Goal: Task Accomplishment & Management: Complete application form

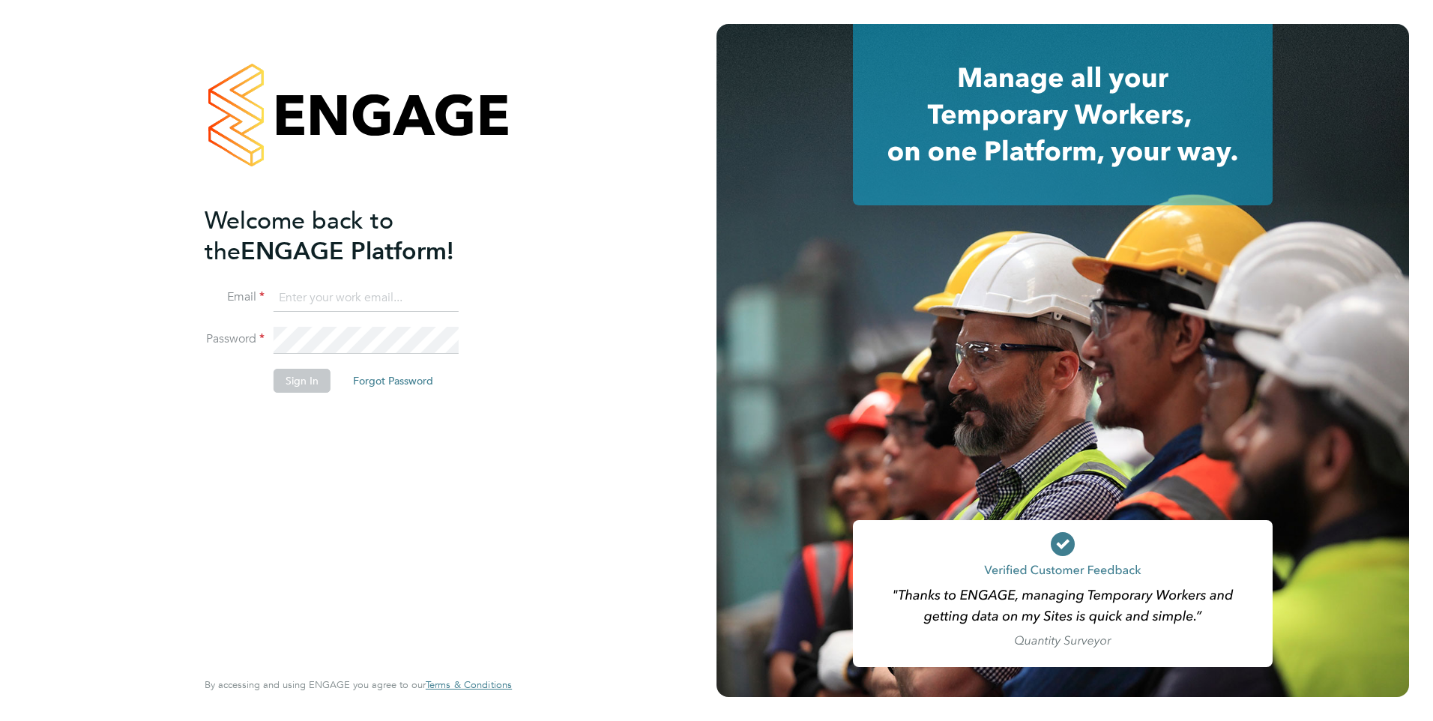
click at [317, 313] on li "Email" at bounding box center [351, 306] width 292 height 42
click at [313, 289] on input at bounding box center [366, 298] width 185 height 27
type input "yazmin.cole@prsjobs.com"
click at [301, 374] on button "Sign In" at bounding box center [302, 381] width 57 height 24
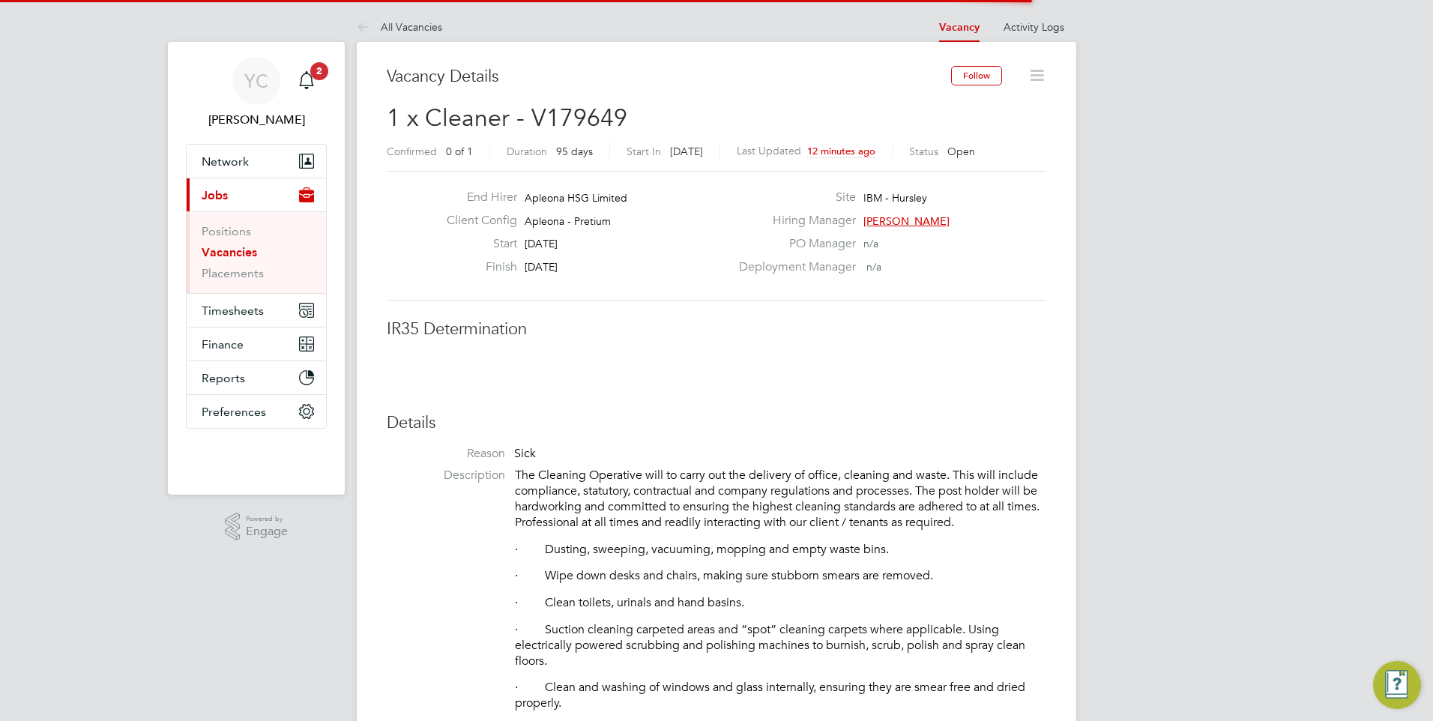
scroll to position [44, 105]
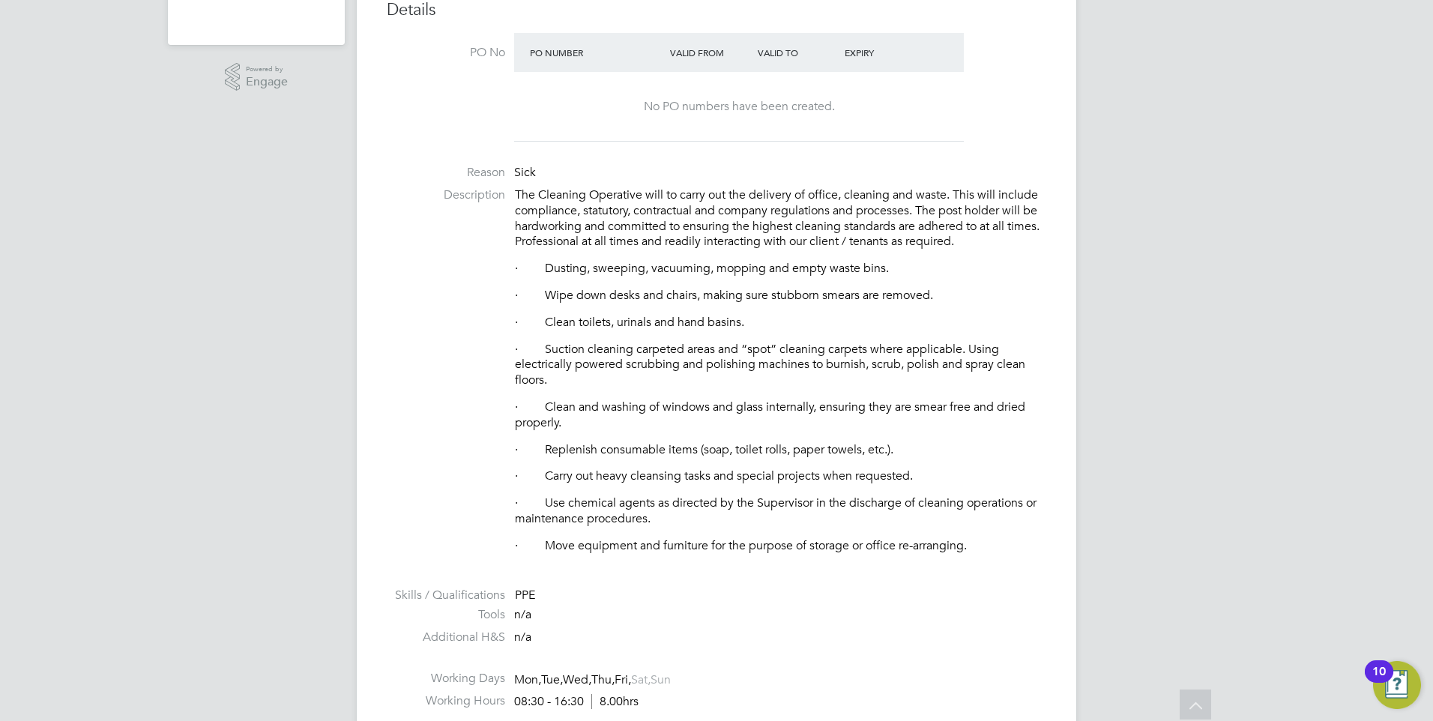
click at [437, 359] on li "Description The Cleaning Operative will to carry out the delivery of office, cl…" at bounding box center [717, 378] width 660 height 382
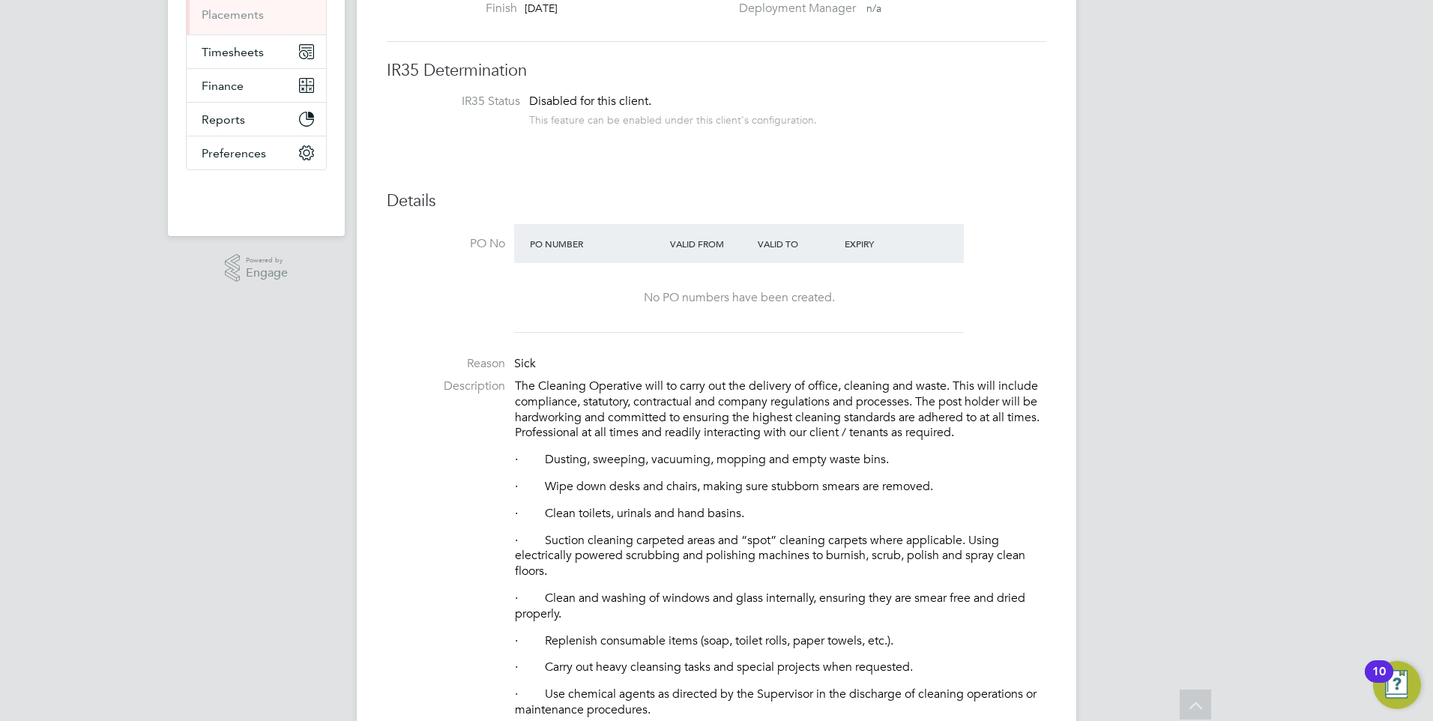
scroll to position [0, 0]
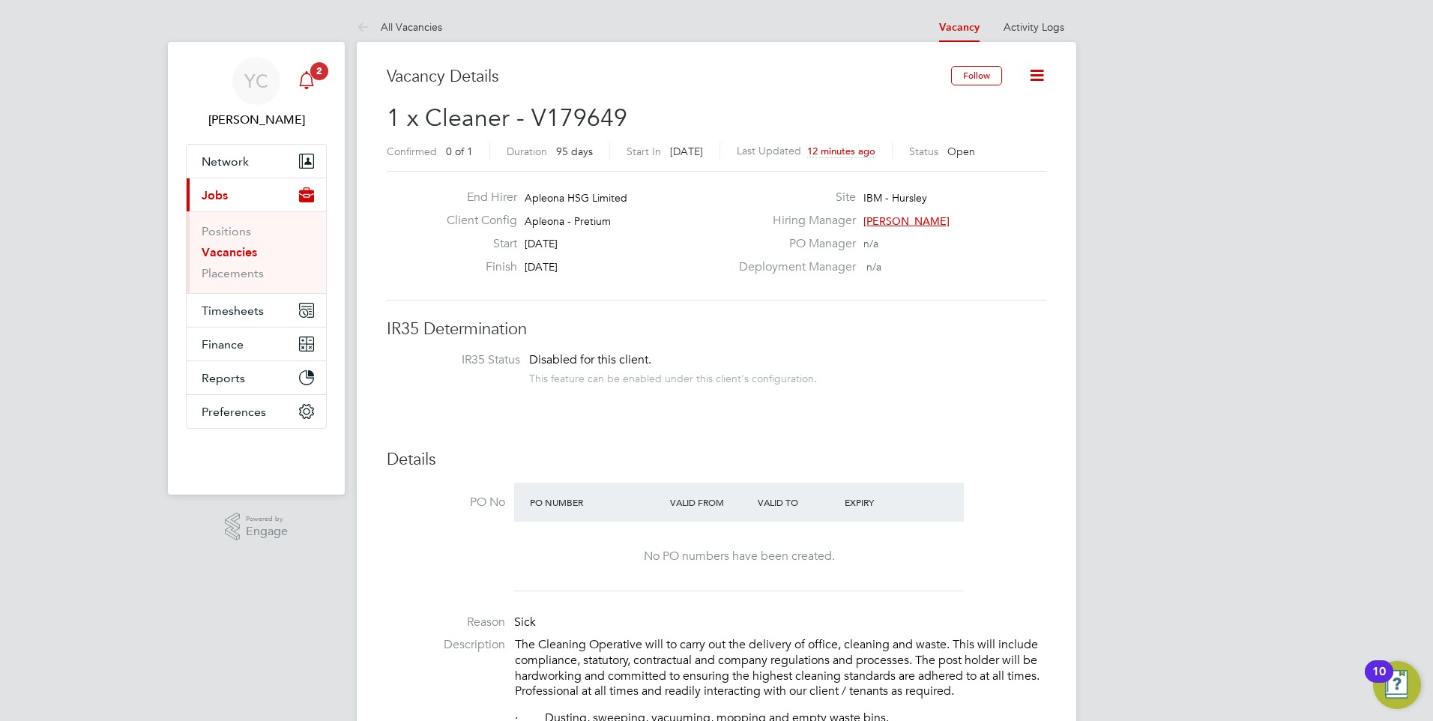
click at [305, 90] on div "Main navigation" at bounding box center [307, 81] width 30 height 30
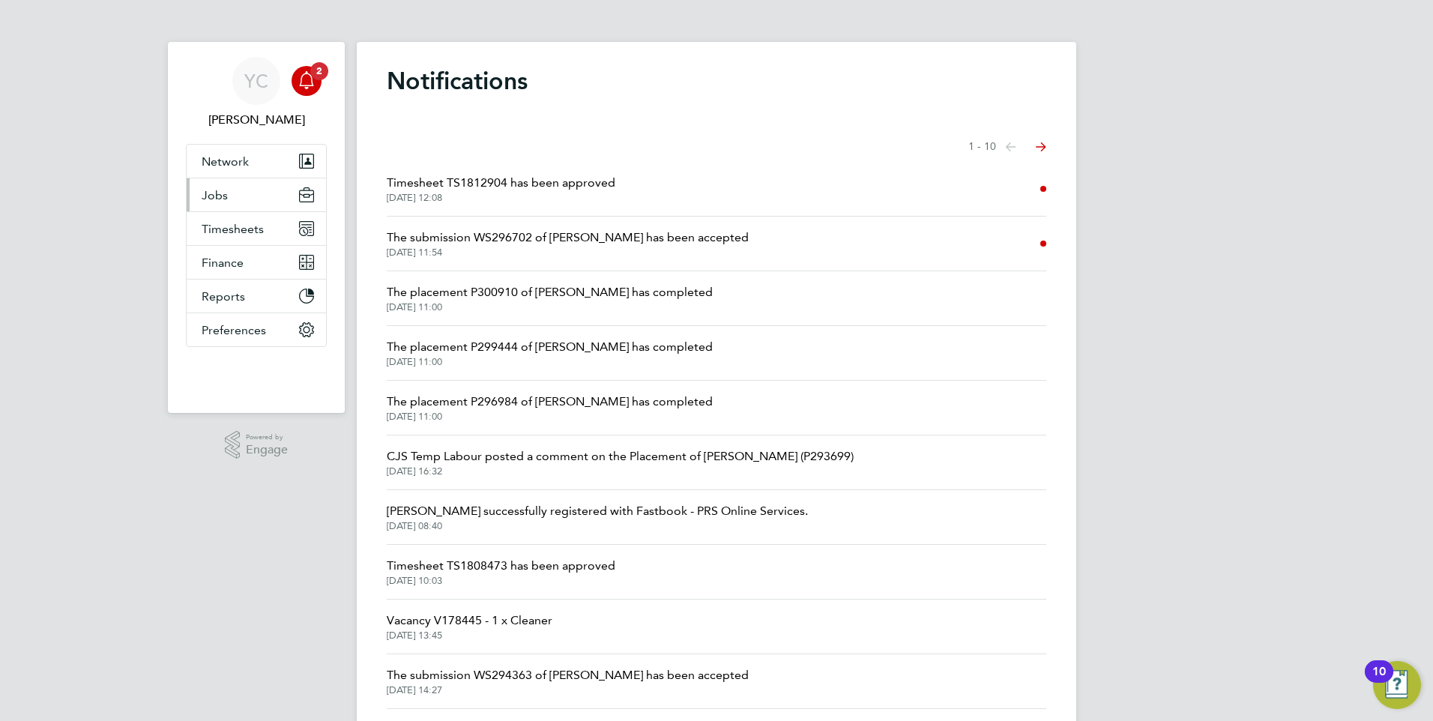
click at [239, 199] on button "Jobs" at bounding box center [256, 194] width 139 height 33
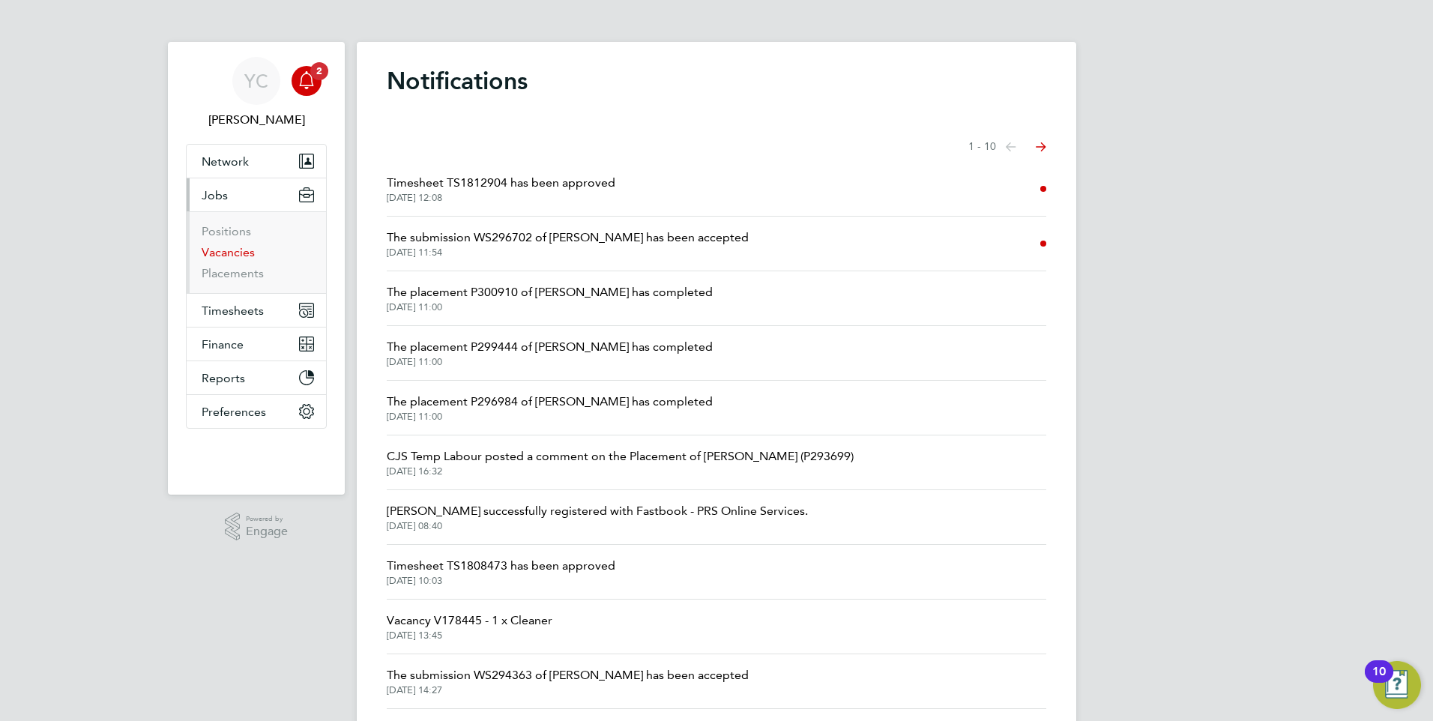
click at [245, 249] on link "Vacancies" at bounding box center [228, 252] width 53 height 14
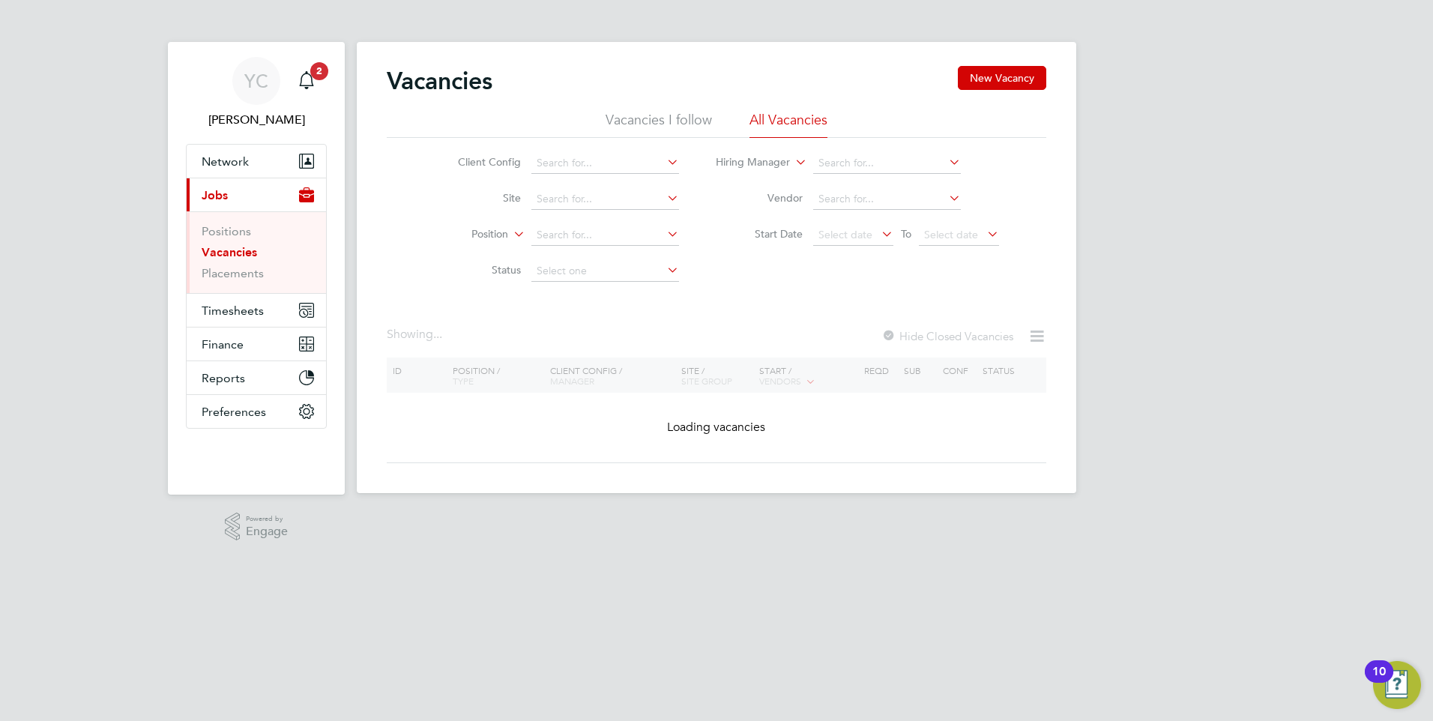
click at [79, 366] on div "YC Yazmin Cole Notifications 2 Applications: Network Team Members Businesses Si…" at bounding box center [716, 258] width 1433 height 517
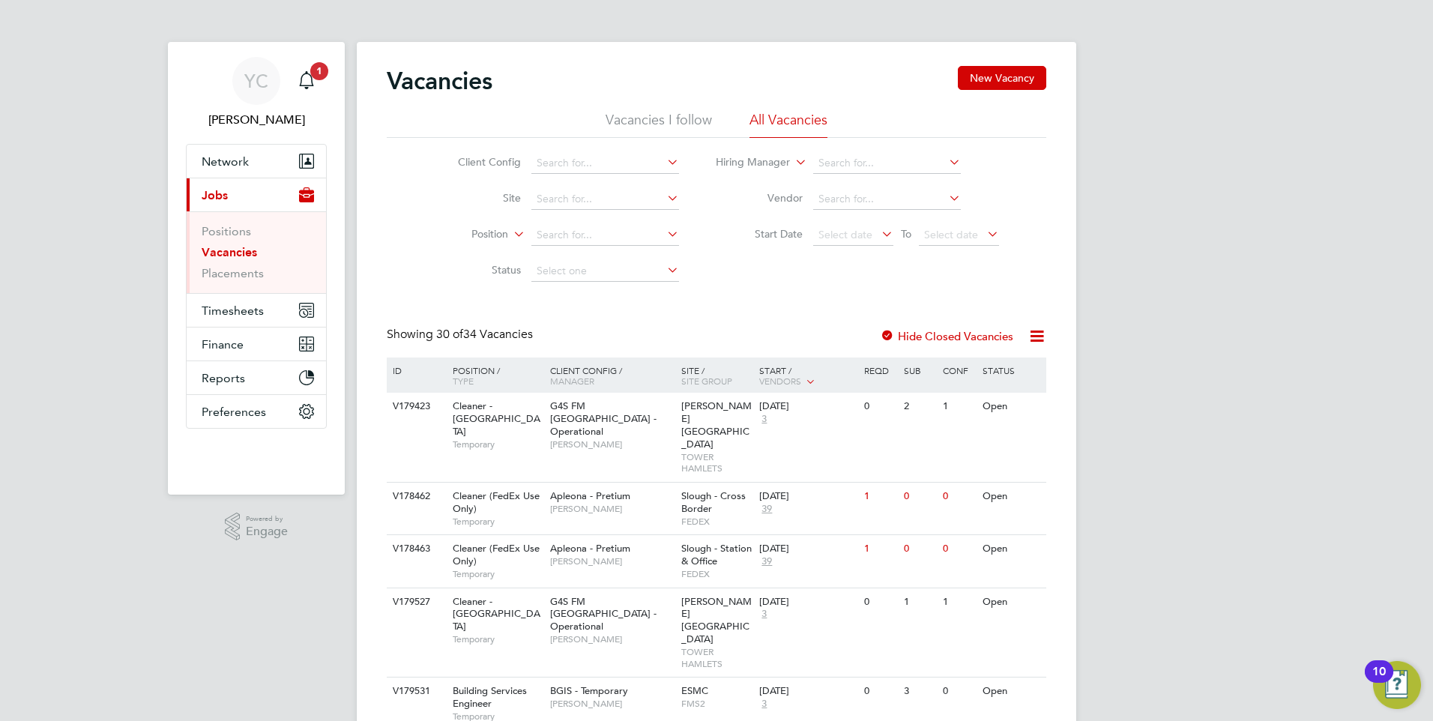
drag, startPoint x: 510, startPoint y: 278, endPoint x: 124, endPoint y: 239, distance: 387.3
click at [315, 84] on icon "Main navigation" at bounding box center [307, 80] width 18 height 18
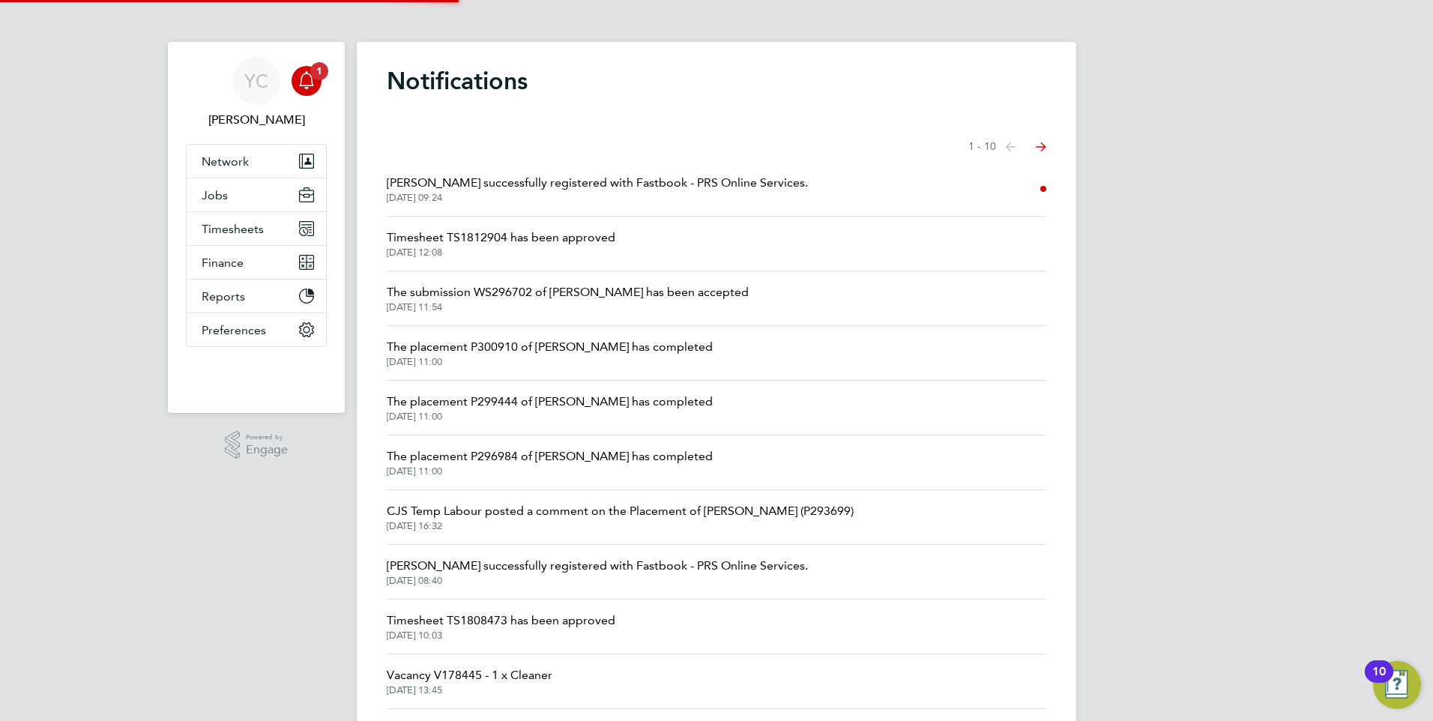
click at [35, 194] on div "YC Yazmin Cole Notifications 1 Applications: Network Team Members Businesses Si…" at bounding box center [716, 381] width 1433 height 763
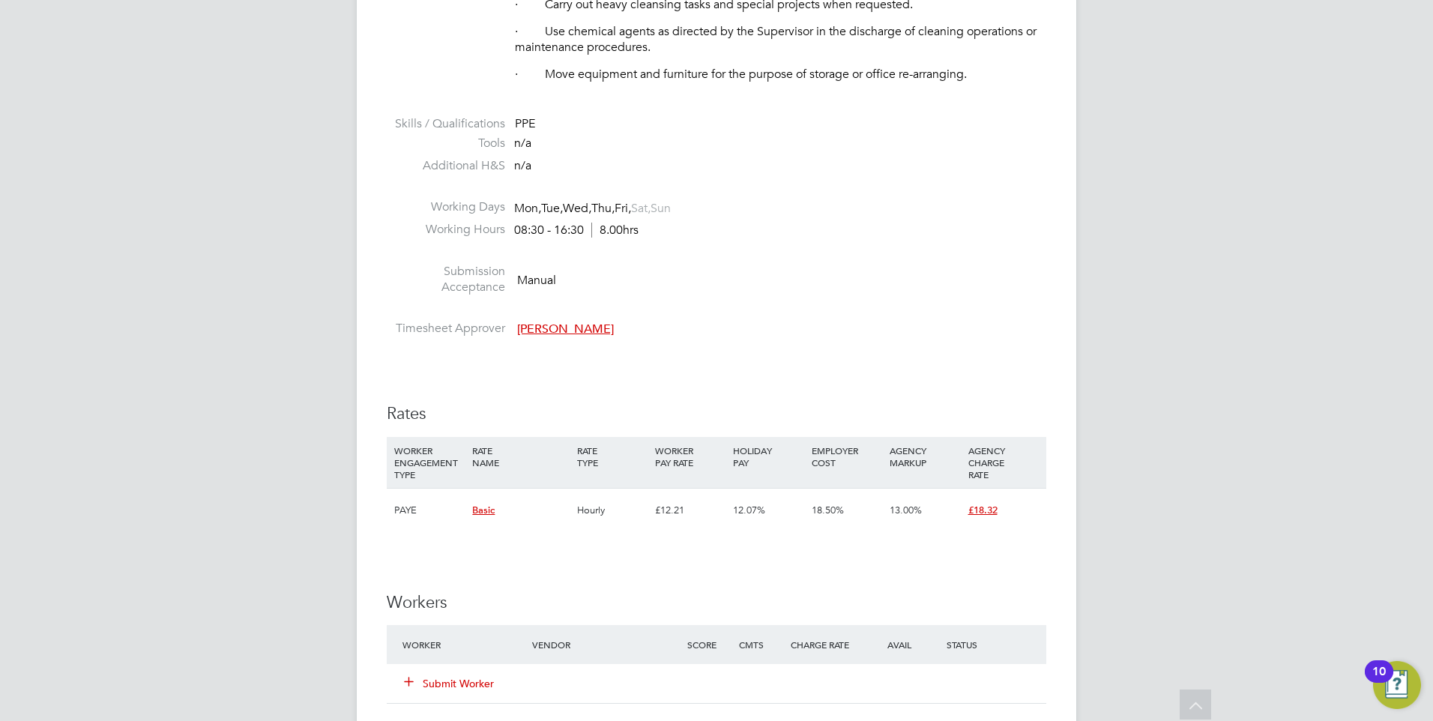
scroll to position [1124, 0]
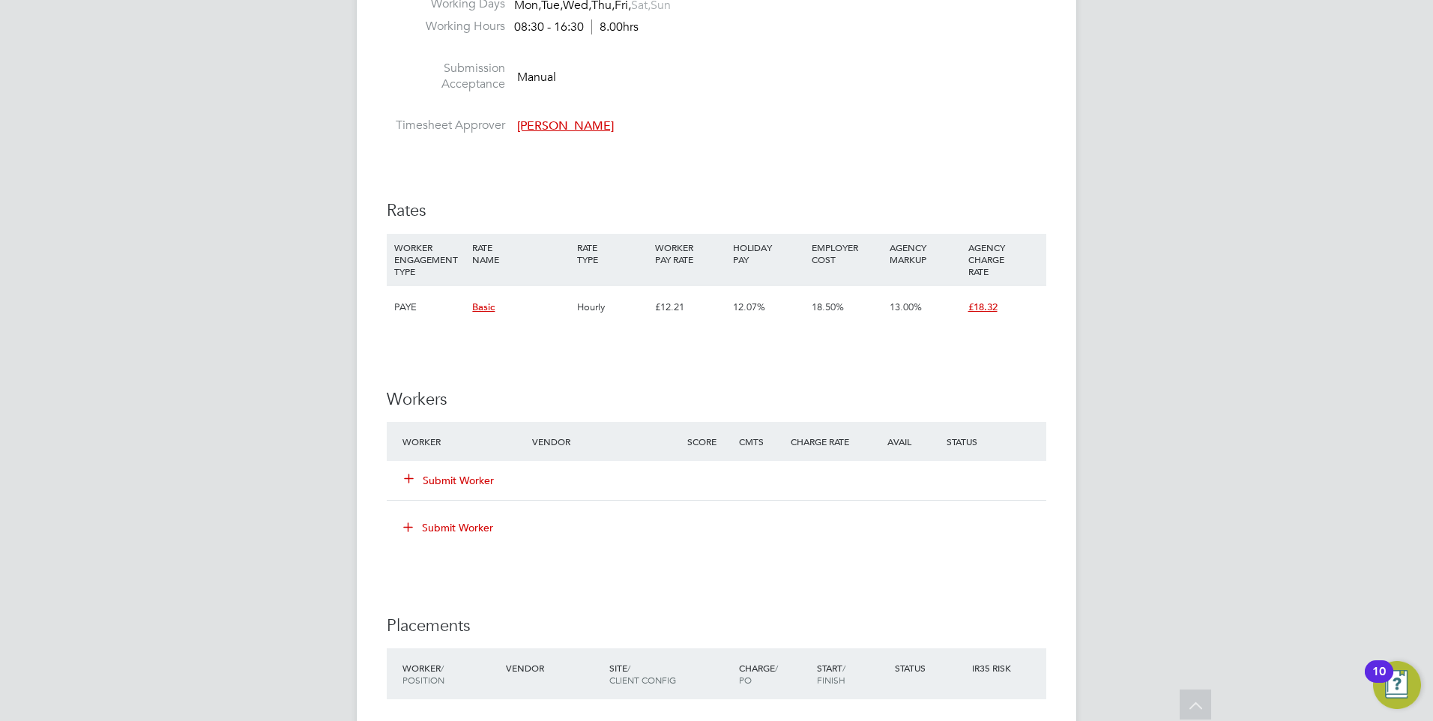
click at [408, 480] on icon at bounding box center [408, 477] width 11 height 11
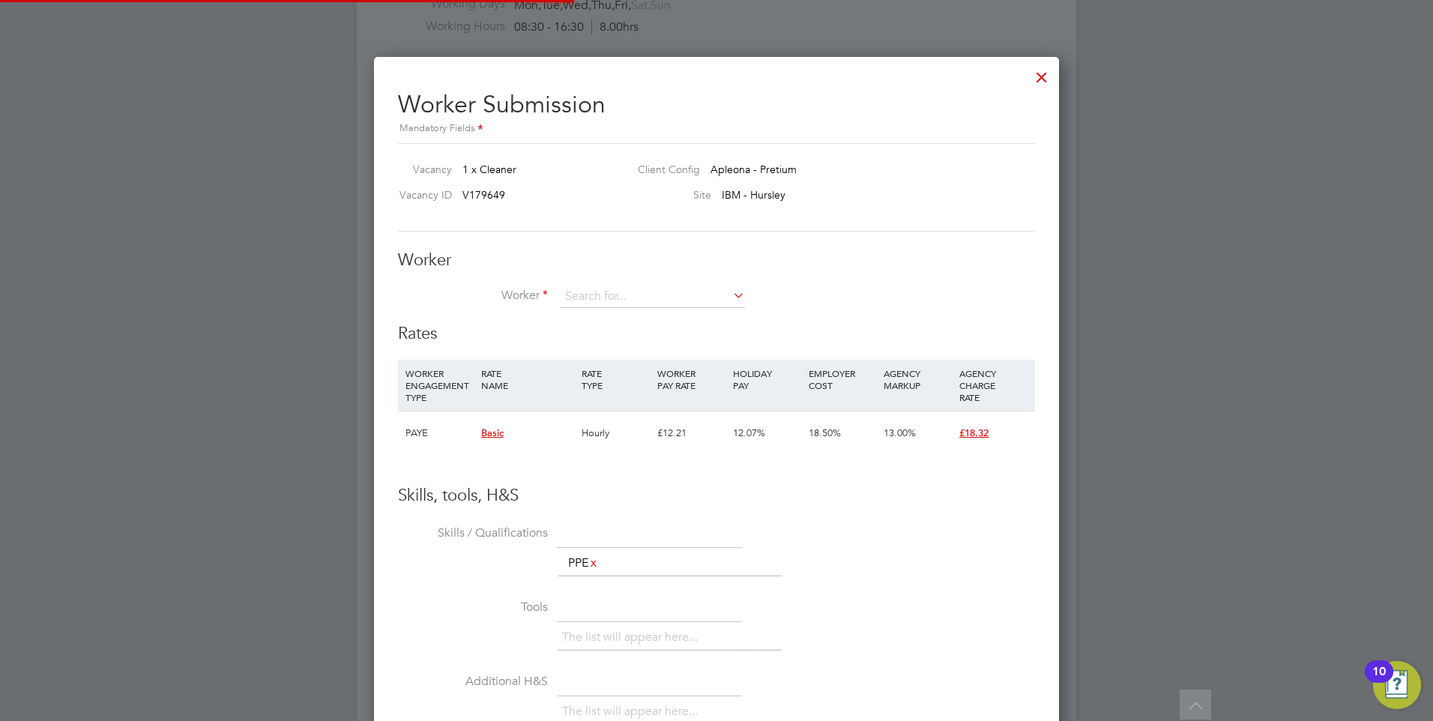
scroll to position [910, 686]
click at [603, 323] on li "No results found" at bounding box center [652, 317] width 187 height 19
click at [600, 301] on input at bounding box center [652, 297] width 185 height 22
click at [597, 339] on li "+ Add new" at bounding box center [652, 338] width 187 height 20
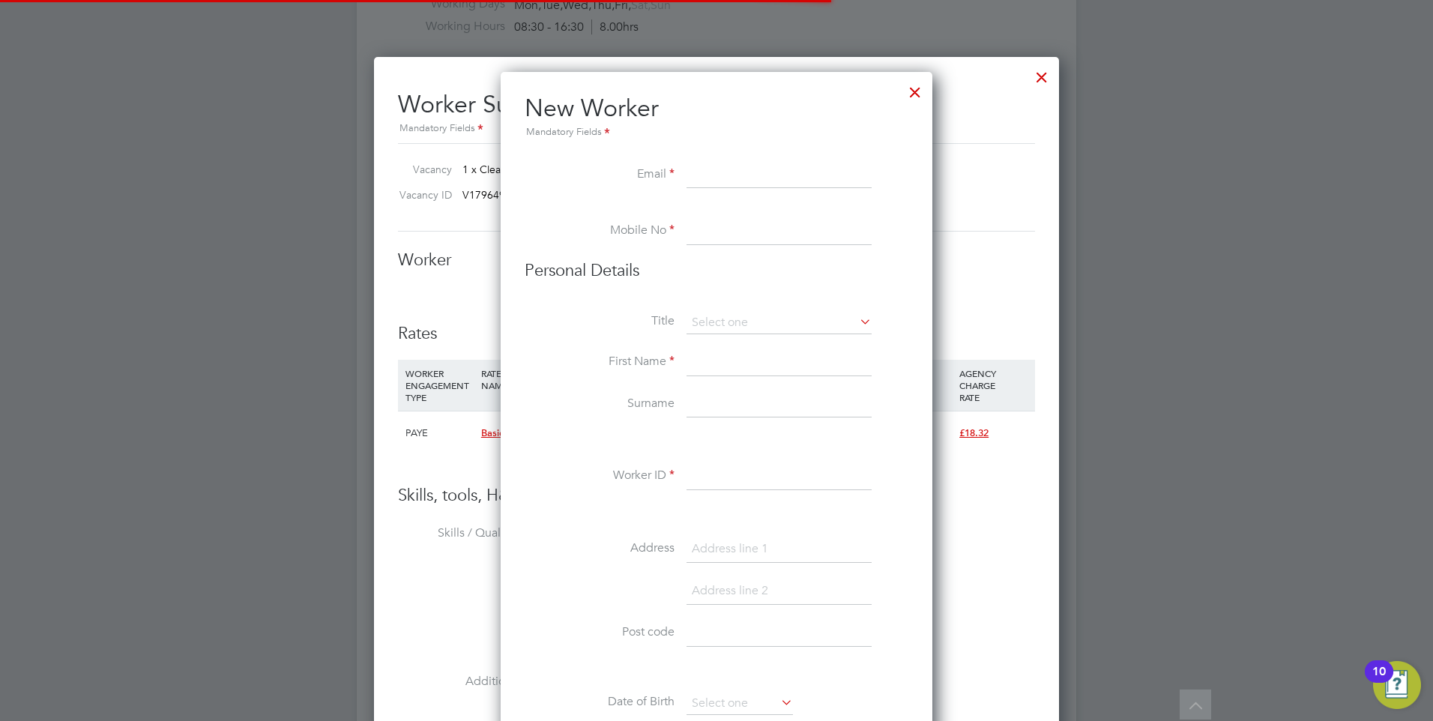
scroll to position [1346, 433]
drag, startPoint x: 745, startPoint y: 190, endPoint x: 741, endPoint y: 178, distance: 12.6
click at [745, 189] on li "Email" at bounding box center [717, 183] width 384 height 42
click at [741, 178] on input at bounding box center [779, 175] width 185 height 27
click at [708, 239] on input at bounding box center [779, 231] width 185 height 27
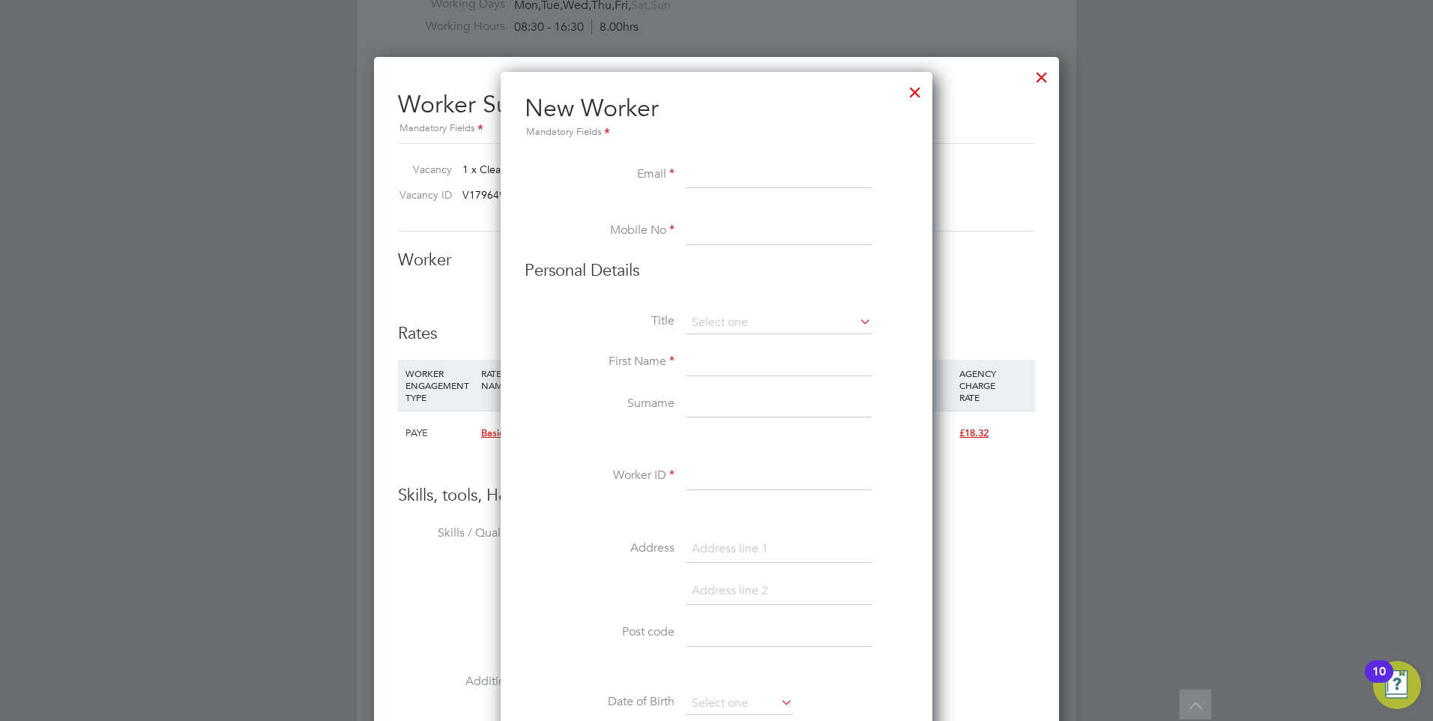
paste input "[EMAIL_ADDRESS][DOMAIN_NAME]"
type input "[EMAIL_ADDRESS][DOMAIN_NAME]"
click at [739, 173] on input at bounding box center [779, 175] width 185 height 27
click at [708, 186] on input at bounding box center [779, 175] width 185 height 27
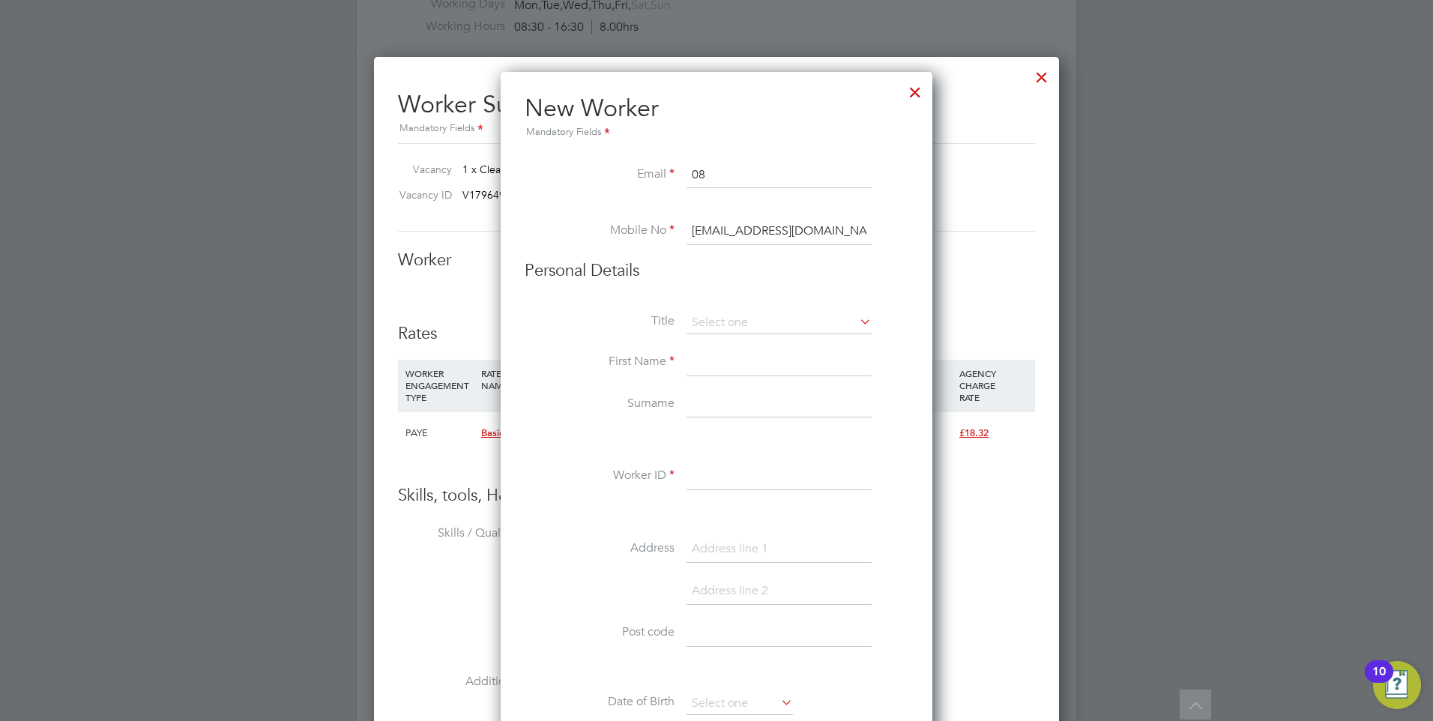
type input "0"
type input "07762519082"
click at [810, 336] on li "Title" at bounding box center [717, 330] width 384 height 37
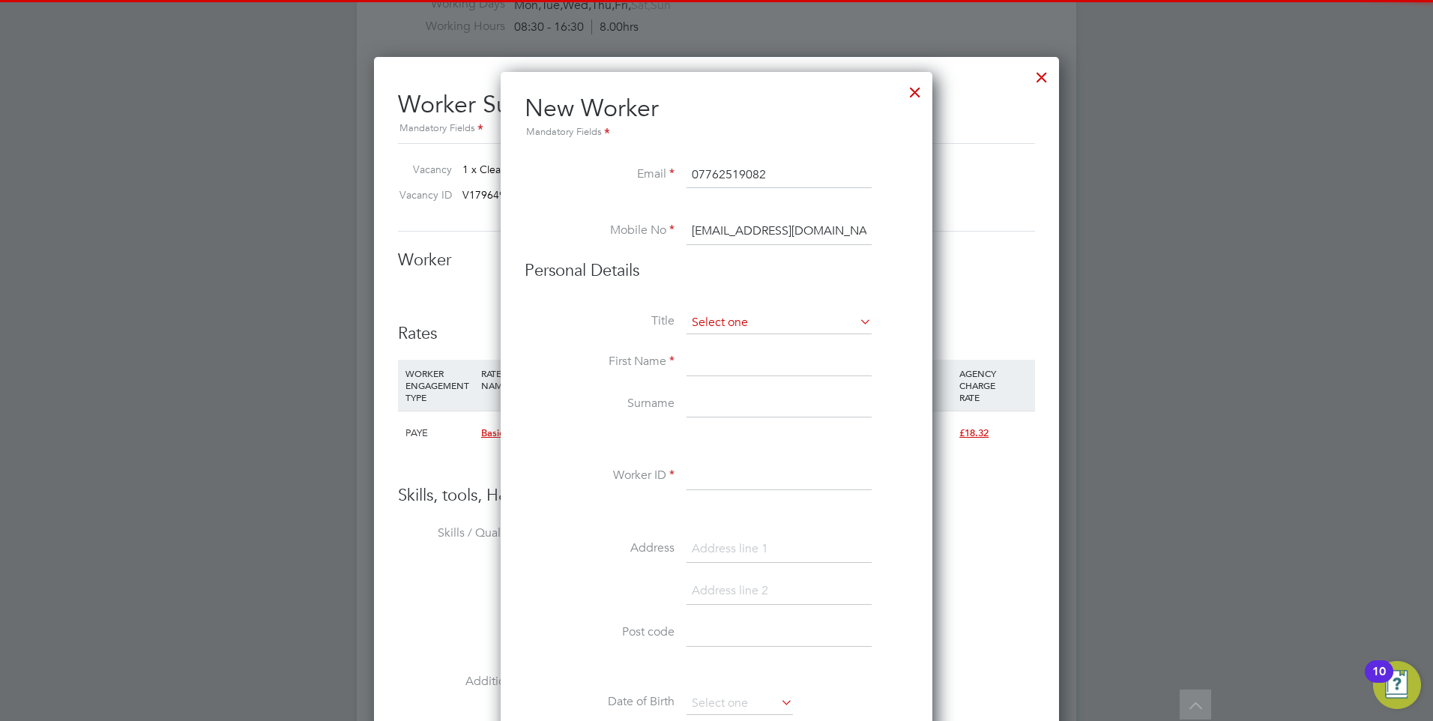
click at [805, 326] on input at bounding box center [779, 323] width 185 height 22
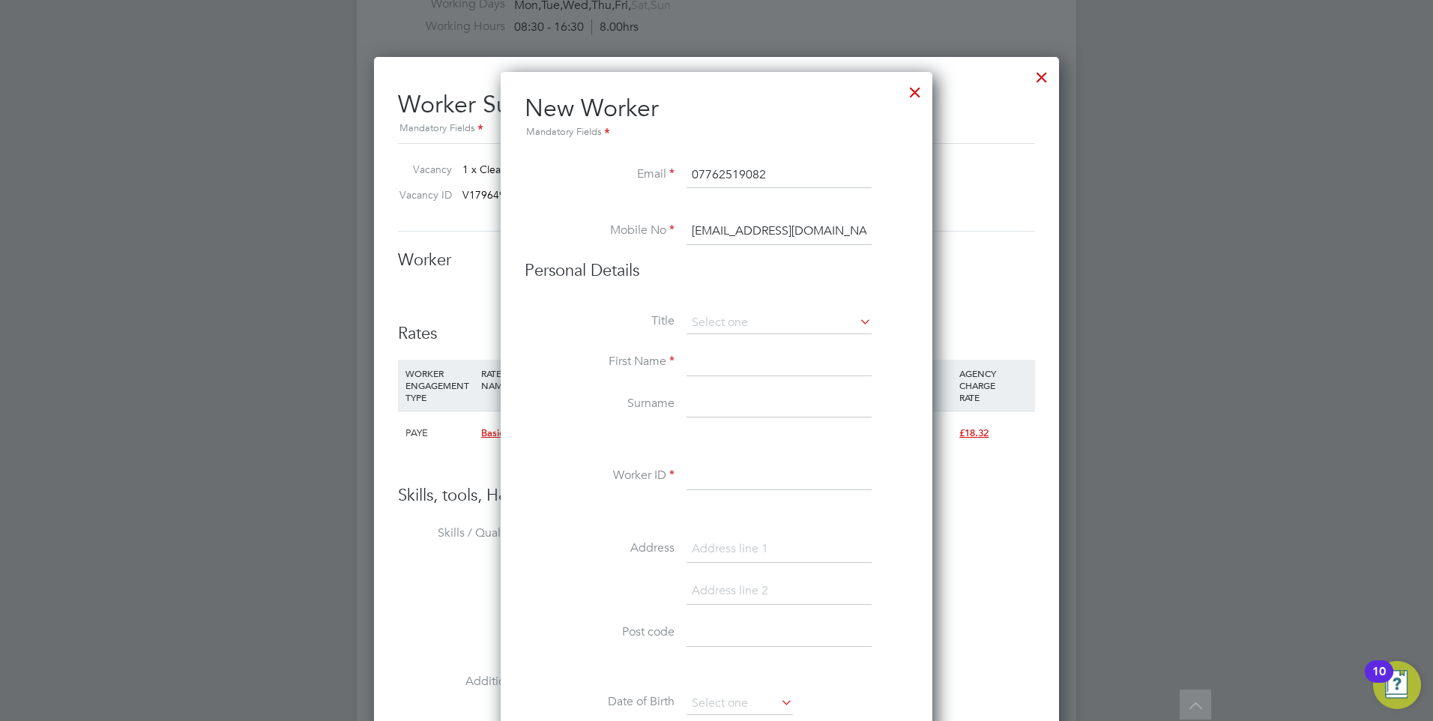
click at [733, 383] on div "All Vacancies Vacancy Activity Logs Vacancy Activity Logs All Vacancies Vacancy…" at bounding box center [717, 15] width 720 height 2255
click at [738, 321] on input at bounding box center [779, 323] width 185 height 22
drag, startPoint x: 730, startPoint y: 356, endPoint x: 735, endPoint y: 343, distance: 13.8
click at [735, 343] on div "All Vacancies Vacancy Activity Logs Vacancy Activity Logs All Vacancies Vacancy…" at bounding box center [717, 15] width 720 height 2255
click at [737, 332] on input at bounding box center [779, 323] width 185 height 22
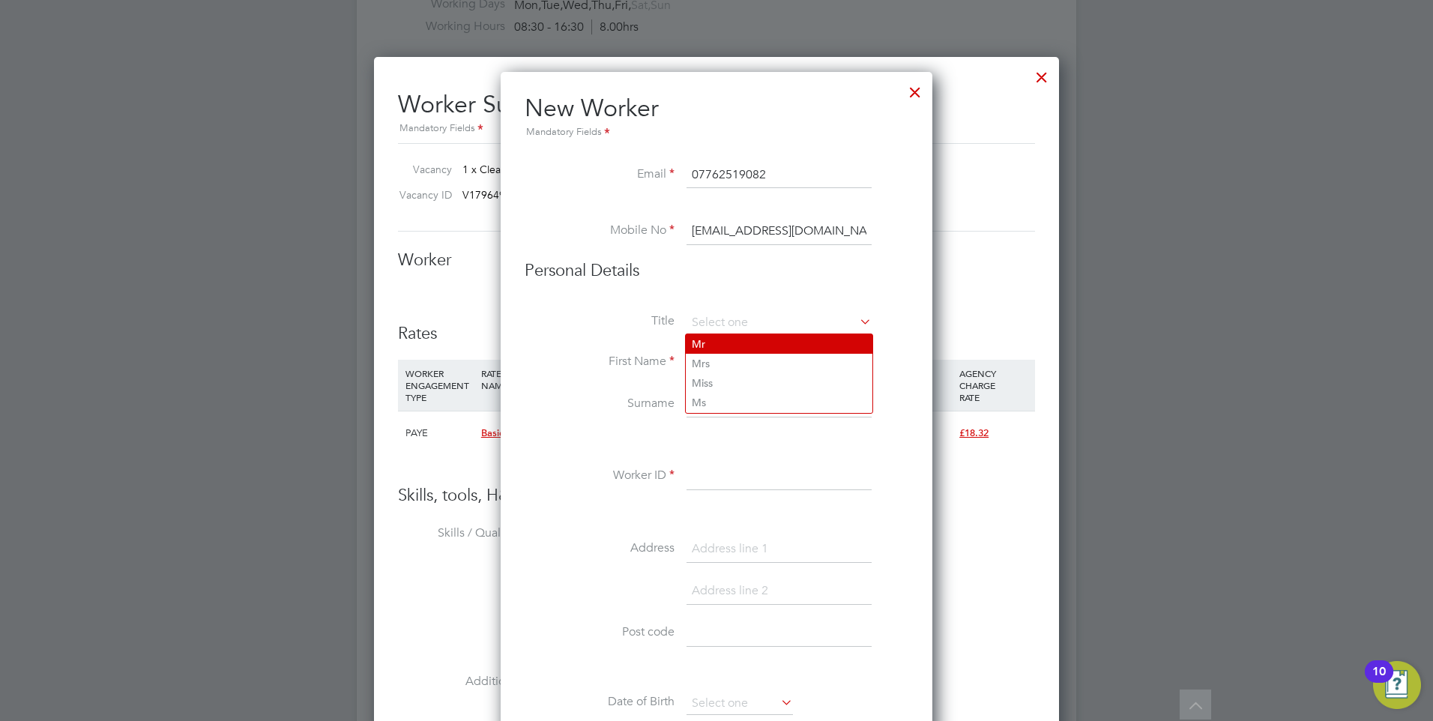
click at [735, 351] on li "Mr" at bounding box center [779, 343] width 187 height 19
type input "Mr"
click at [783, 366] on input at bounding box center [779, 362] width 185 height 27
type input "Jan"
type input "Hempl"
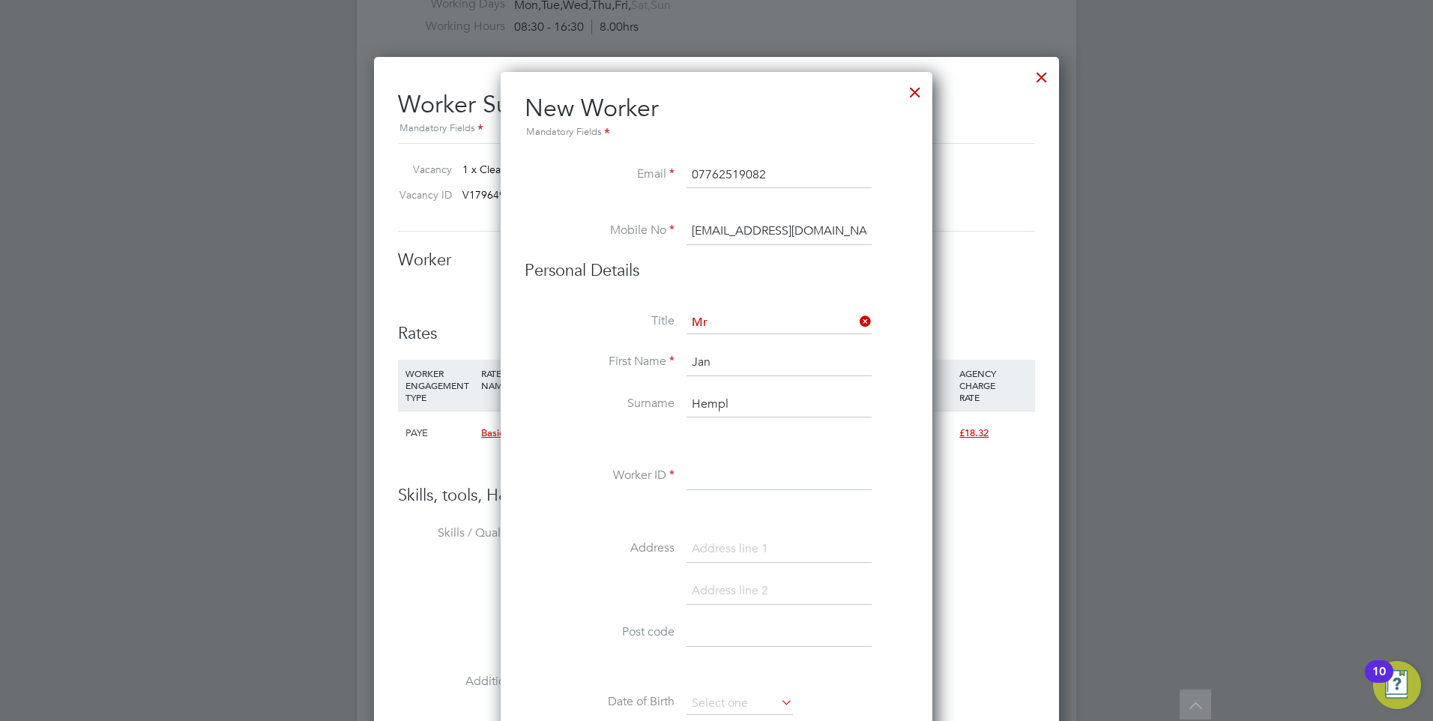
type input "H"
type input "J"
type input "a"
type input "JanH"
click at [714, 543] on input at bounding box center [779, 549] width 185 height 27
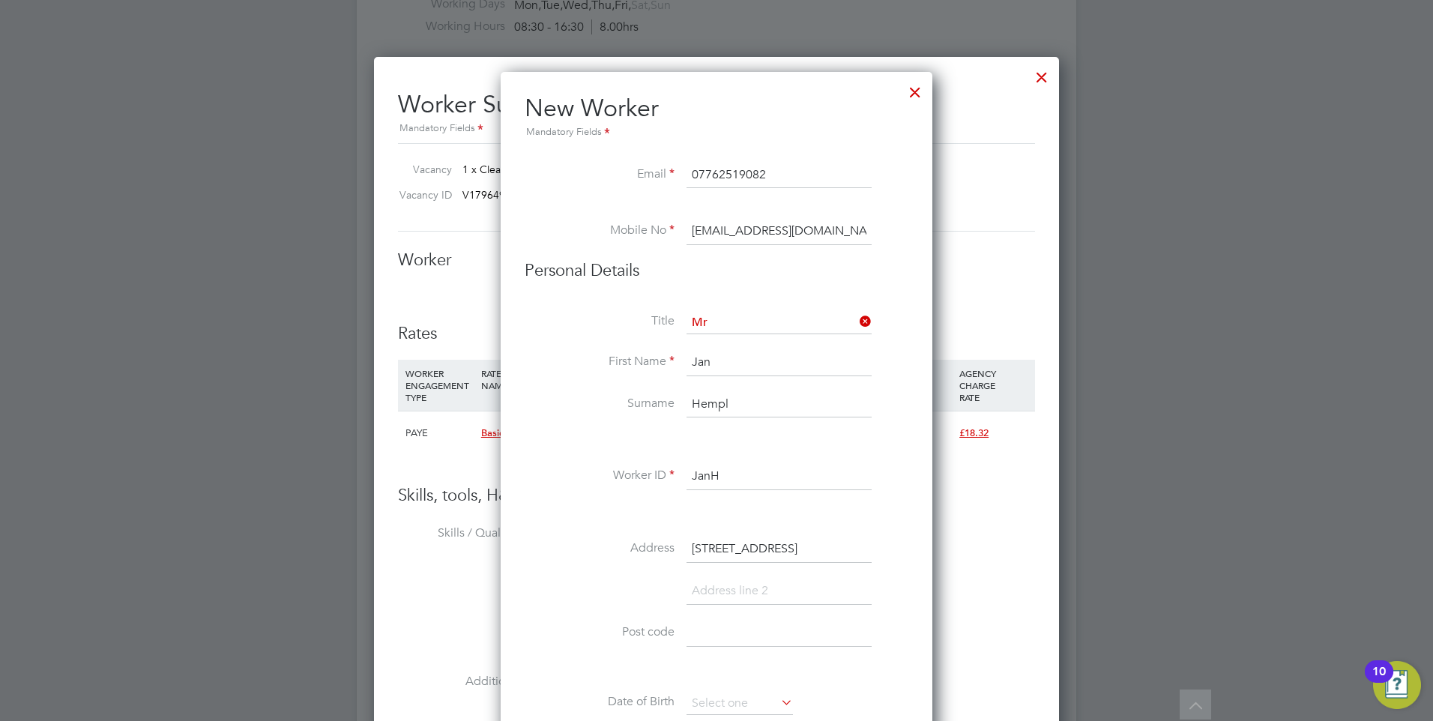
type input "[STREET_ADDRESS]"
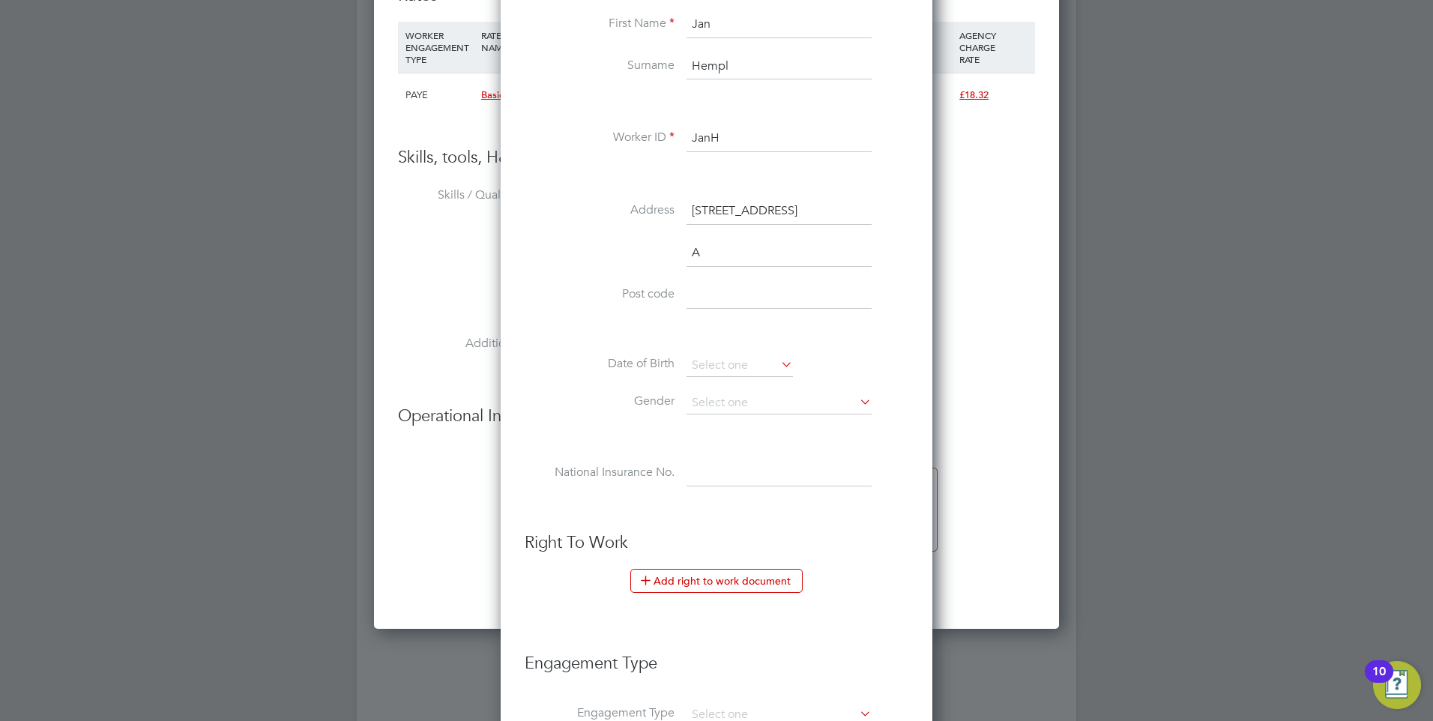
scroll to position [1387, 433]
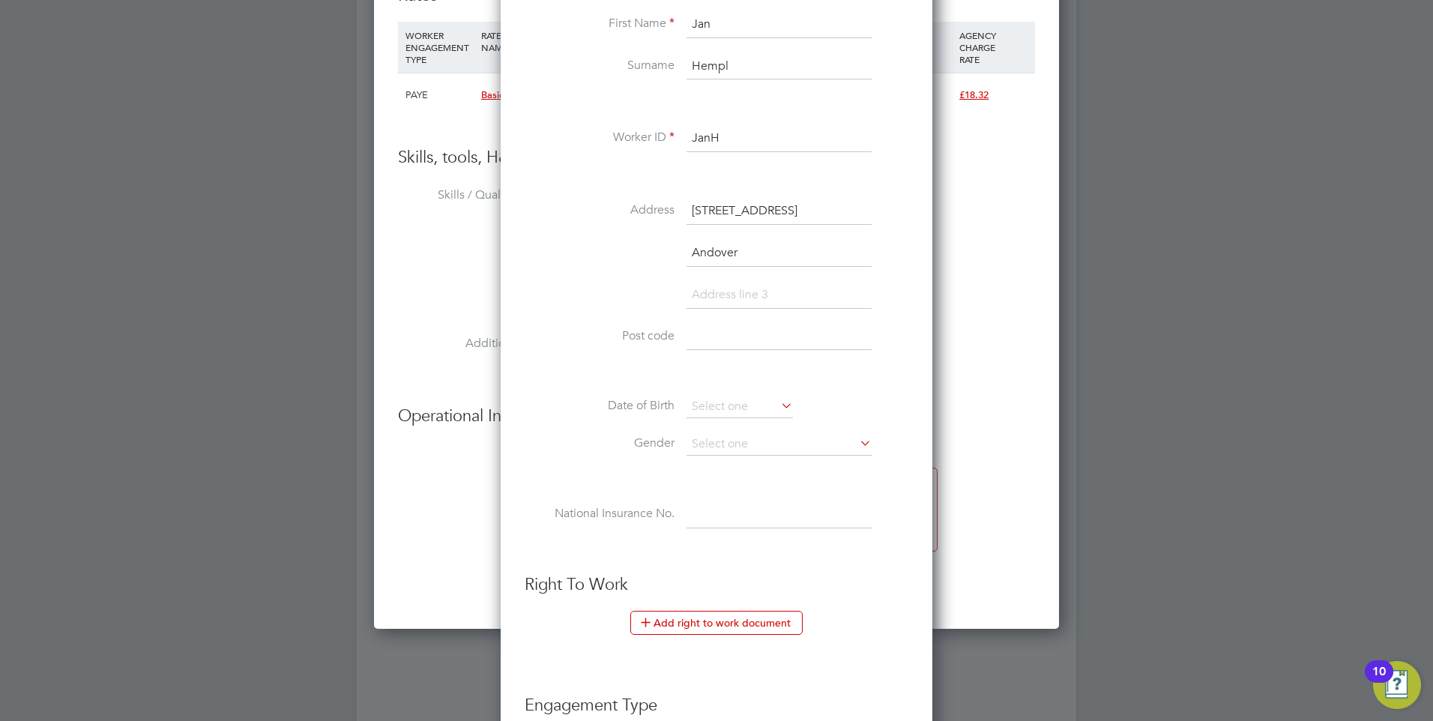
type input "Andover"
click at [724, 329] on input at bounding box center [779, 337] width 185 height 27
click at [713, 349] on input at bounding box center [779, 337] width 185 height 27
type input "A"
type input "SP10 4BP"
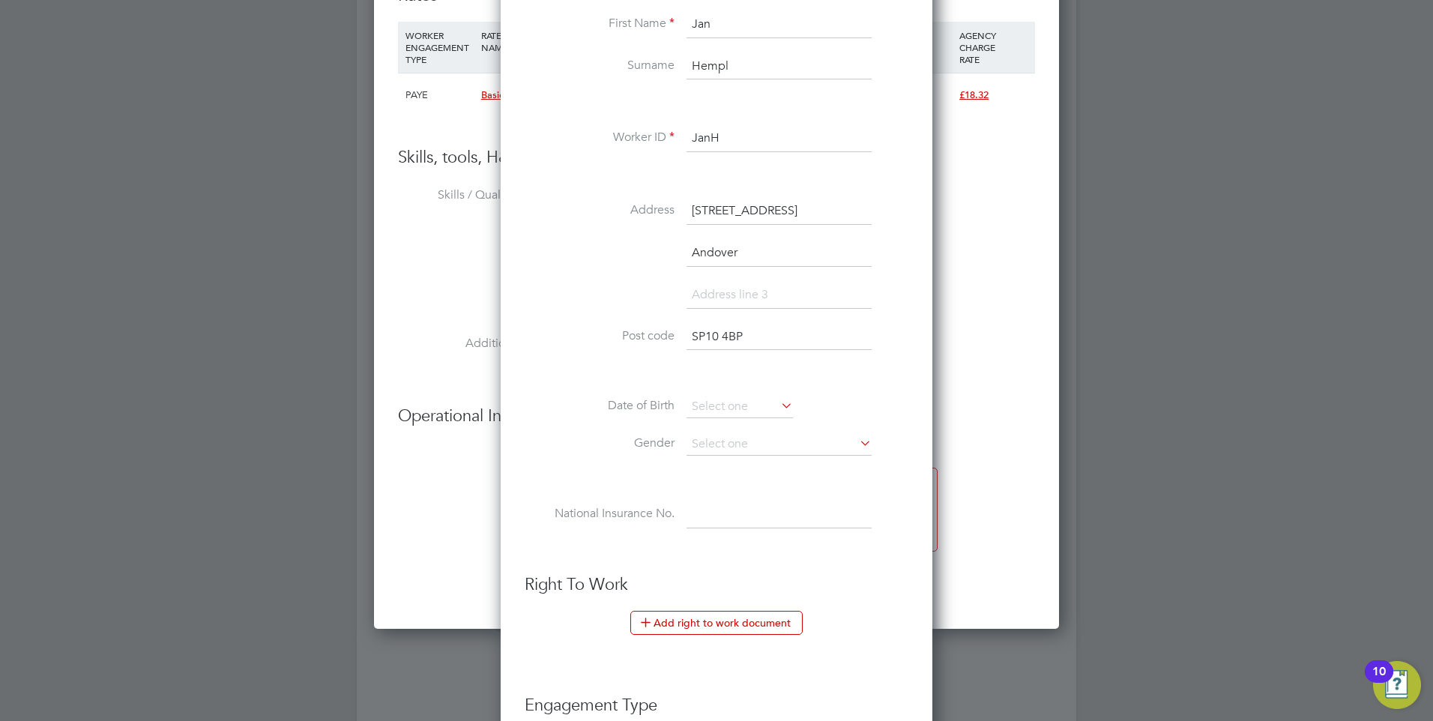
drag, startPoint x: 785, startPoint y: 409, endPoint x: 690, endPoint y: 391, distance: 96.9
click at [778, 409] on icon at bounding box center [778, 405] width 0 height 21
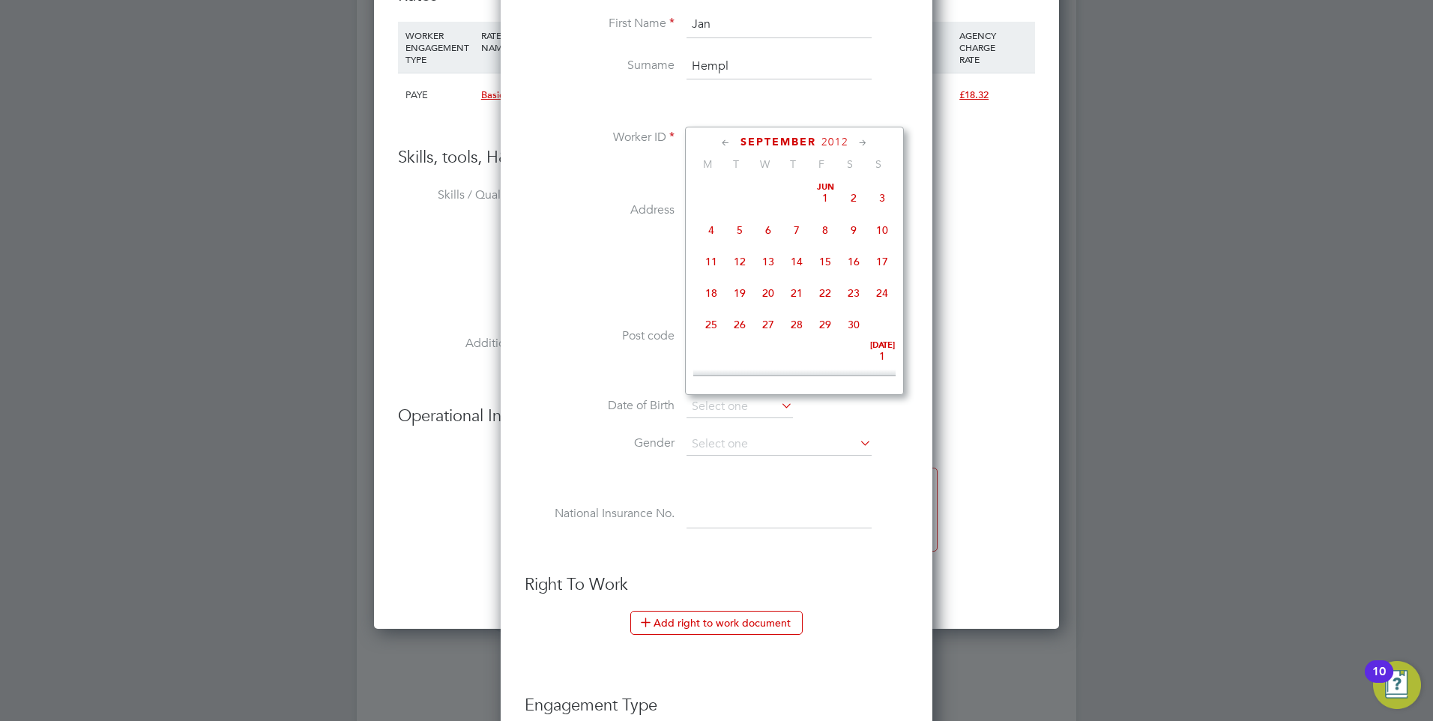
scroll to position [454, 0]
click at [79, 445] on div at bounding box center [716, 360] width 1433 height 721
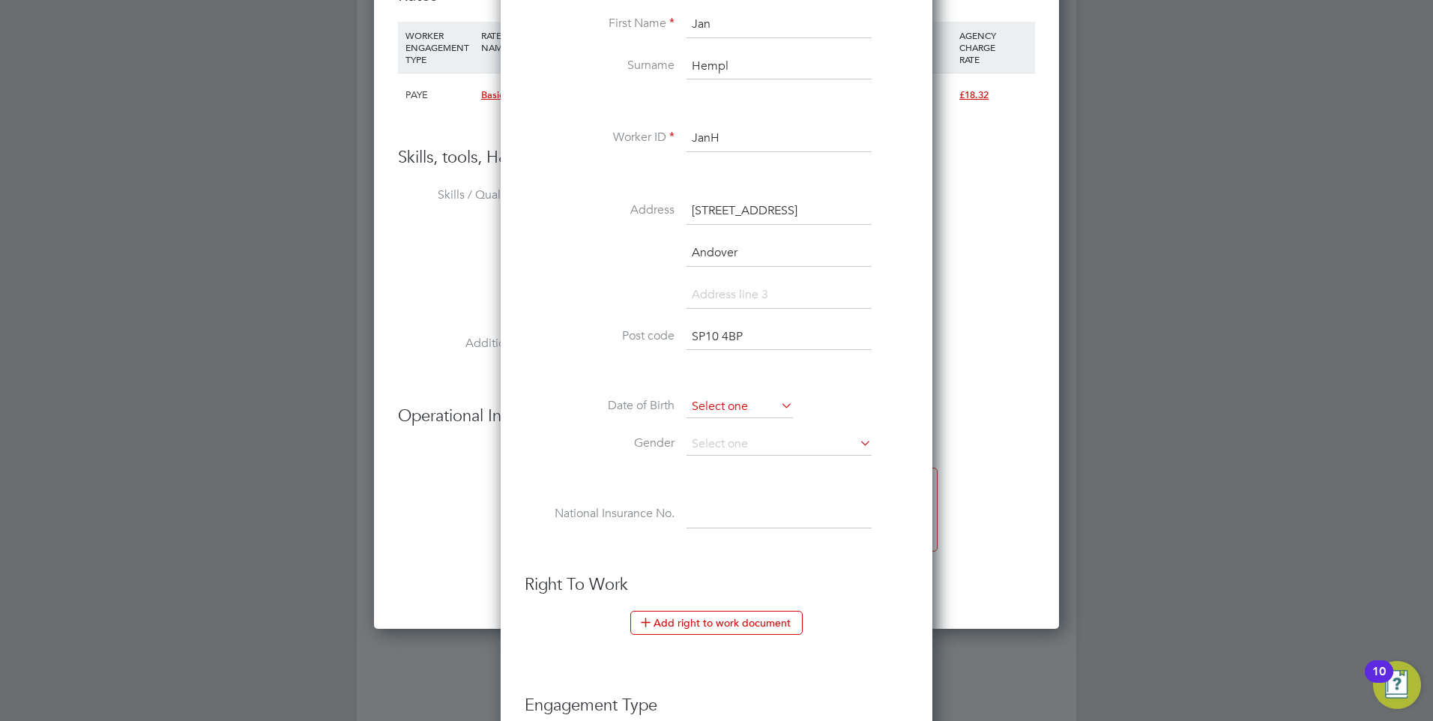
click at [739, 400] on input at bounding box center [740, 407] width 106 height 22
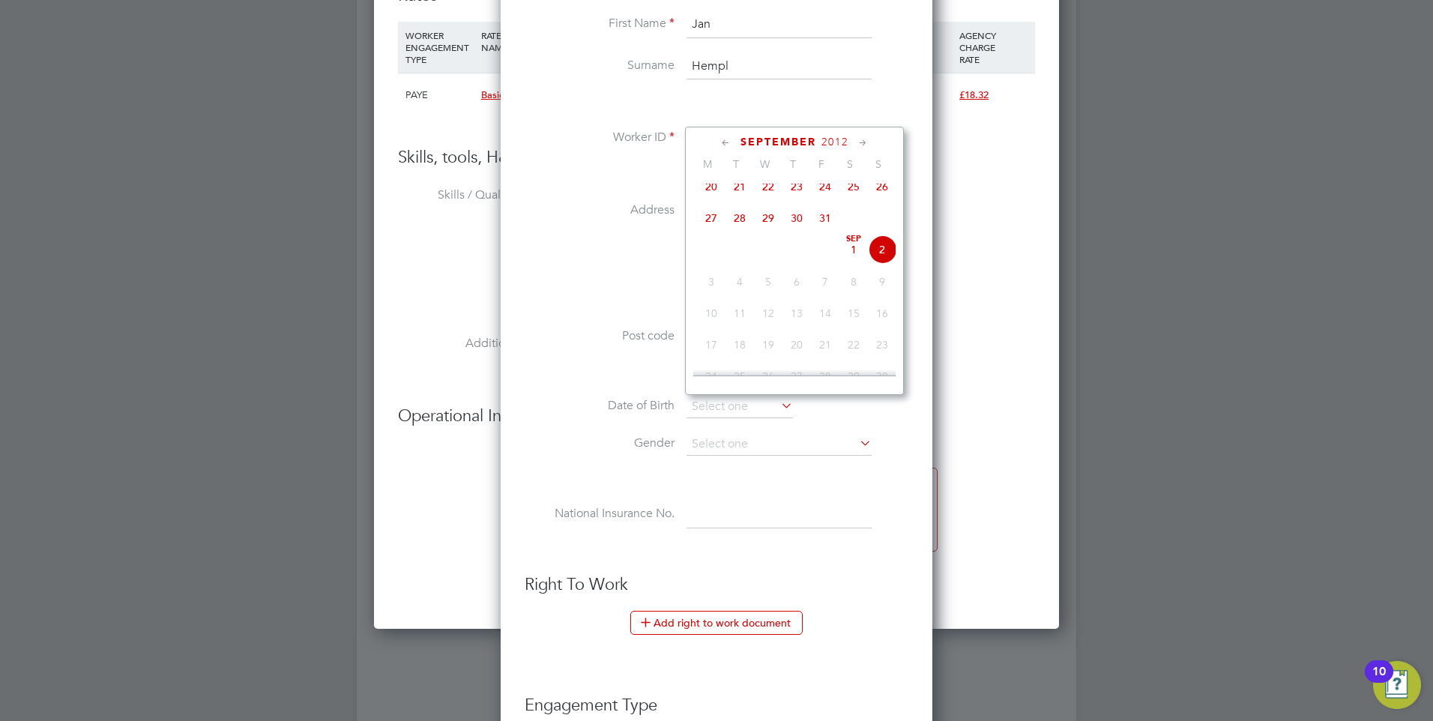
click at [832, 135] on div "[DATE]" at bounding box center [794, 142] width 202 height 14
click at [830, 140] on span "2012" at bounding box center [835, 142] width 27 height 13
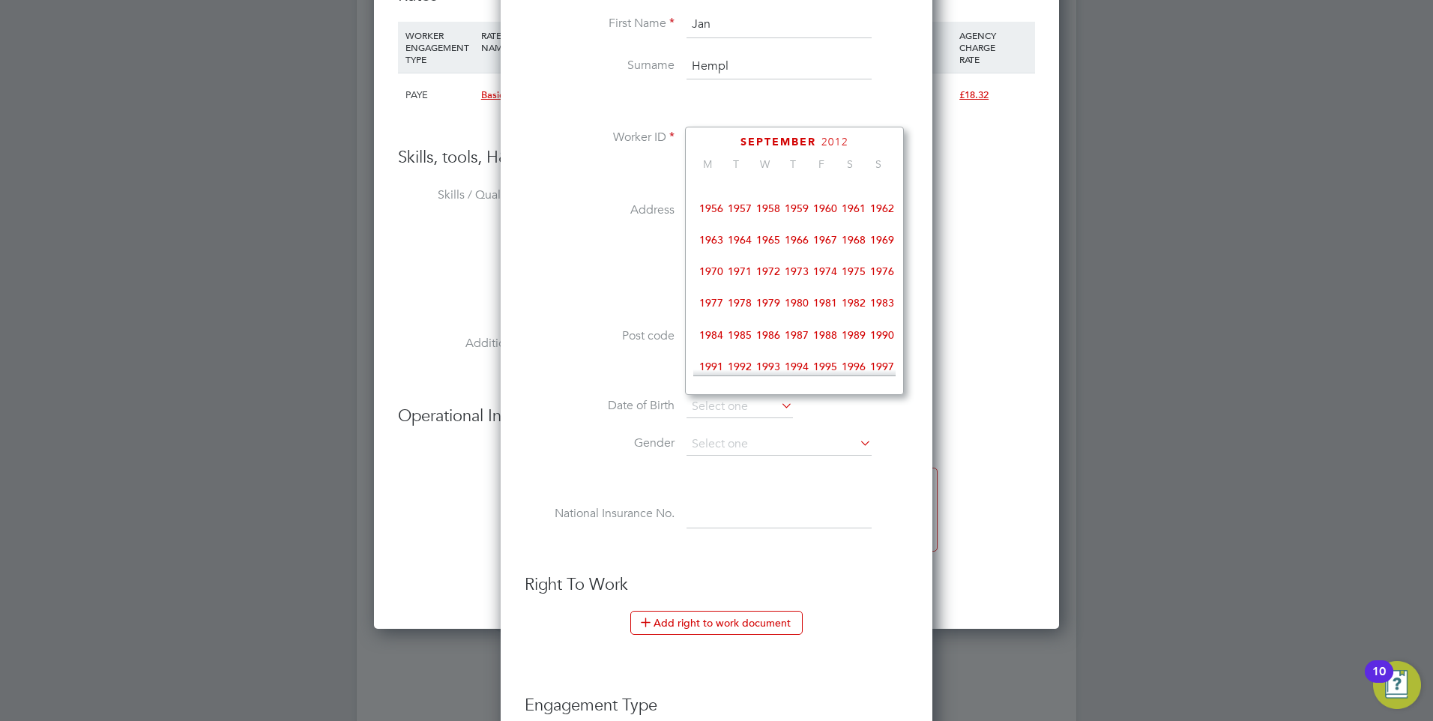
scroll to position [172, 0]
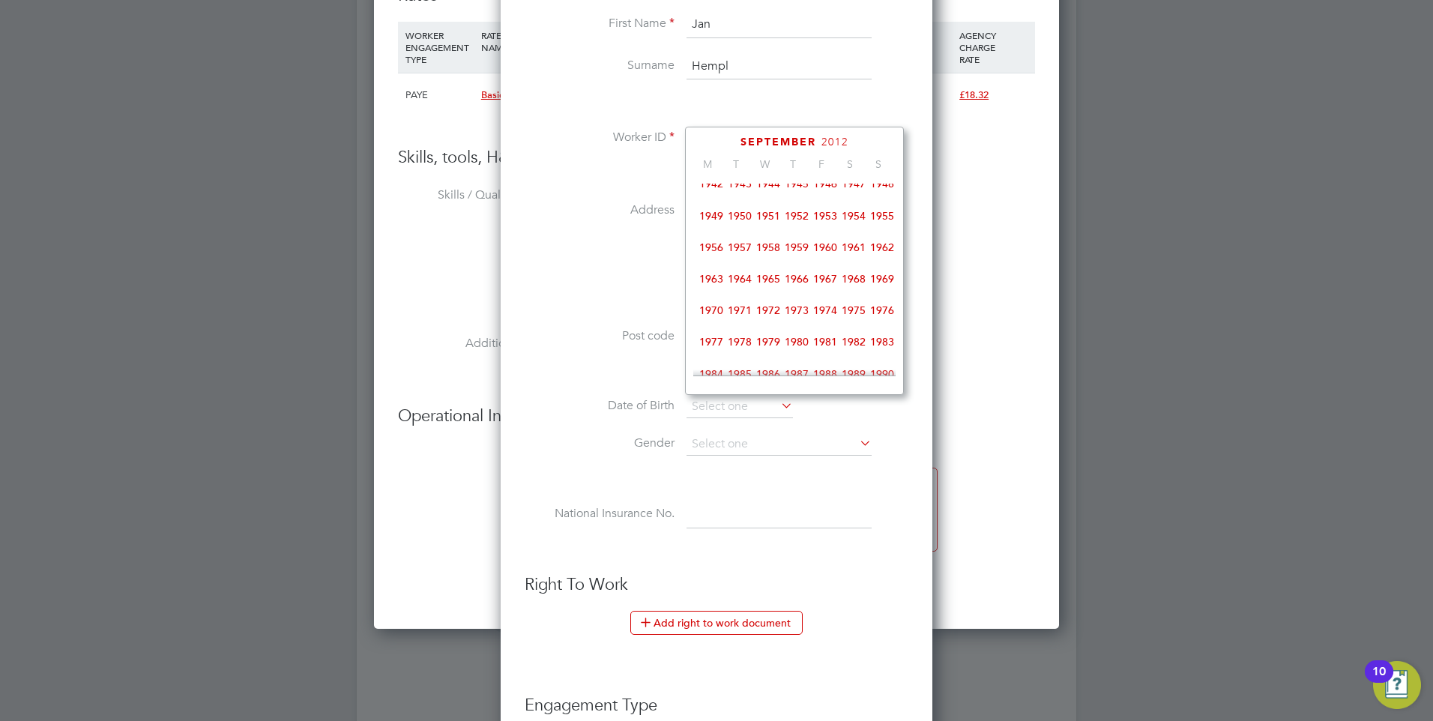
click at [735, 310] on span "1971" at bounding box center [740, 310] width 28 height 28
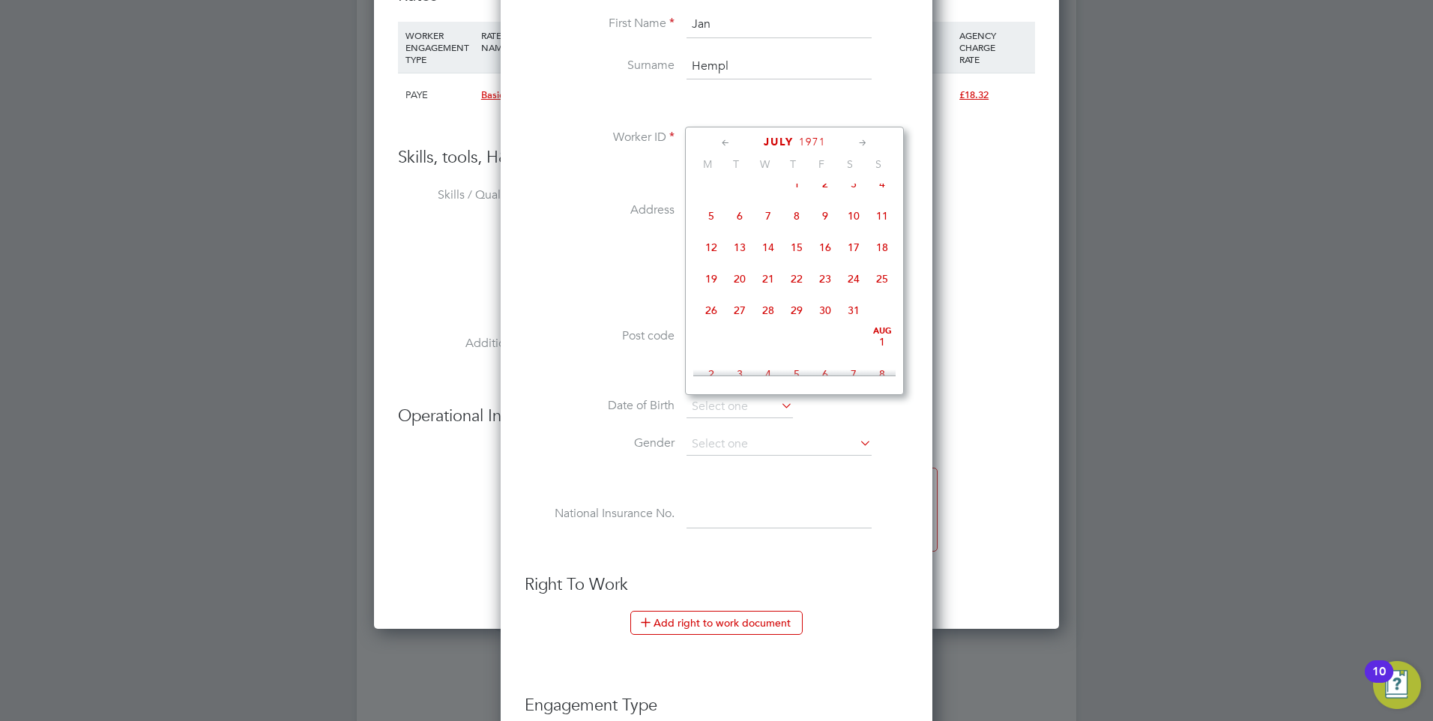
click at [734, 142] on div "[DATE]" at bounding box center [794, 142] width 202 height 14
click at [723, 142] on icon at bounding box center [726, 143] width 14 height 16
click at [867, 141] on icon at bounding box center [863, 143] width 14 height 16
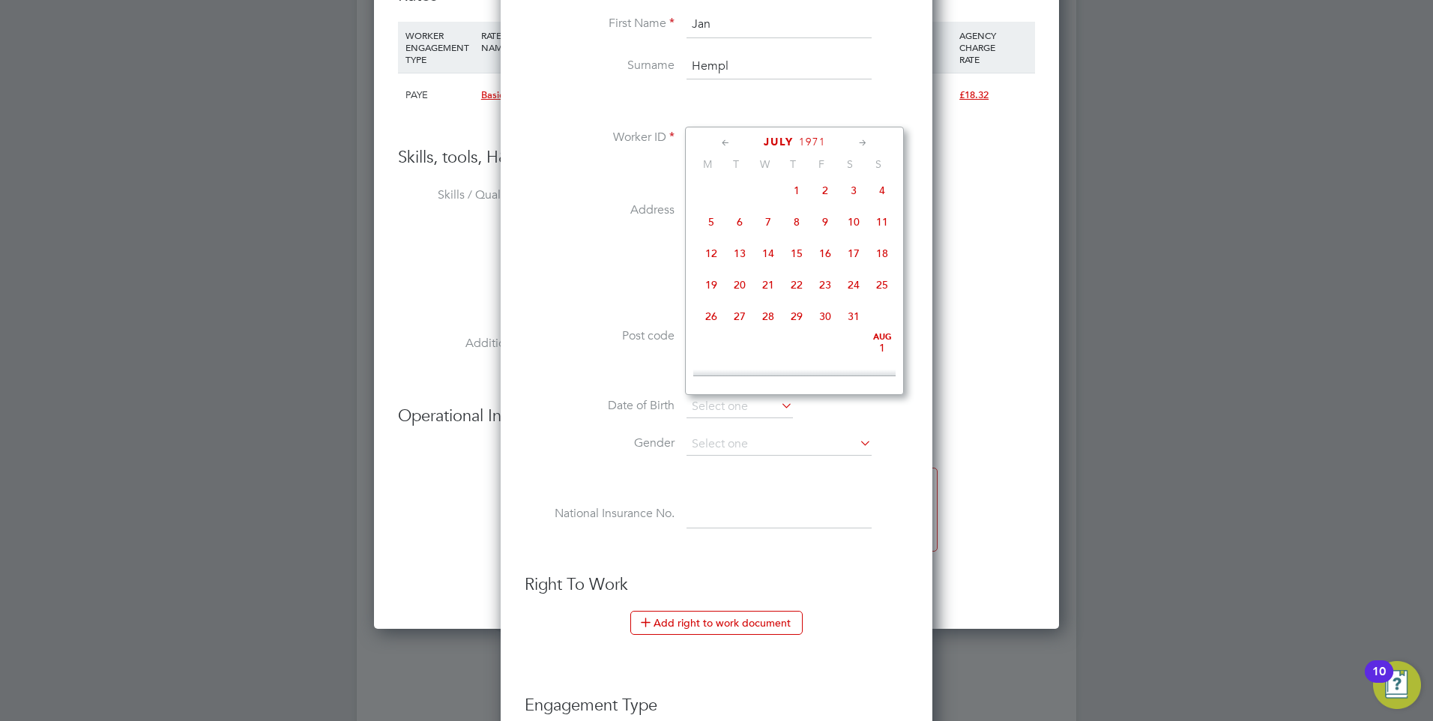
click at [867, 141] on icon at bounding box center [863, 143] width 14 height 16
click at [771, 226] on div "[DATE] 2 3 4 5 6 7 8 9 10 11 12 13 14 15 16 17 18 19 20 21 22 23 24 25 26 27 28…" at bounding box center [803, 280] width 221 height 192
click at [766, 304] on span "4" at bounding box center [768, 293] width 28 height 28
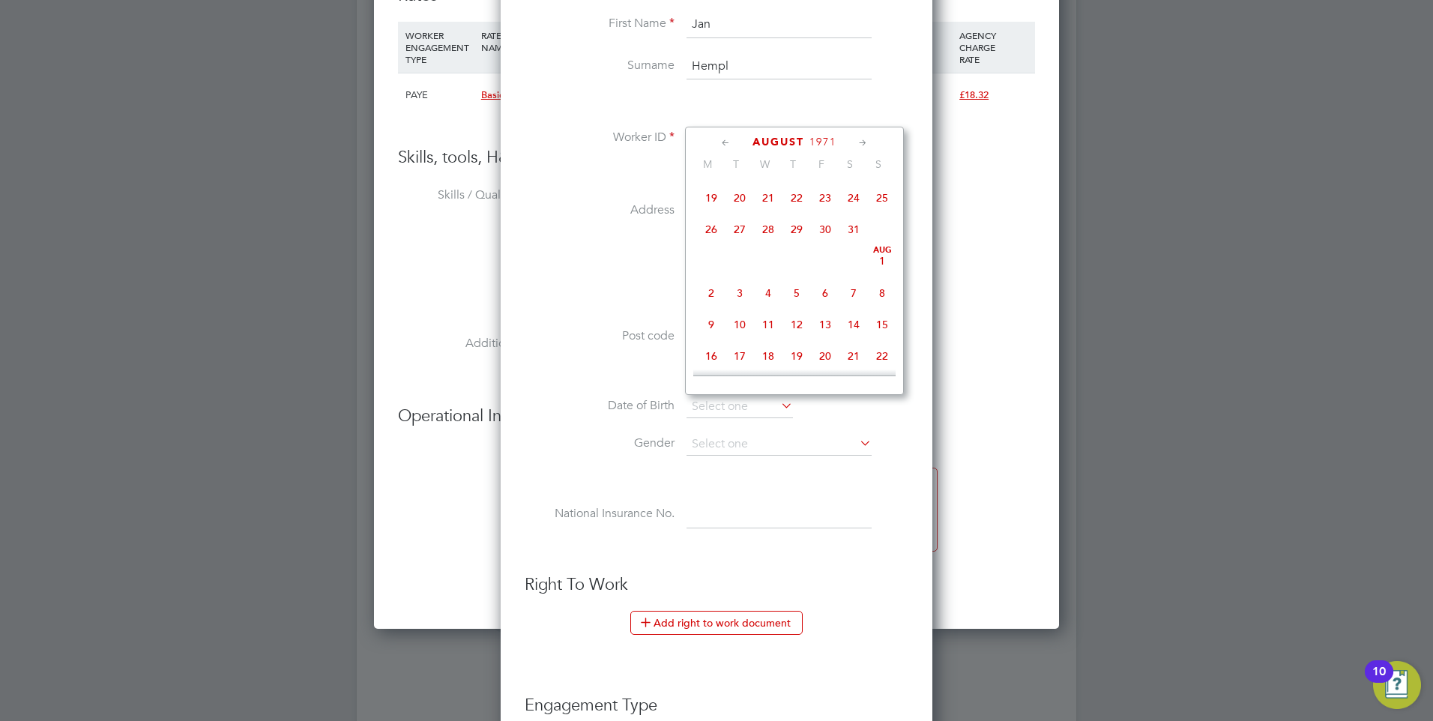
type input "[DATE]"
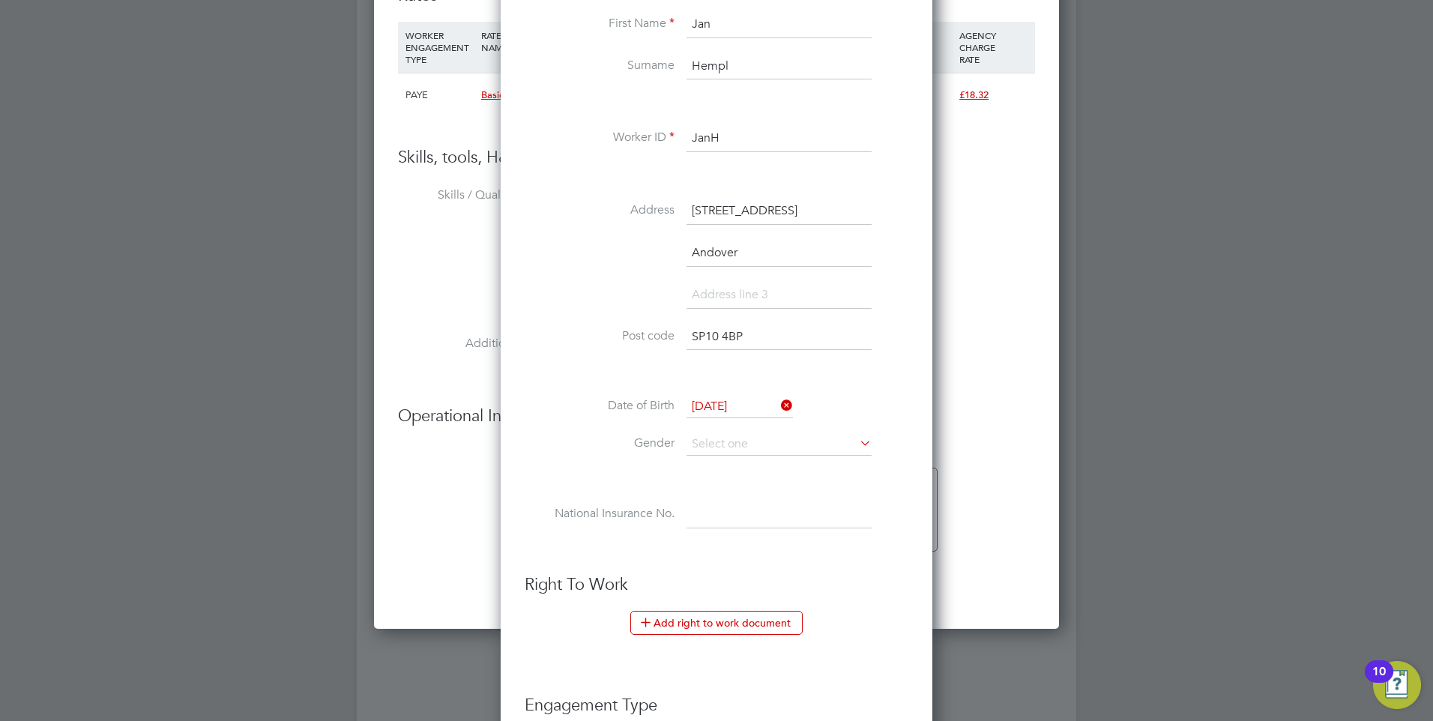
click at [606, 433] on li "Gender" at bounding box center [717, 451] width 384 height 37
click at [780, 435] on input at bounding box center [779, 444] width 185 height 22
click at [775, 462] on li "[DEMOGRAPHIC_DATA]" at bounding box center [779, 465] width 187 height 19
type input "[DEMOGRAPHIC_DATA]"
click at [600, 484] on div "Title Mr First Name Jan Surname Hempl Worker ID JanH Address [STREET_ADDRESS] D…" at bounding box center [717, 266] width 384 height 585
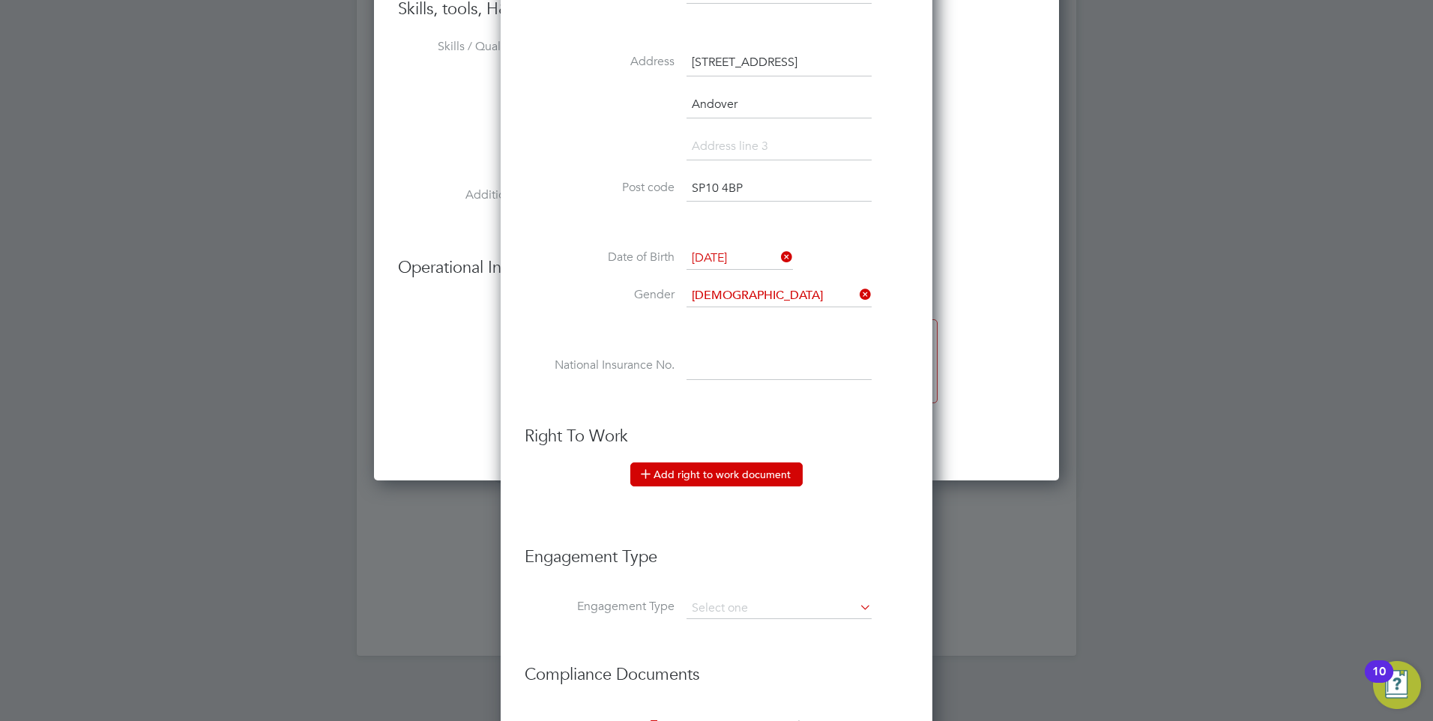
scroll to position [1612, 0]
click at [706, 354] on input at bounding box center [779, 365] width 185 height 27
click at [698, 466] on button "Add right to work document" at bounding box center [716, 473] width 172 height 24
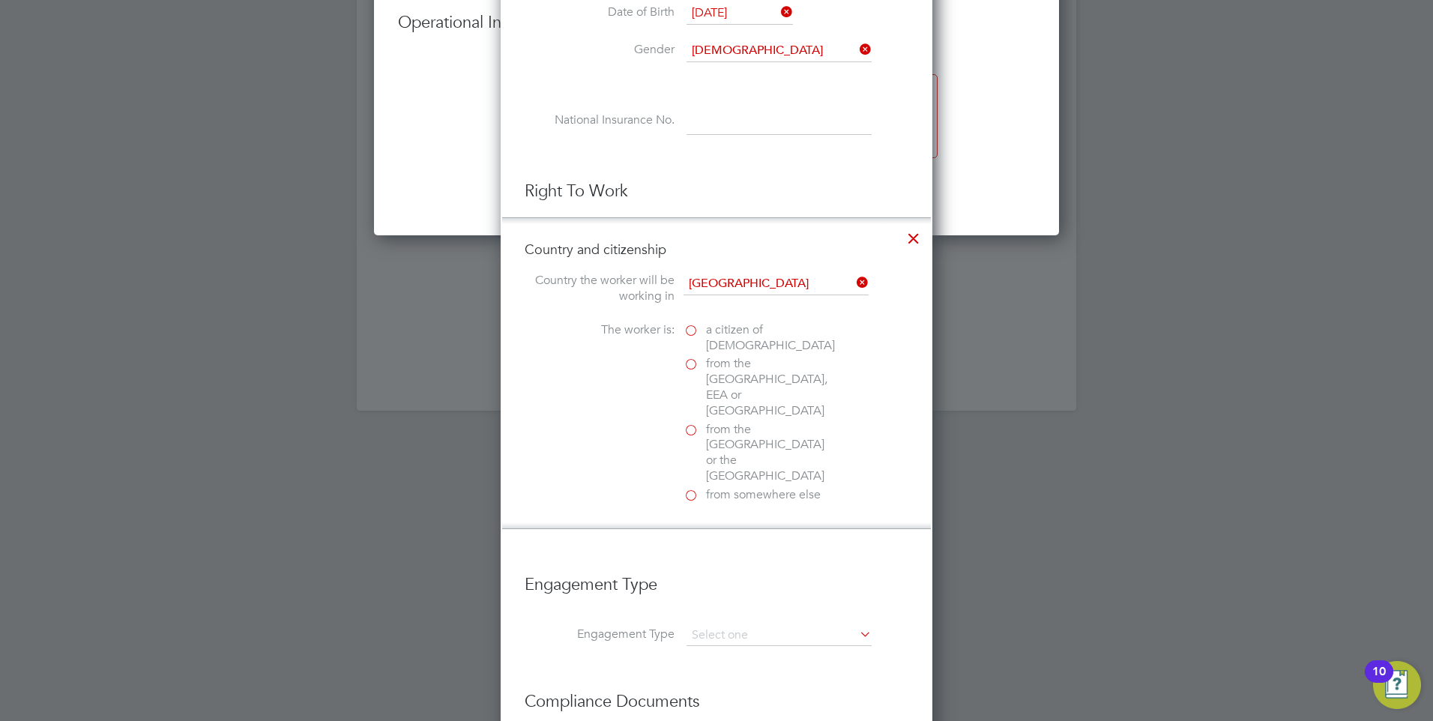
scroll to position [1912, 0]
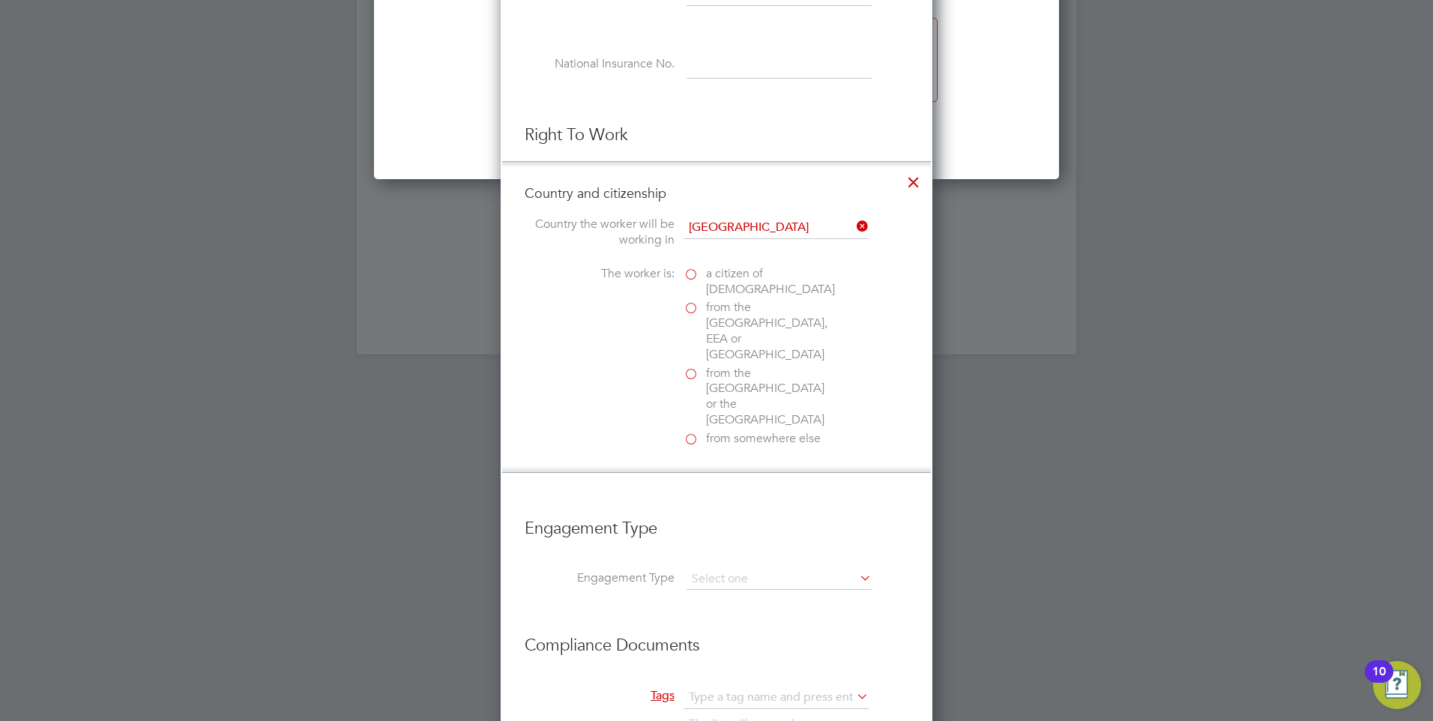
click at [715, 312] on span "from the [GEOGRAPHIC_DATA], EEA or [GEOGRAPHIC_DATA]" at bounding box center [769, 331] width 127 height 62
click at [0, 0] on input "from the [GEOGRAPHIC_DATA], EEA or [GEOGRAPHIC_DATA]" at bounding box center [0, 0] width 0 height 0
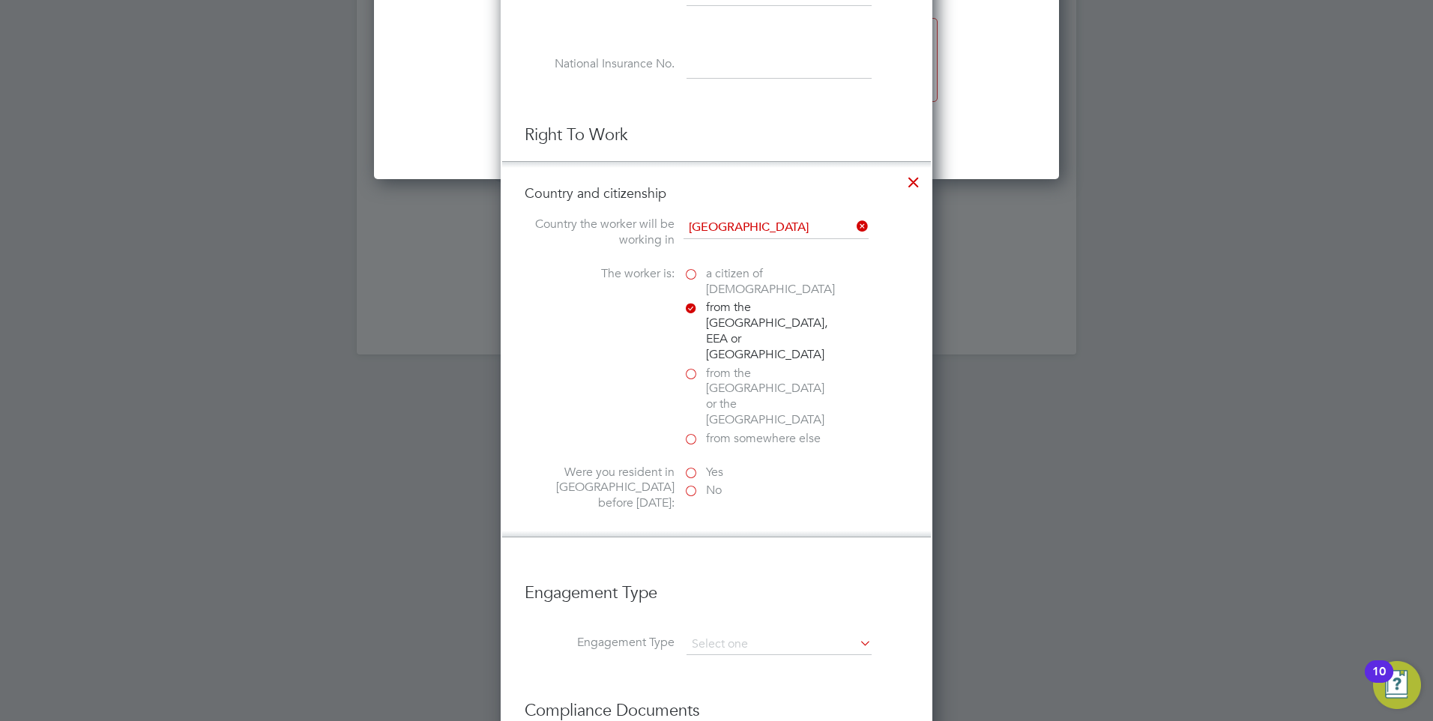
scroll to position [1666, 433]
click at [693, 465] on label "Yes" at bounding box center [759, 473] width 150 height 16
click at [0, 0] on input "Yes" at bounding box center [0, 0] width 0 height 0
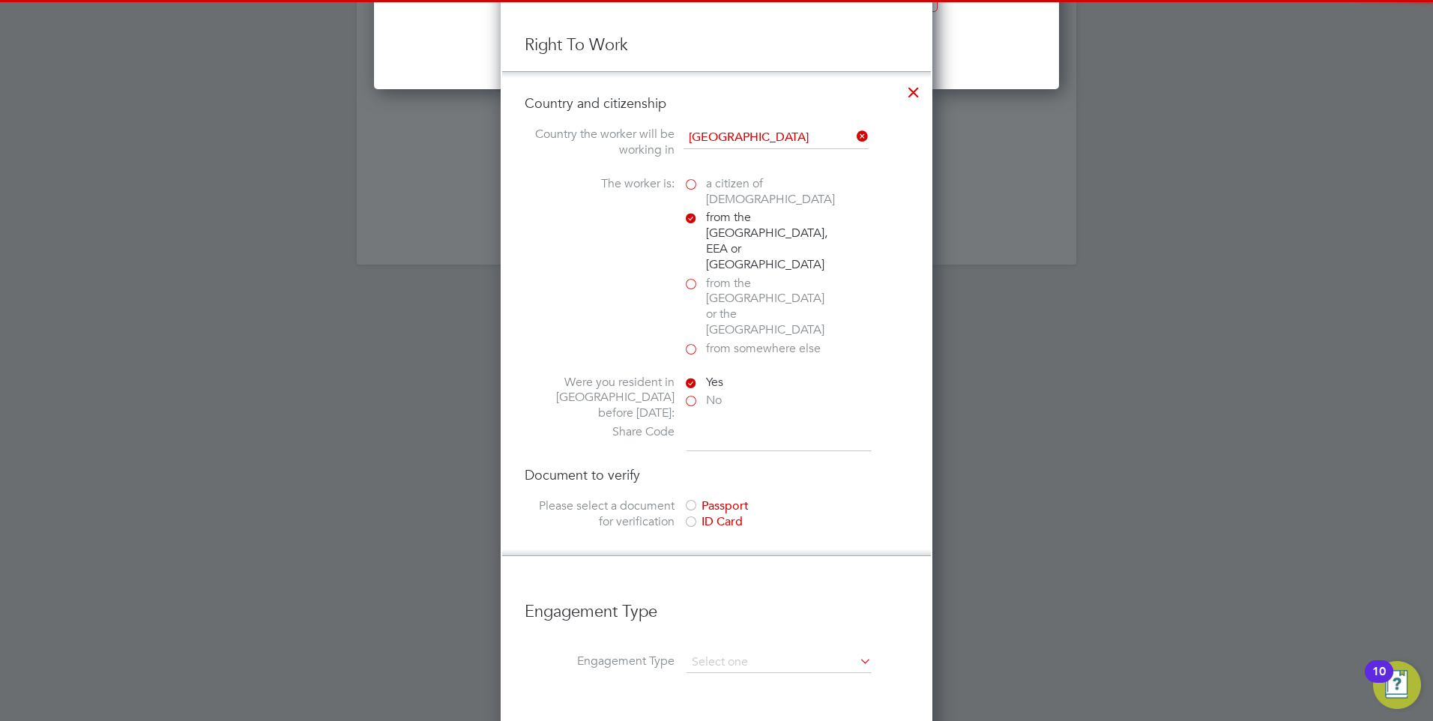
scroll to position [2062, 0]
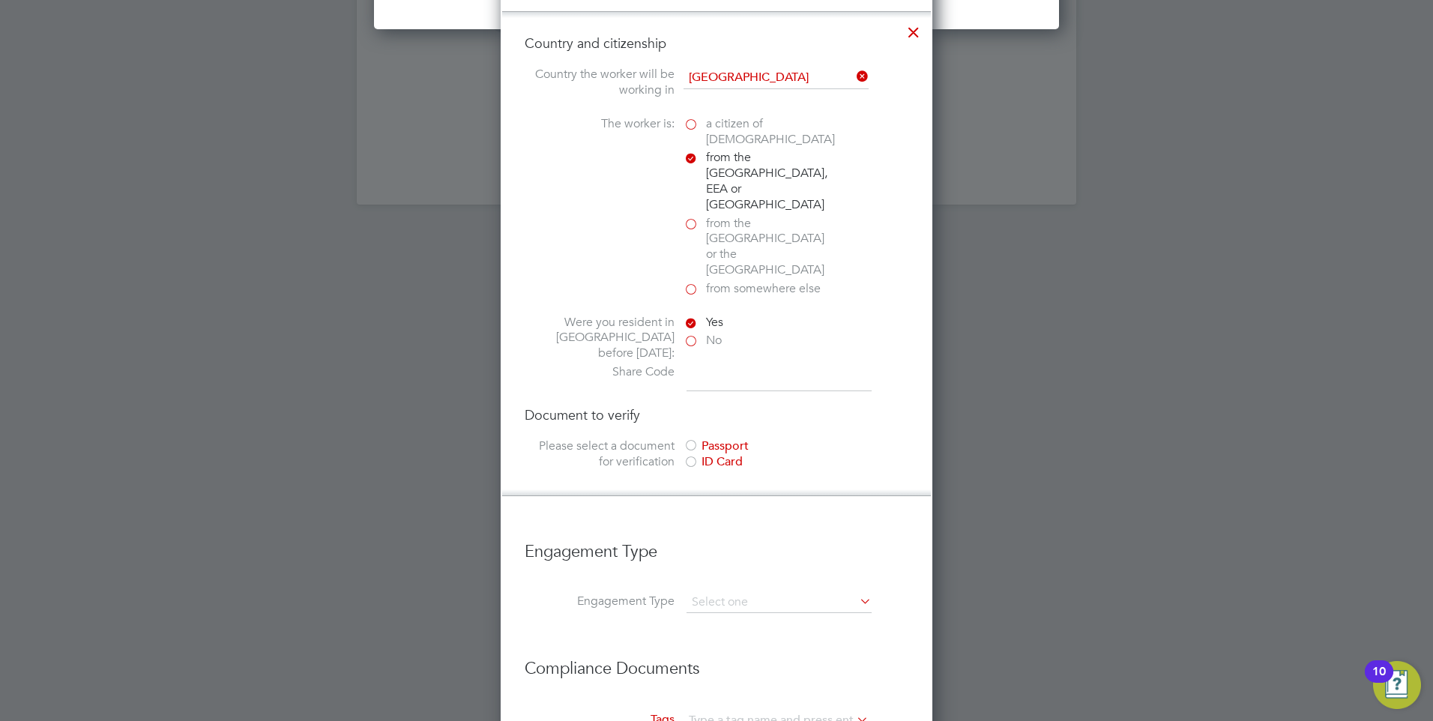
click at [732, 339] on li "Country and citizenship Country the worker will be working in [DEMOGRAPHIC_DATA…" at bounding box center [716, 253] width 429 height 485
click at [723, 364] on input at bounding box center [779, 377] width 185 height 27
click at [707, 364] on input at bounding box center [779, 377] width 185 height 27
type input "WM7LNB6KC"
click at [687, 346] on li "Country and citizenship Country the worker will be working in [DEMOGRAPHIC_DATA…" at bounding box center [716, 253] width 429 height 485
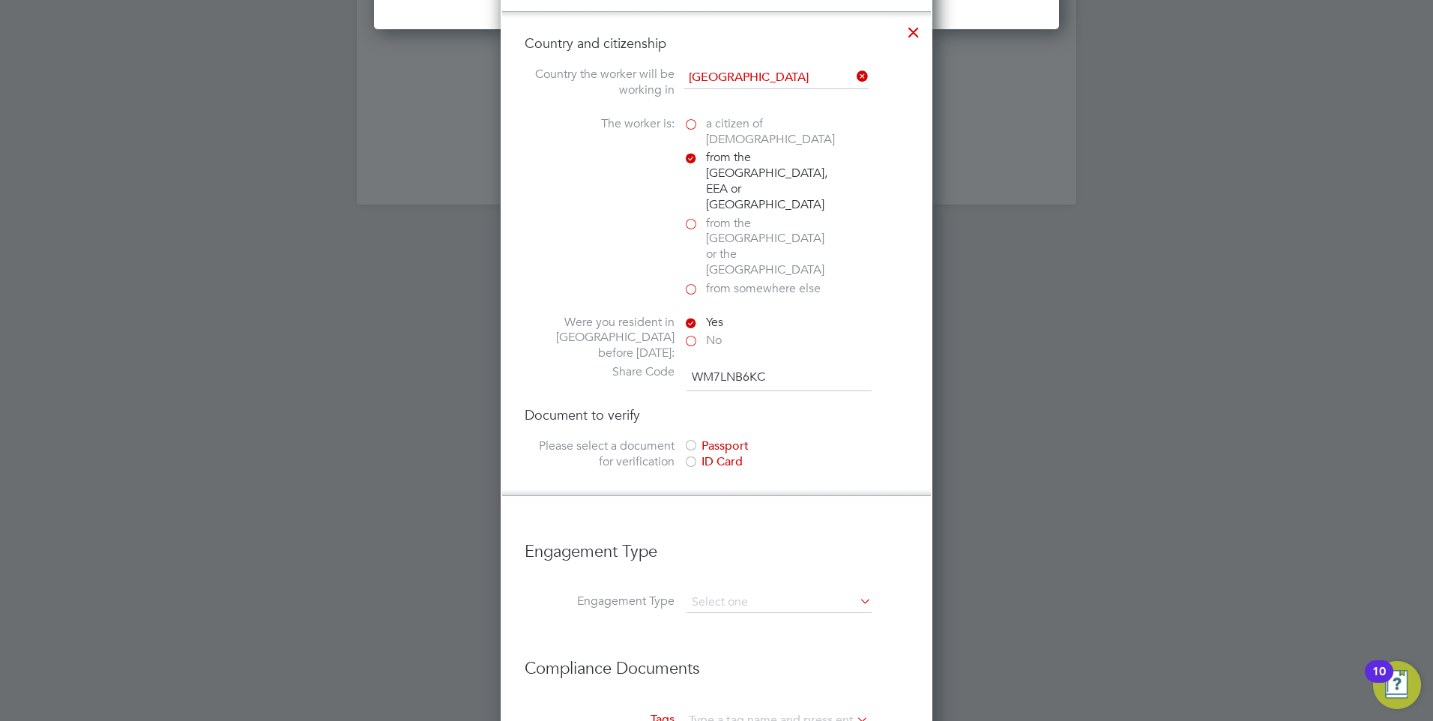
scroll to position [2137, 0]
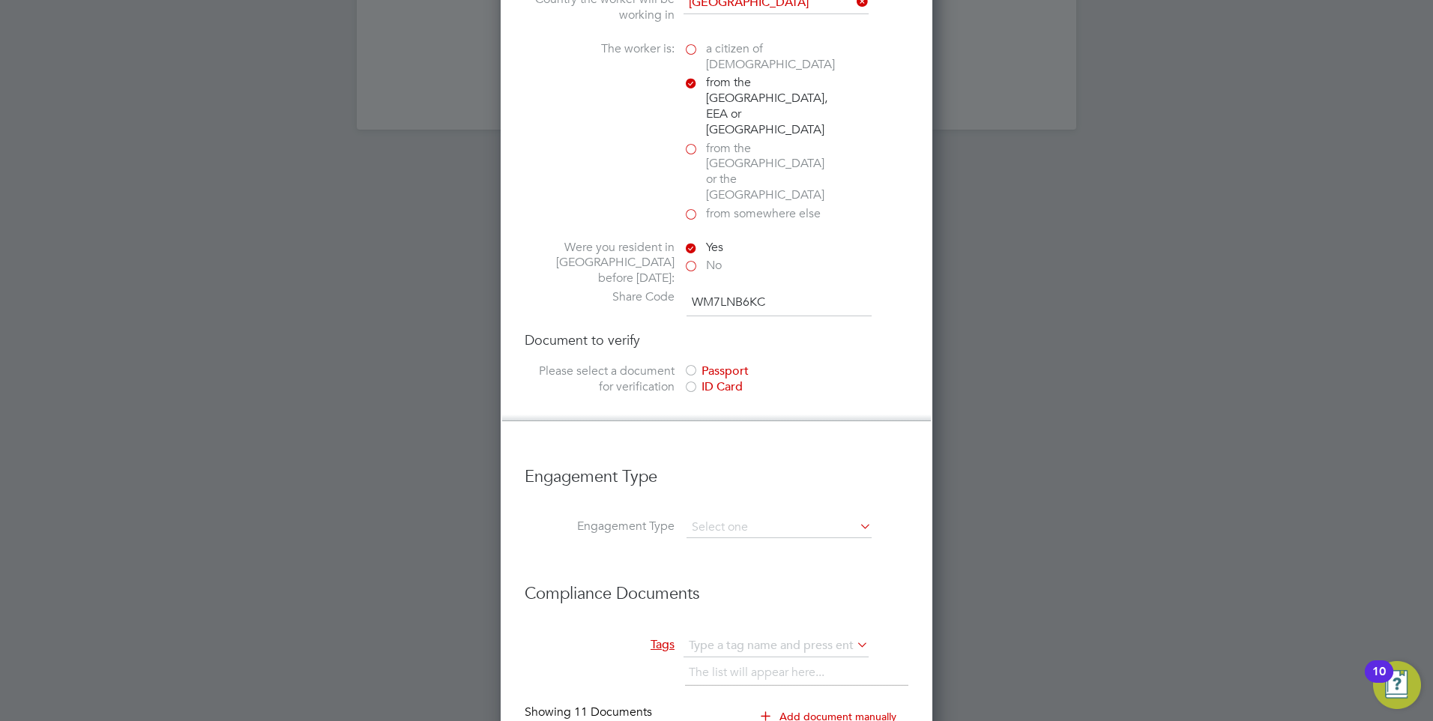
drag, startPoint x: 691, startPoint y: 310, endPoint x: 559, endPoint y: 319, distance: 132.3
click at [559, 364] on section "Please select a document for verification Passport ID Card" at bounding box center [717, 381] width 384 height 34
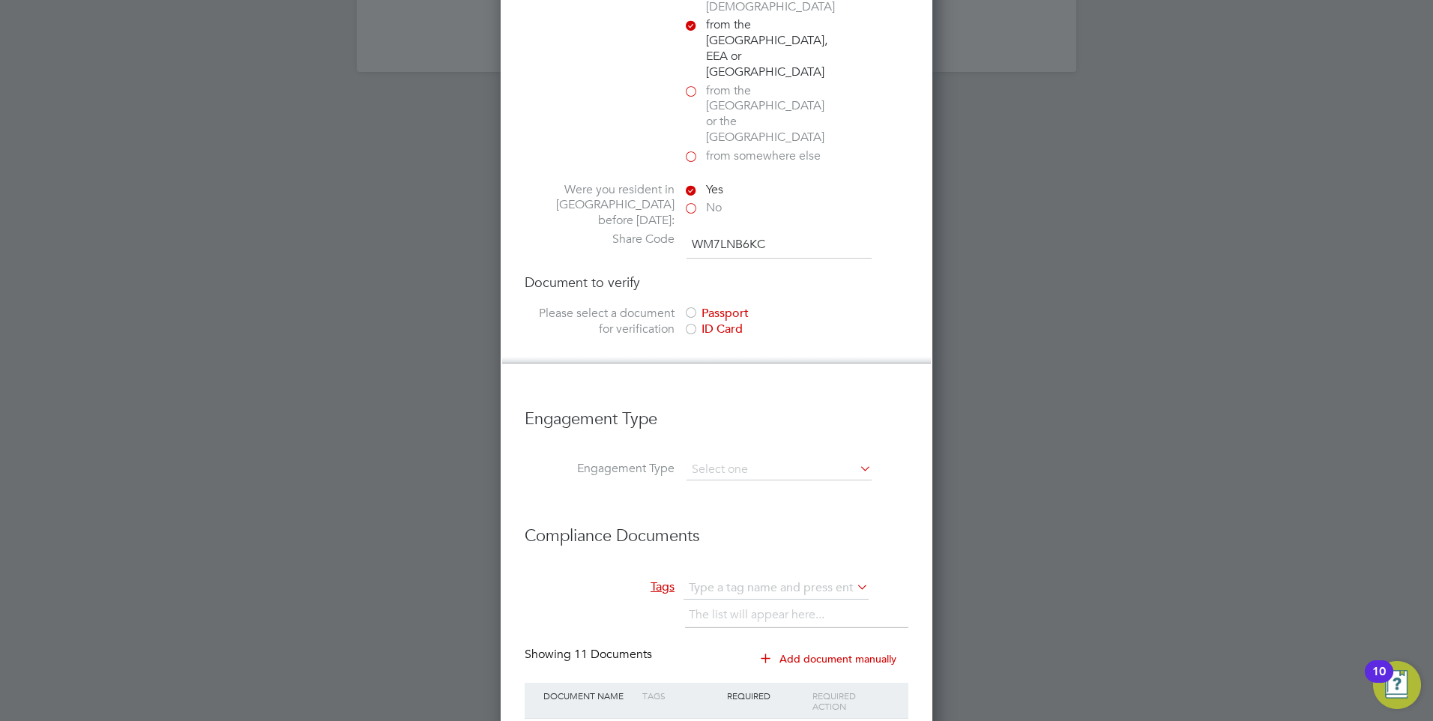
scroll to position [2248, 0]
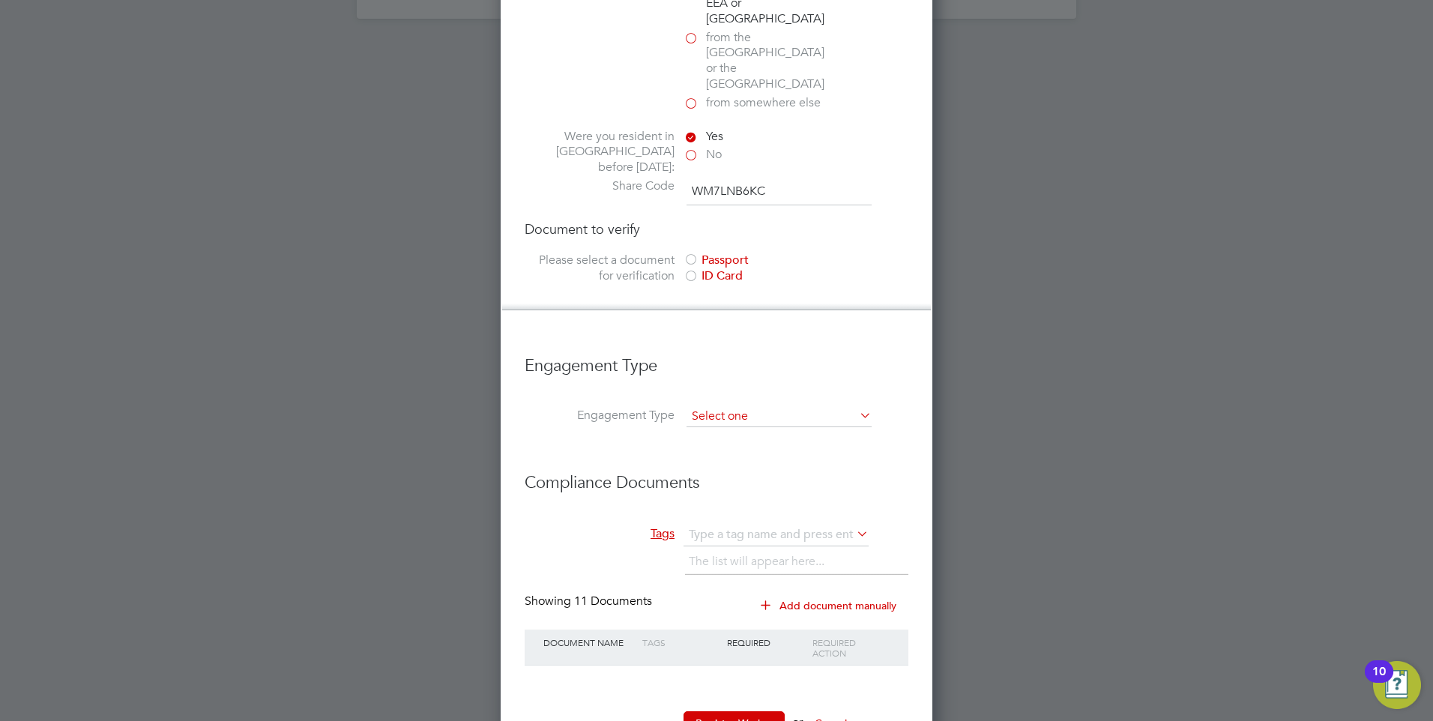
click at [729, 406] on input at bounding box center [779, 416] width 185 height 21
click at [725, 406] on input at bounding box center [779, 416] width 185 height 21
click at [729, 402] on li "PAYE Direct" at bounding box center [779, 401] width 187 height 22
type input "PAYE Direct"
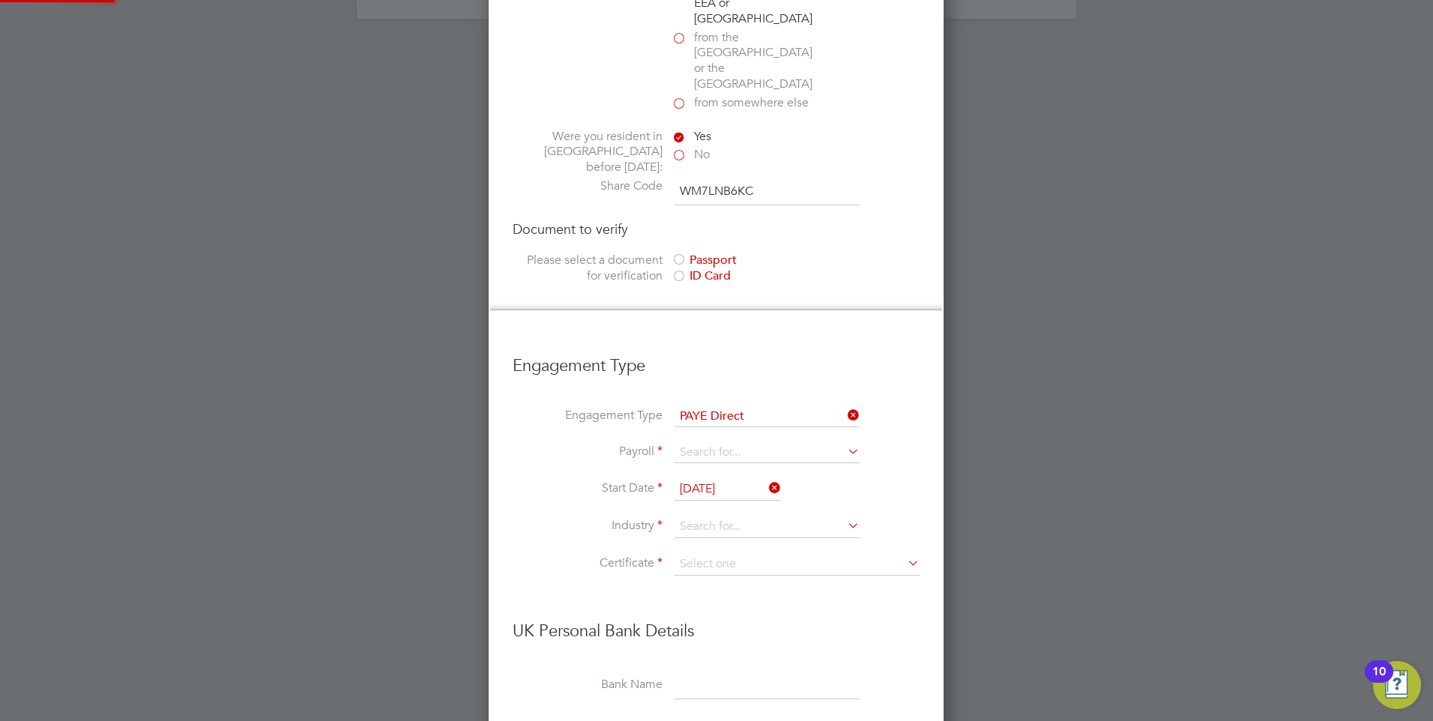
scroll to position [2212, 457]
click at [628, 444] on label "Payroll" at bounding box center [588, 452] width 150 height 16
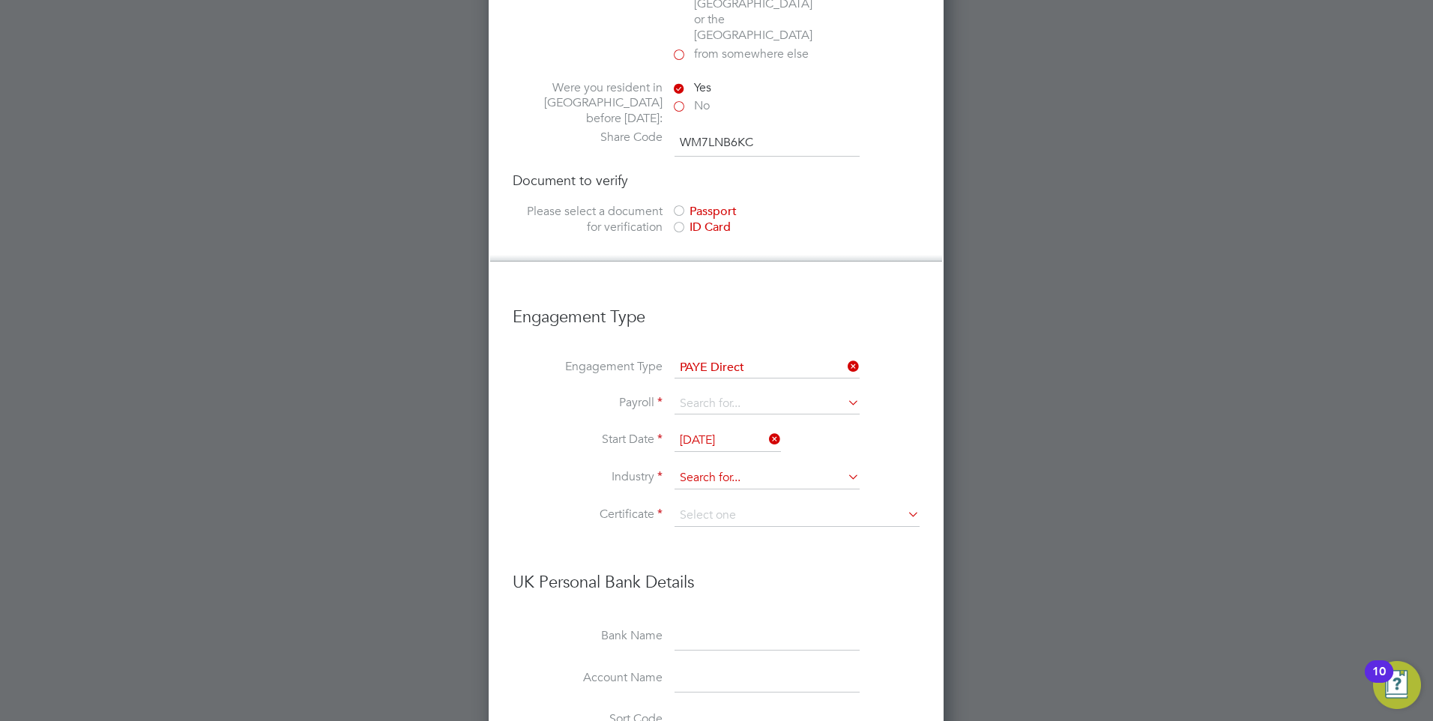
scroll to position [2323, 0]
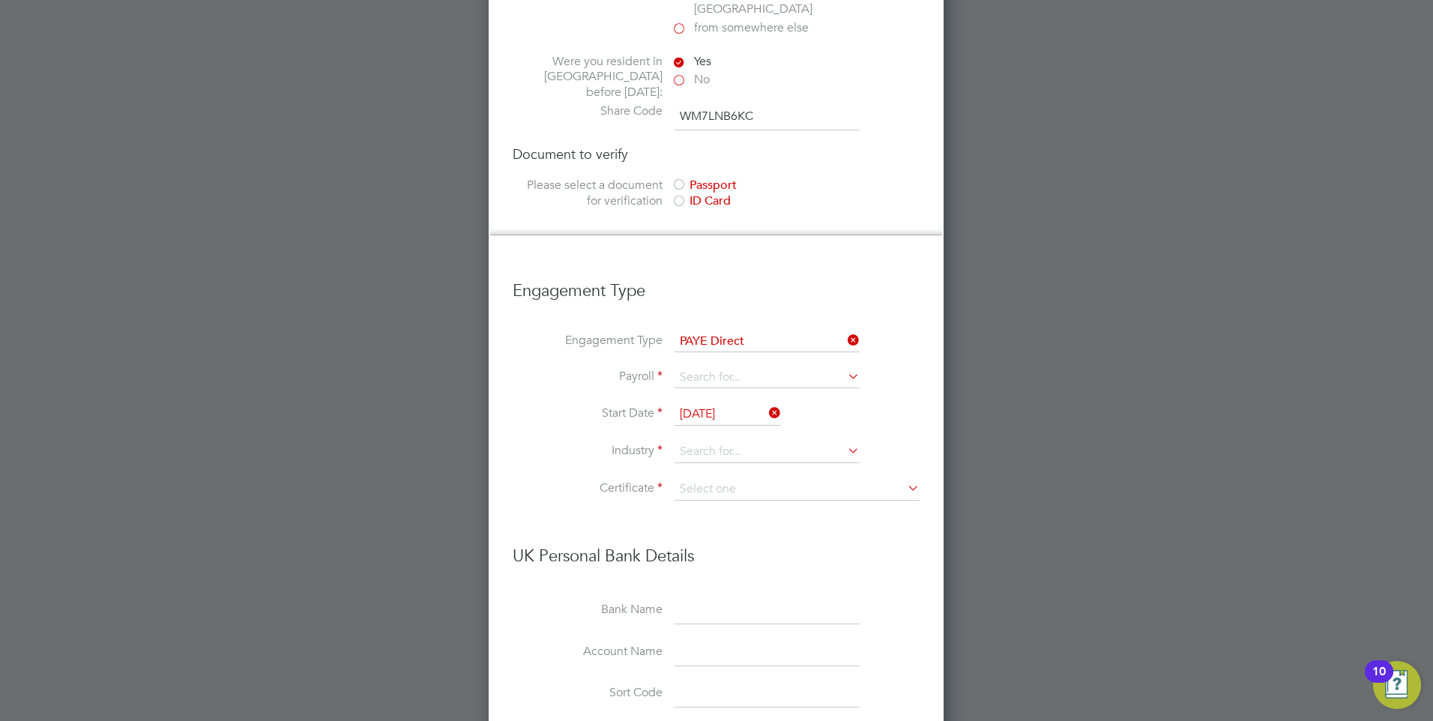
click at [849, 310] on ul "New Worker Mandatory Fields Email 07762519082 Mobile No [EMAIL_ADDRESS][DOMAIN_…" at bounding box center [716, 4] width 407 height 2220
drag, startPoint x: 849, startPoint y: 310, endPoint x: 983, endPoint y: 339, distance: 137.3
click at [987, 341] on div at bounding box center [716, 360] width 1433 height 721
click at [845, 366] on icon at bounding box center [845, 376] width 0 height 21
click at [759, 333] on li "PAYE" at bounding box center [767, 340] width 187 height 22
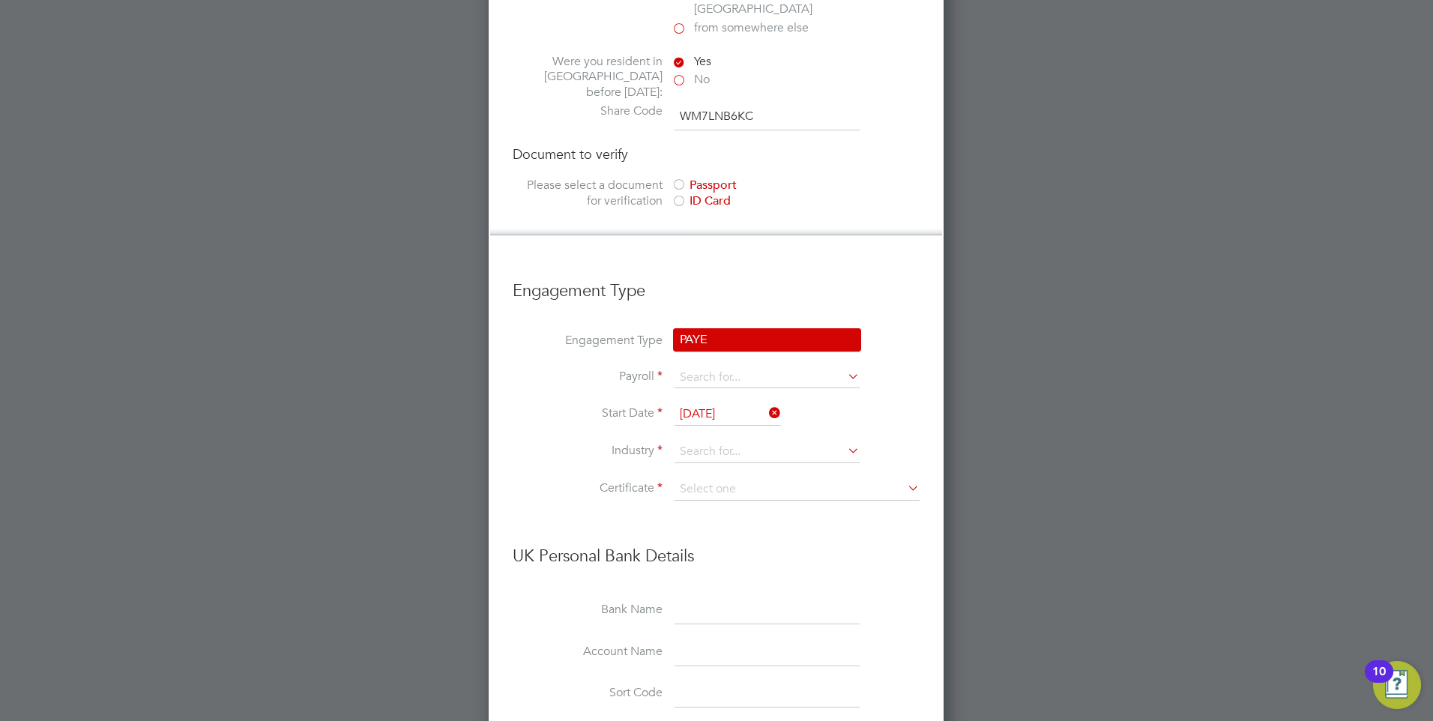
type input "PAYE"
click at [864, 403] on li "Start Date [DATE]" at bounding box center [716, 421] width 407 height 37
click at [817, 441] on input at bounding box center [767, 452] width 185 height 22
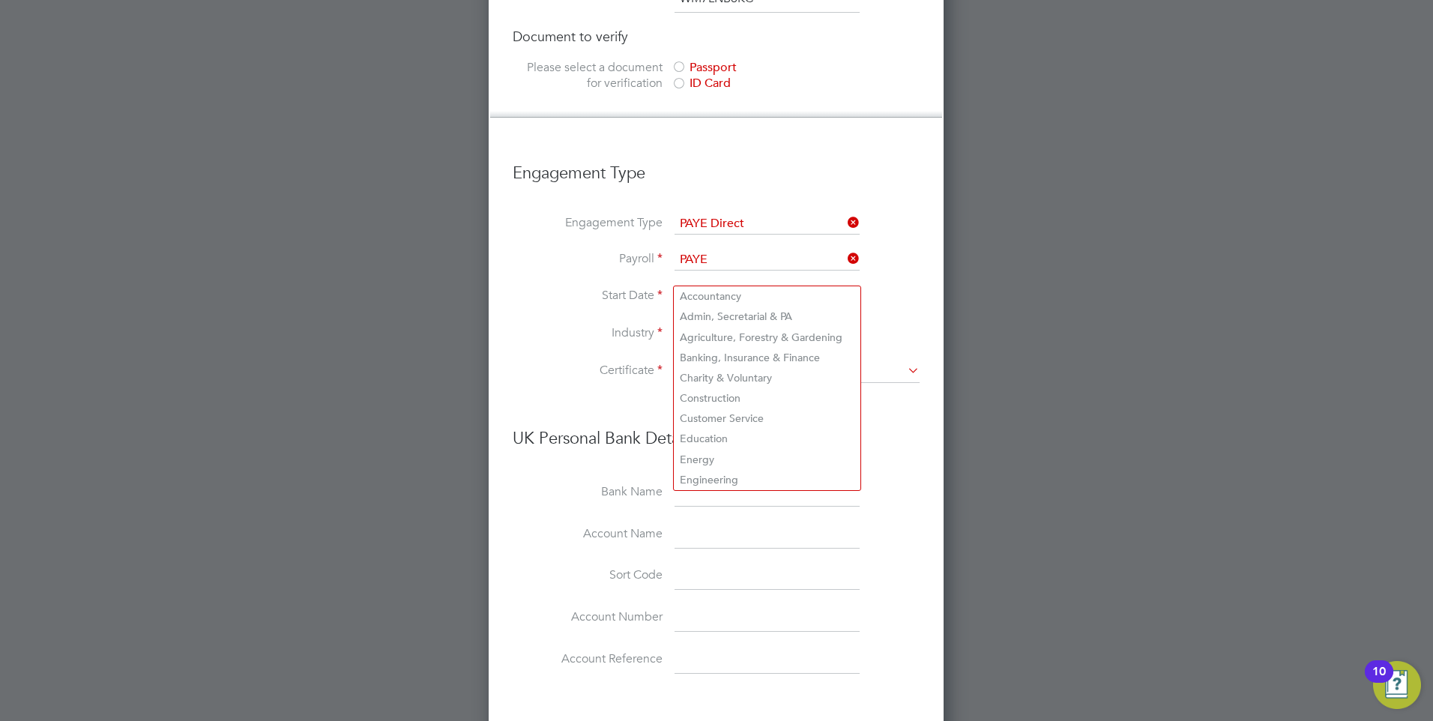
scroll to position [2398, 0]
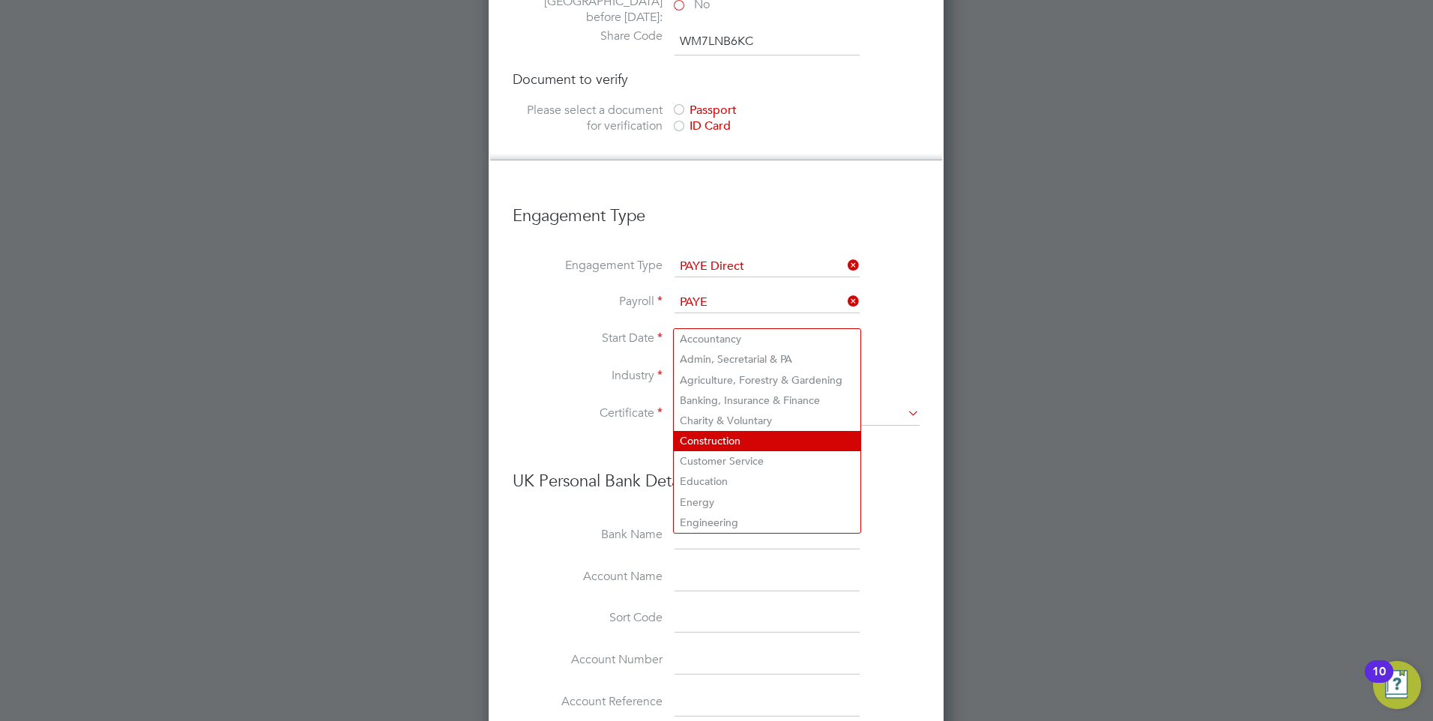
type input "d"
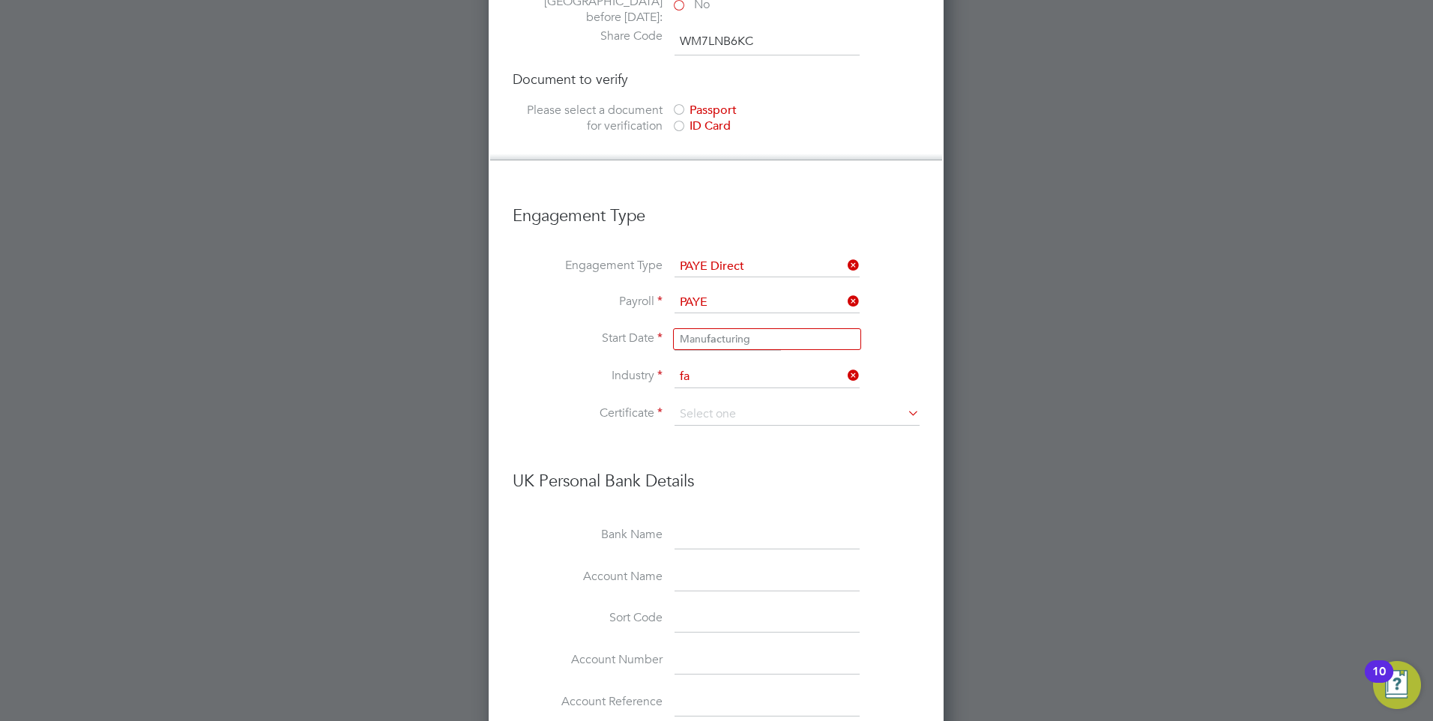
type input "f"
type input "o"
click at [686, 336] on li "Commercial Cle aning" at bounding box center [767, 339] width 187 height 20
type input "Commercial Cleaning"
click at [695, 403] on input at bounding box center [797, 414] width 245 height 22
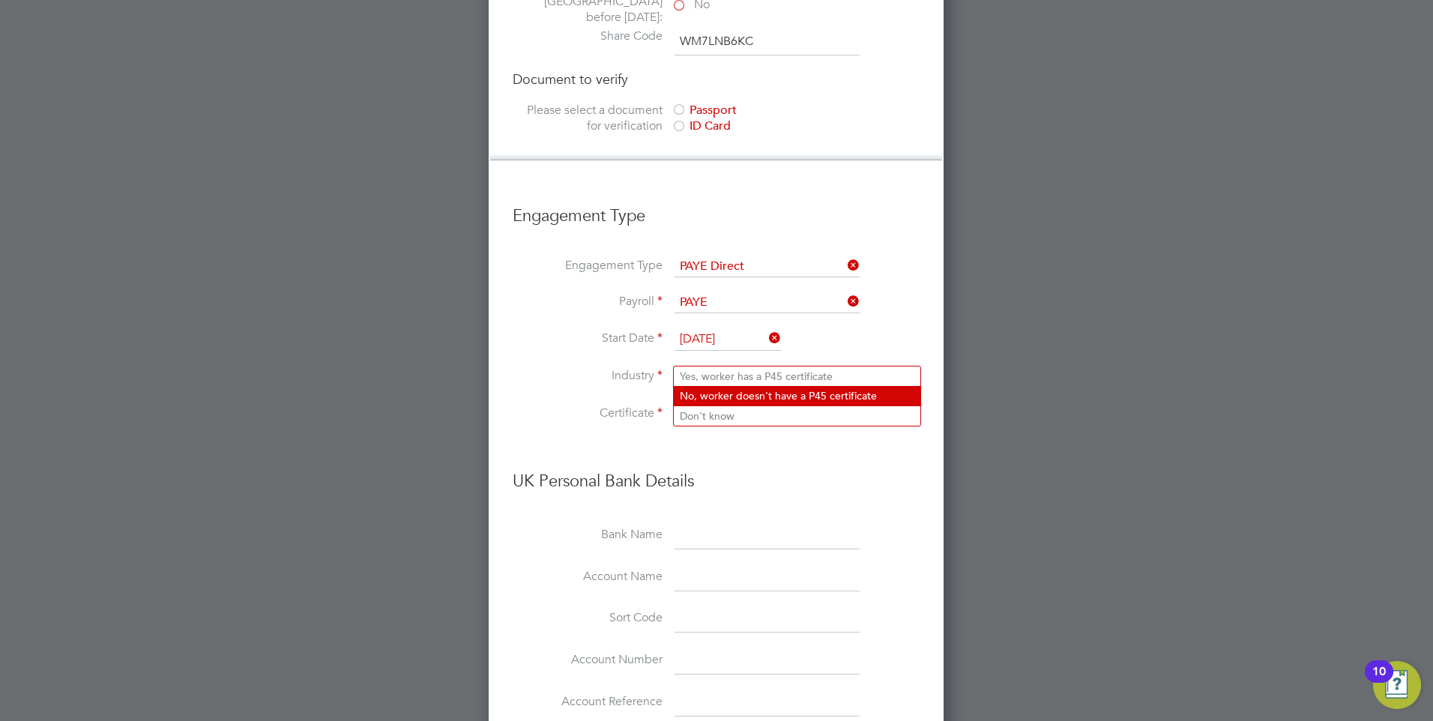
click at [734, 397] on li "No, worker doesn't have a P45 certificate" at bounding box center [797, 395] width 247 height 19
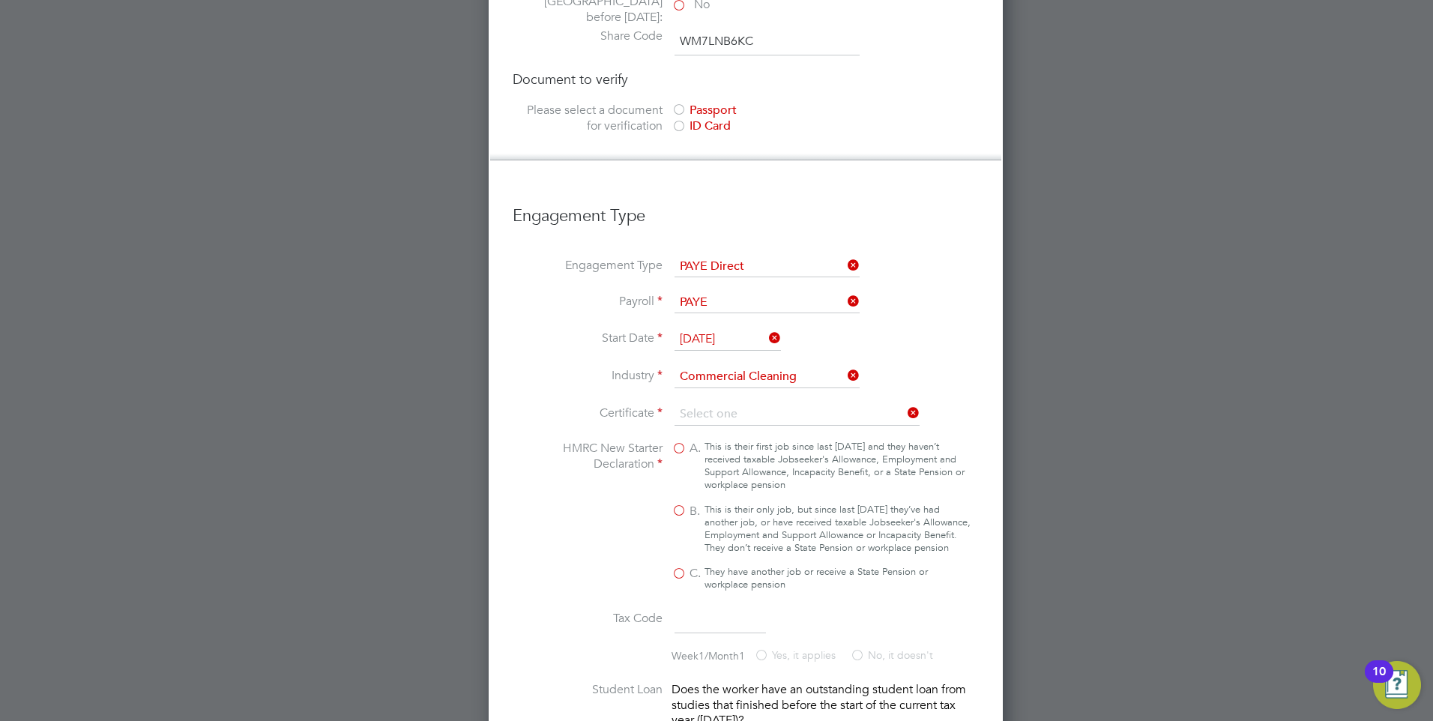
type input "No, worker doesn't have a P45 certificate"
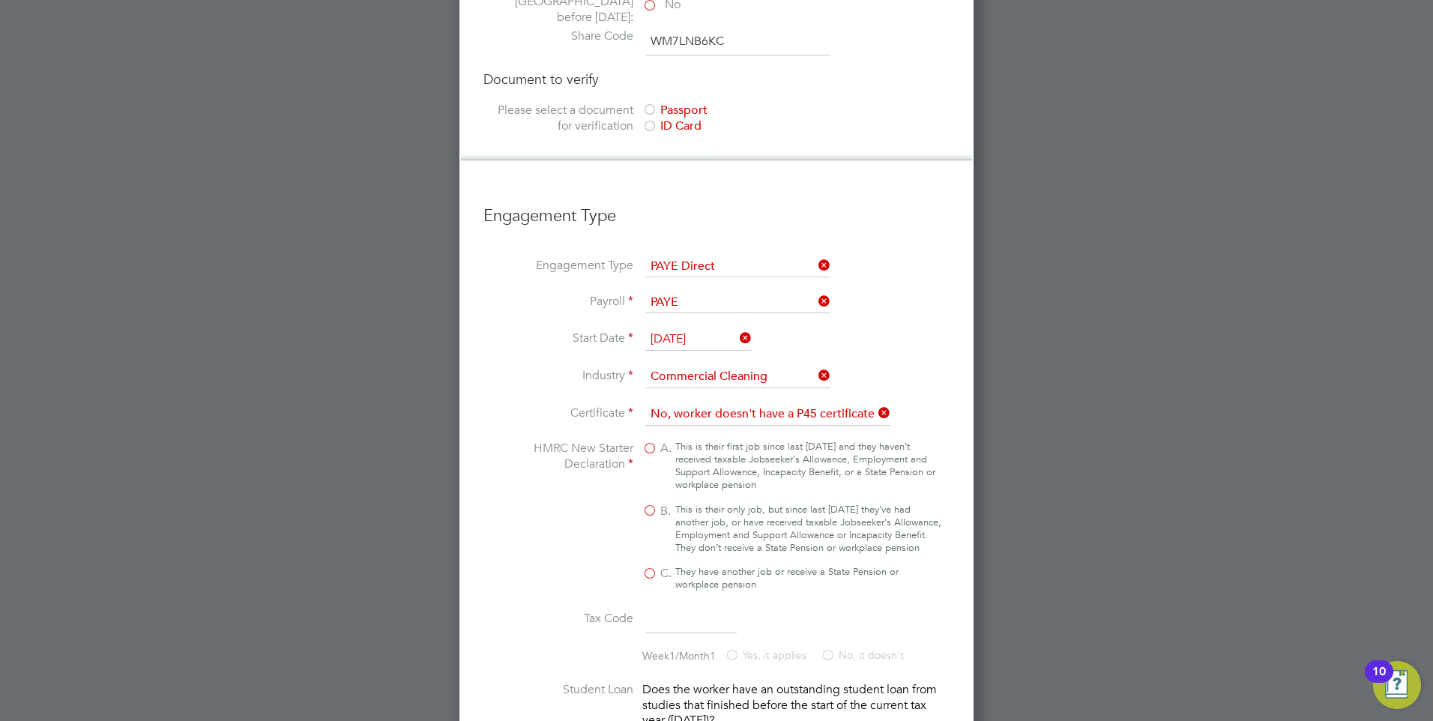
click at [645, 441] on label "A. This is their first job since last [DATE] and they haven’t received taxable …" at bounding box center [792, 466] width 300 height 51
click at [0, 0] on input "A. This is their first job since last [DATE] and they haven’t received taxable …" at bounding box center [0, 0] width 0 height 0
type input "1257L"
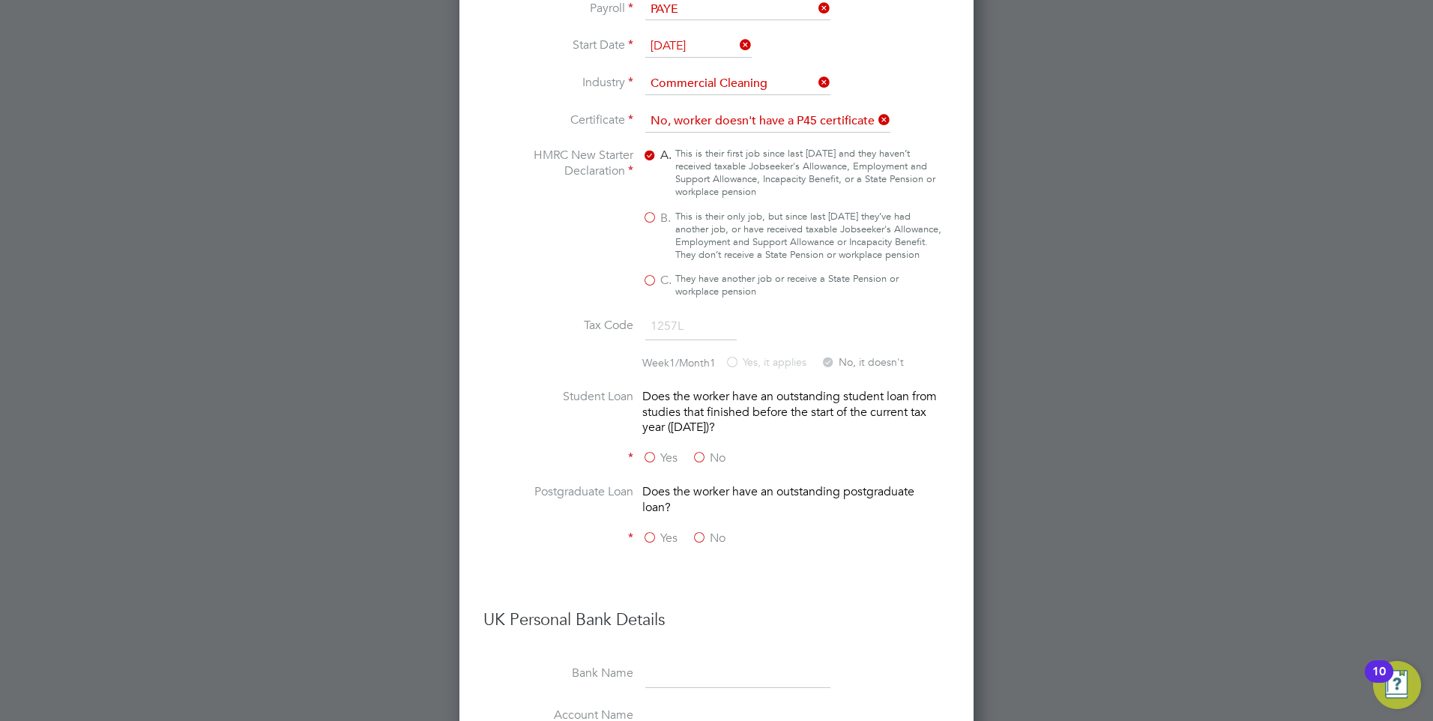
scroll to position [2698, 0]
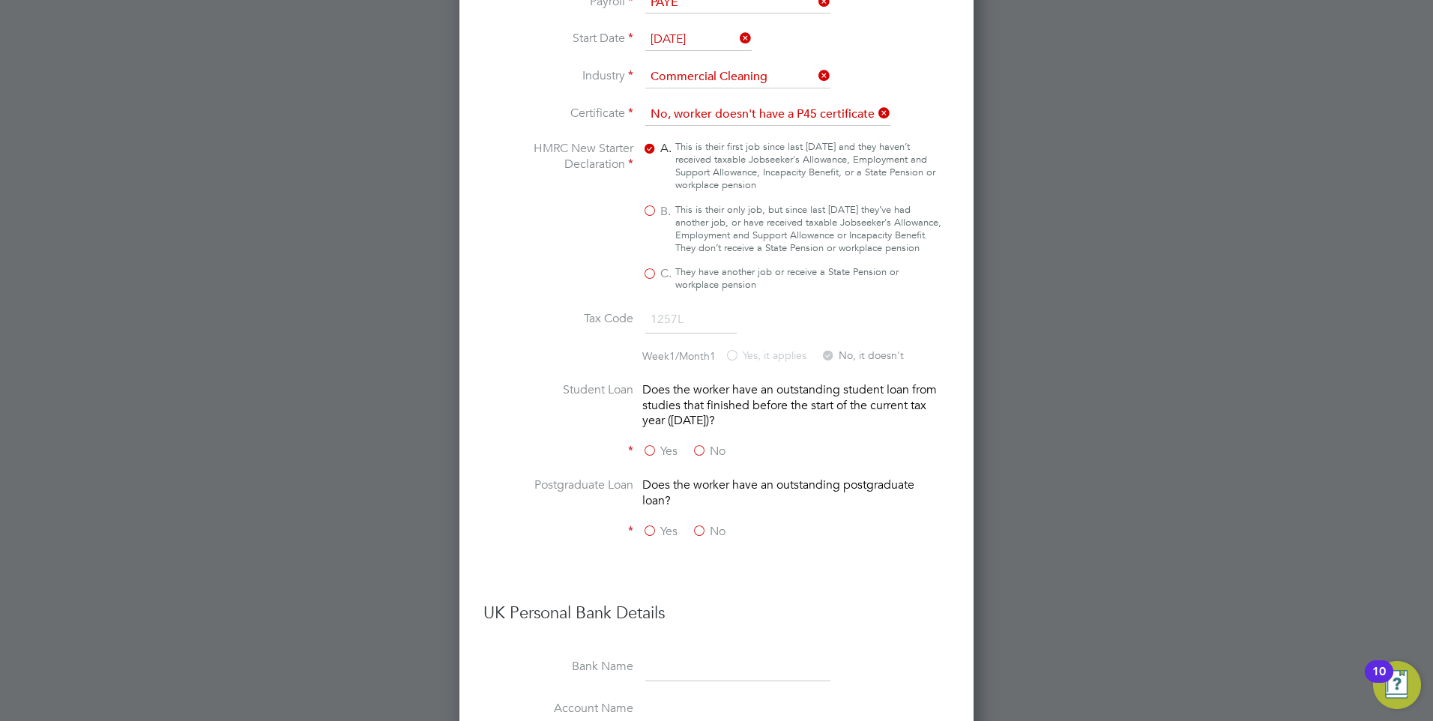
click at [691, 444] on div "Yes No" at bounding box center [754, 453] width 225 height 19
click at [697, 444] on label "No" at bounding box center [709, 452] width 34 height 16
click at [0, 0] on input "No" at bounding box center [0, 0] width 0 height 0
click at [700, 524] on label "No" at bounding box center [709, 532] width 34 height 16
click at [0, 0] on input "No" at bounding box center [0, 0] width 0 height 0
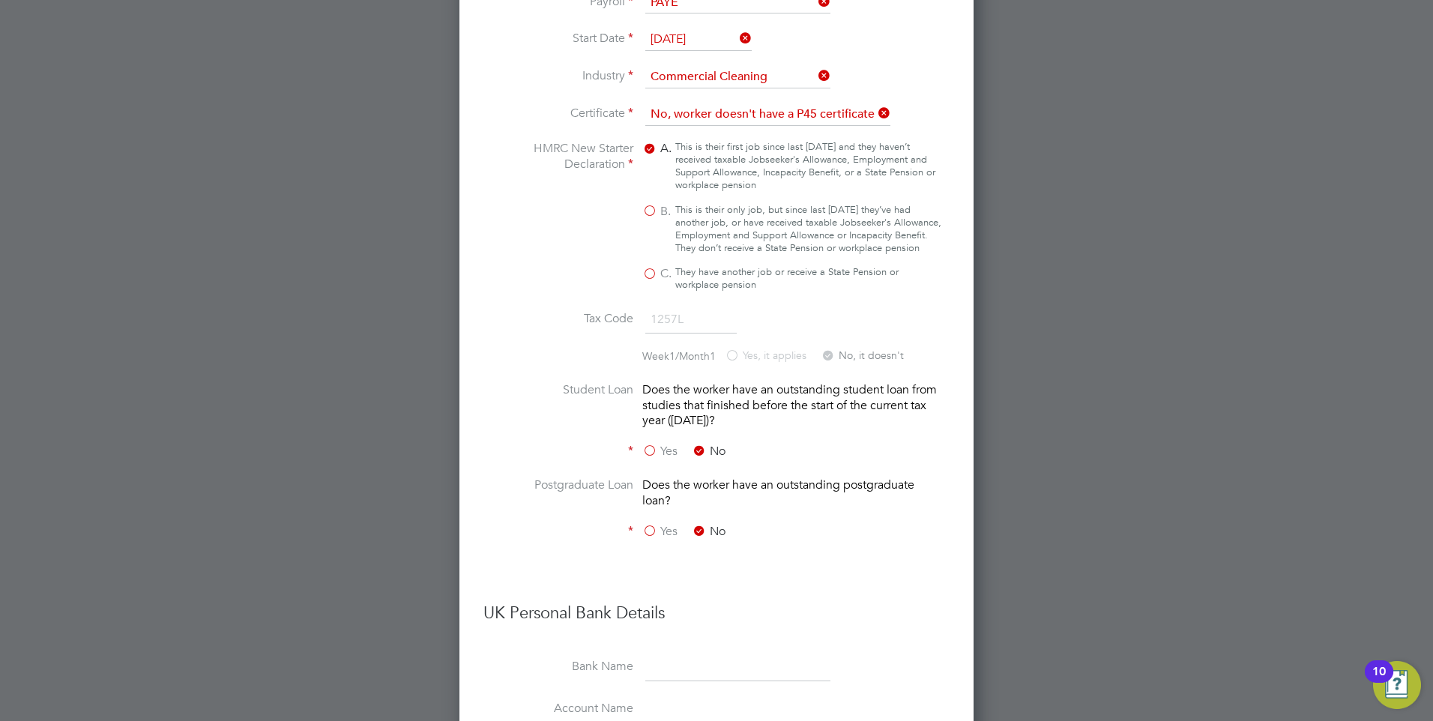
click at [589, 478] on li "Postgraduate Loan Does the worker have an outstanding postgraduate loan?" at bounding box center [717, 501] width 466 height 46
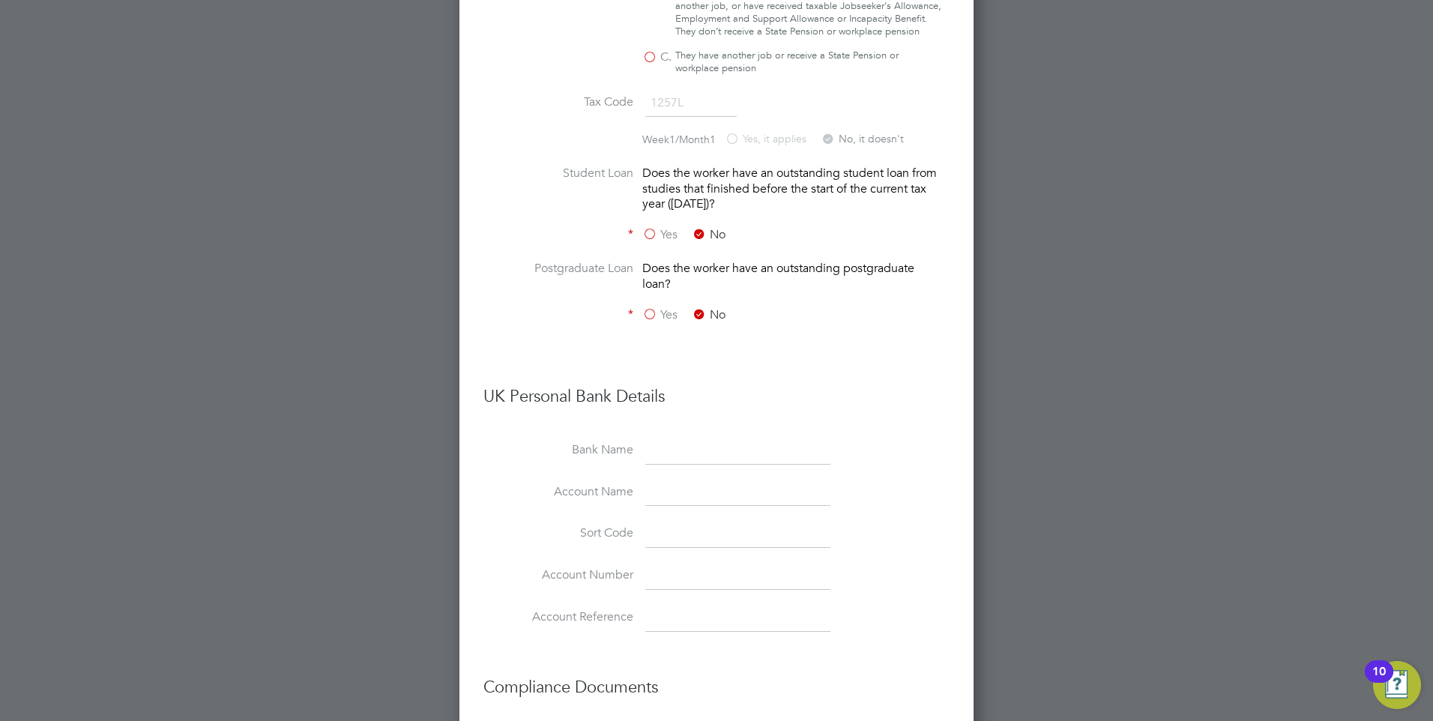
scroll to position [3056, 0]
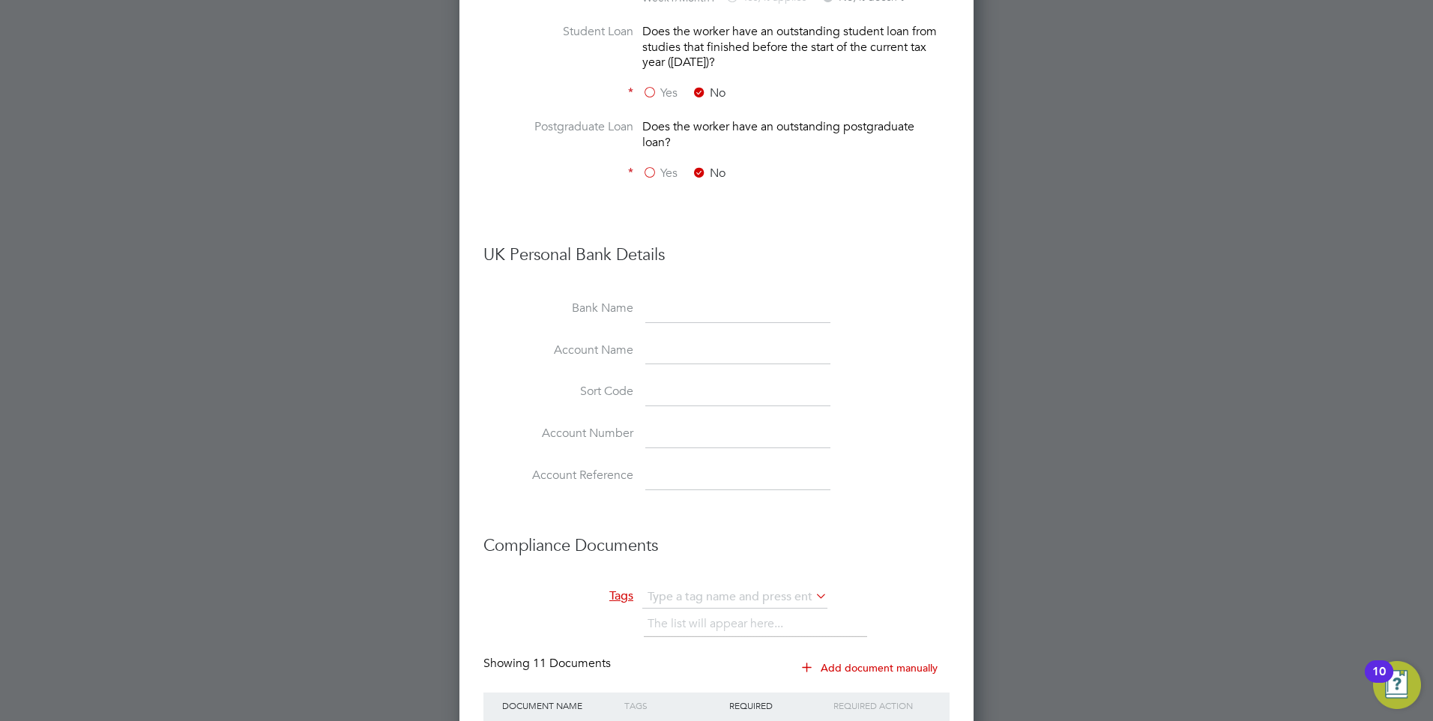
click at [816, 656] on button "Add document manually" at bounding box center [871, 668] width 158 height 24
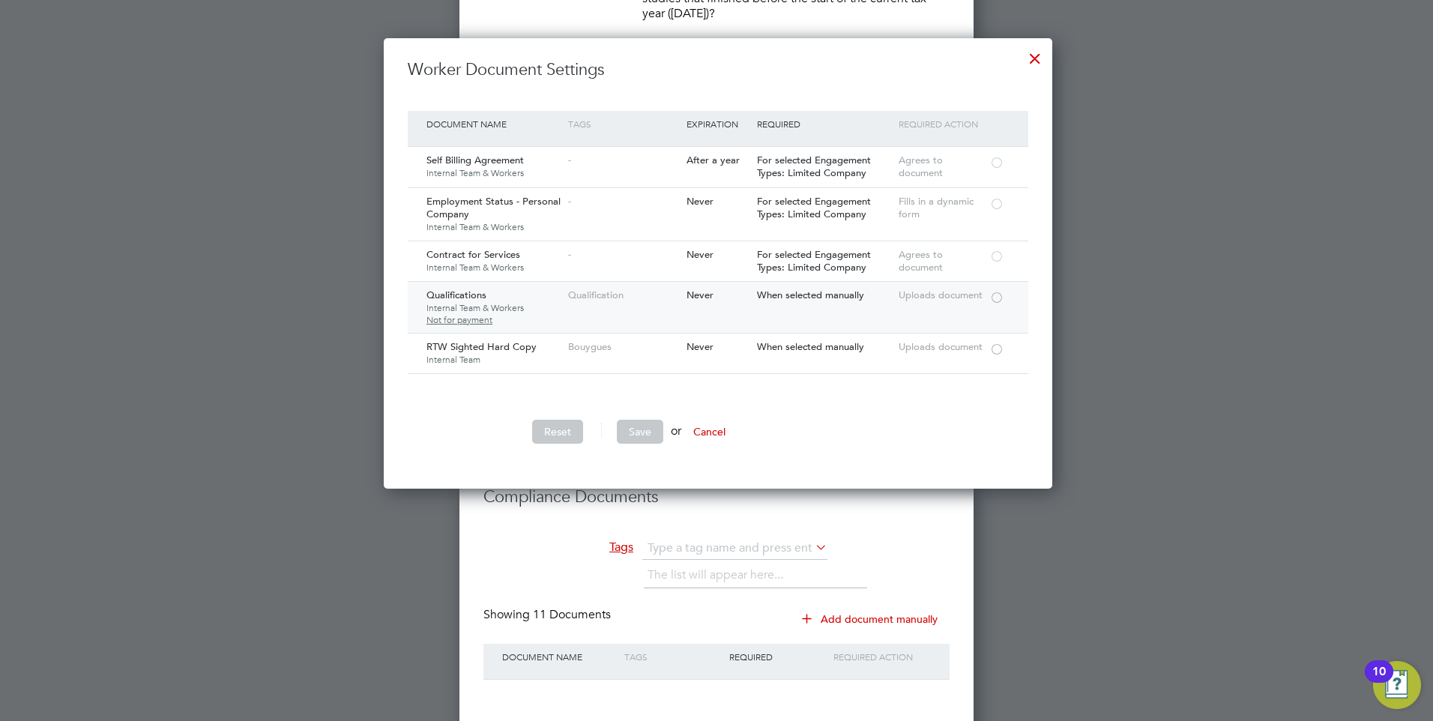
scroll to position [3131, 0]
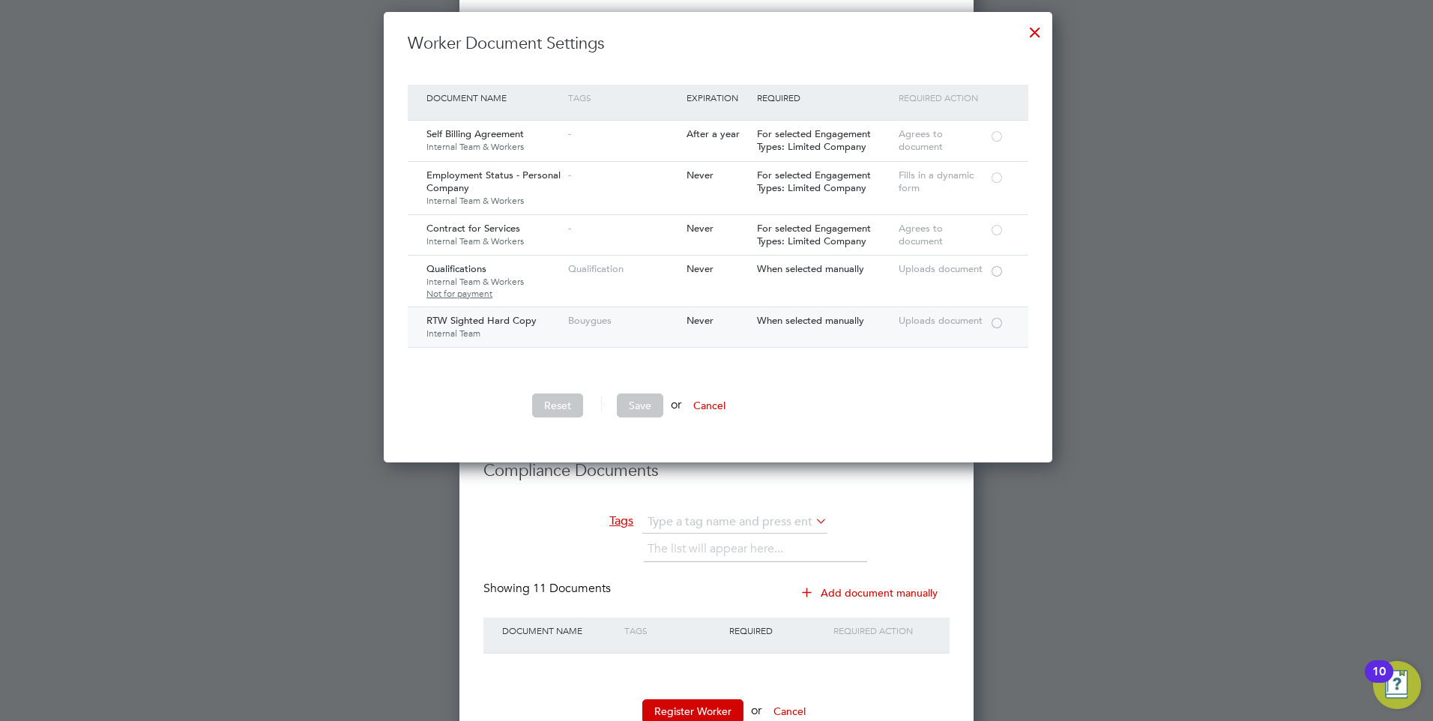
click at [534, 326] on div "RTW Sighted Hard Copy Internal Team" at bounding box center [494, 326] width 142 height 39
click at [1023, 30] on div at bounding box center [1035, 28] width 27 height 27
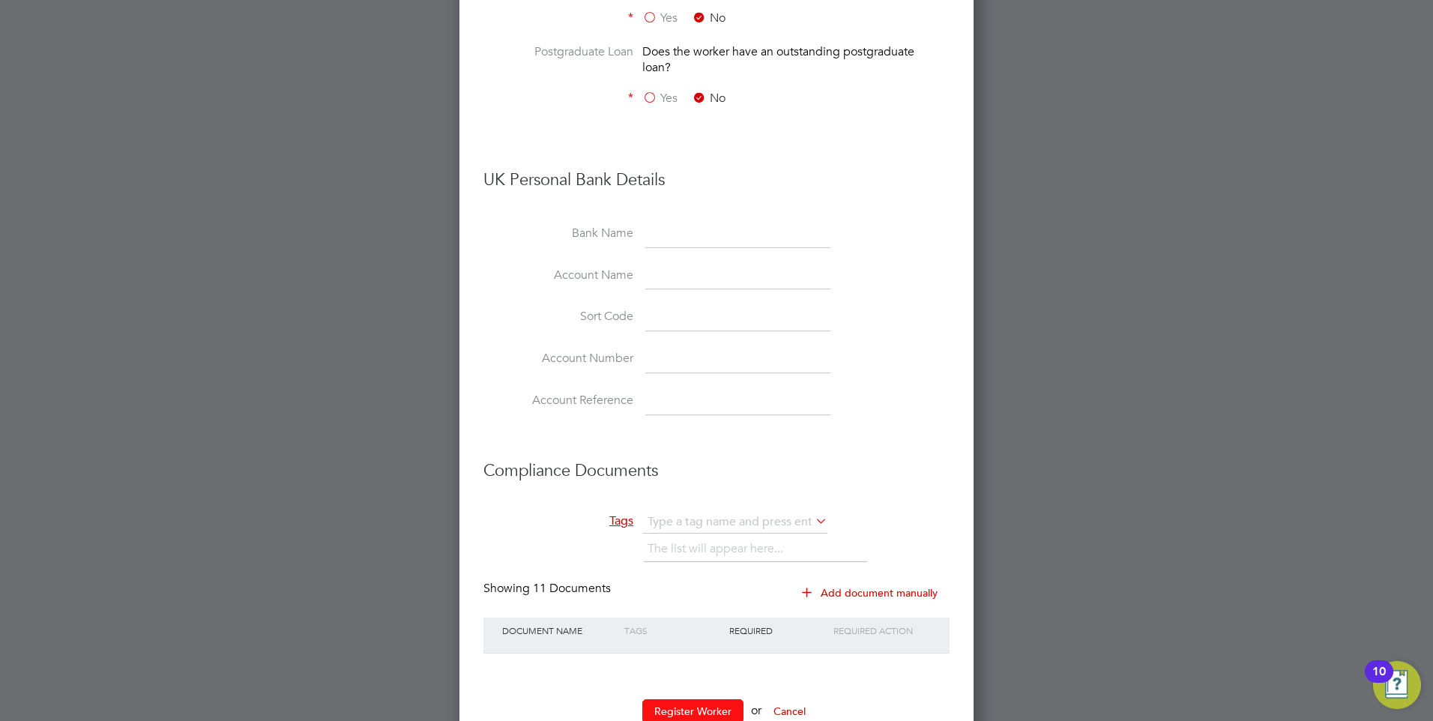
click at [681, 699] on button "Register Worker" at bounding box center [692, 711] width 101 height 24
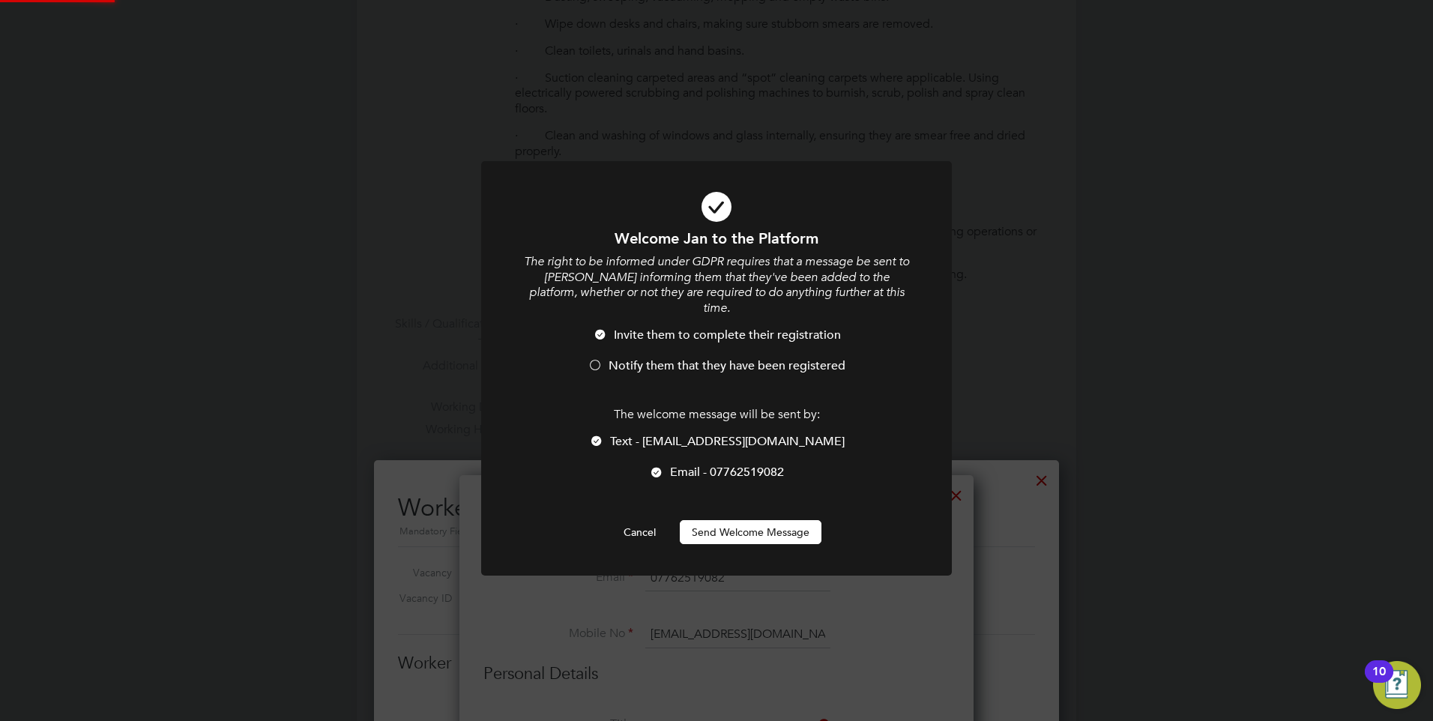
scroll to position [0, 0]
click at [707, 520] on button "Send Welcome Message" at bounding box center [751, 532] width 142 height 24
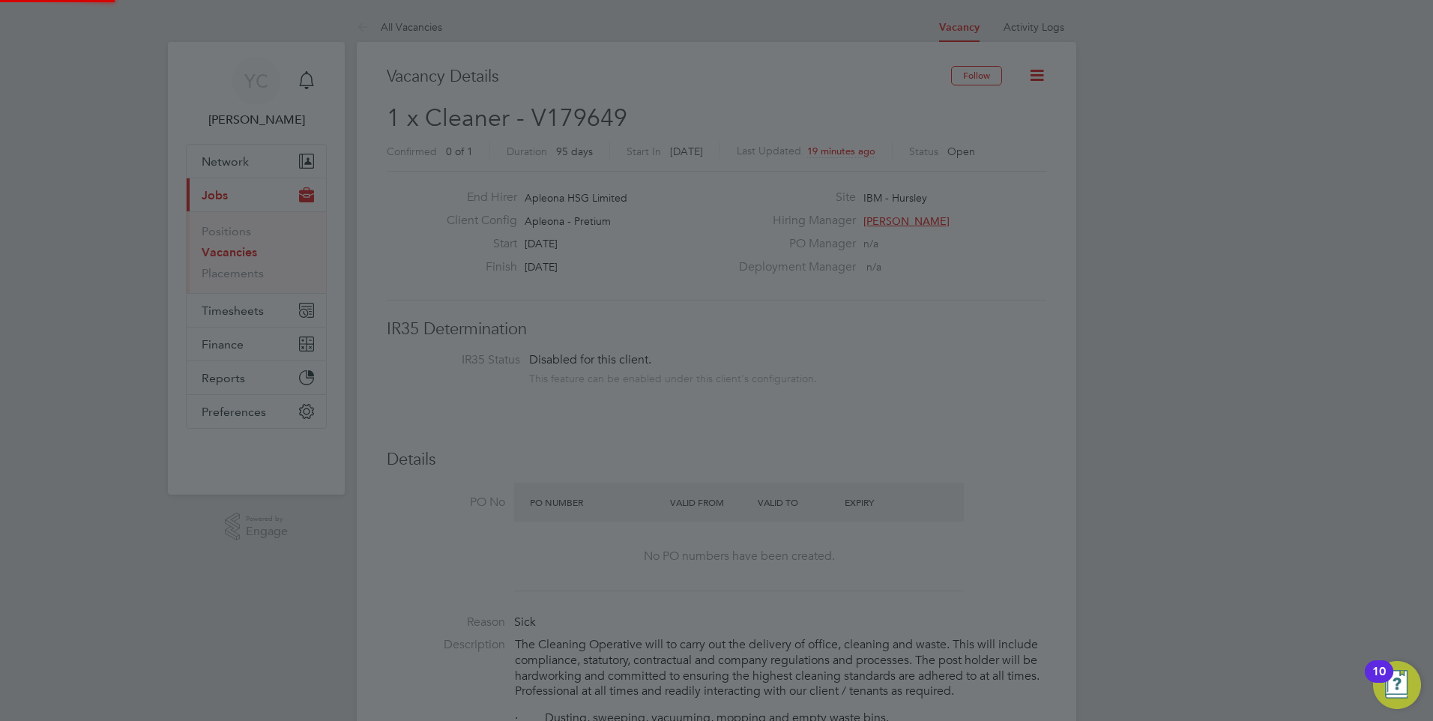
scroll to position [721, 0]
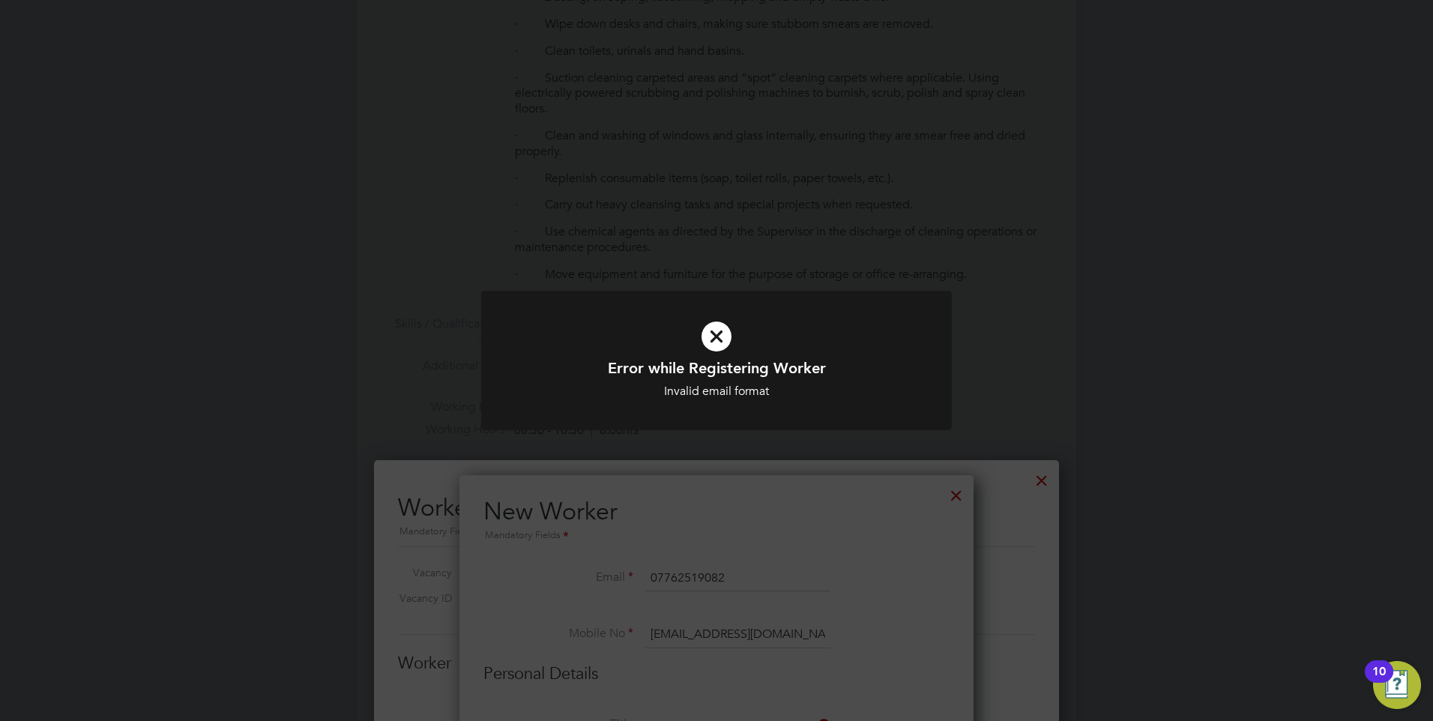
click at [904, 391] on div "Invalid email format" at bounding box center [717, 392] width 390 height 16
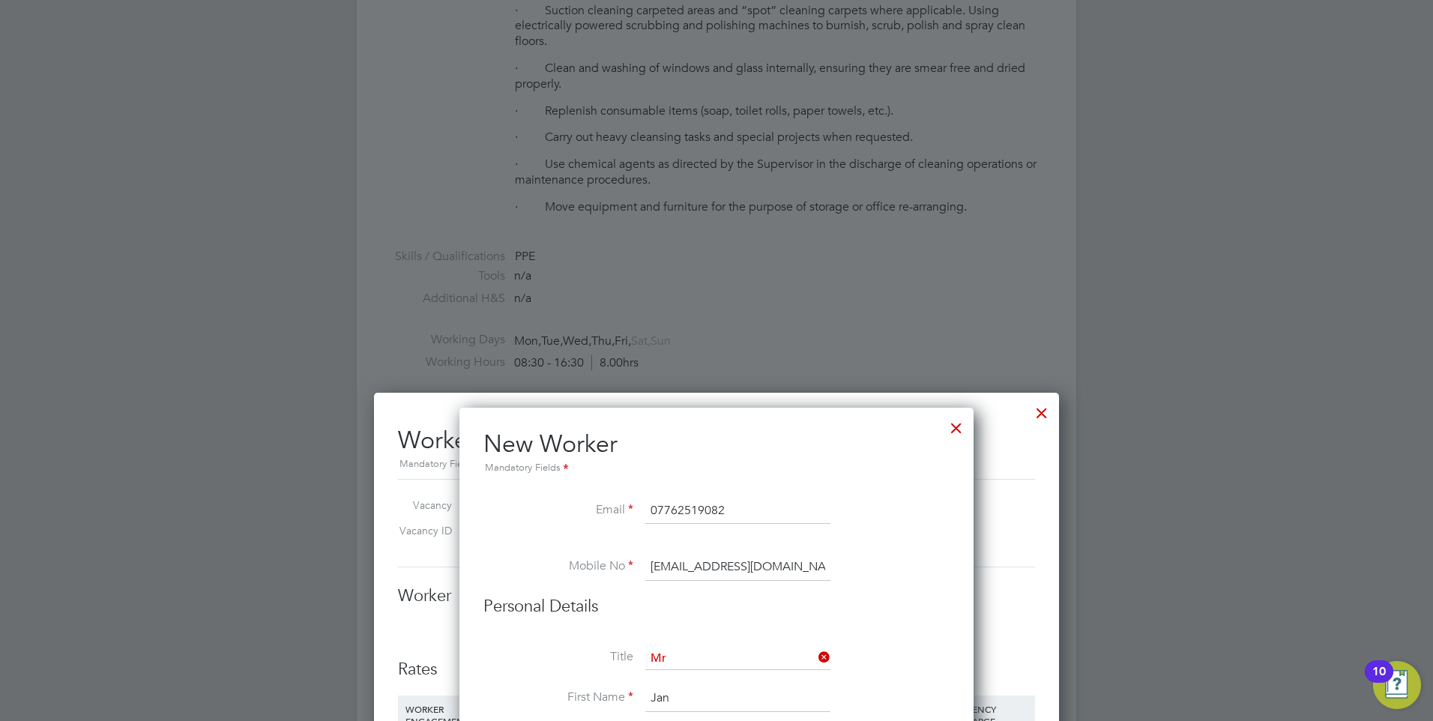
scroll to position [871, 0]
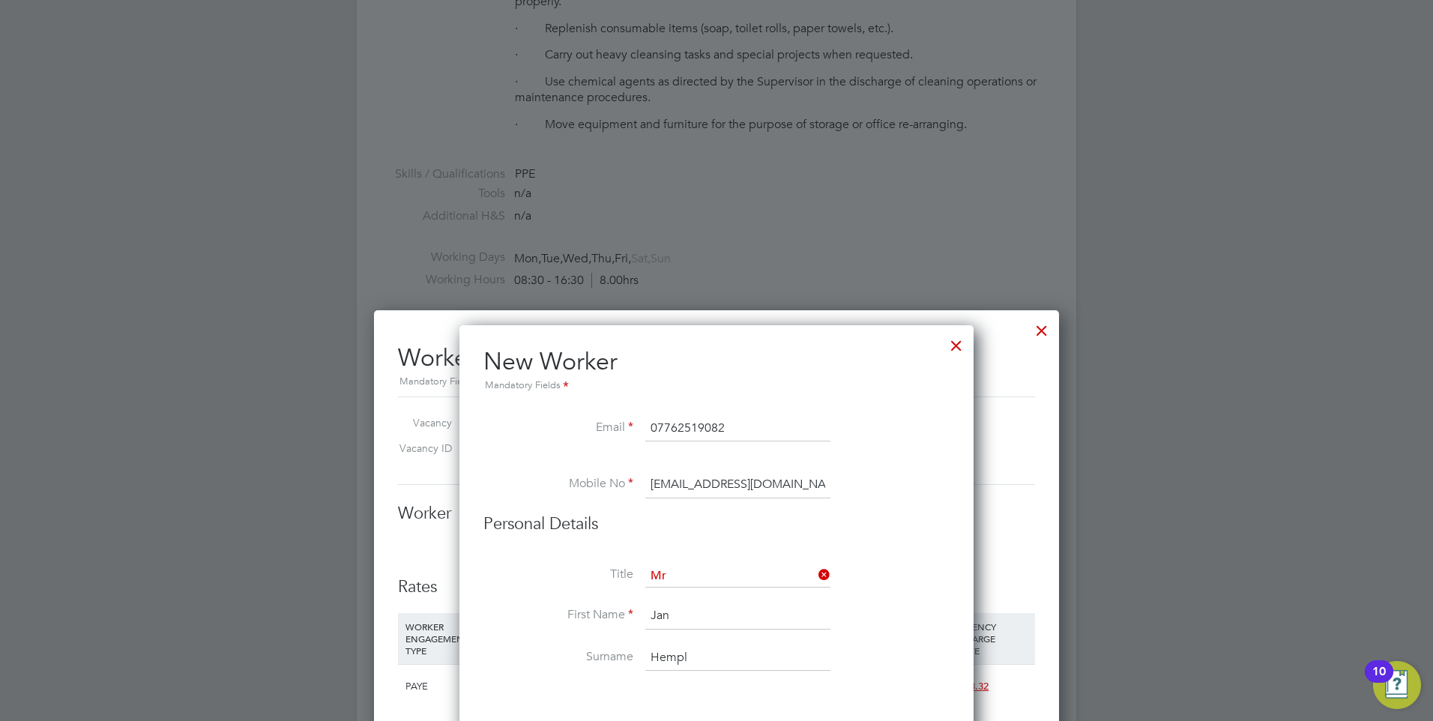
click at [789, 490] on input "[EMAIL_ADDRESS][DOMAIN_NAME]" at bounding box center [737, 485] width 185 height 27
click at [802, 493] on input "[EMAIL_ADDRESS][DOMAIN_NAME]" at bounding box center [737, 485] width 185 height 27
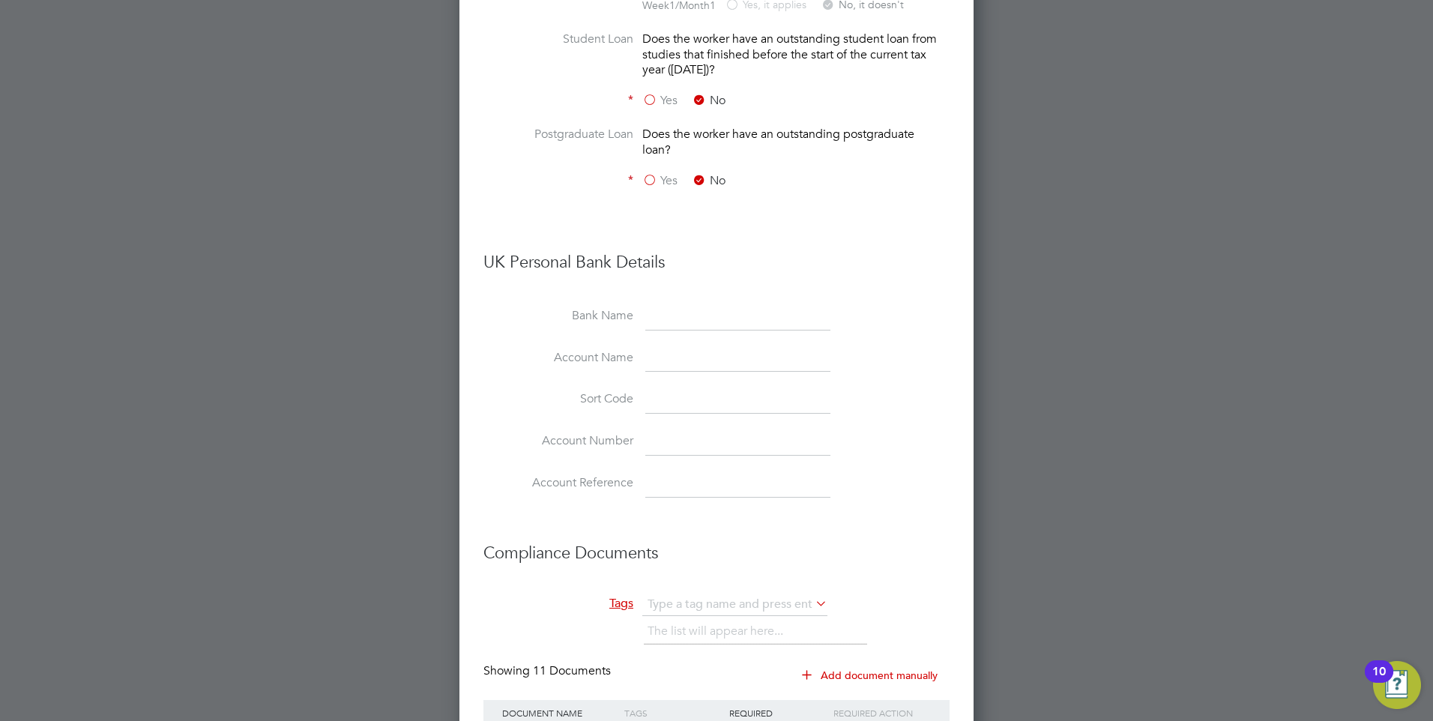
scroll to position [3131, 0]
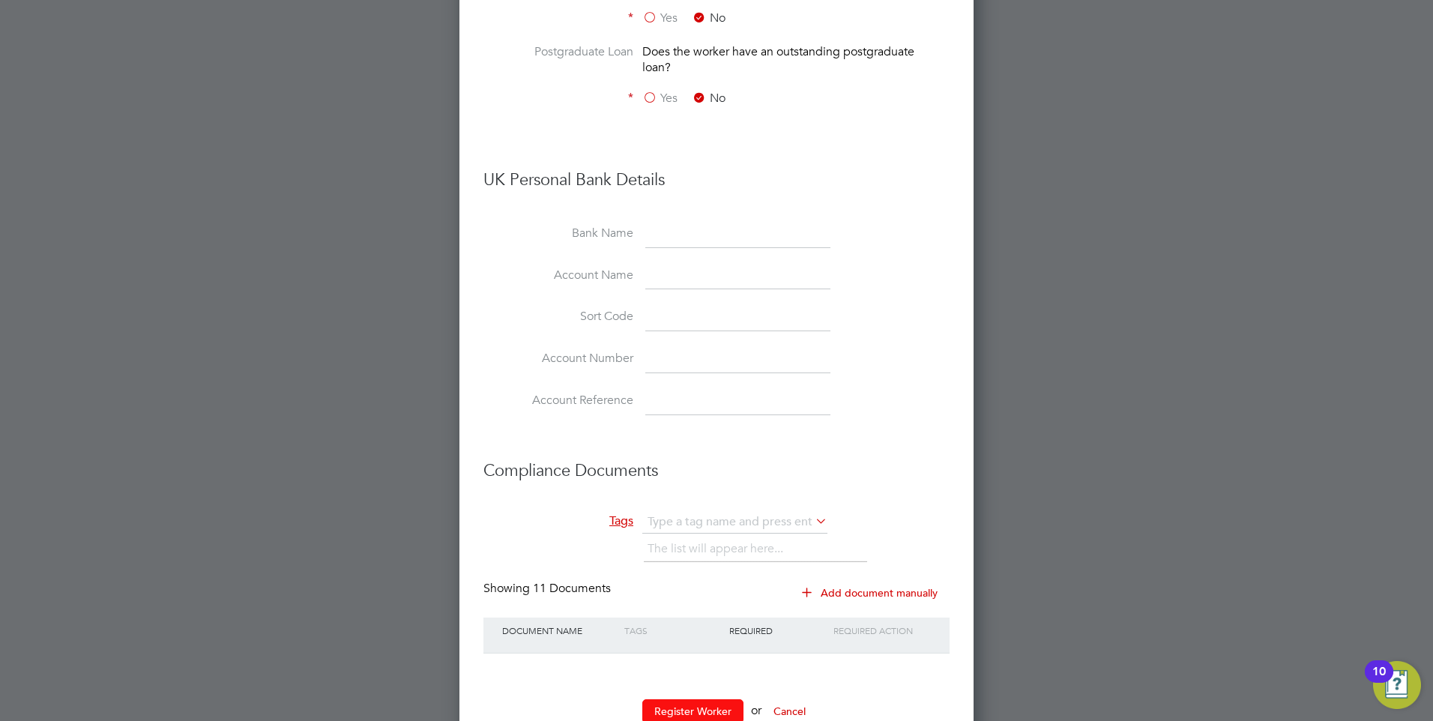
click at [654, 699] on button "Register Worker" at bounding box center [692, 711] width 101 height 24
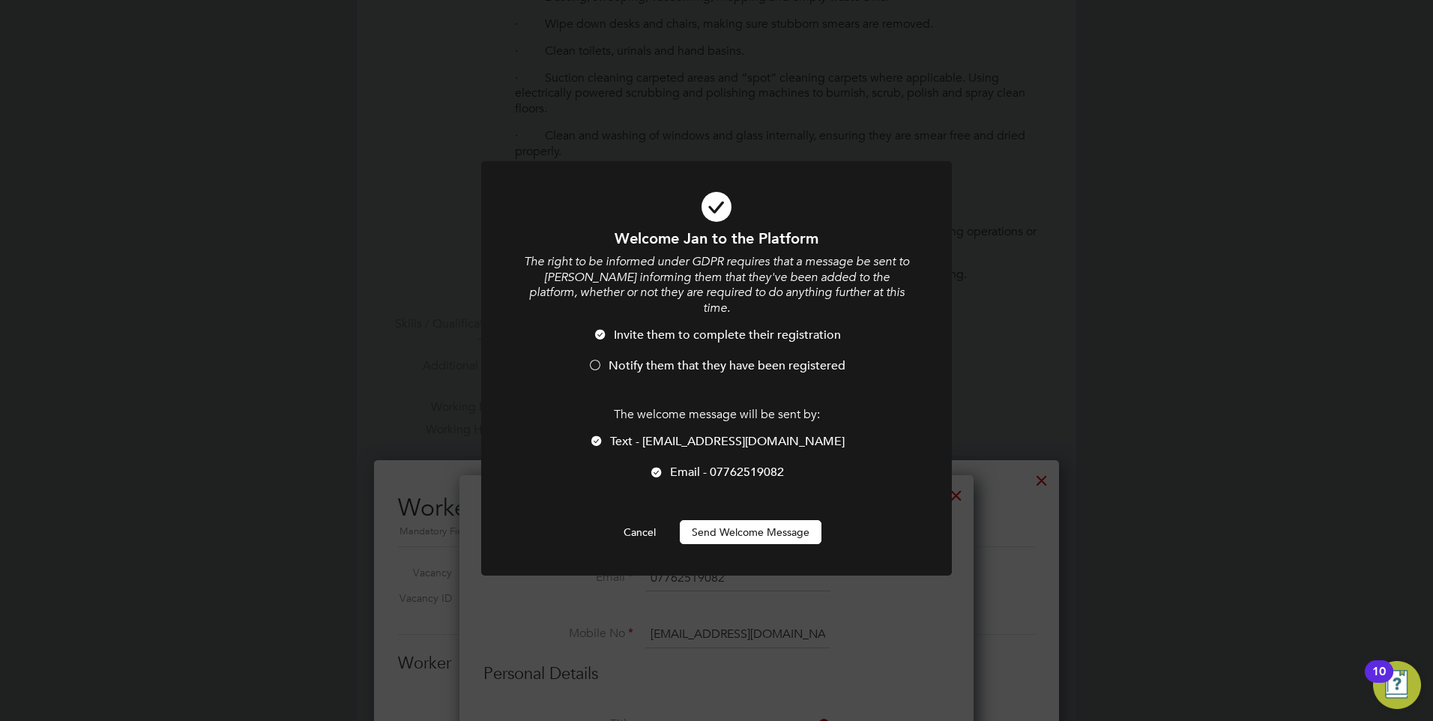
click at [599, 359] on div at bounding box center [595, 366] width 15 height 15
click at [751, 520] on button "Send Welcome Message" at bounding box center [751, 532] width 142 height 24
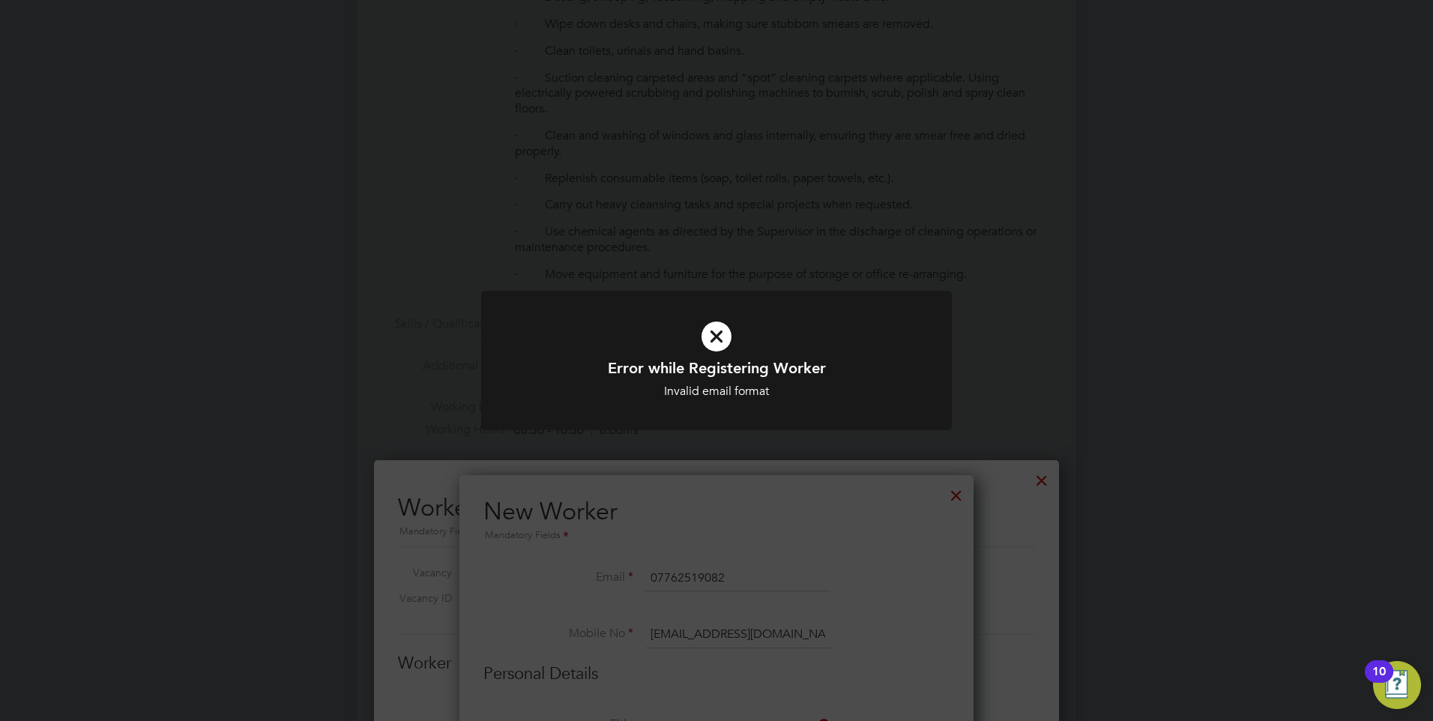
click at [764, 519] on div "Error while Registering Worker Invalid email format Cancel Okay" at bounding box center [716, 360] width 1433 height 721
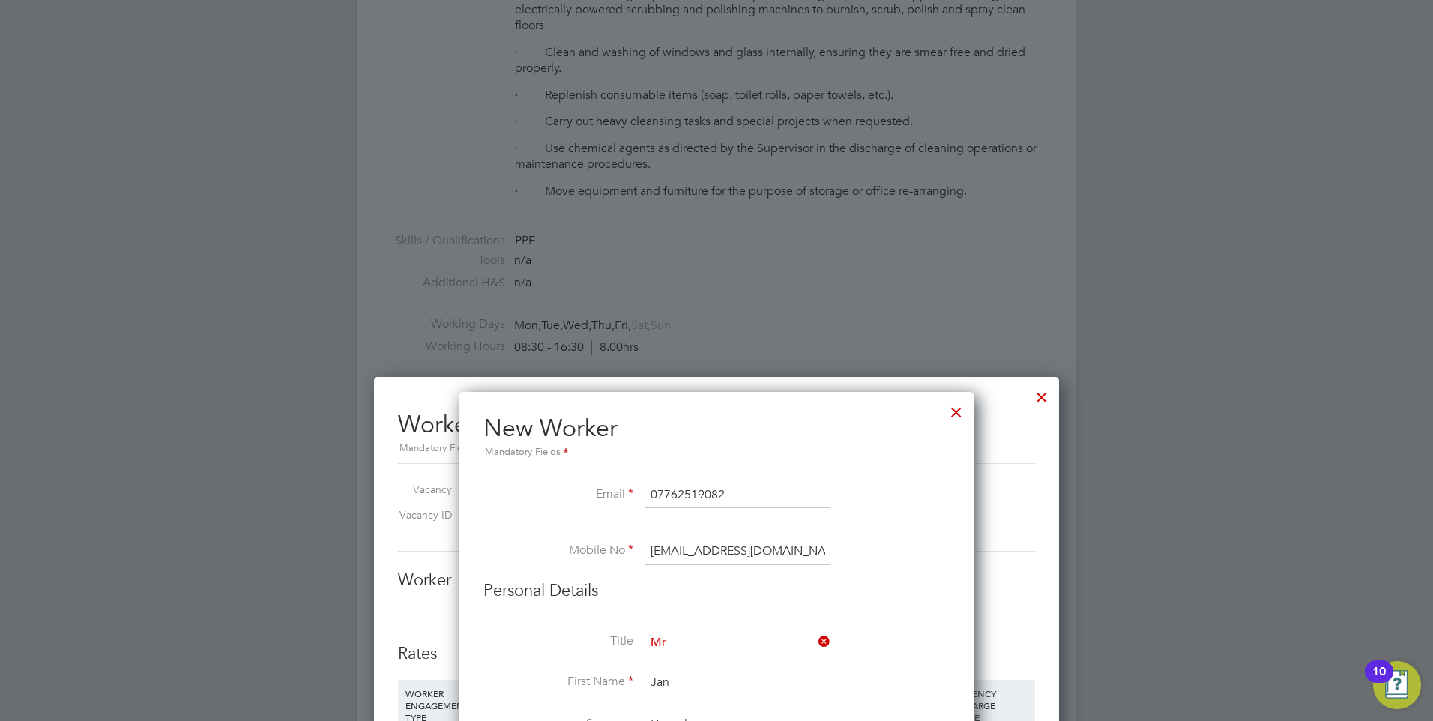
scroll to position [871, 0]
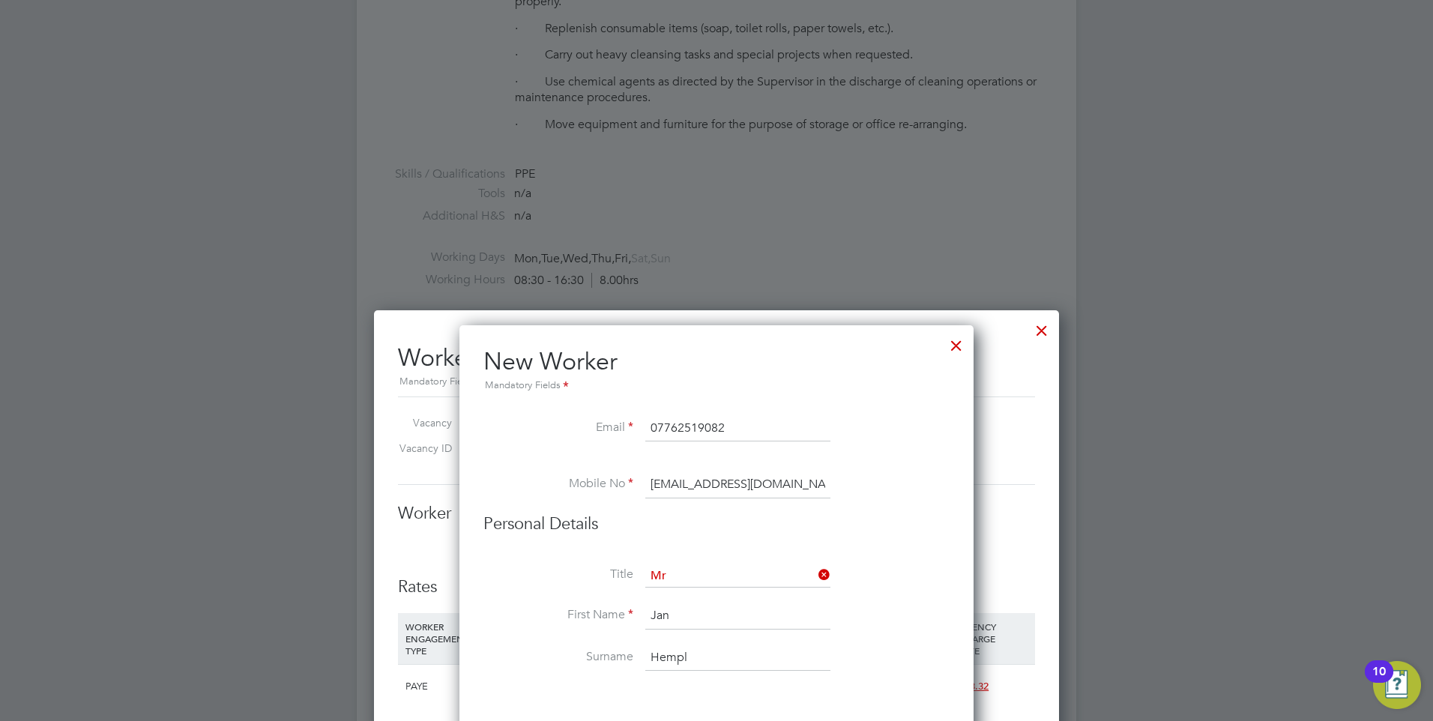
drag, startPoint x: 788, startPoint y: 478, endPoint x: 591, endPoint y: 463, distance: 197.0
click at [792, 492] on input "[EMAIL_ADDRESS][DOMAIN_NAME]" at bounding box center [737, 485] width 185 height 27
drag, startPoint x: 795, startPoint y: 489, endPoint x: 566, endPoint y: 488, distance: 229.4
click at [566, 488] on li "Mobile No [EMAIL_ADDRESS][DOMAIN_NAME]" at bounding box center [717, 493] width 466 height 42
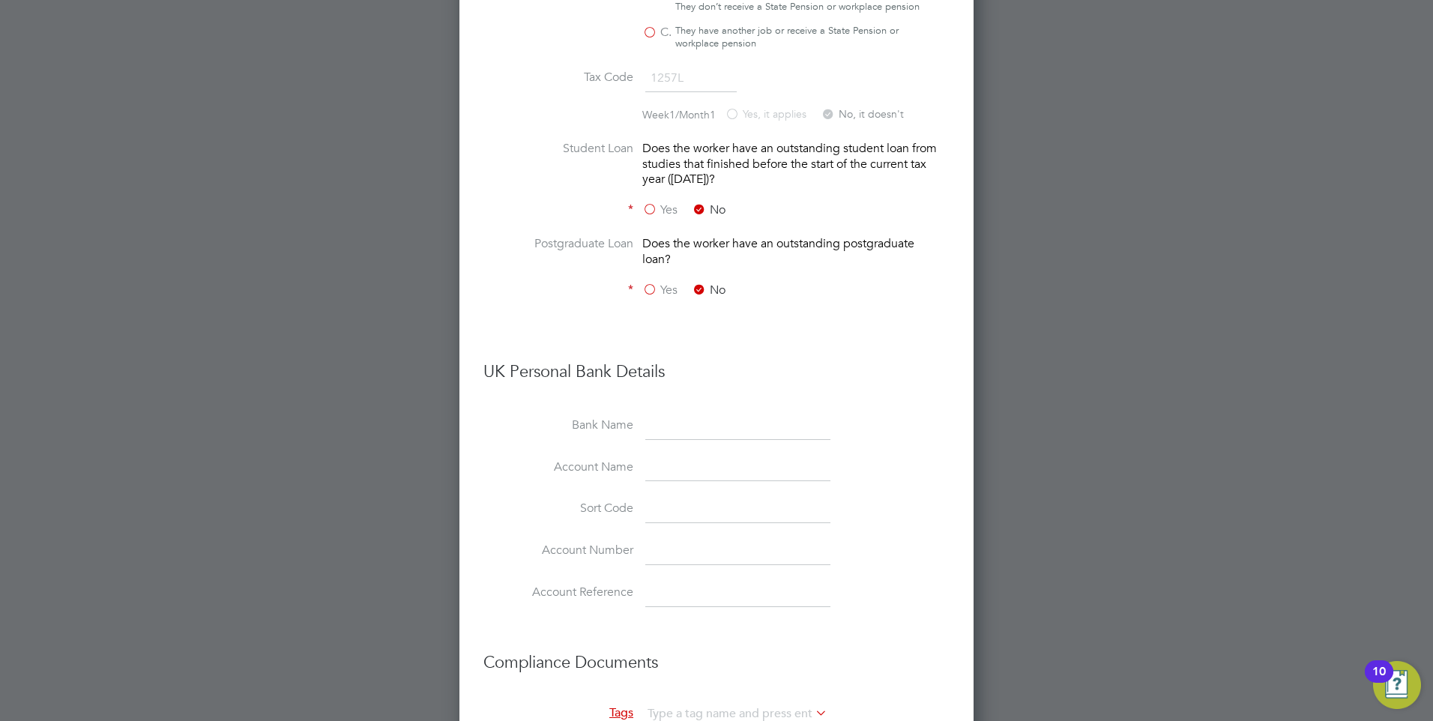
scroll to position [3120, 0]
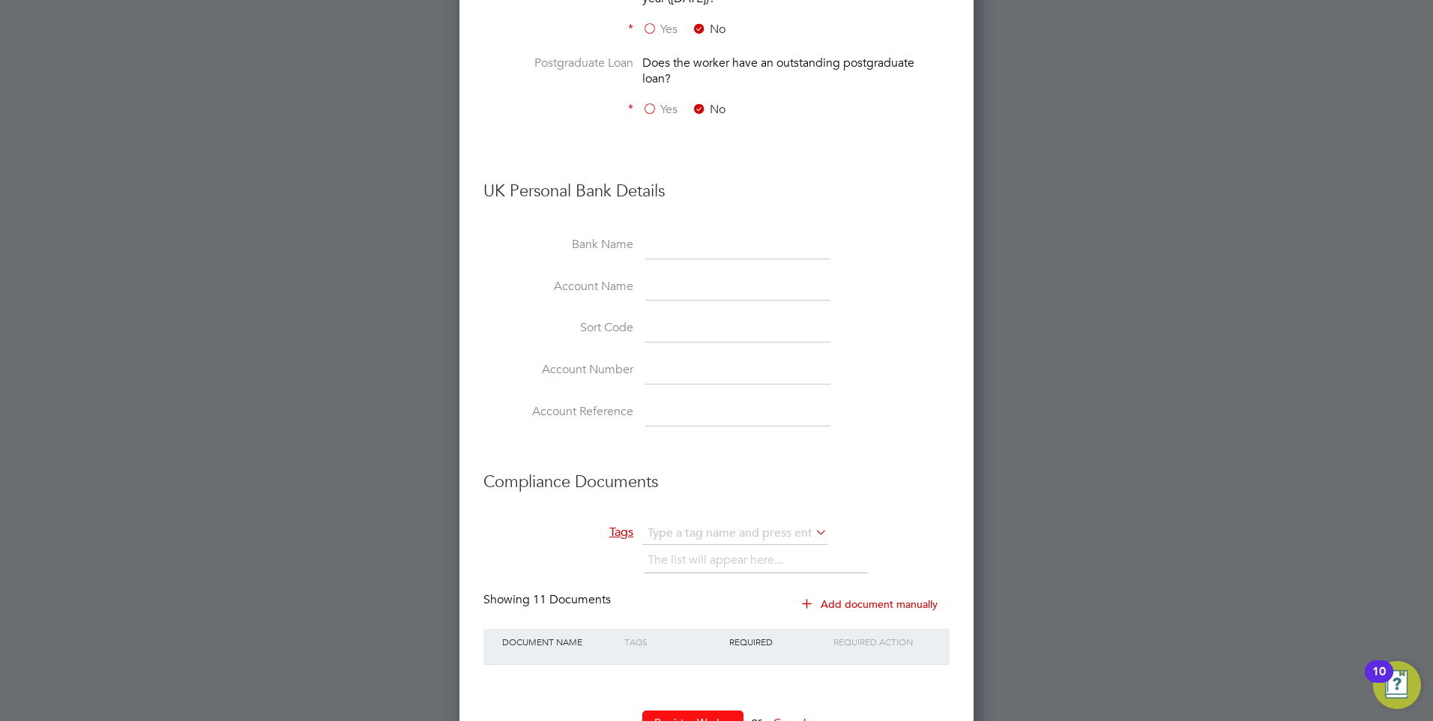
click at [681, 711] on button "Register Worker" at bounding box center [692, 723] width 101 height 24
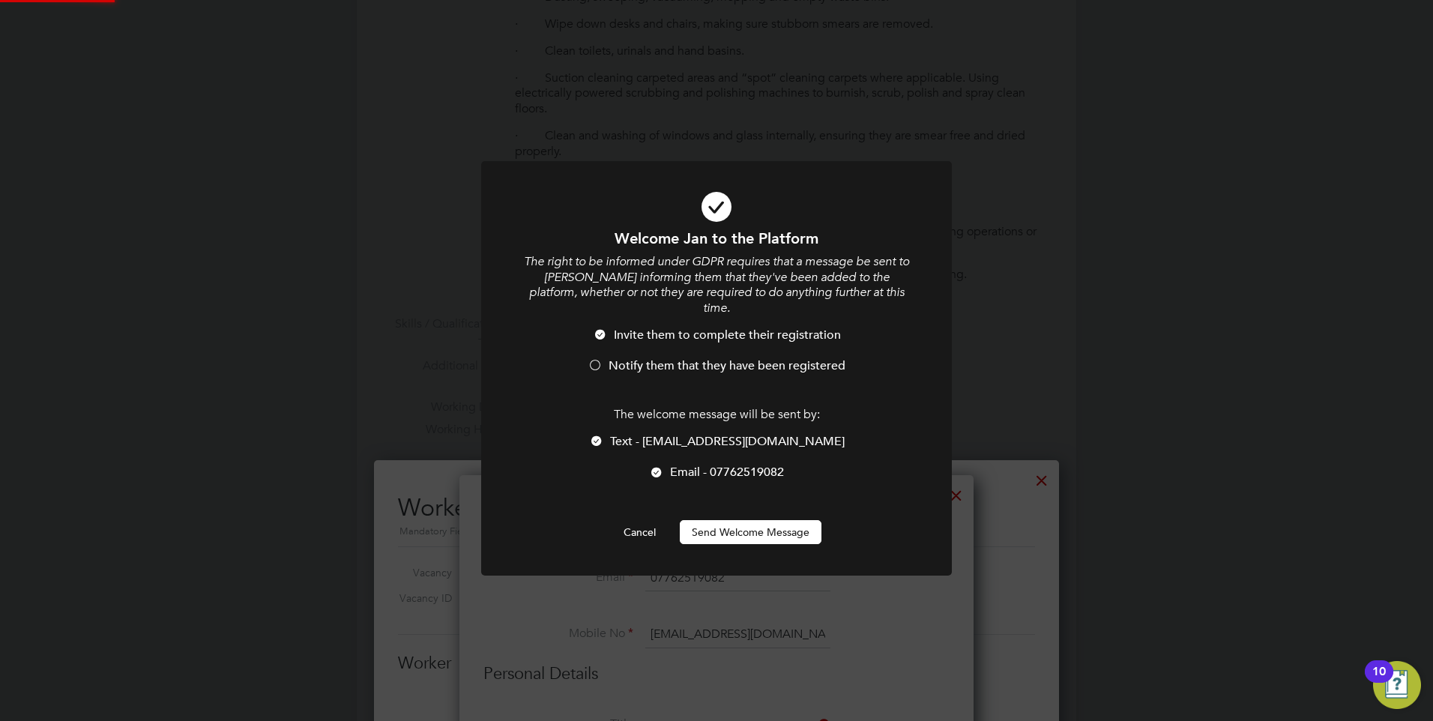
scroll to position [0, 0]
click at [652, 466] on div at bounding box center [656, 473] width 15 height 15
click at [735, 520] on button "Send Welcome Message" at bounding box center [751, 532] width 142 height 24
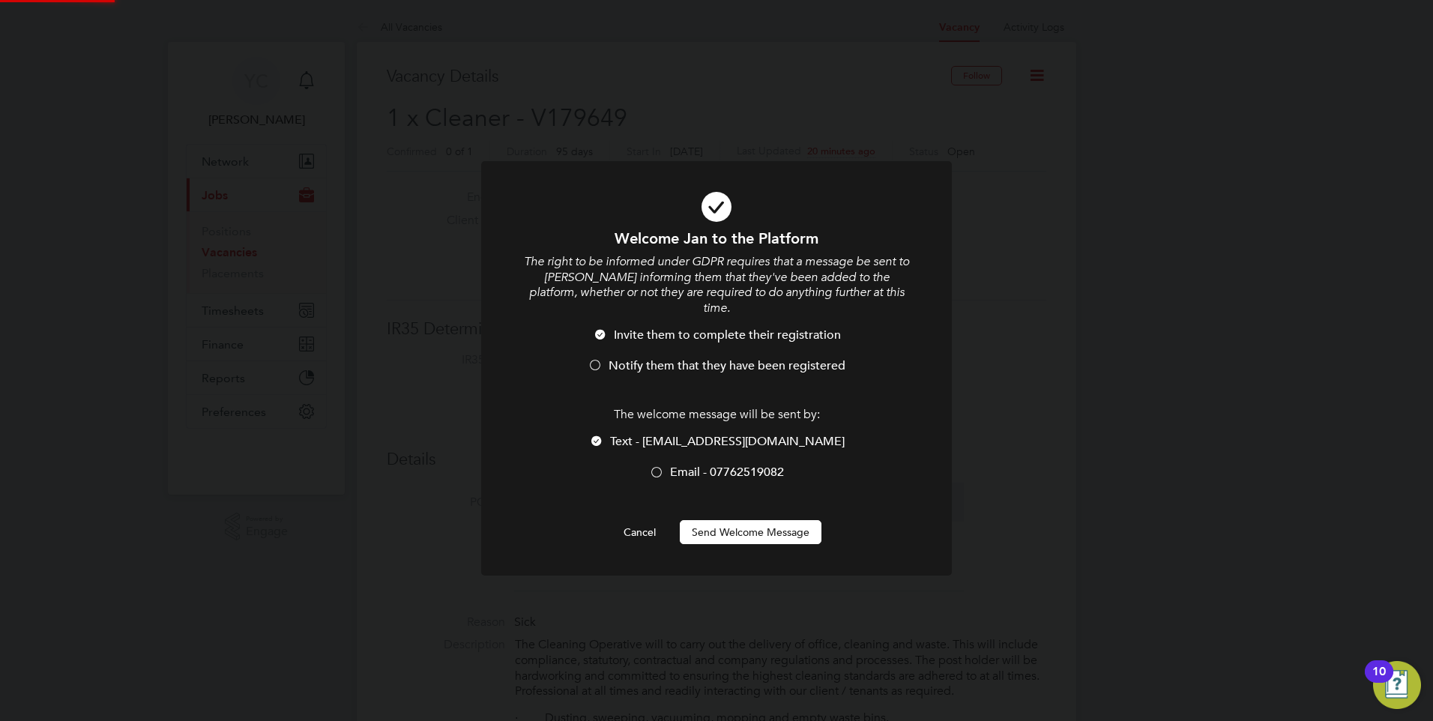
scroll to position [721, 0]
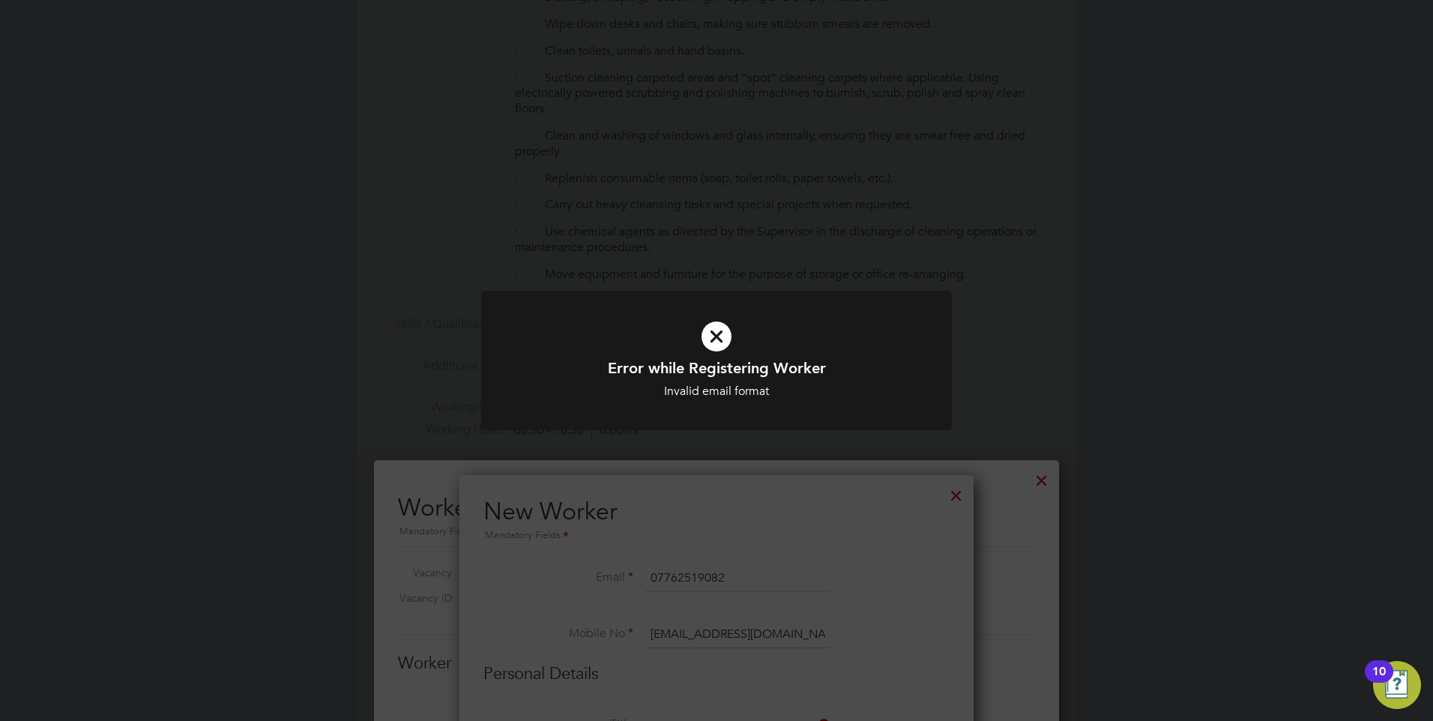
click at [768, 519] on div "Error while Registering Worker Invalid email format Cancel Okay" at bounding box center [716, 360] width 1433 height 721
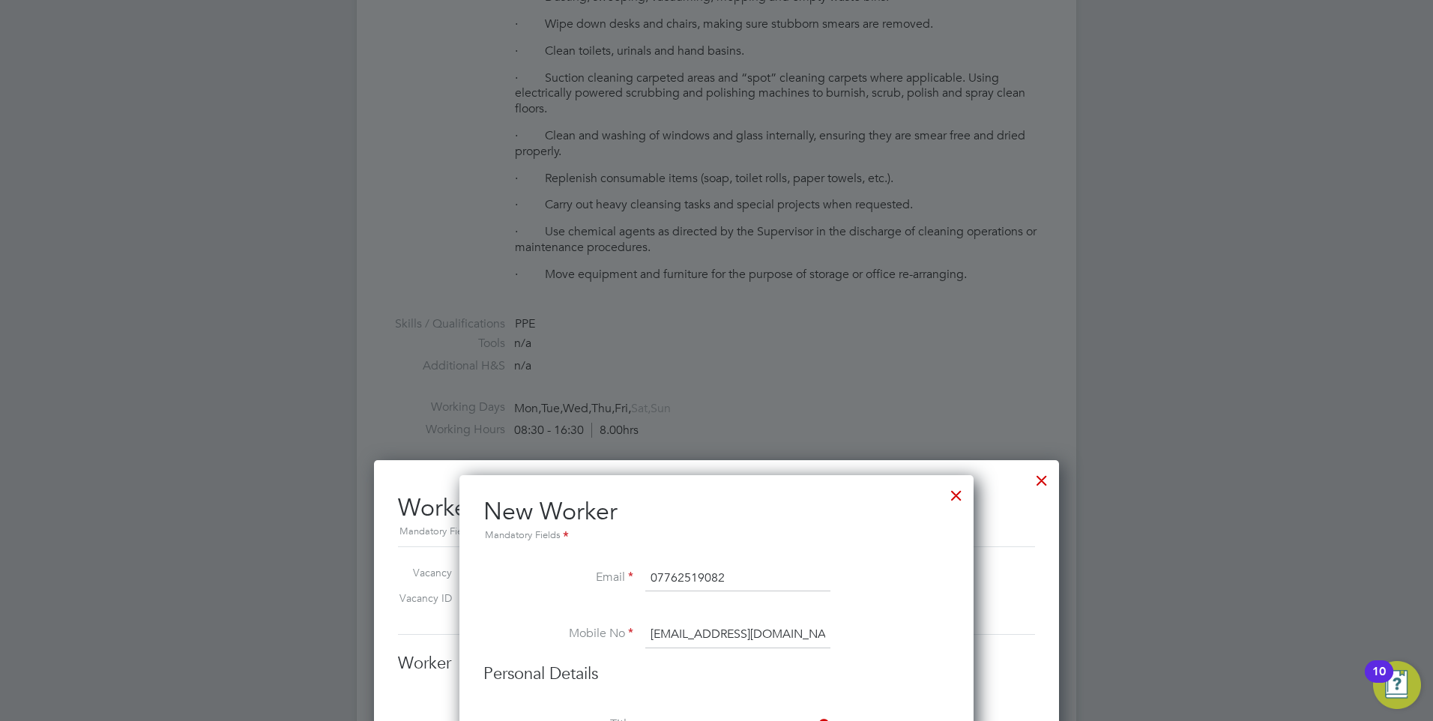
click at [780, 620] on li at bounding box center [717, 613] width 466 height 15
click at [786, 637] on input "[EMAIL_ADDRESS][DOMAIN_NAME]" at bounding box center [737, 634] width 185 height 27
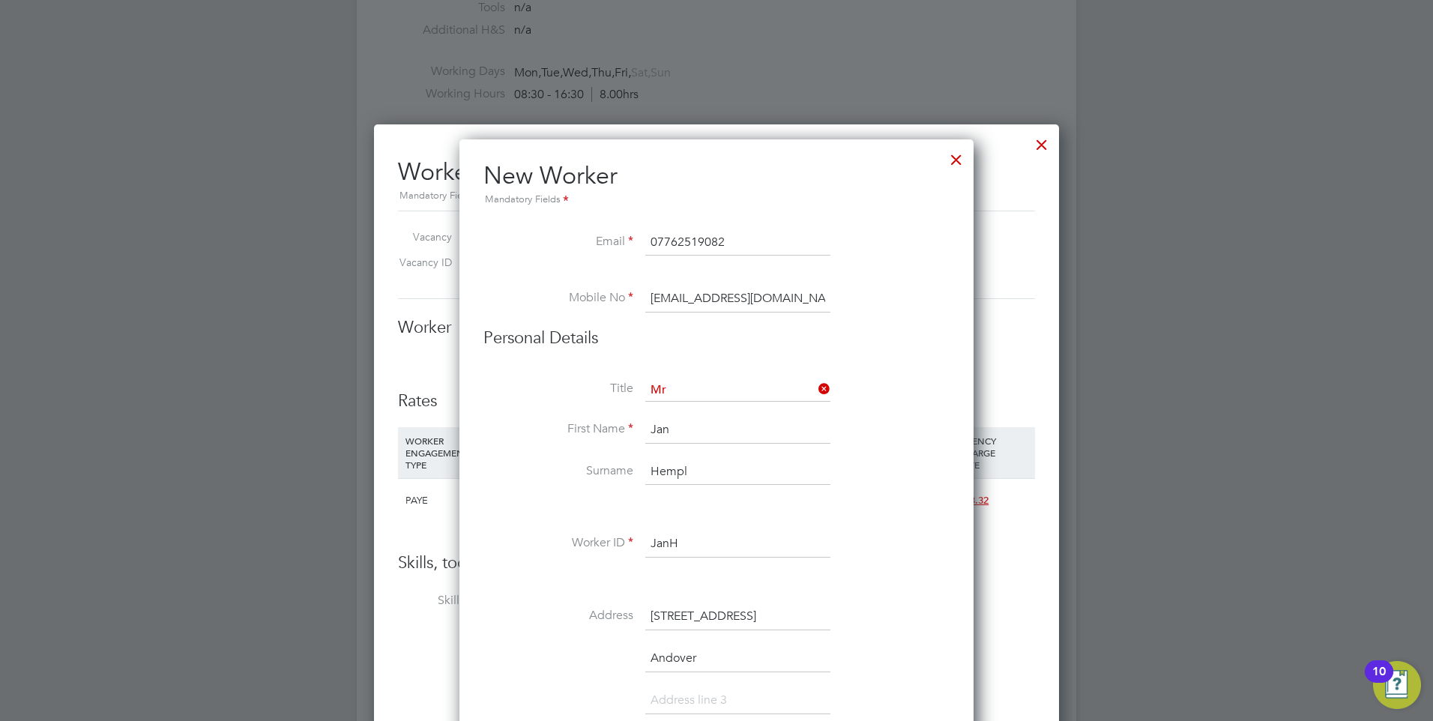
scroll to position [882, 0]
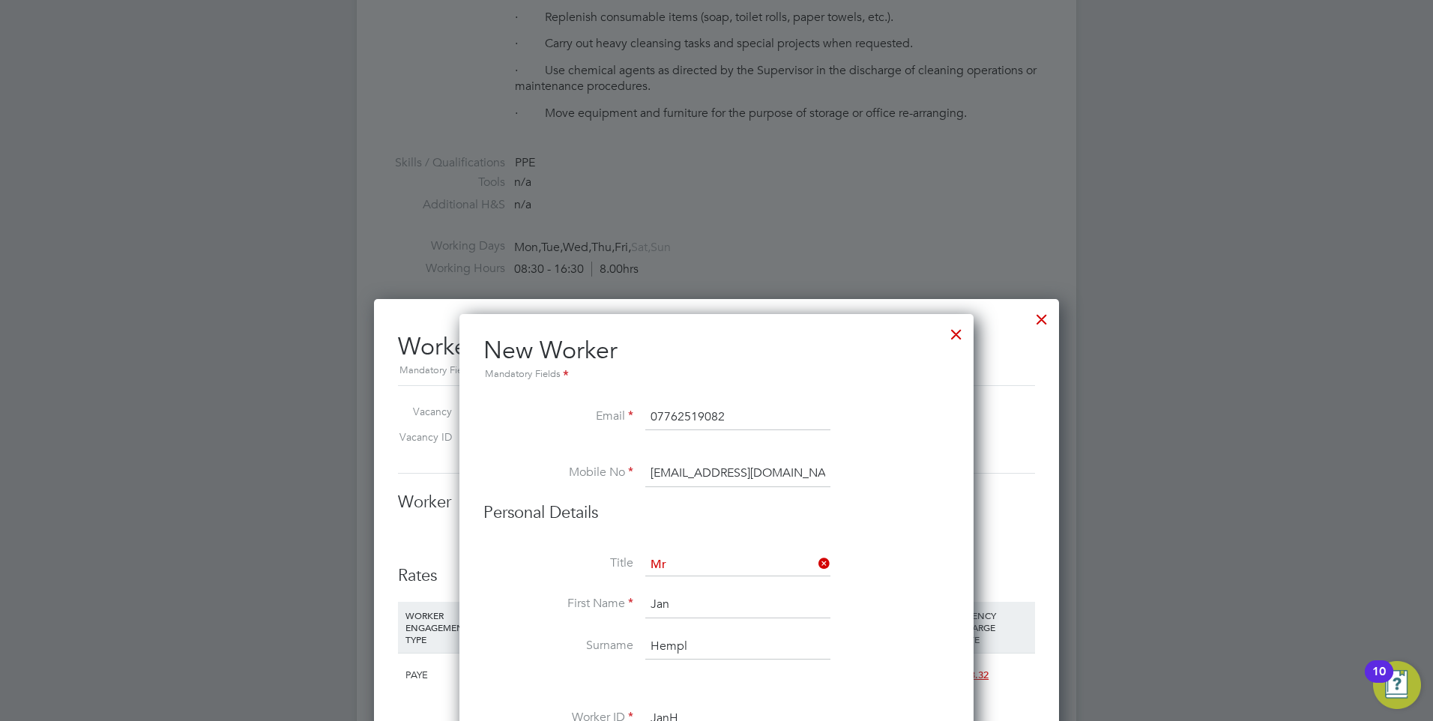
click at [804, 475] on input "[EMAIL_ADDRESS][DOMAIN_NAME]" at bounding box center [737, 473] width 185 height 27
click at [648, 475] on input "[EMAIL_ADDRESS][DOMAIN_NAME]" at bounding box center [737, 473] width 185 height 27
click at [775, 478] on input "[EMAIL_ADDRESS][DOMAIN_NAME]" at bounding box center [737, 473] width 185 height 27
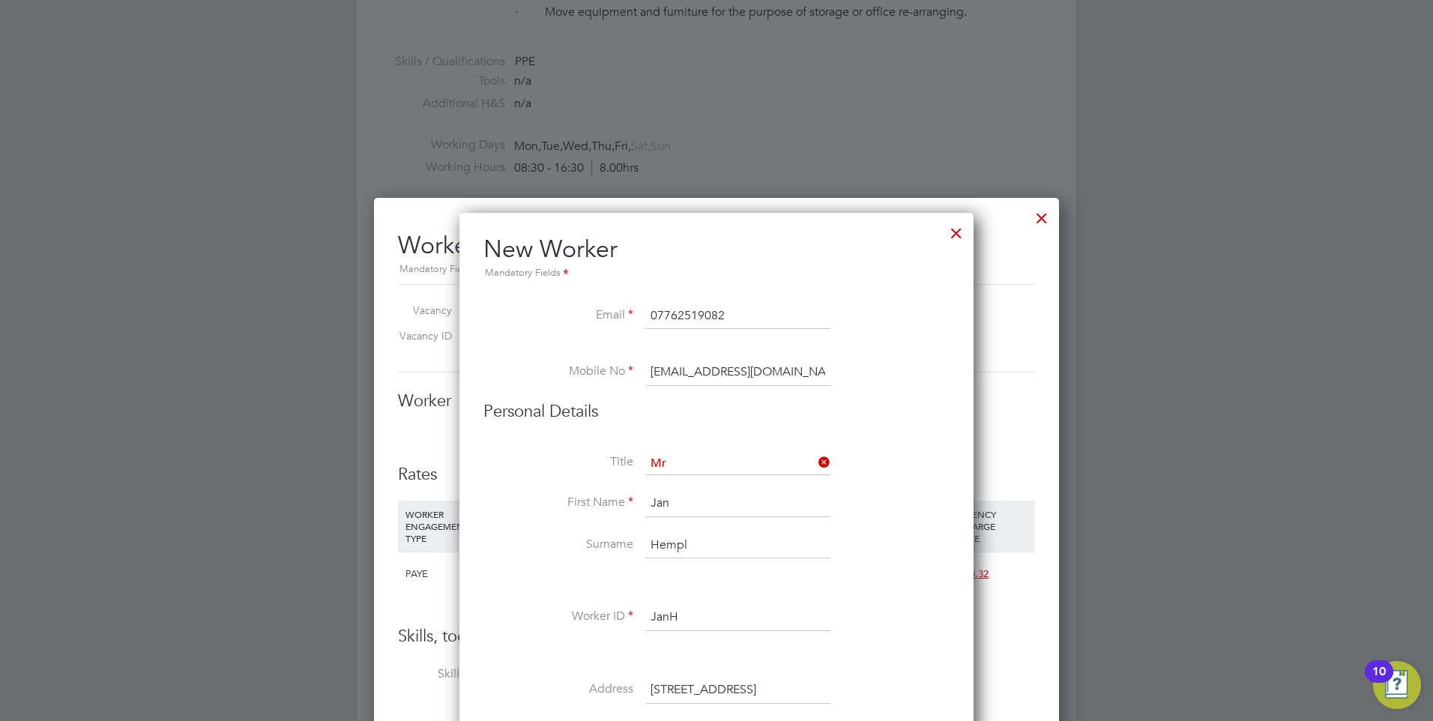
scroll to position [1182, 0]
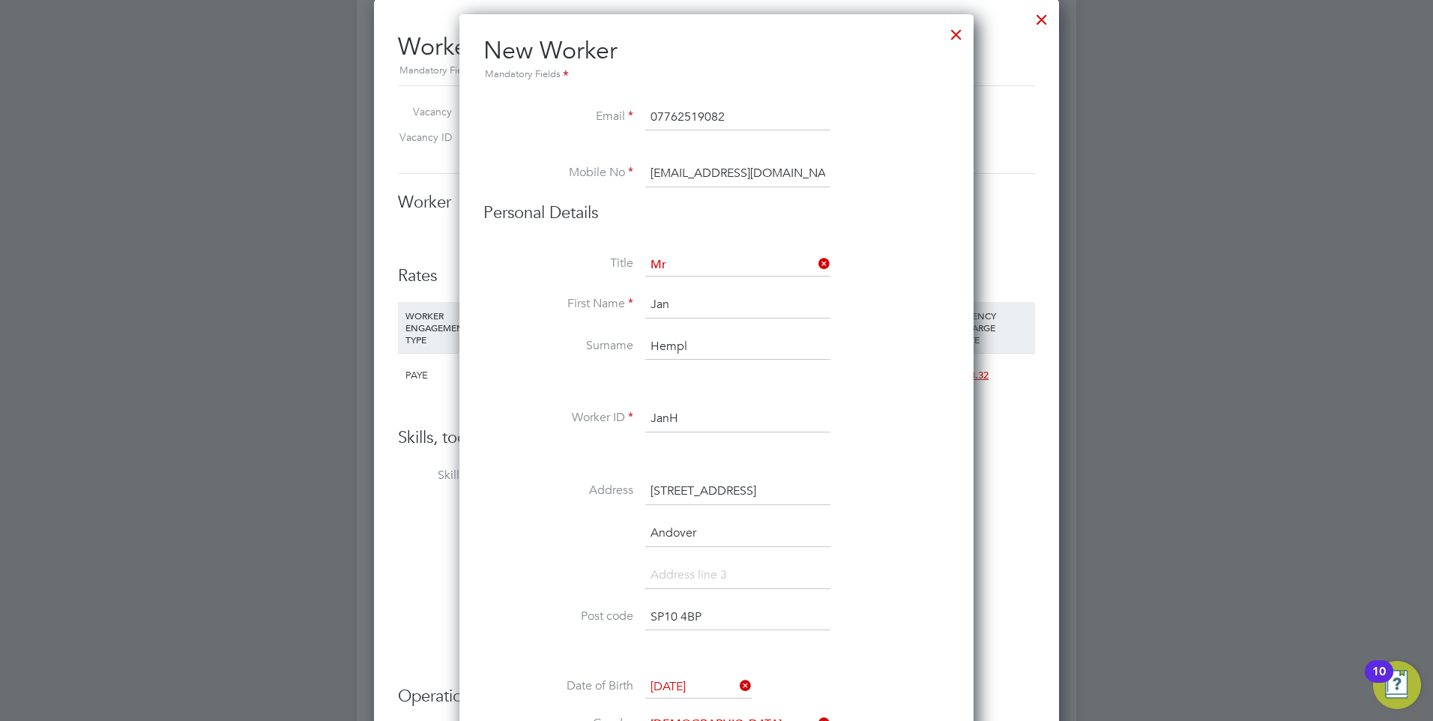
click at [714, 173] on input "[EMAIL_ADDRESS][DOMAIN_NAME]" at bounding box center [737, 173] width 185 height 27
click at [859, 187] on li "Mobile No [EMAIL_ADDRESS][DOMAIN_NAME]" at bounding box center [717, 181] width 466 height 42
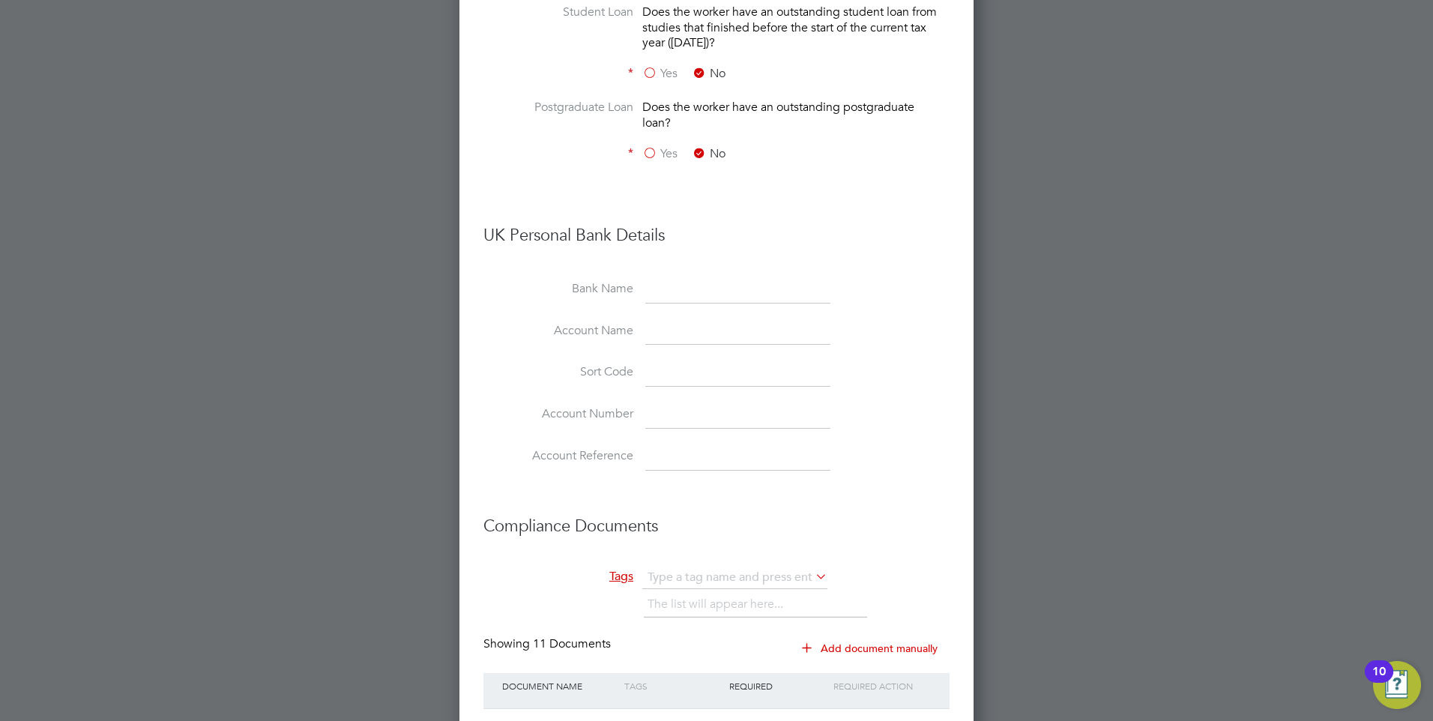
scroll to position [3131, 0]
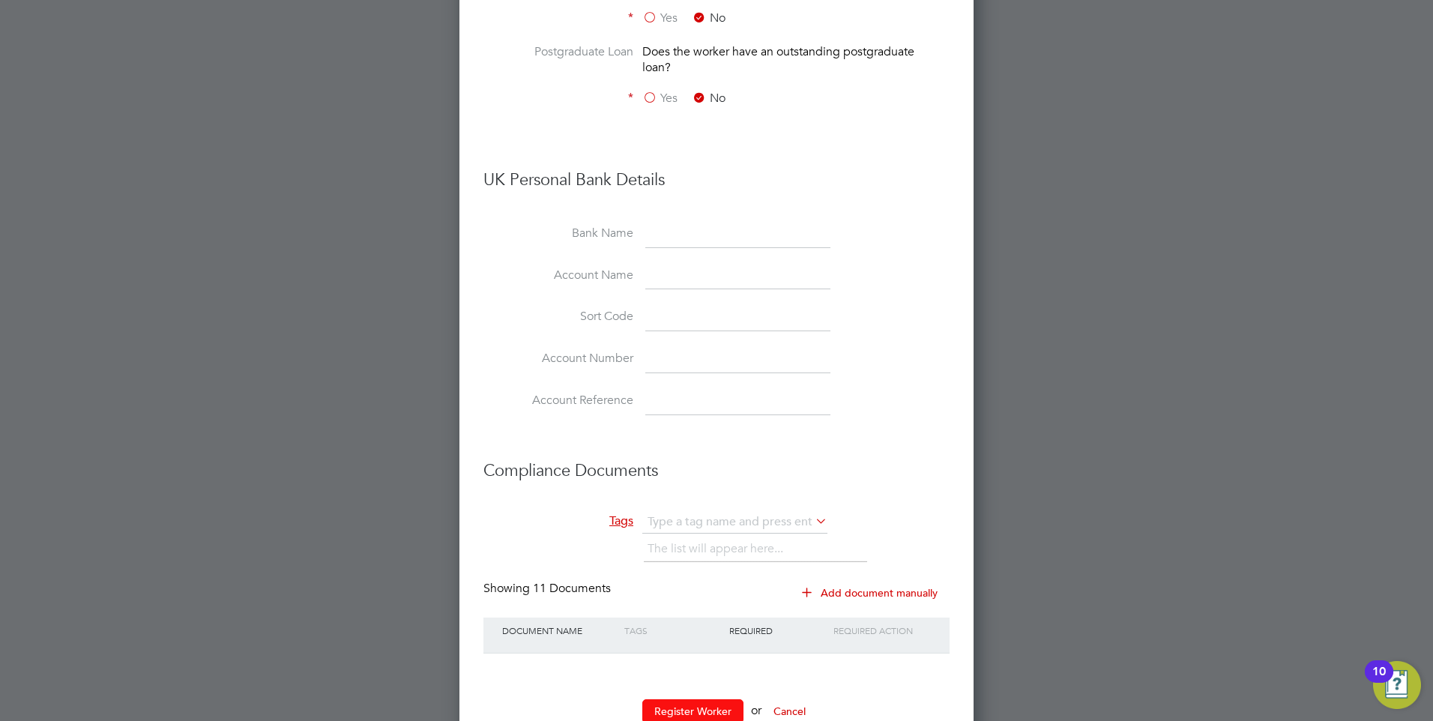
click at [673, 699] on button "Register Worker" at bounding box center [692, 711] width 101 height 24
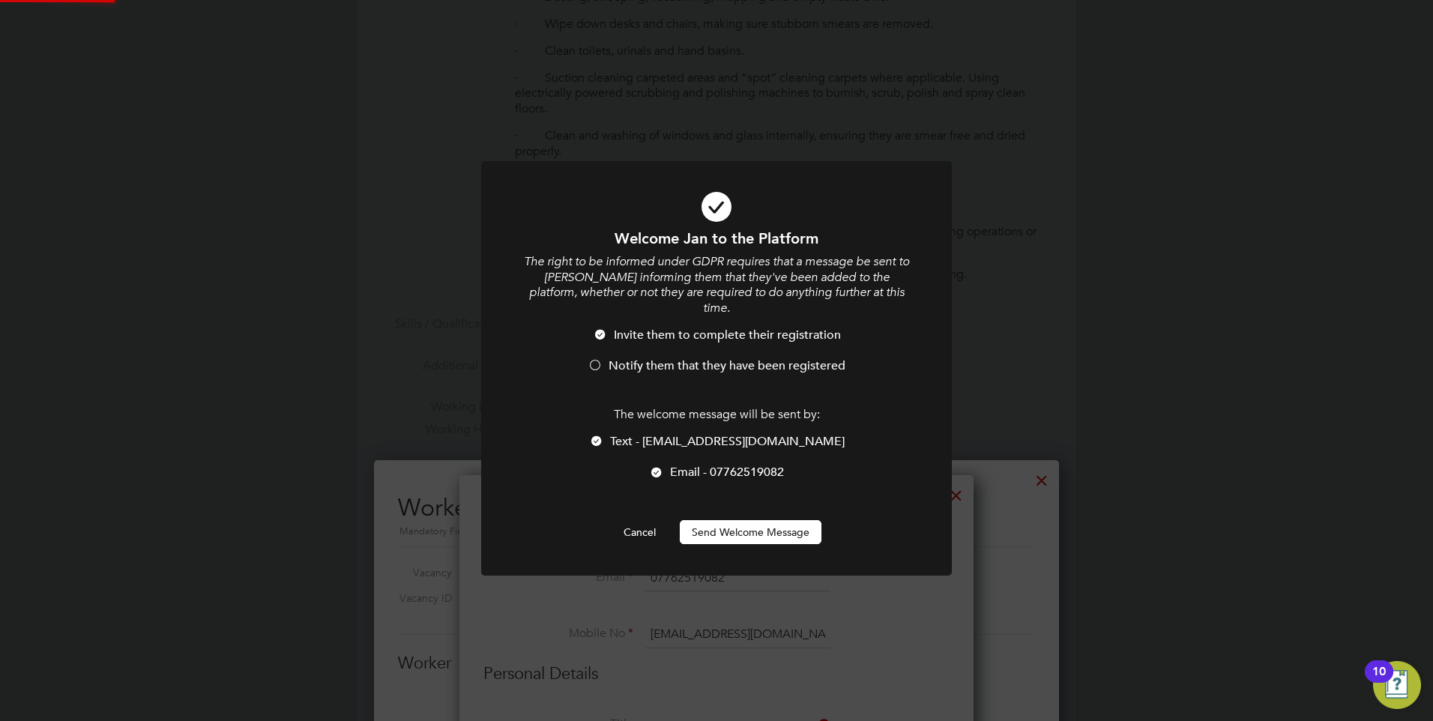
scroll to position [0, 0]
drag, startPoint x: 651, startPoint y: 442, endPoint x: 656, endPoint y: 451, distance: 10.4
click at [652, 442] on li "Text - [EMAIL_ADDRESS][DOMAIN_NAME]" at bounding box center [717, 449] width 390 height 31
click at [657, 466] on div at bounding box center [656, 473] width 15 height 15
click at [604, 435] on div at bounding box center [596, 442] width 15 height 15
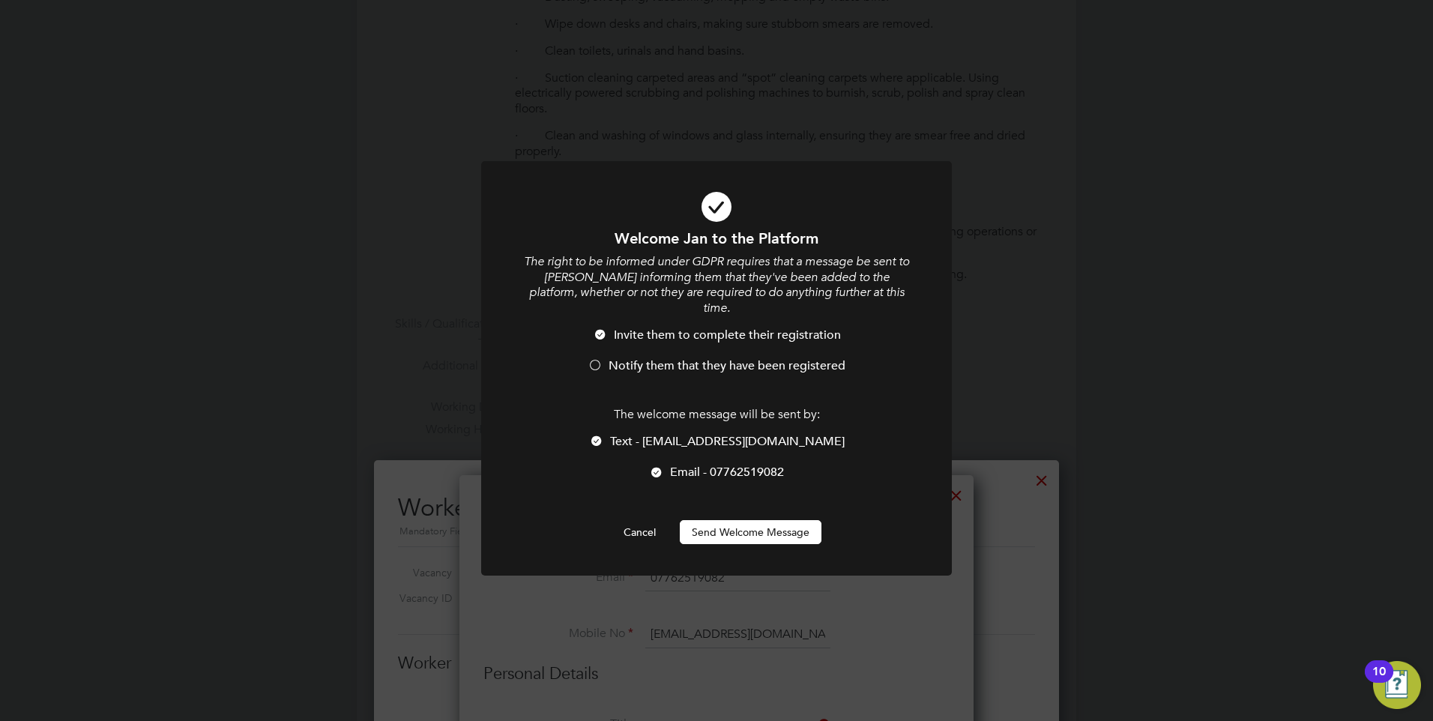
click at [660, 466] on div at bounding box center [656, 473] width 15 height 15
click at [606, 358] on li "Notify them that they have been registered" at bounding box center [717, 373] width 390 height 31
click at [754, 520] on button "Send Welcome Message" at bounding box center [751, 532] width 142 height 24
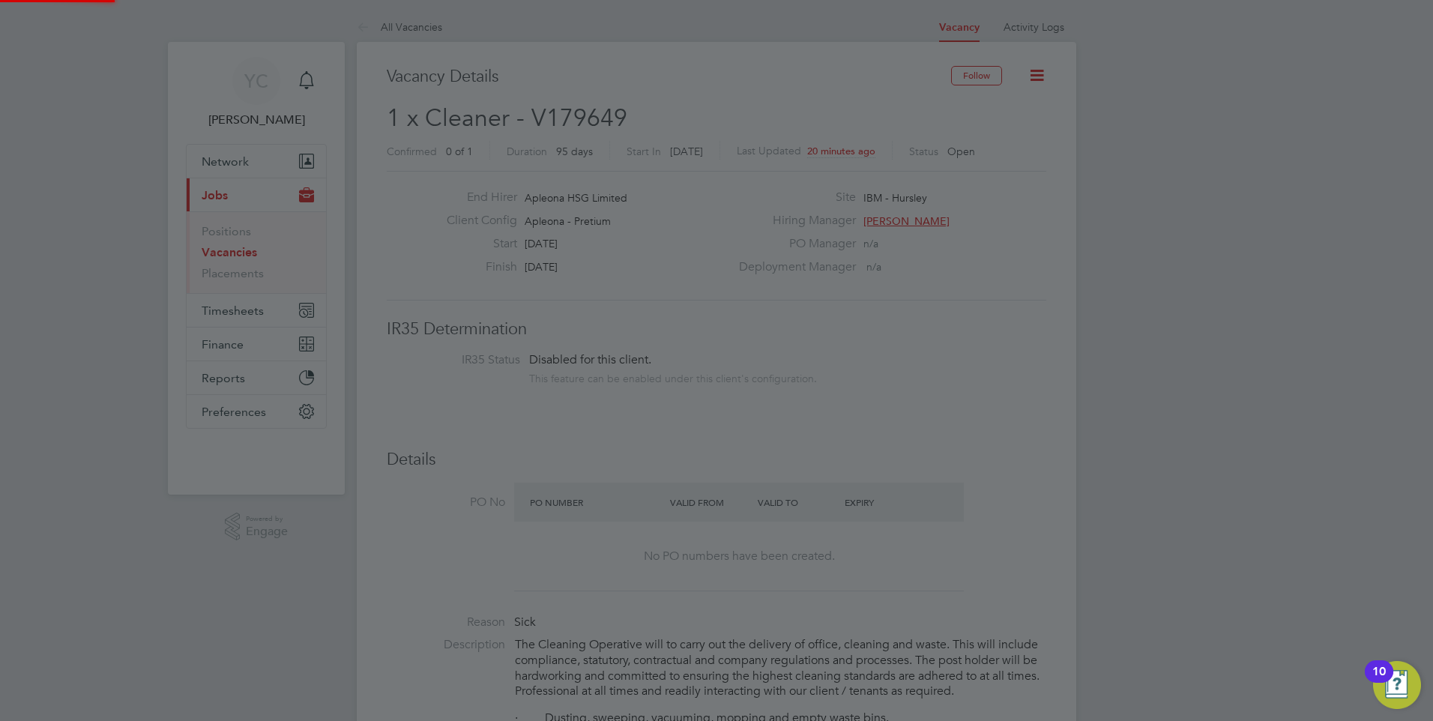
scroll to position [721, 0]
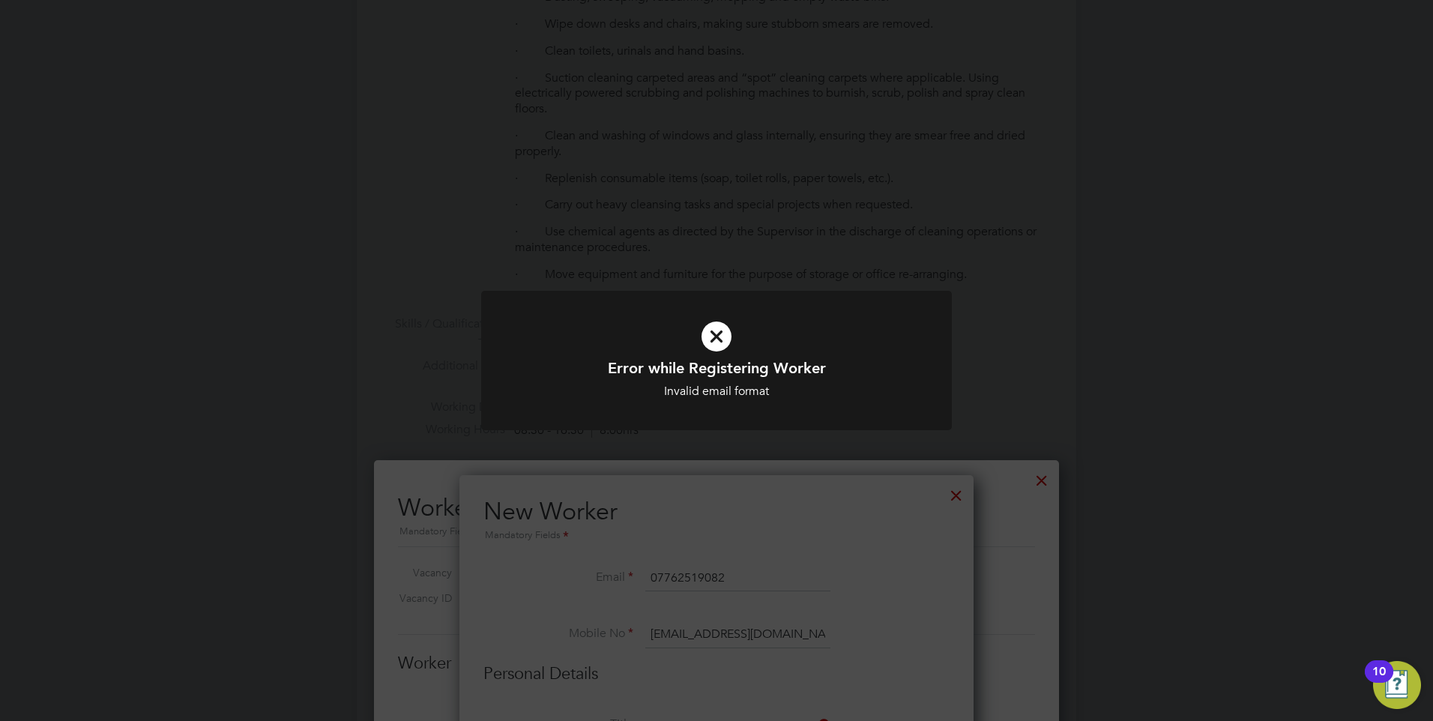
drag, startPoint x: 774, startPoint y: 538, endPoint x: 782, endPoint y: 536, distance: 8.5
click at [774, 537] on div "Error while Registering Worker Invalid email format Cancel Okay" at bounding box center [716, 360] width 1433 height 721
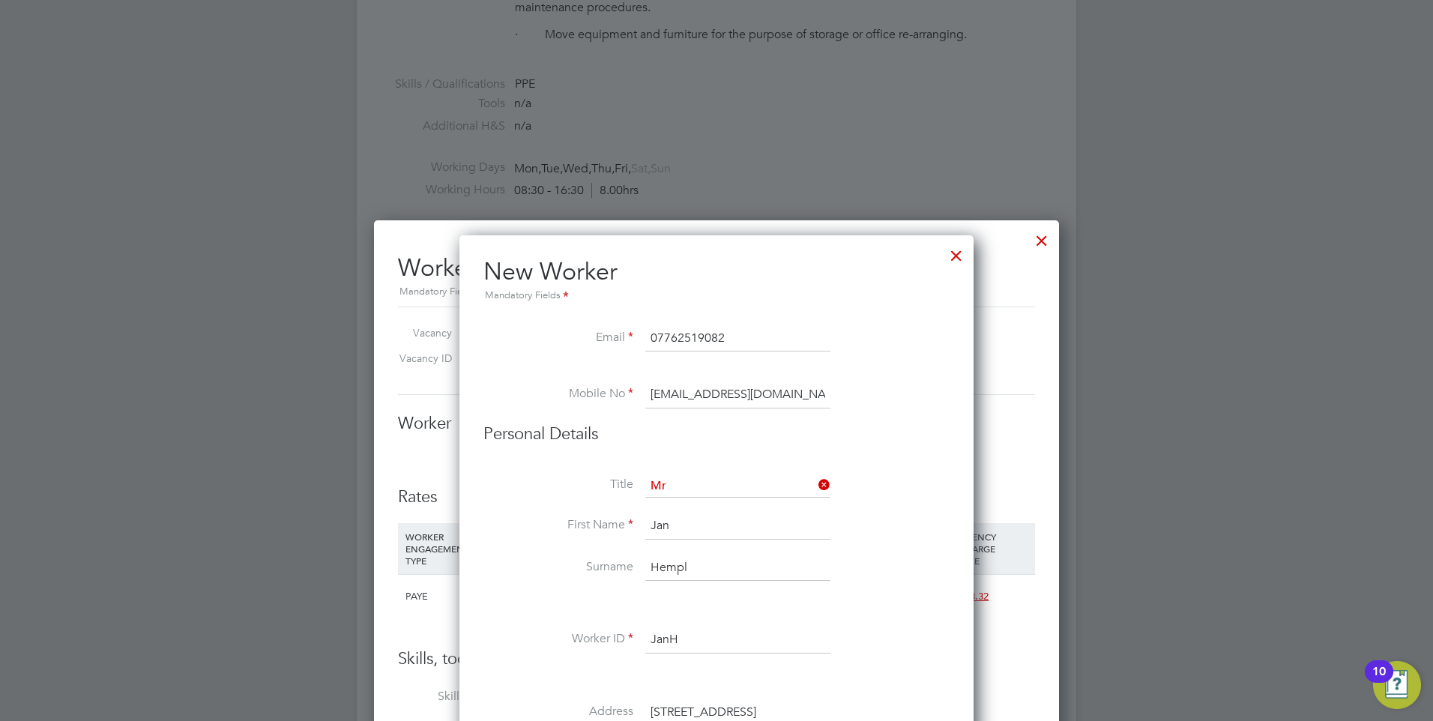
scroll to position [1096, 0]
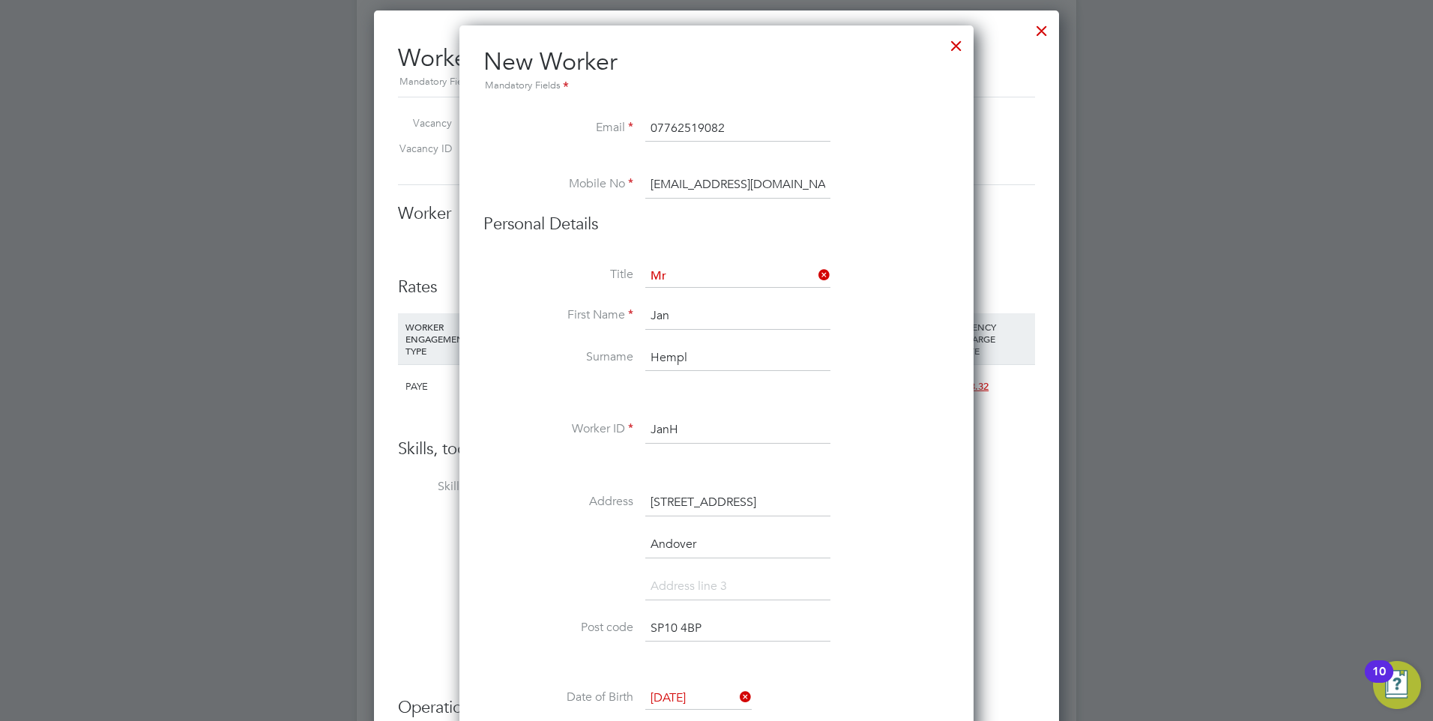
click at [514, 358] on label "Surname" at bounding box center [559, 357] width 150 height 16
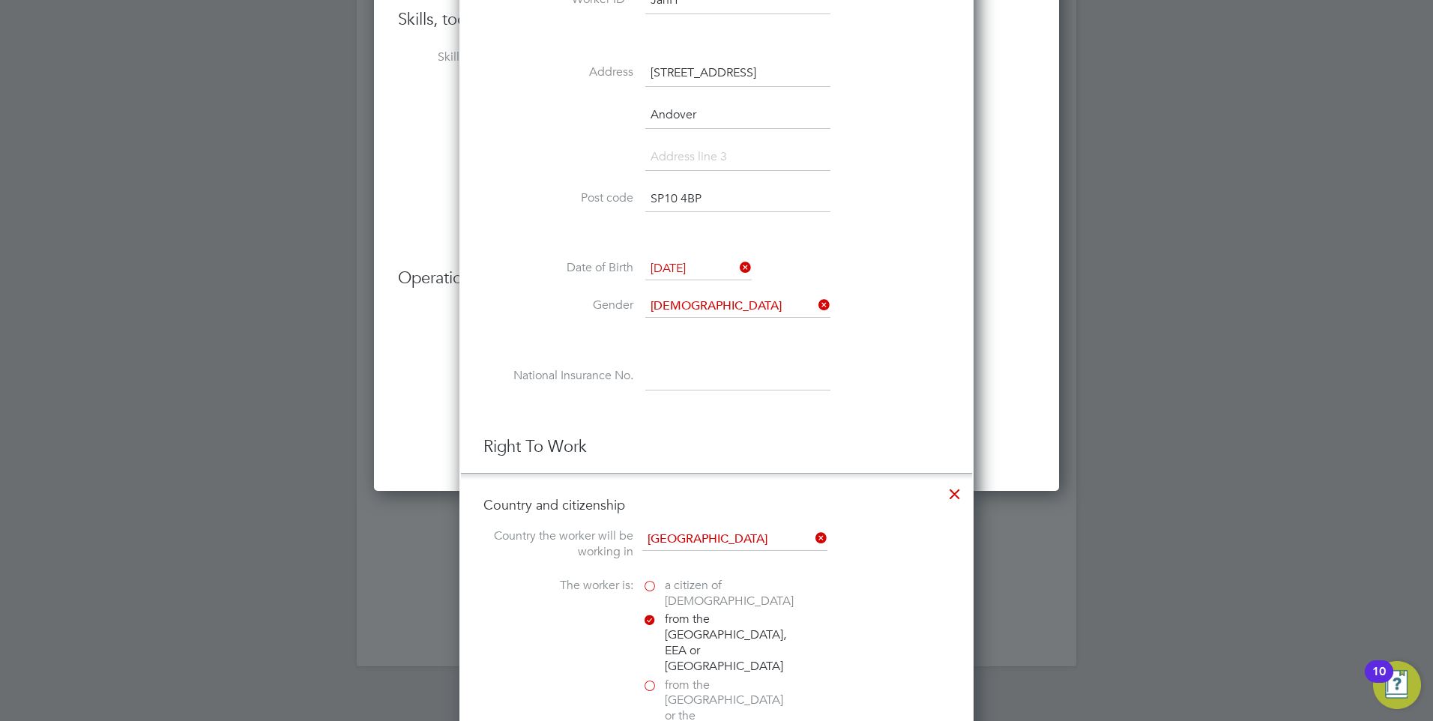
scroll to position [1696, 0]
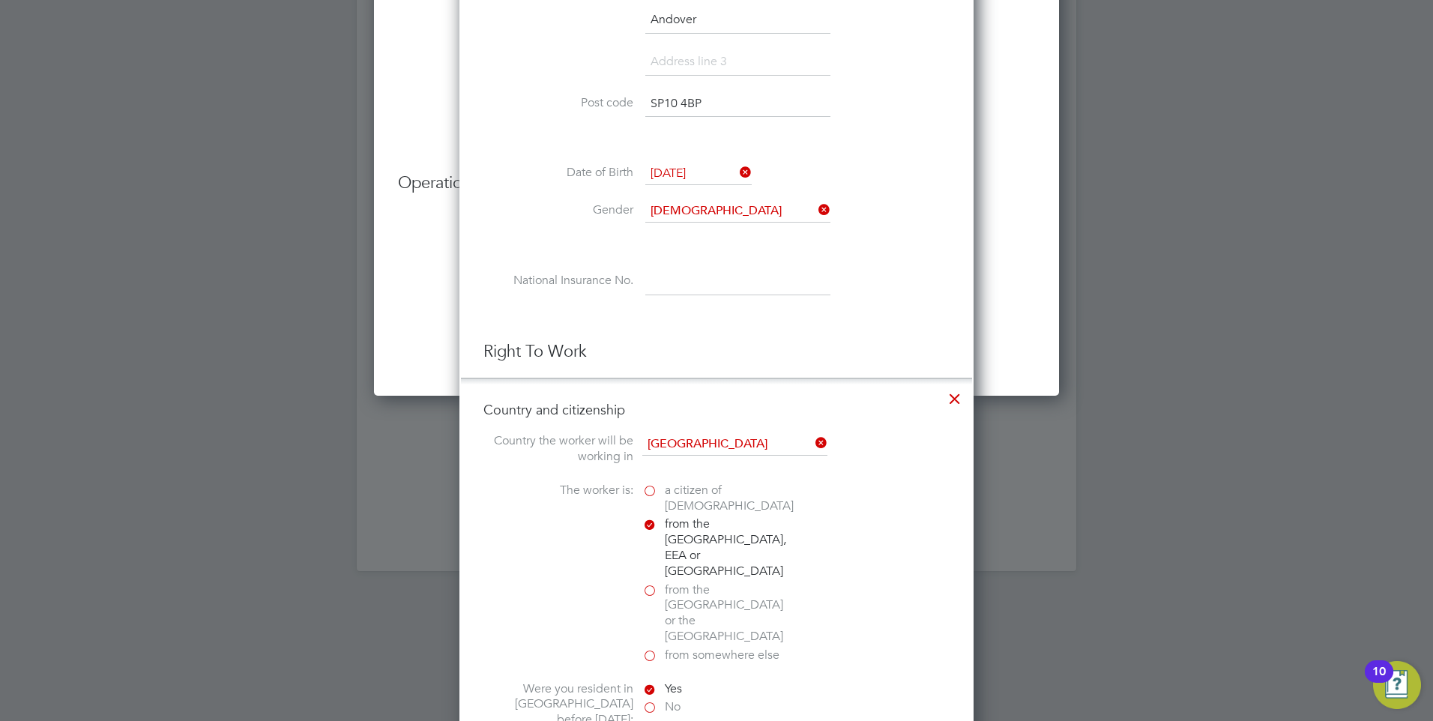
click at [514, 193] on li "Date of Birth [DEMOGRAPHIC_DATA]" at bounding box center [717, 181] width 466 height 37
click at [729, 280] on input at bounding box center [737, 281] width 185 height 27
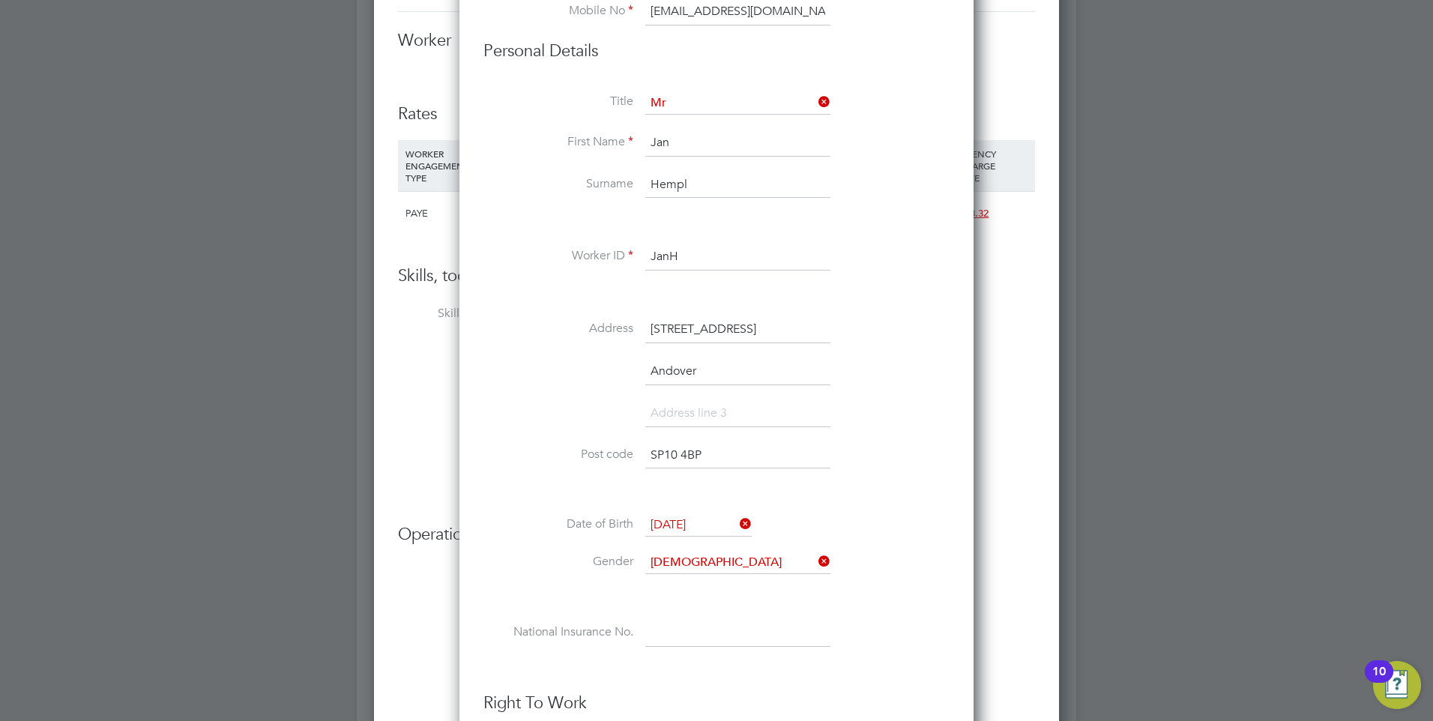
scroll to position [1171, 0]
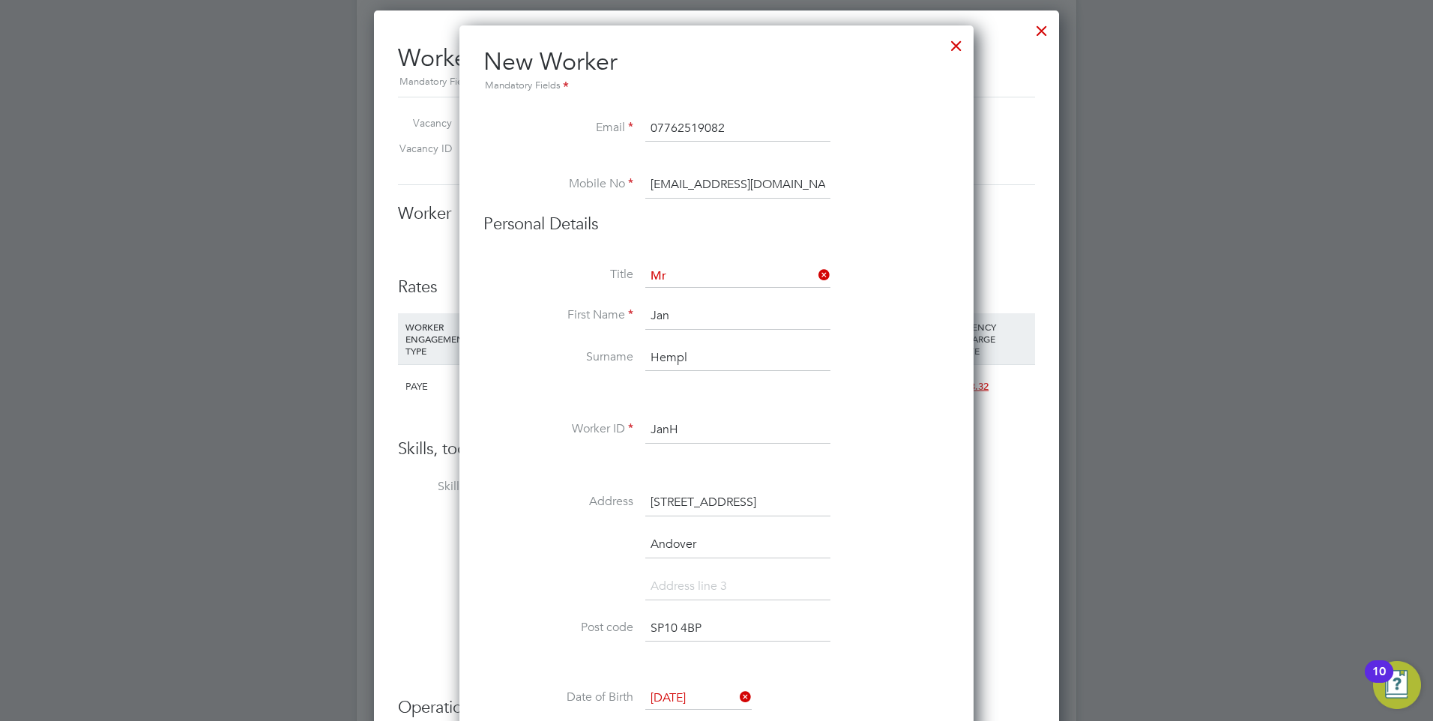
drag, startPoint x: 802, startPoint y: 187, endPoint x: 480, endPoint y: 172, distance: 322.7
type input "R"
click at [676, 190] on input "r" at bounding box center [737, 185] width 185 height 27
type input "[EMAIL_ADDRESS][DOMAIN_NAME]"
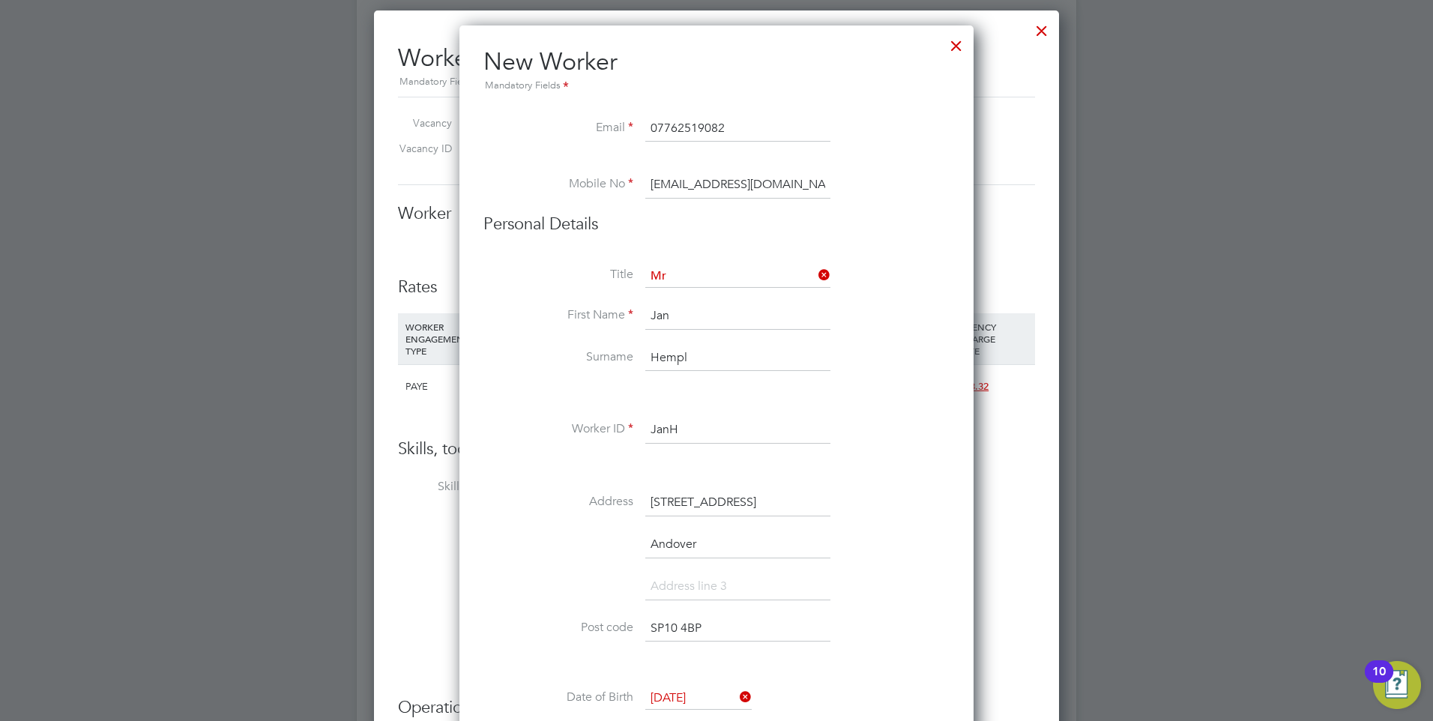
click at [856, 166] on li at bounding box center [717, 164] width 466 height 15
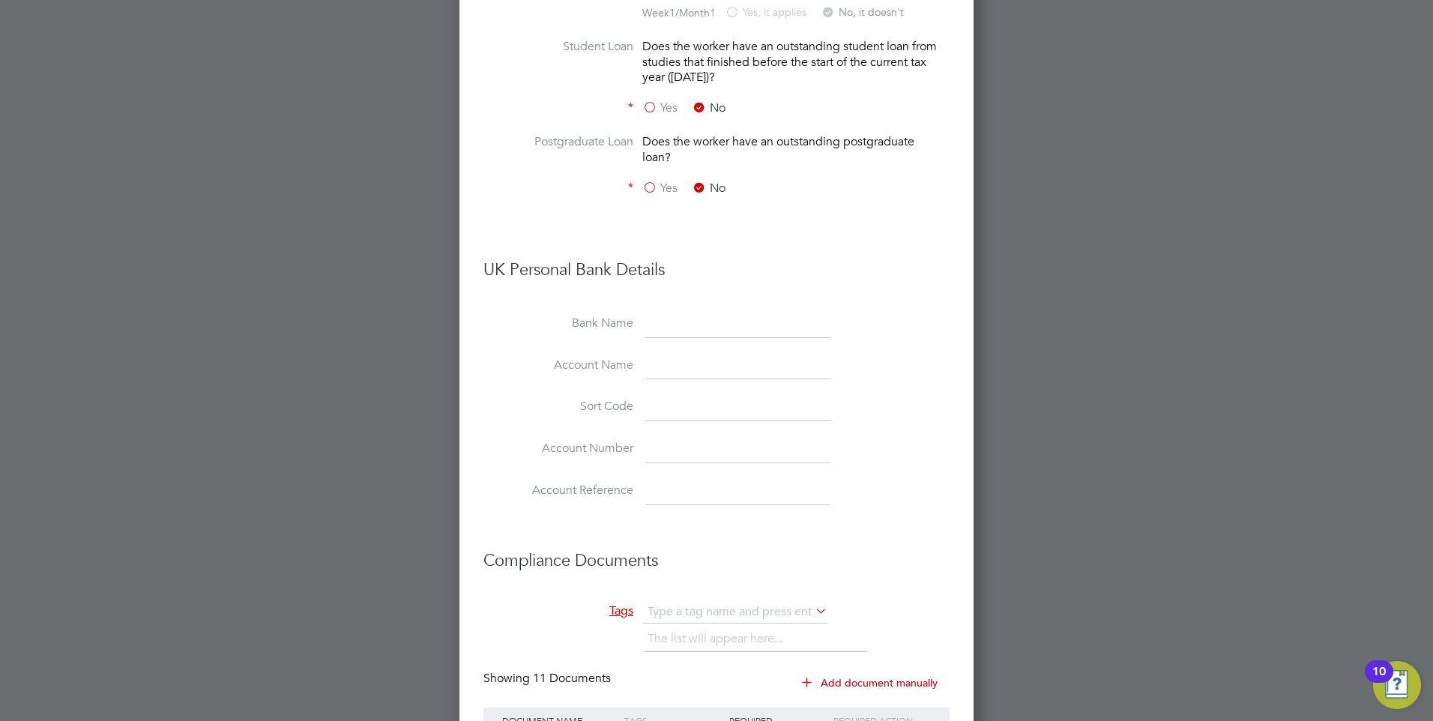
scroll to position [3131, 0]
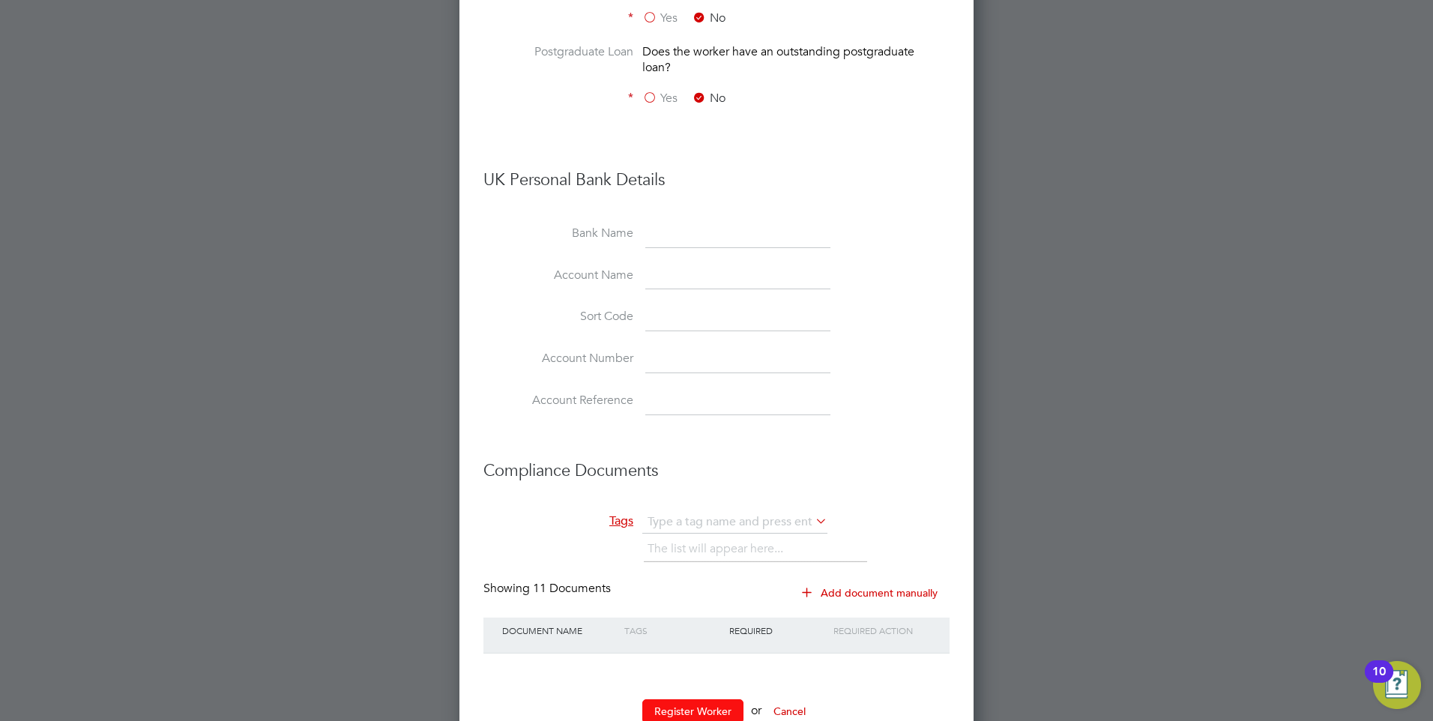
click at [665, 699] on button "Register Worker" at bounding box center [692, 711] width 101 height 24
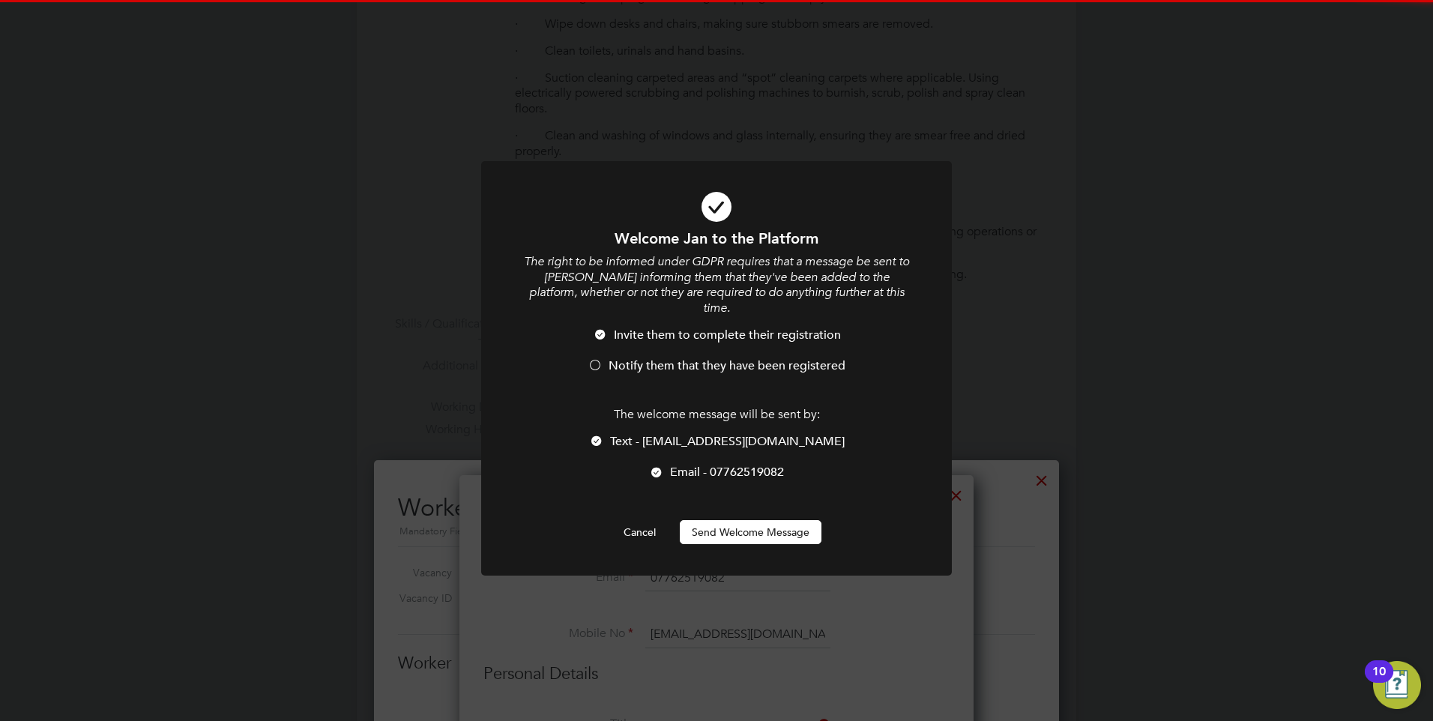
click at [726, 520] on button "Send Welcome Message" at bounding box center [751, 532] width 142 height 24
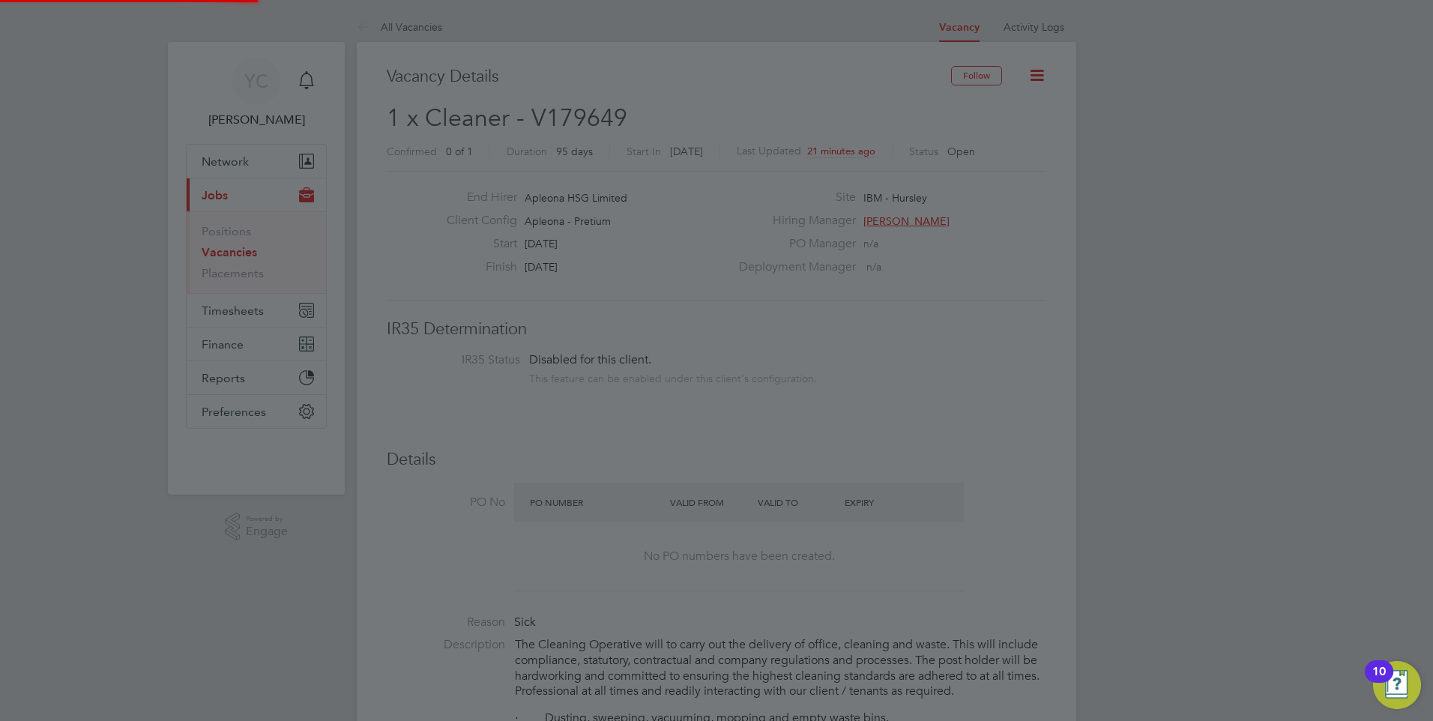
scroll to position [721, 0]
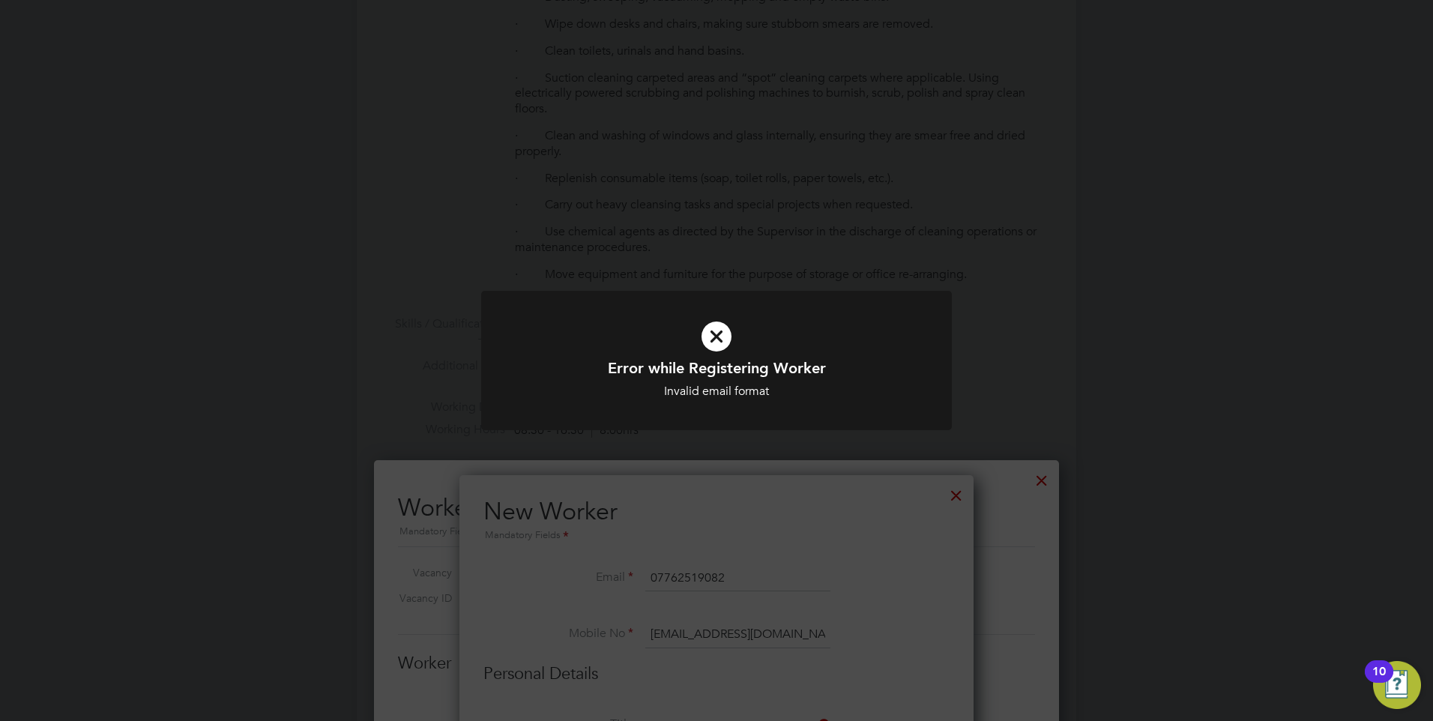
click at [1026, 537] on div "Error while Registering Worker Invalid email format Cancel Okay" at bounding box center [716, 360] width 1433 height 721
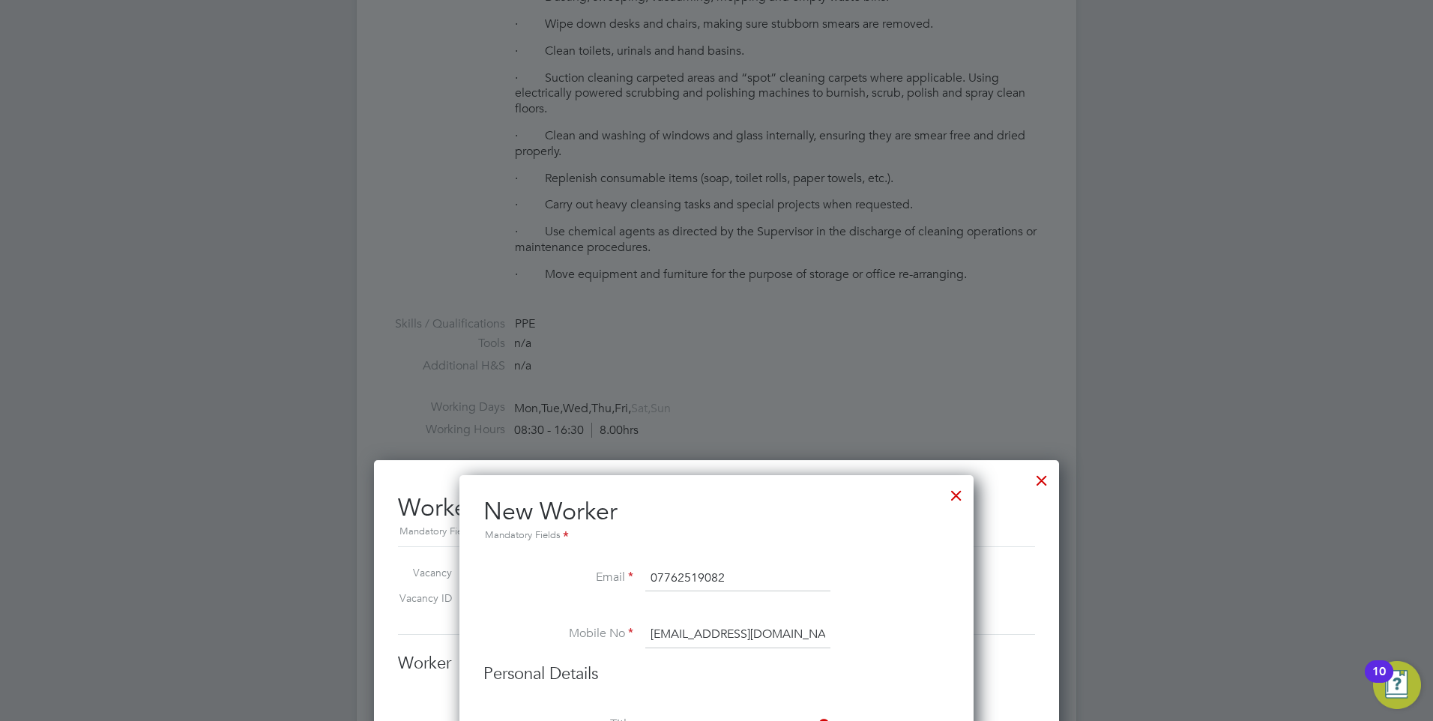
click at [960, 499] on div at bounding box center [956, 491] width 27 height 27
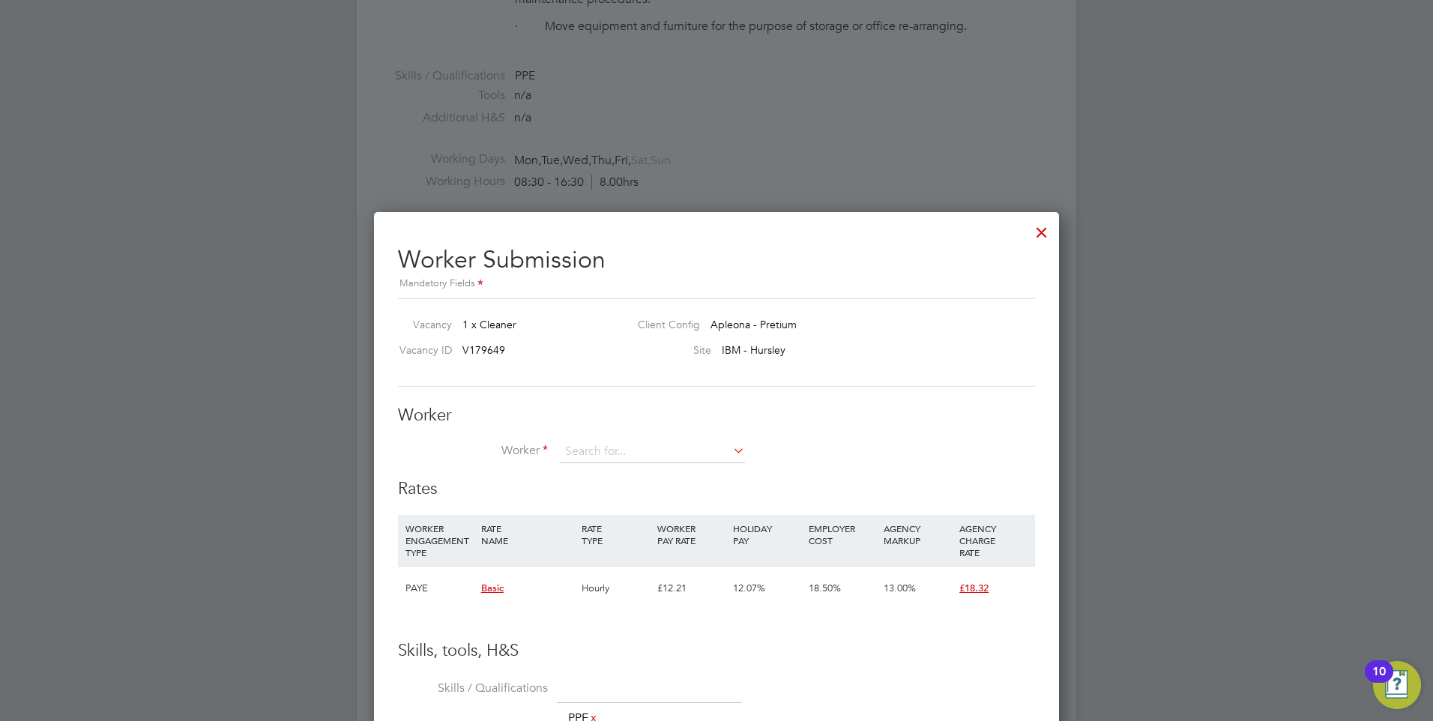
scroll to position [1194, 0]
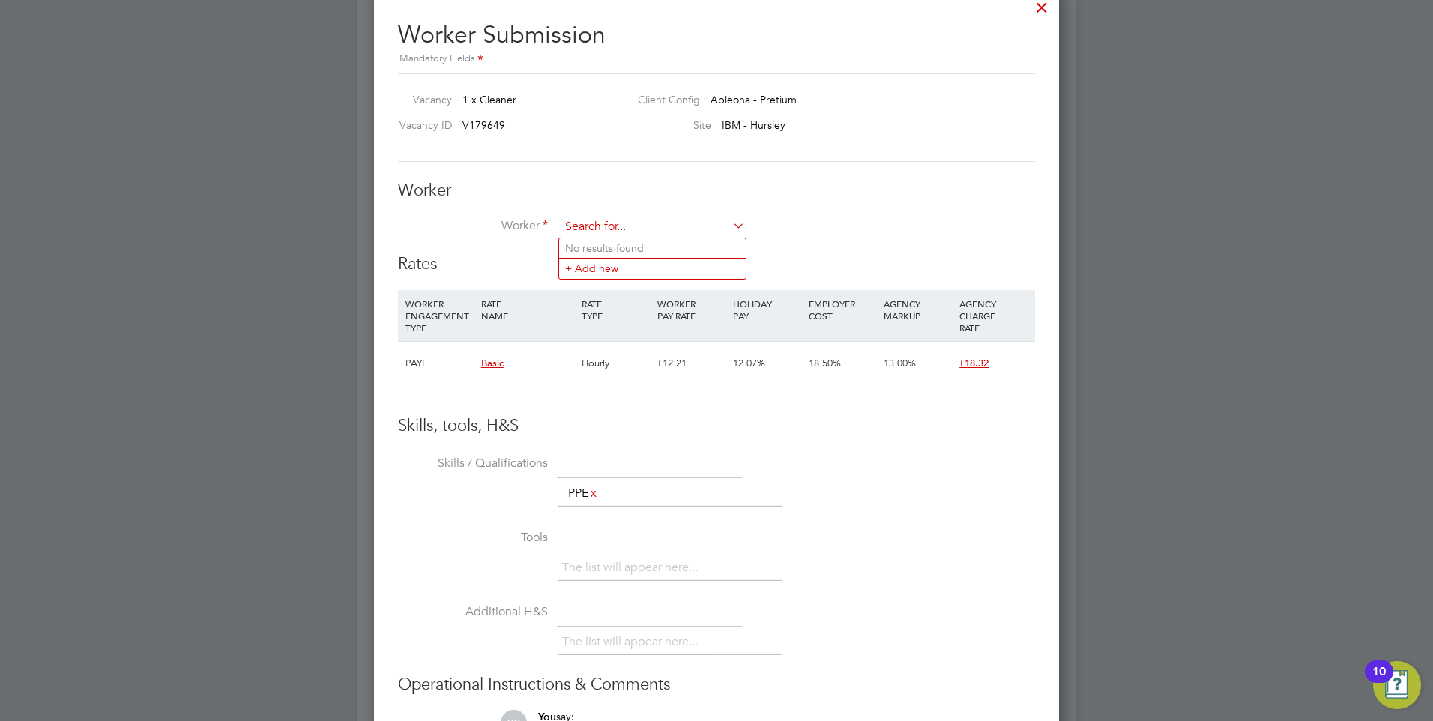
click at [661, 219] on input at bounding box center [652, 227] width 185 height 22
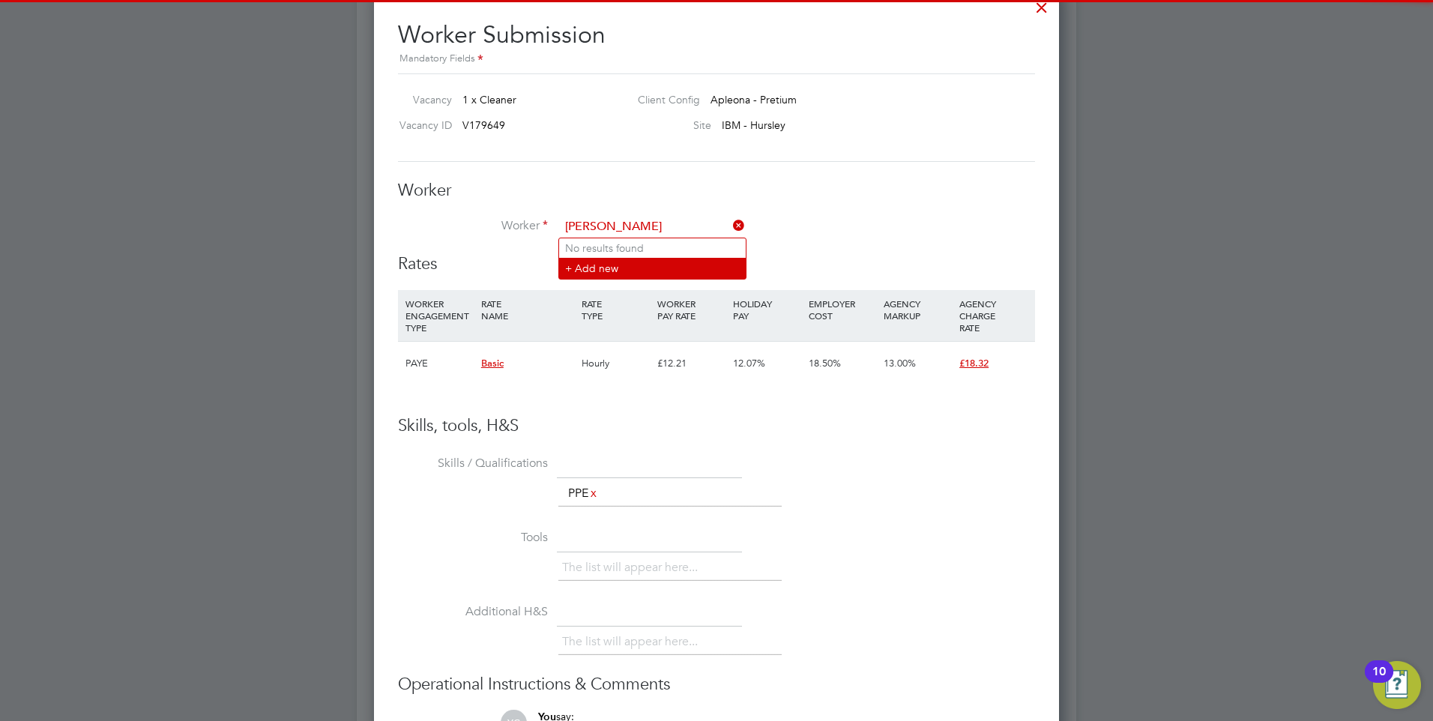
type input "[PERSON_NAME]"
click at [627, 269] on li "+ Add new" at bounding box center [652, 268] width 187 height 20
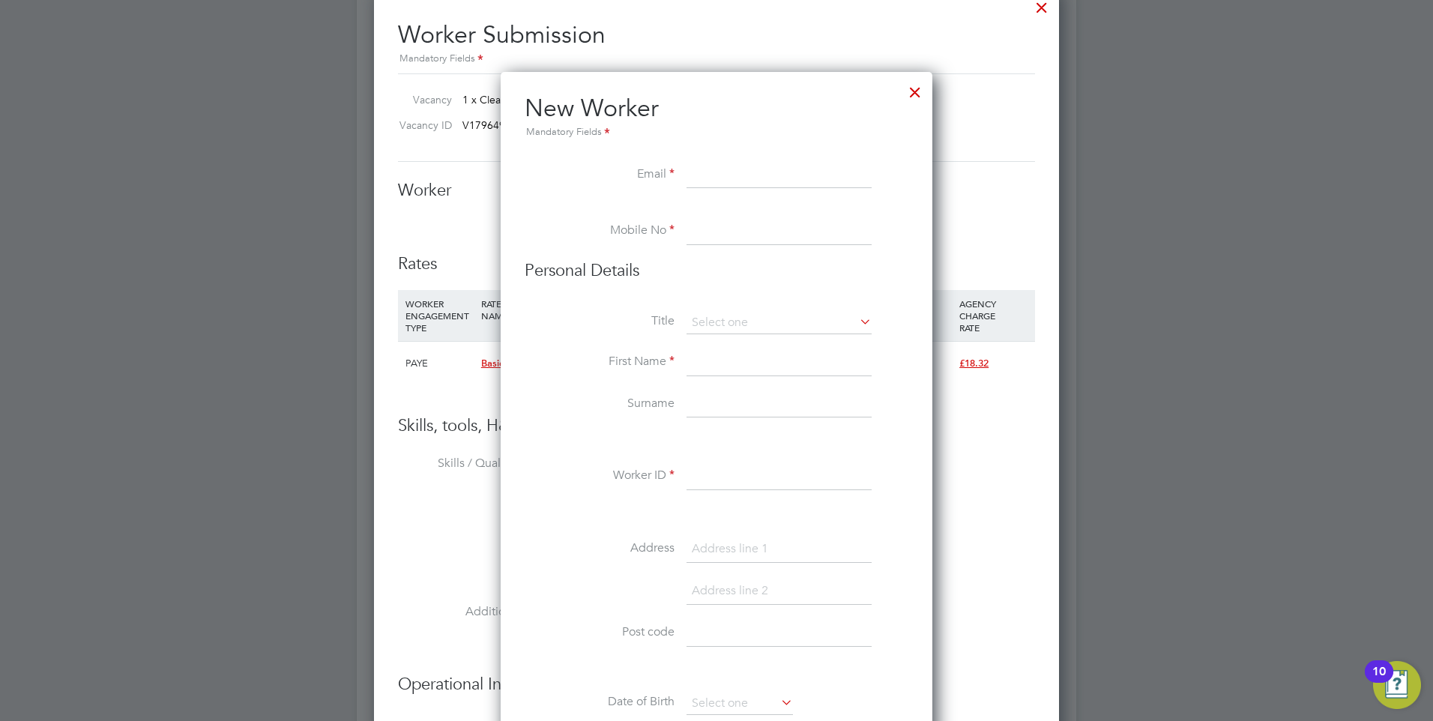
scroll to position [1346, 433]
click at [722, 185] on input at bounding box center [779, 175] width 185 height 27
paste input "[EMAIL_ADDRESS][DOMAIN_NAME]"
type input "[EMAIL_ADDRESS][DOMAIN_NAME]"
click at [719, 242] on input at bounding box center [779, 231] width 185 height 27
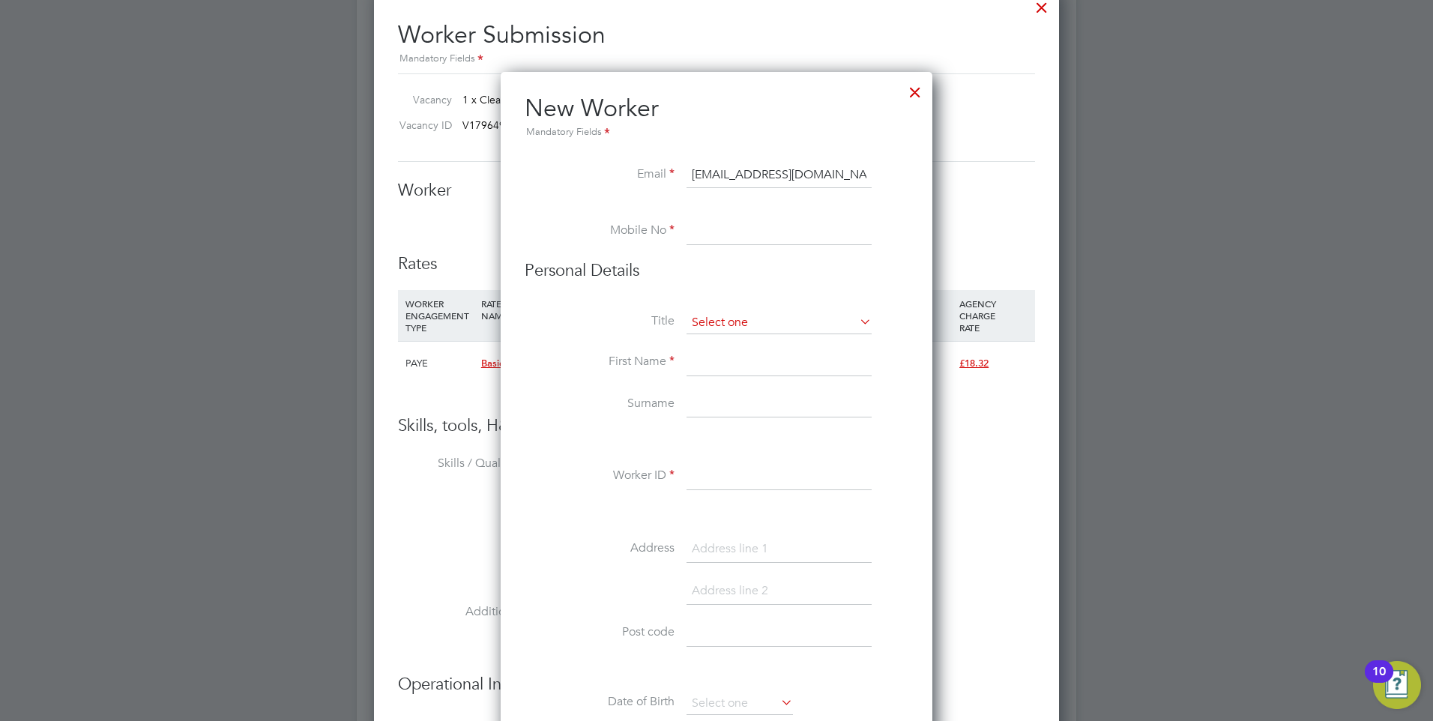
drag, startPoint x: 715, startPoint y: 225, endPoint x: 700, endPoint y: 316, distance: 92.7
click at [719, 225] on input at bounding box center [779, 231] width 185 height 27
type input "07762519082"
click at [771, 315] on input at bounding box center [779, 323] width 185 height 22
click at [741, 339] on li "Mr" at bounding box center [779, 343] width 187 height 19
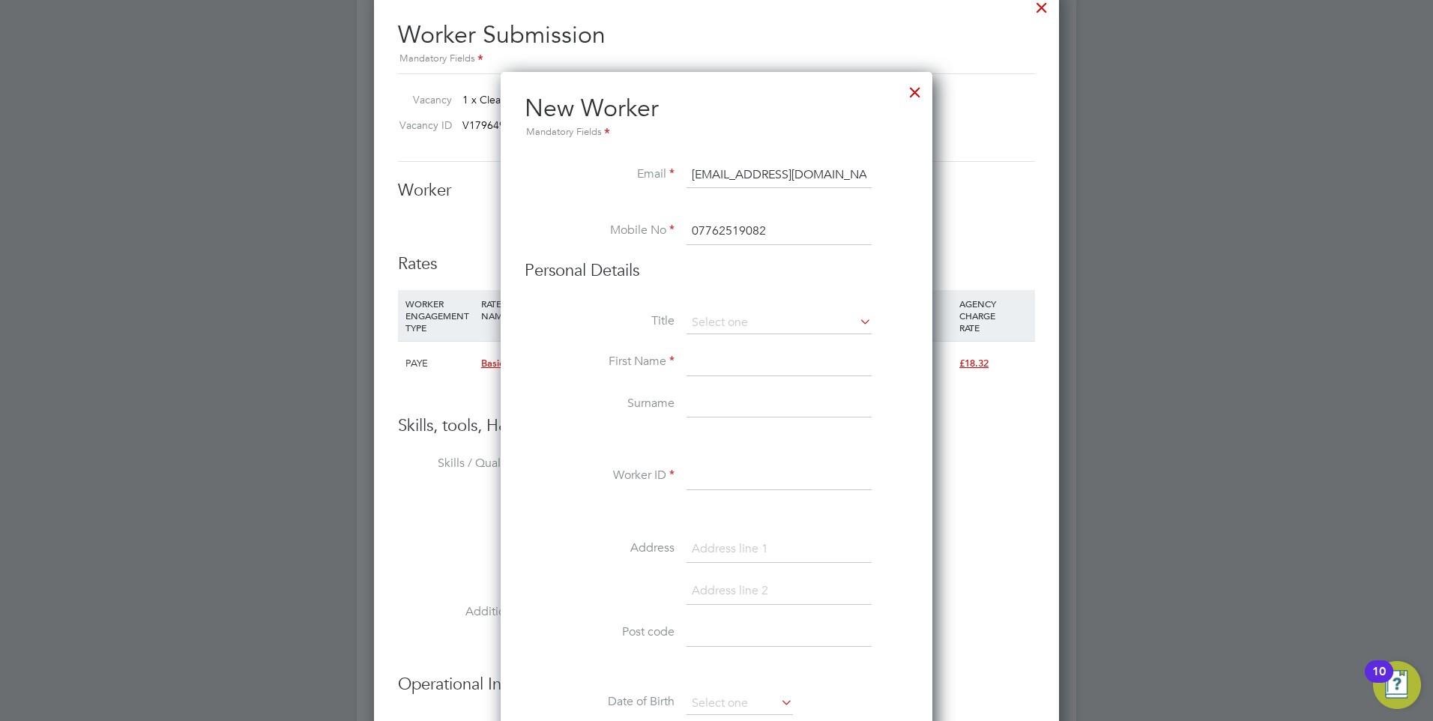
type input "Mr"
click at [723, 373] on input at bounding box center [779, 362] width 185 height 27
type input "Jan"
type input "Hempl"
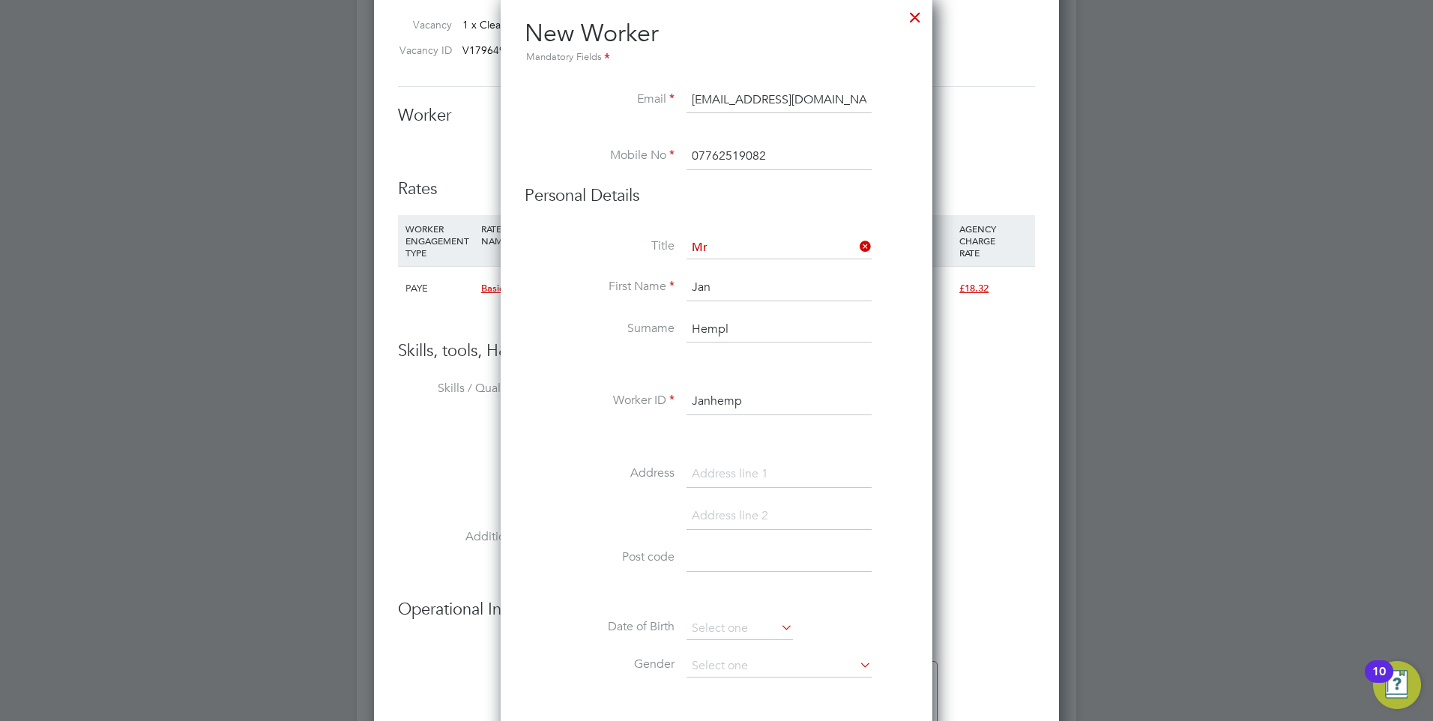
type input "Janhemp"
click at [727, 478] on input at bounding box center [779, 474] width 185 height 27
type input "[STREET_ADDRESS]"
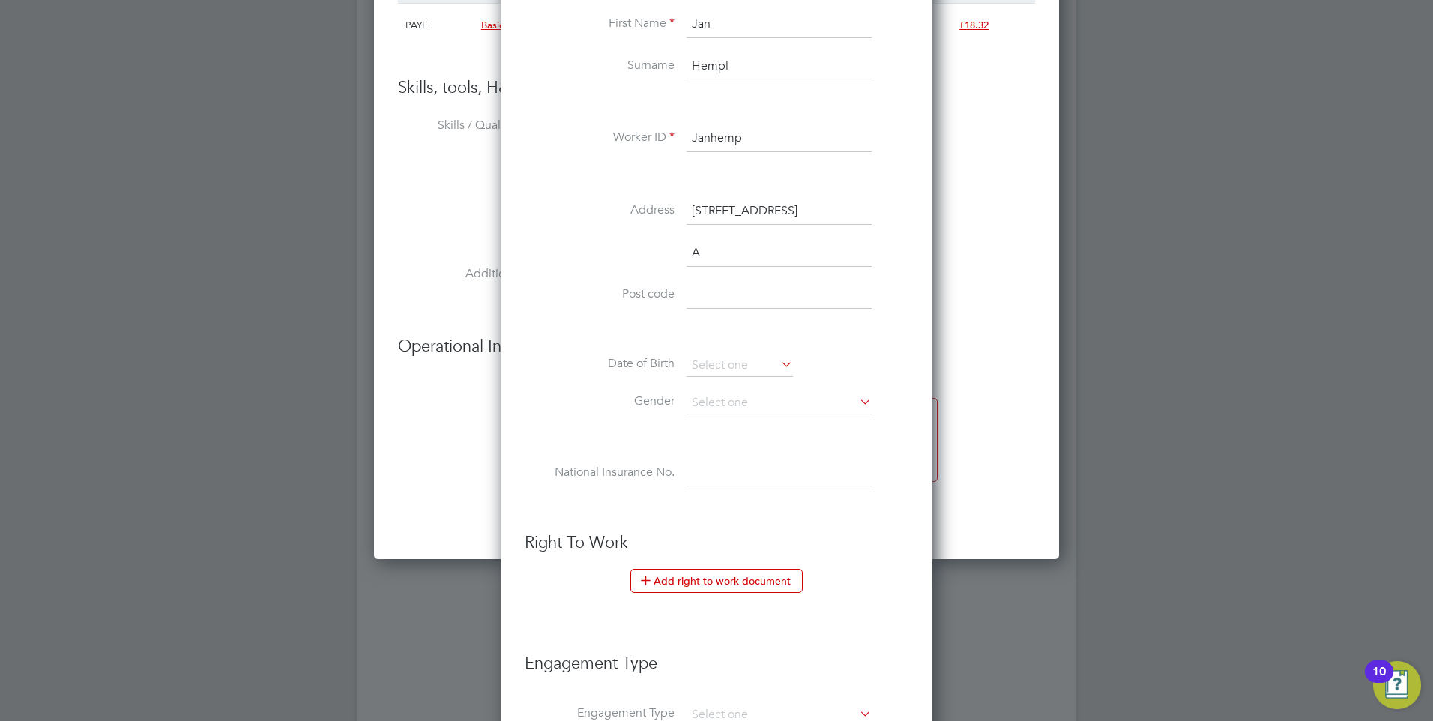
scroll to position [1387, 433]
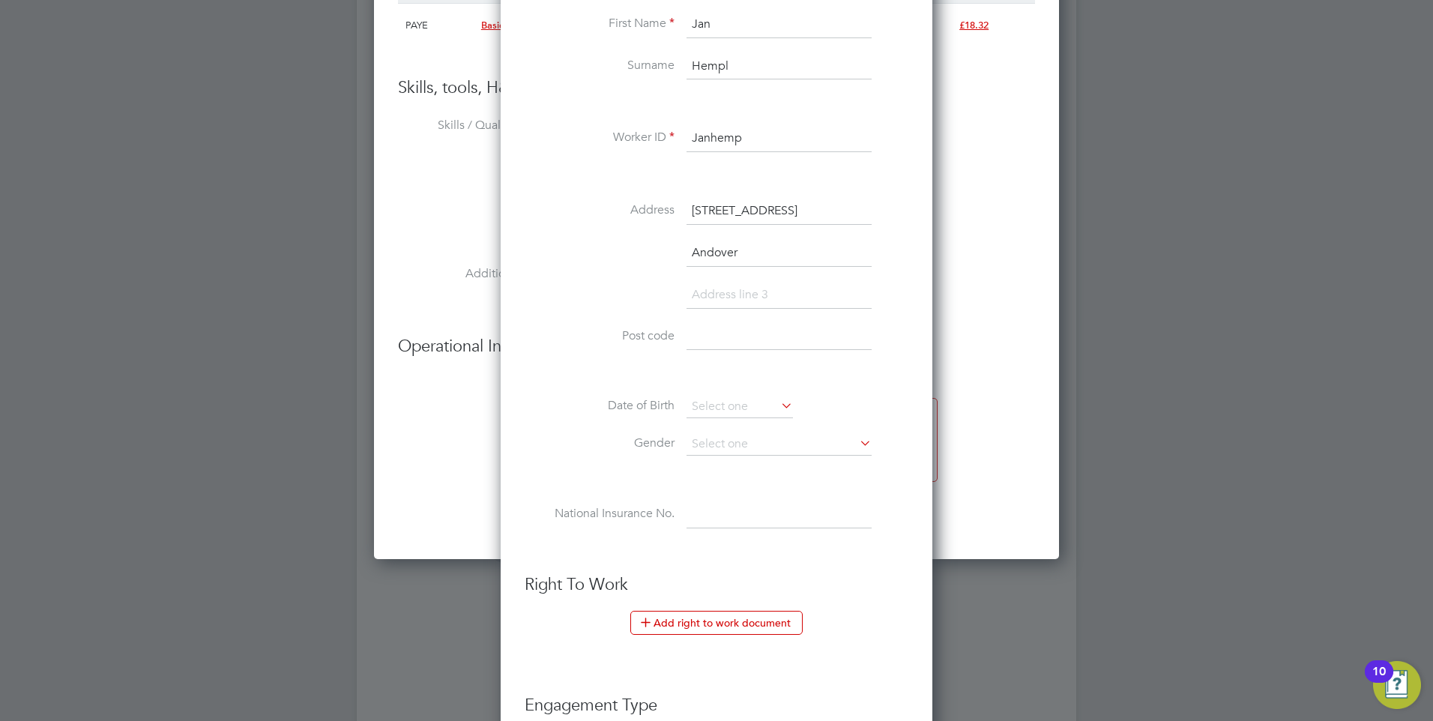
type input "Andover"
type input "SP10 4BP"
drag, startPoint x: 789, startPoint y: 317, endPoint x: 706, endPoint y: 304, distance: 84.3
click at [706, 304] on li "SP10 4BP" at bounding box center [717, 303] width 384 height 42
drag, startPoint x: 731, startPoint y: 293, endPoint x: 693, endPoint y: 290, distance: 38.3
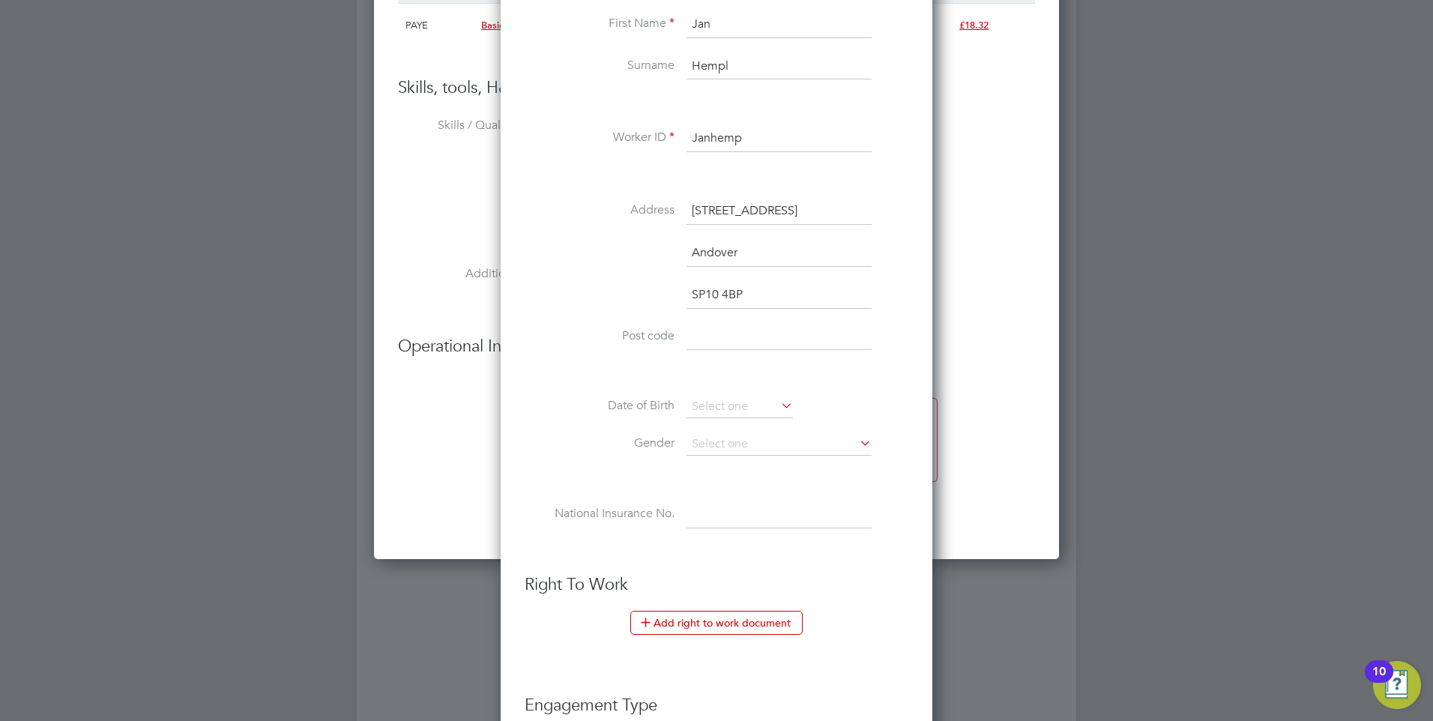
click at [693, 290] on input "SP10 4BP" at bounding box center [779, 295] width 185 height 27
type input "SP10 4BP"
click at [606, 355] on li "Post code SP10 4BP" at bounding box center [717, 345] width 384 height 42
click at [778, 407] on icon at bounding box center [778, 405] width 0 height 21
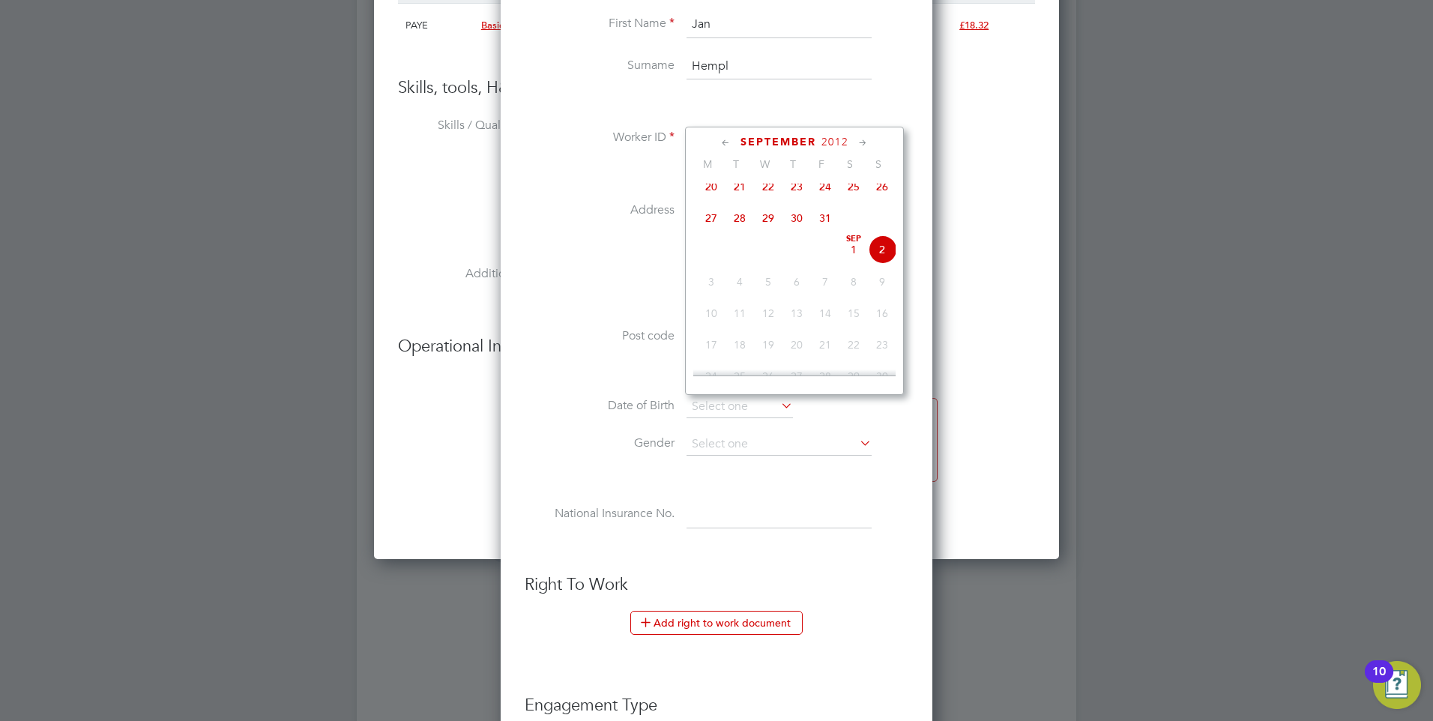
click at [838, 136] on span "2012" at bounding box center [835, 142] width 27 height 13
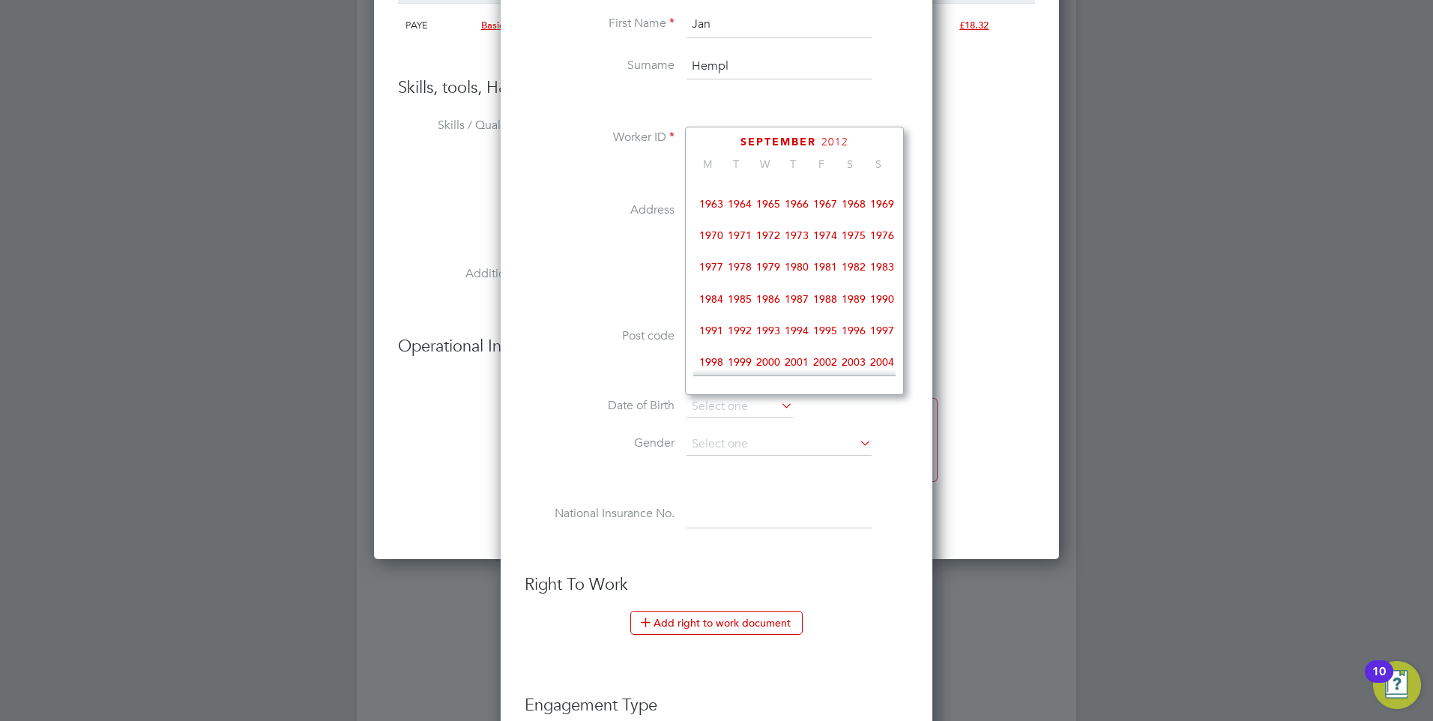
click at [739, 250] on span "1971" at bounding box center [740, 235] width 28 height 28
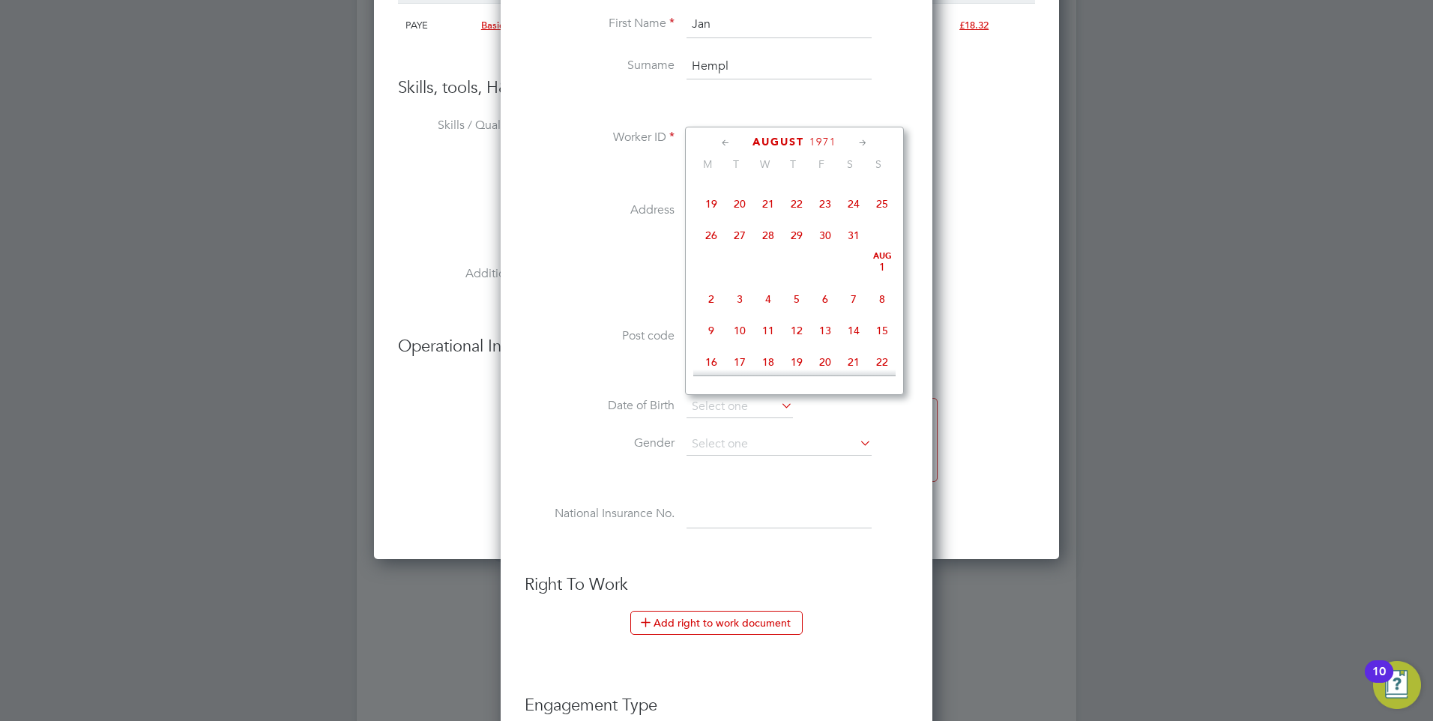
click at [774, 301] on span "4" at bounding box center [768, 299] width 28 height 28
type input "[DATE]"
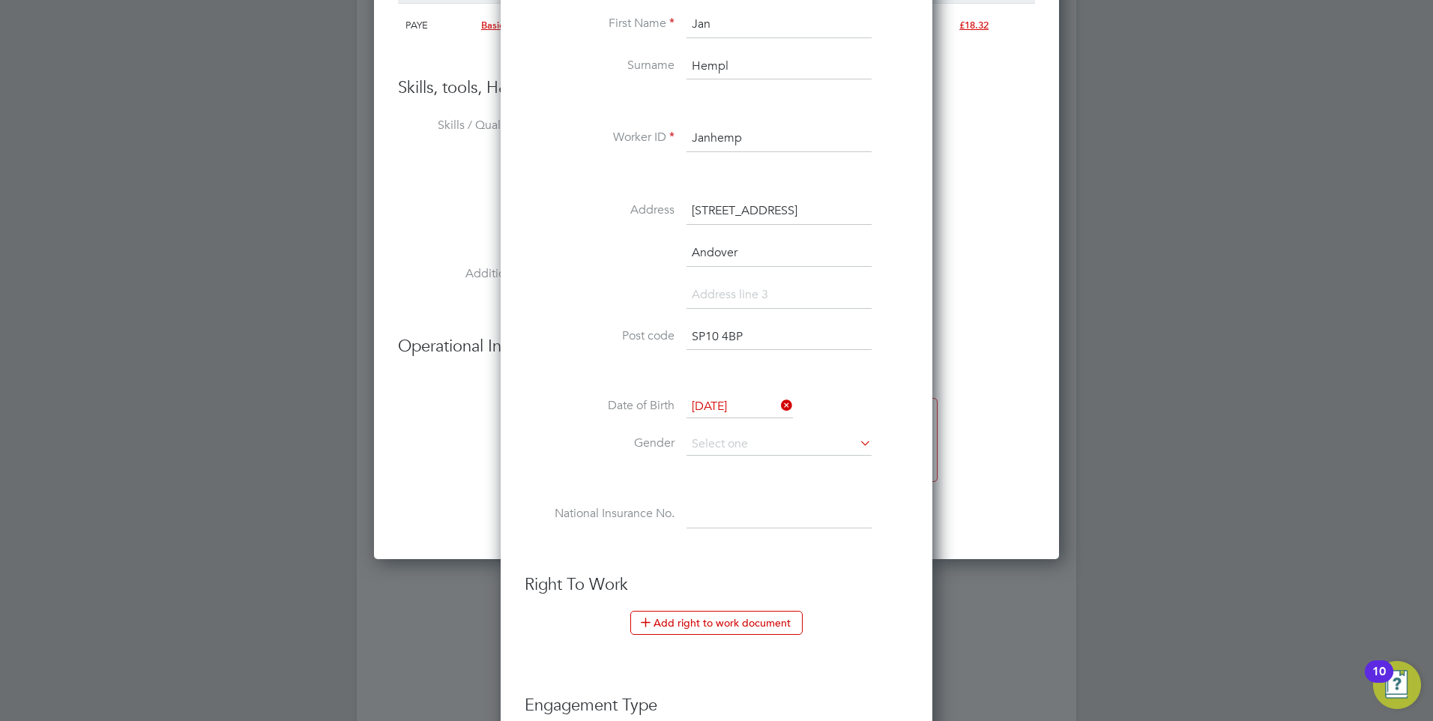
click at [592, 417] on li "Date of Birth [DEMOGRAPHIC_DATA]" at bounding box center [717, 414] width 384 height 37
click at [755, 430] on li "Date of Birth [DEMOGRAPHIC_DATA]" at bounding box center [717, 414] width 384 height 37
click at [755, 443] on input at bounding box center [779, 444] width 185 height 22
click at [788, 469] on li "[DEMOGRAPHIC_DATA]" at bounding box center [779, 465] width 187 height 19
type input "[DEMOGRAPHIC_DATA]"
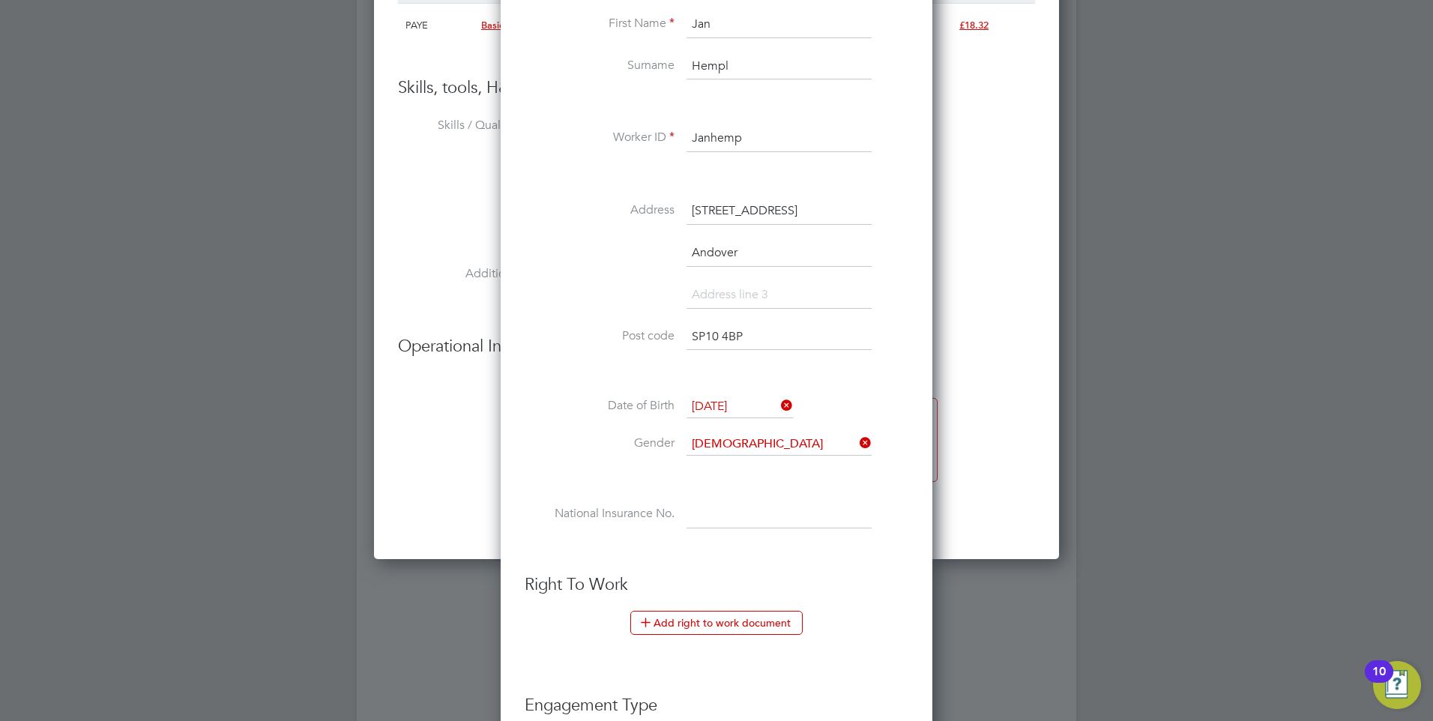
click at [624, 525] on li "National Insurance No." at bounding box center [717, 523] width 384 height 42
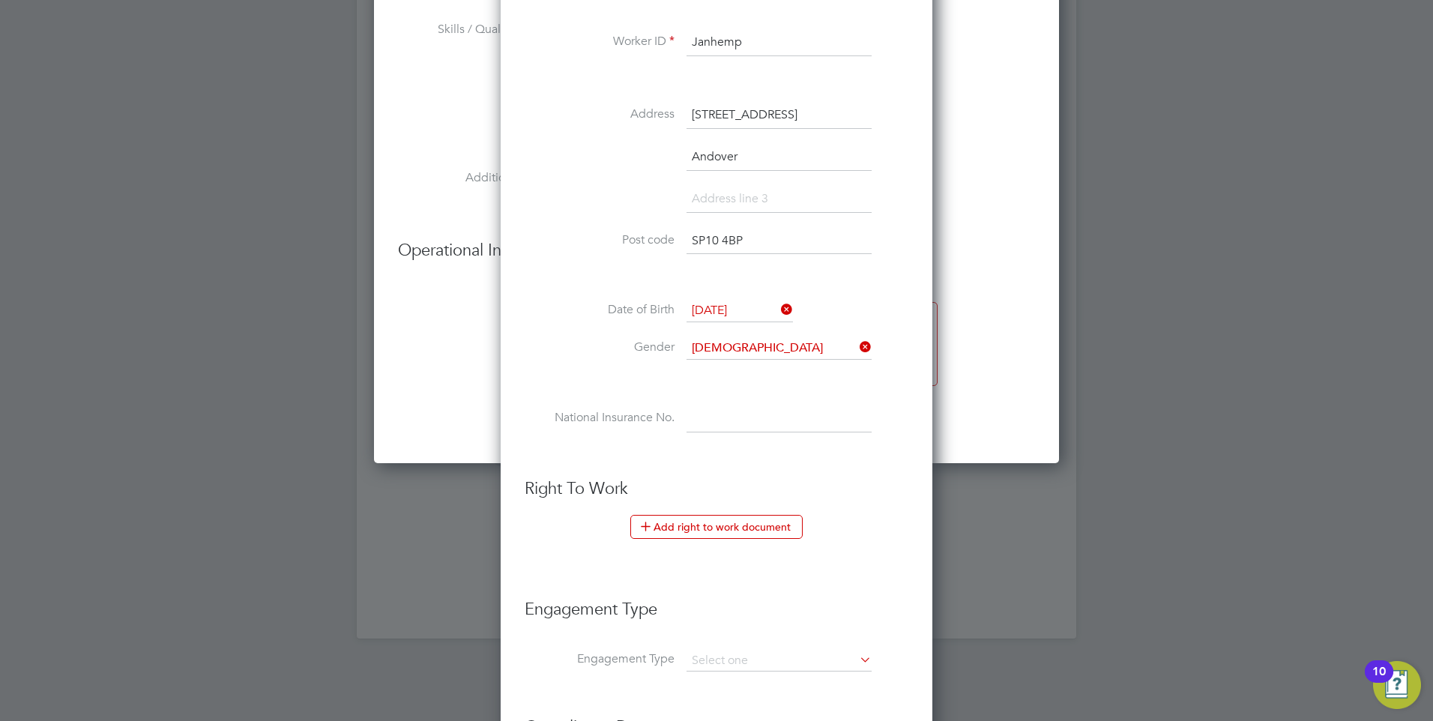
scroll to position [1757, 0]
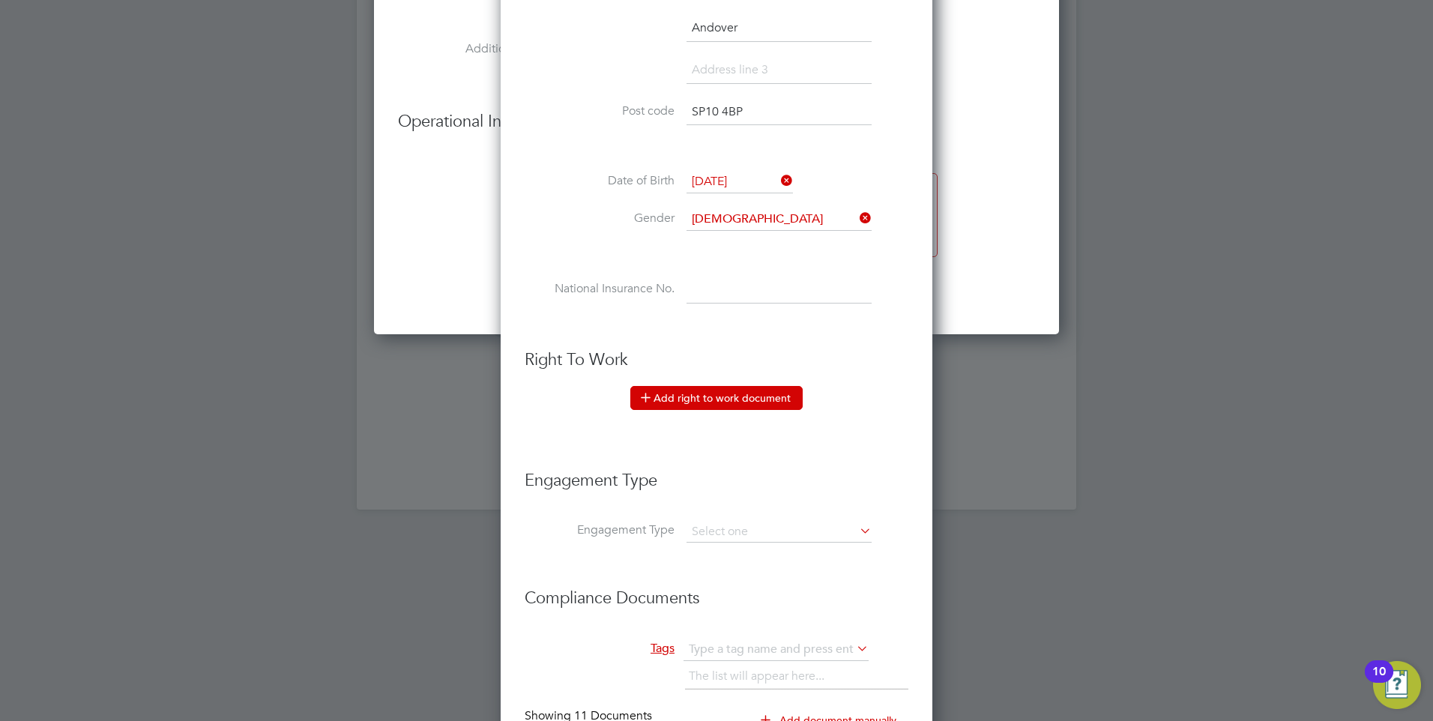
click at [645, 394] on icon at bounding box center [645, 396] width 11 height 11
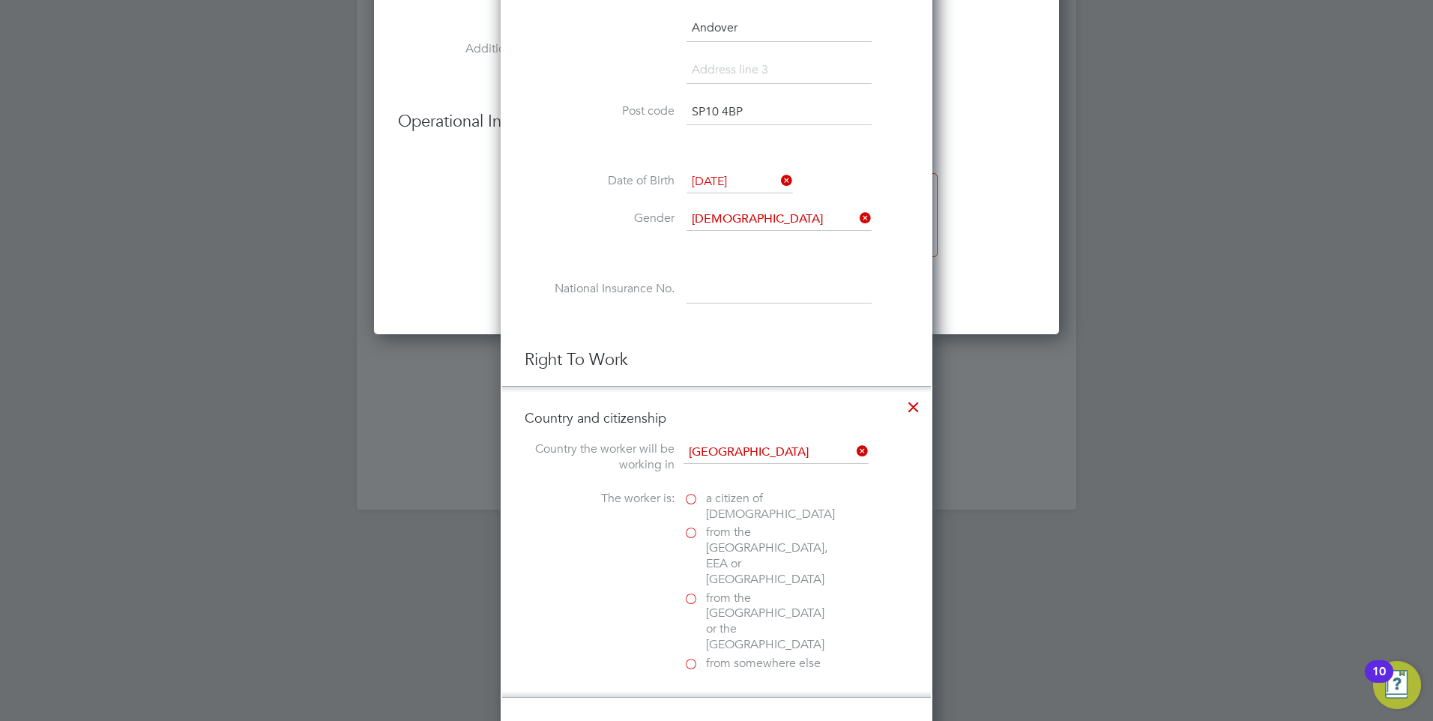
click at [696, 530] on label "from the [GEOGRAPHIC_DATA], EEA or [GEOGRAPHIC_DATA]" at bounding box center [759, 556] width 150 height 62
click at [0, 0] on input "from the [GEOGRAPHIC_DATA], EEA or [GEOGRAPHIC_DATA]" at bounding box center [0, 0] width 0 height 0
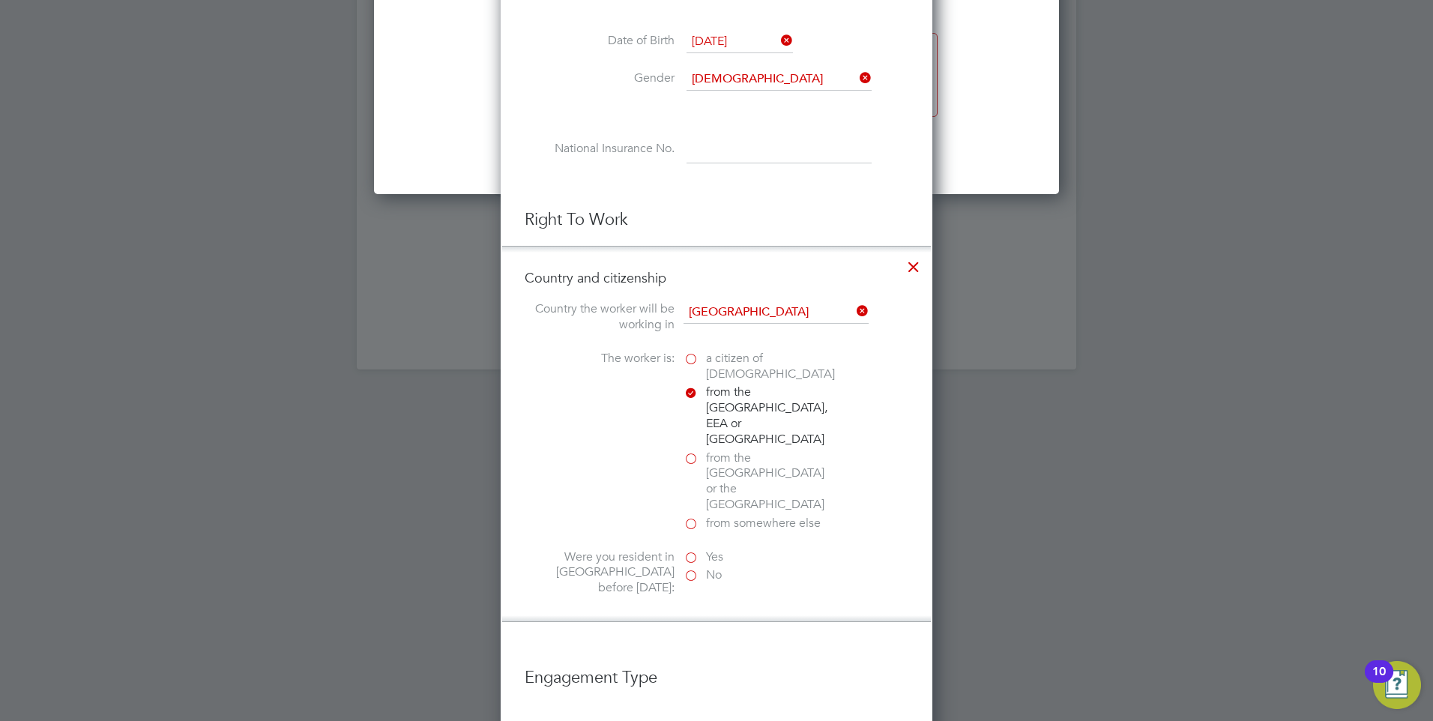
scroll to position [1982, 0]
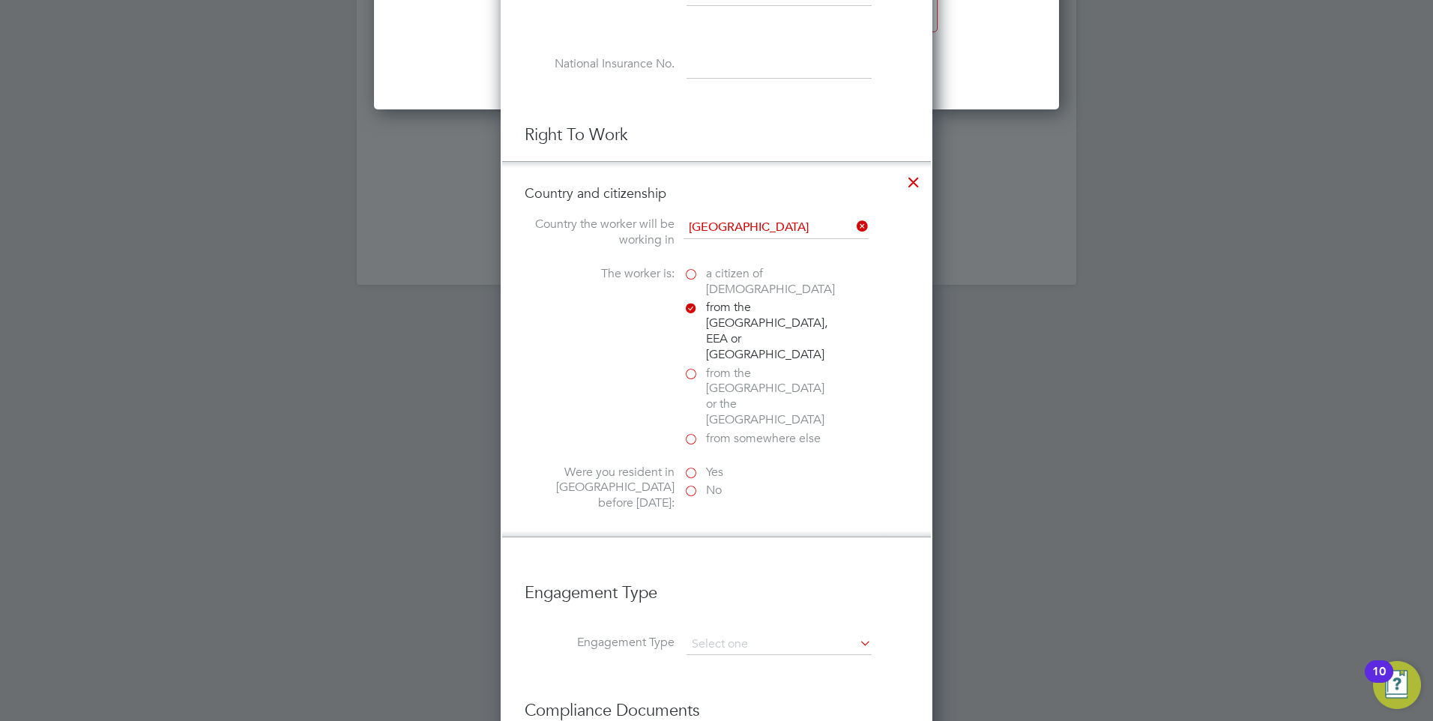
click at [692, 465] on label "Yes" at bounding box center [759, 473] width 150 height 16
click at [0, 0] on input "Yes" at bounding box center [0, 0] width 0 height 0
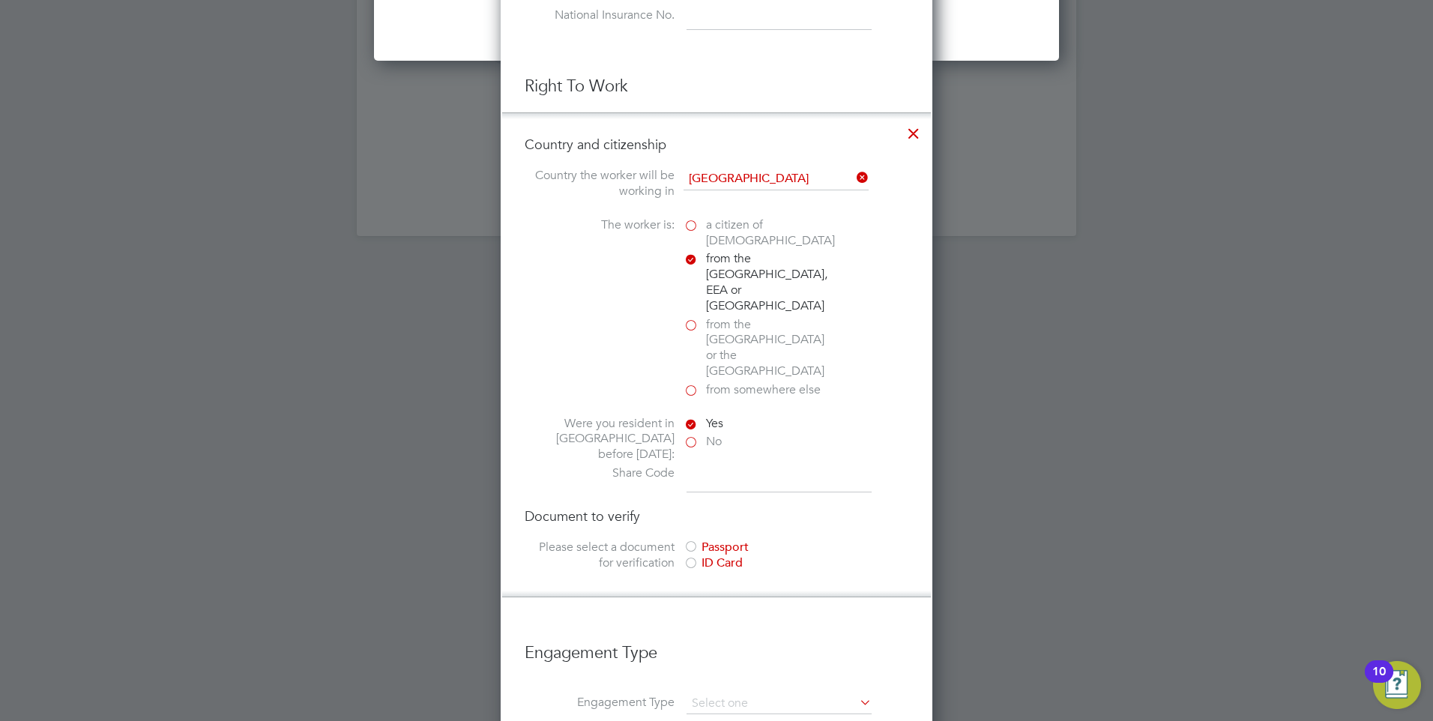
scroll to position [2057, 0]
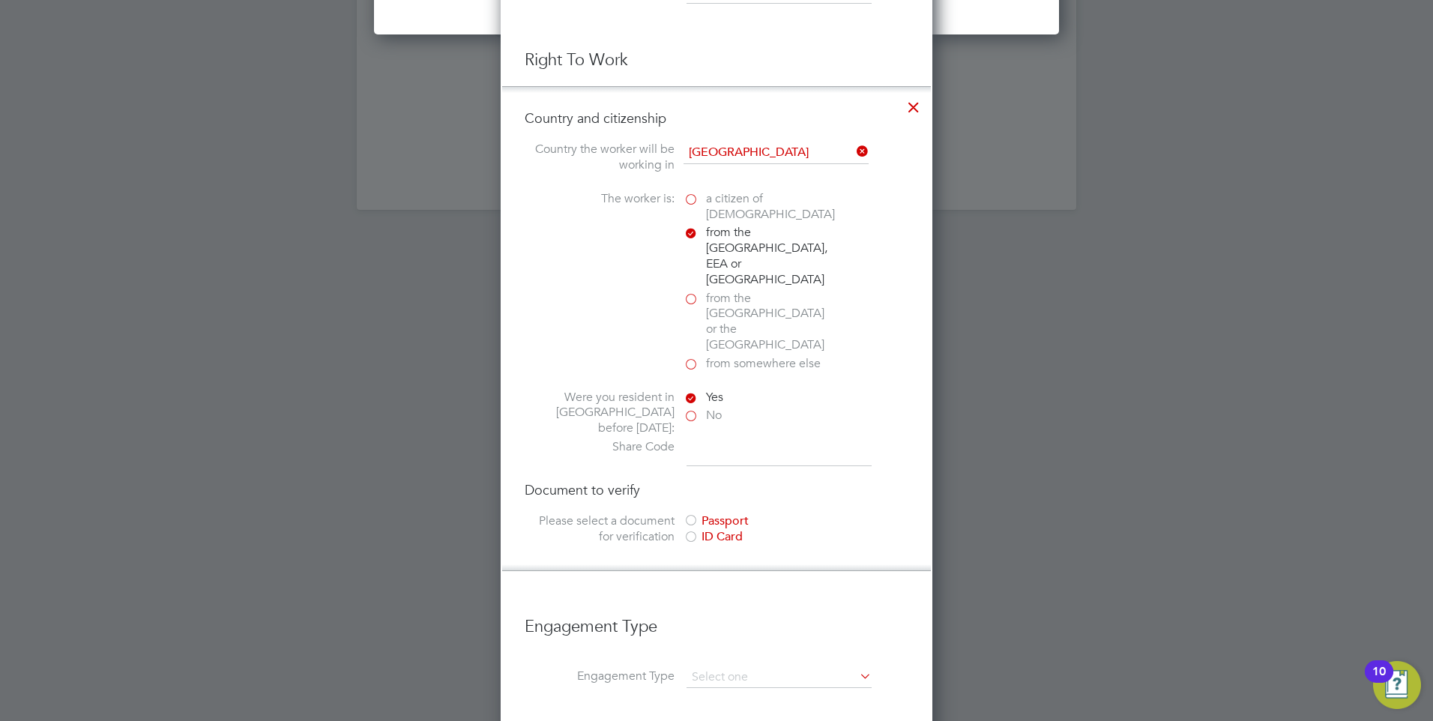
click at [734, 408] on li "Country and citizenship Country the worker will be working in [DEMOGRAPHIC_DATA…" at bounding box center [716, 328] width 429 height 485
click at [732, 439] on input at bounding box center [779, 452] width 185 height 27
click at [764, 439] on input at bounding box center [779, 452] width 185 height 27
click at [749, 439] on input "WM7LNb^KC" at bounding box center [779, 452] width 185 height 27
drag, startPoint x: 765, startPoint y: 387, endPoint x: 688, endPoint y: 399, distance: 77.4
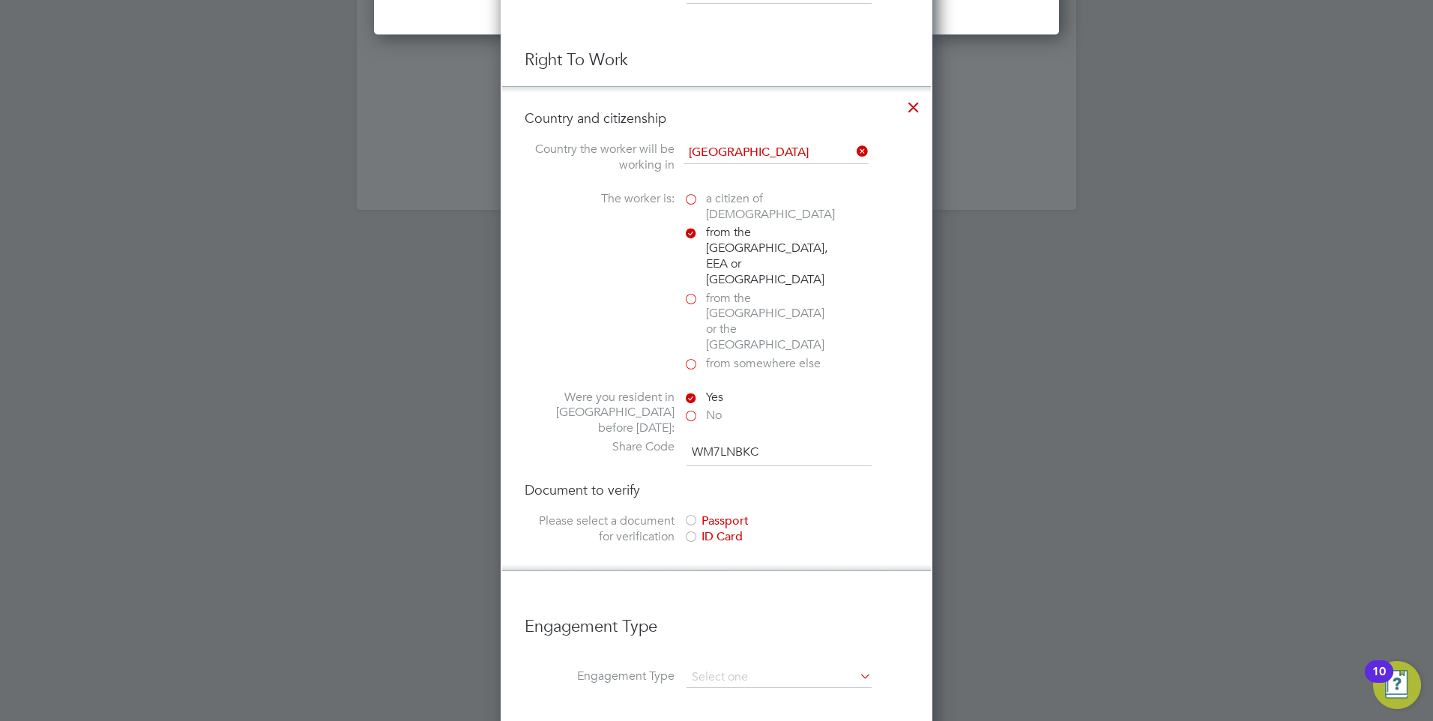
click at [688, 439] on input "WM7LNBKC" at bounding box center [779, 452] width 185 height 27
click at [811, 529] on div "ID Card" at bounding box center [796, 537] width 225 height 16
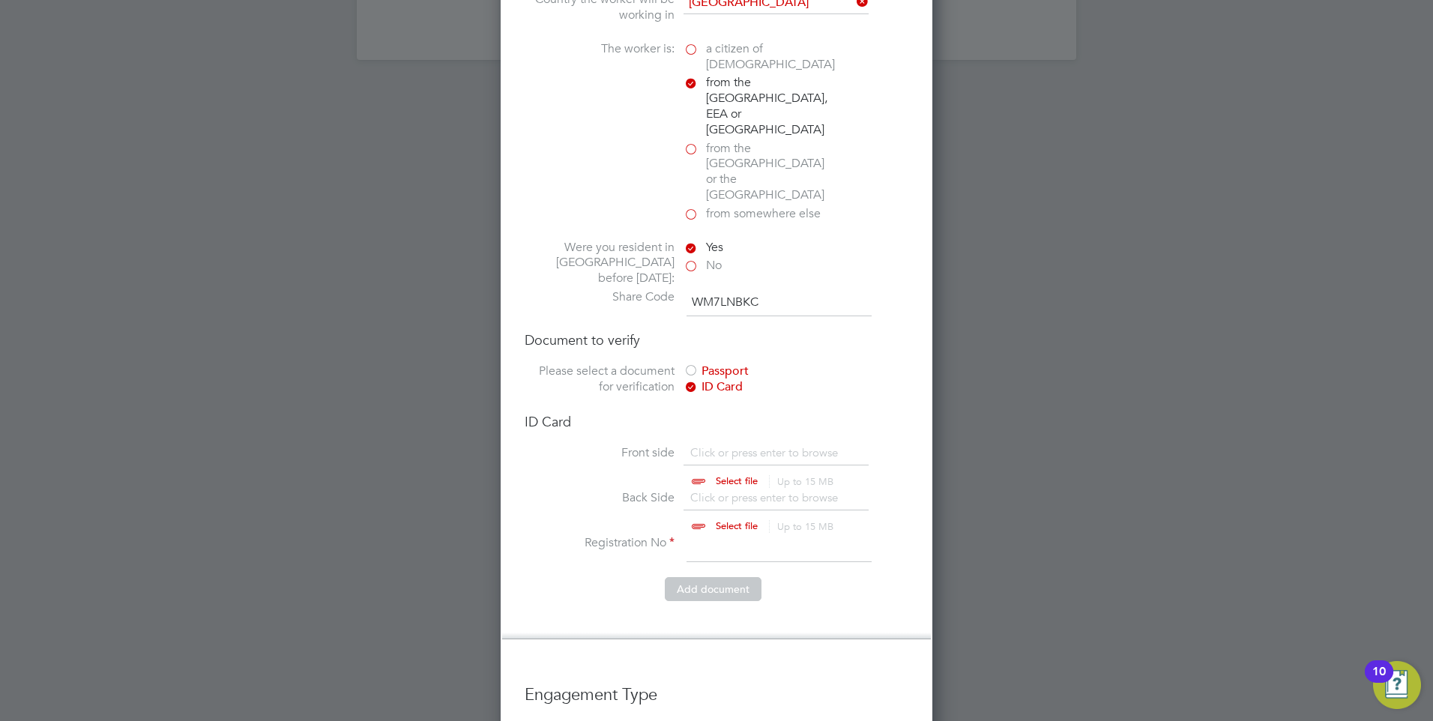
click at [687, 364] on div at bounding box center [691, 371] width 15 height 15
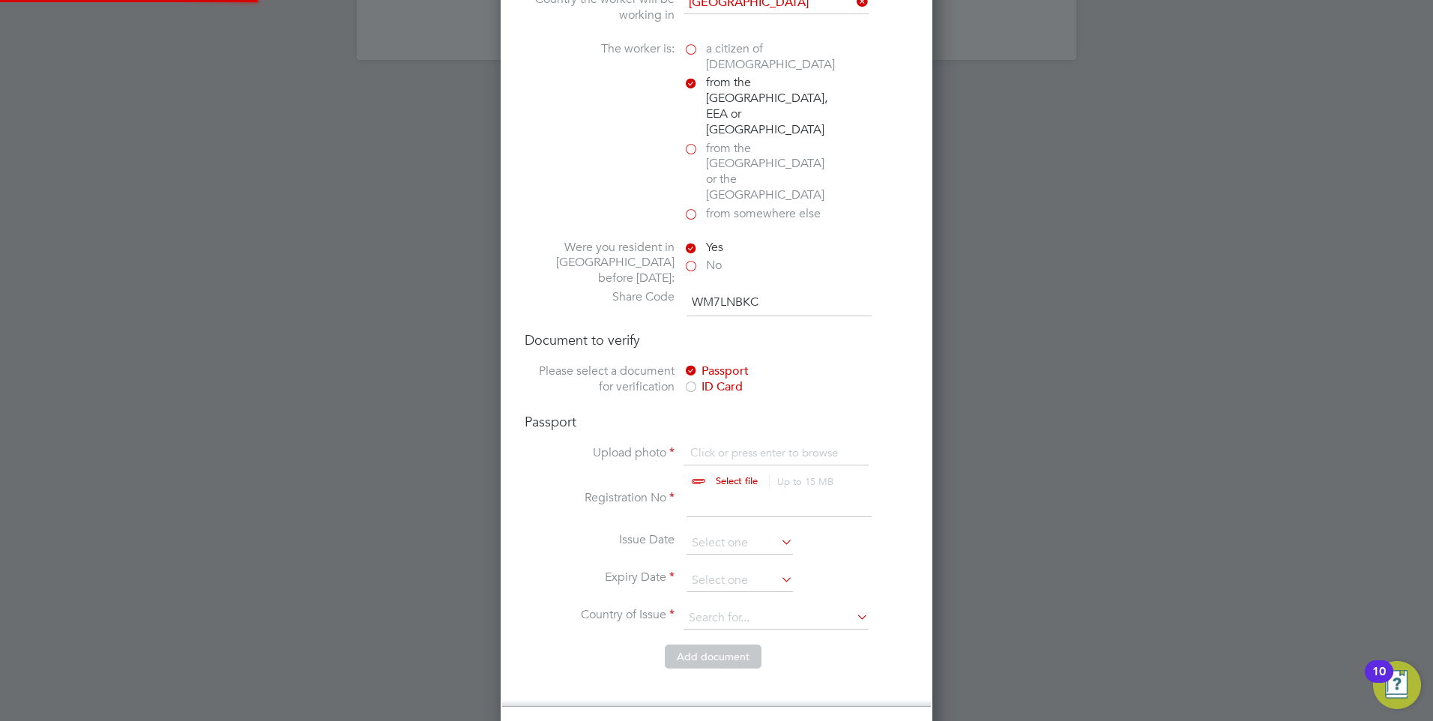
scroll to position [20, 186]
click at [692, 381] on div at bounding box center [691, 388] width 15 height 15
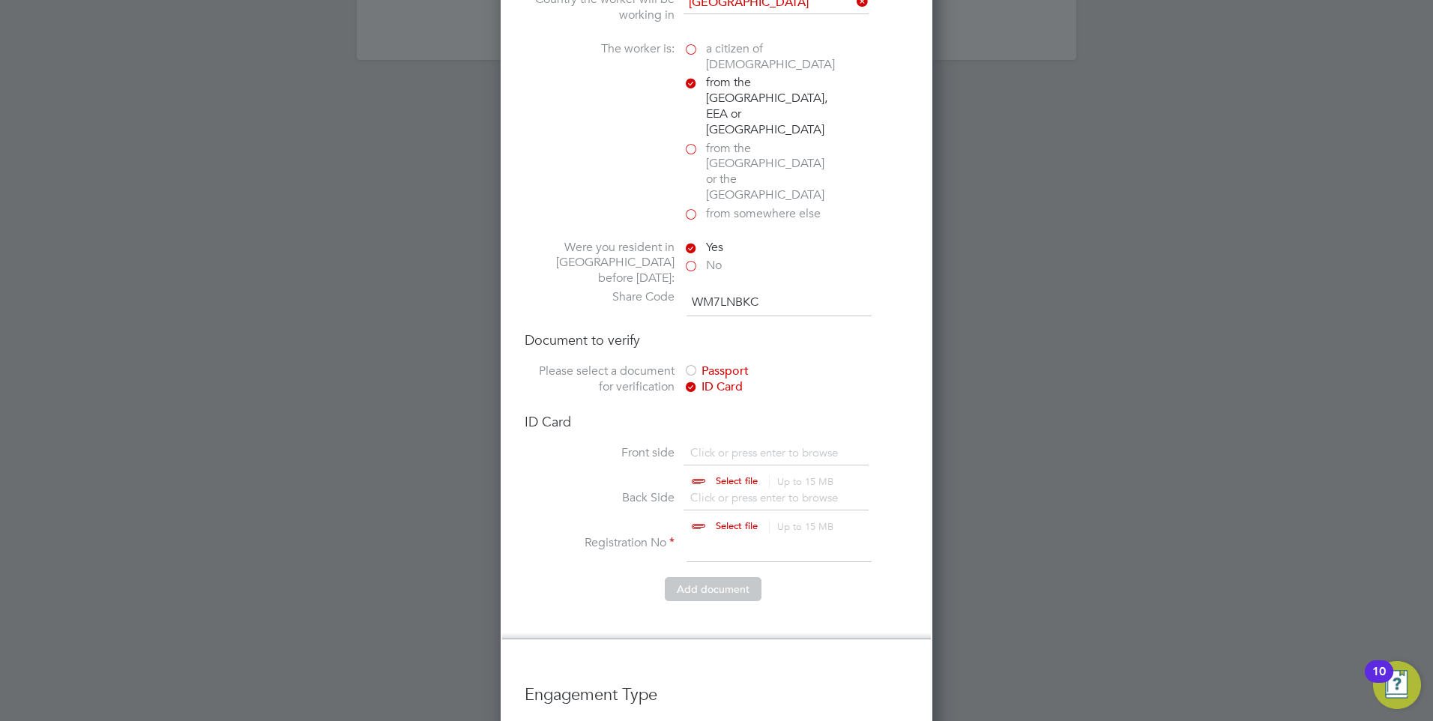
click at [664, 364] on label "Please select a document for verification" at bounding box center [600, 379] width 150 height 31
drag, startPoint x: 550, startPoint y: 315, endPoint x: 657, endPoint y: 344, distance: 110.4
click at [657, 344] on li "Country and citizenship Country the worker will be working in [DEMOGRAPHIC_DATA…" at bounding box center [716, 287] width 429 height 703
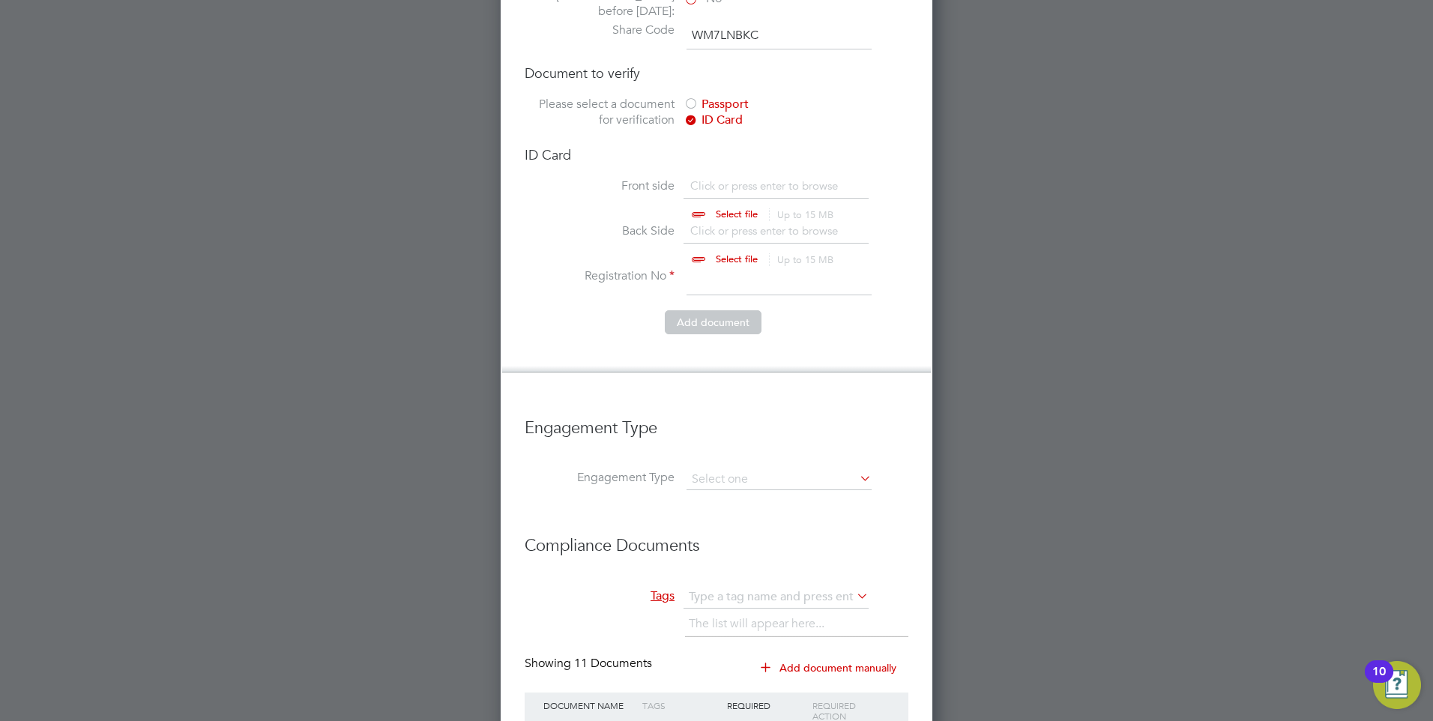
scroll to position [2507, 0]
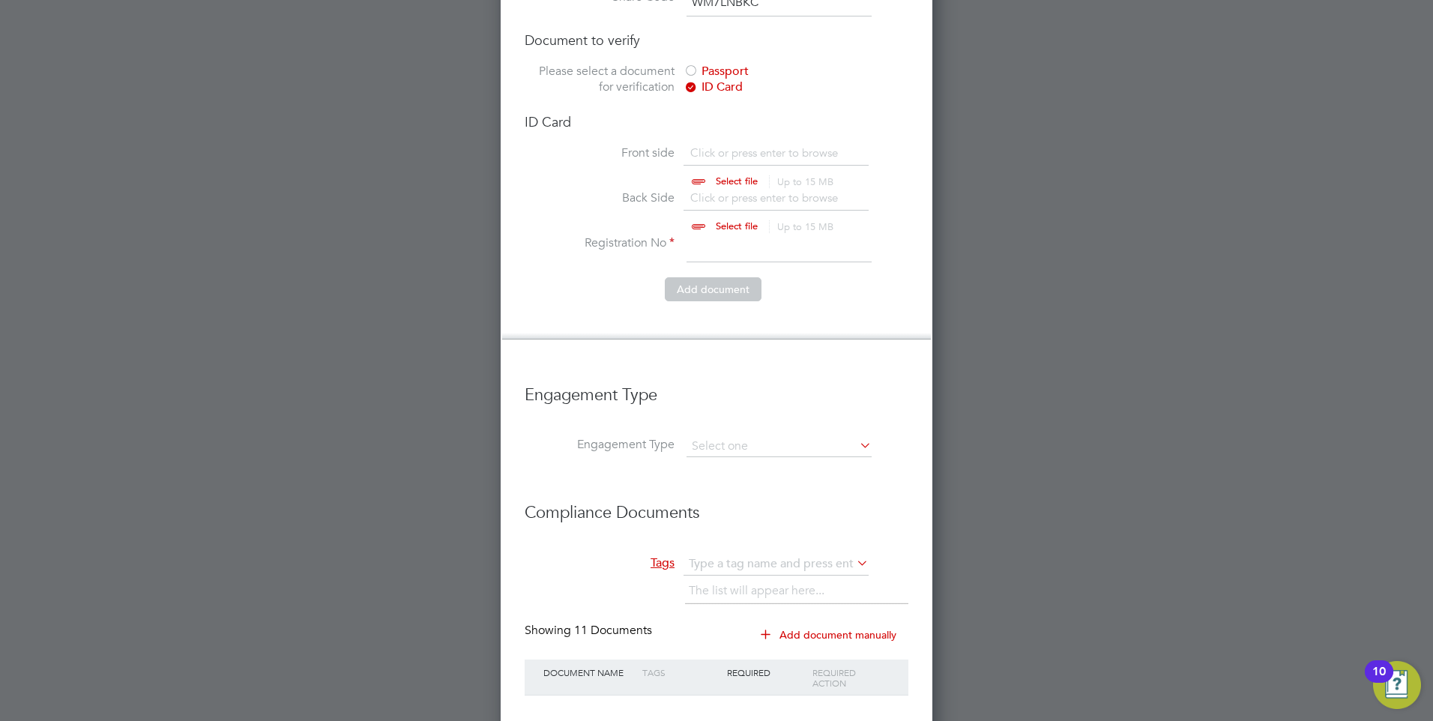
click at [774, 436] on li "Engagement Type" at bounding box center [717, 454] width 384 height 36
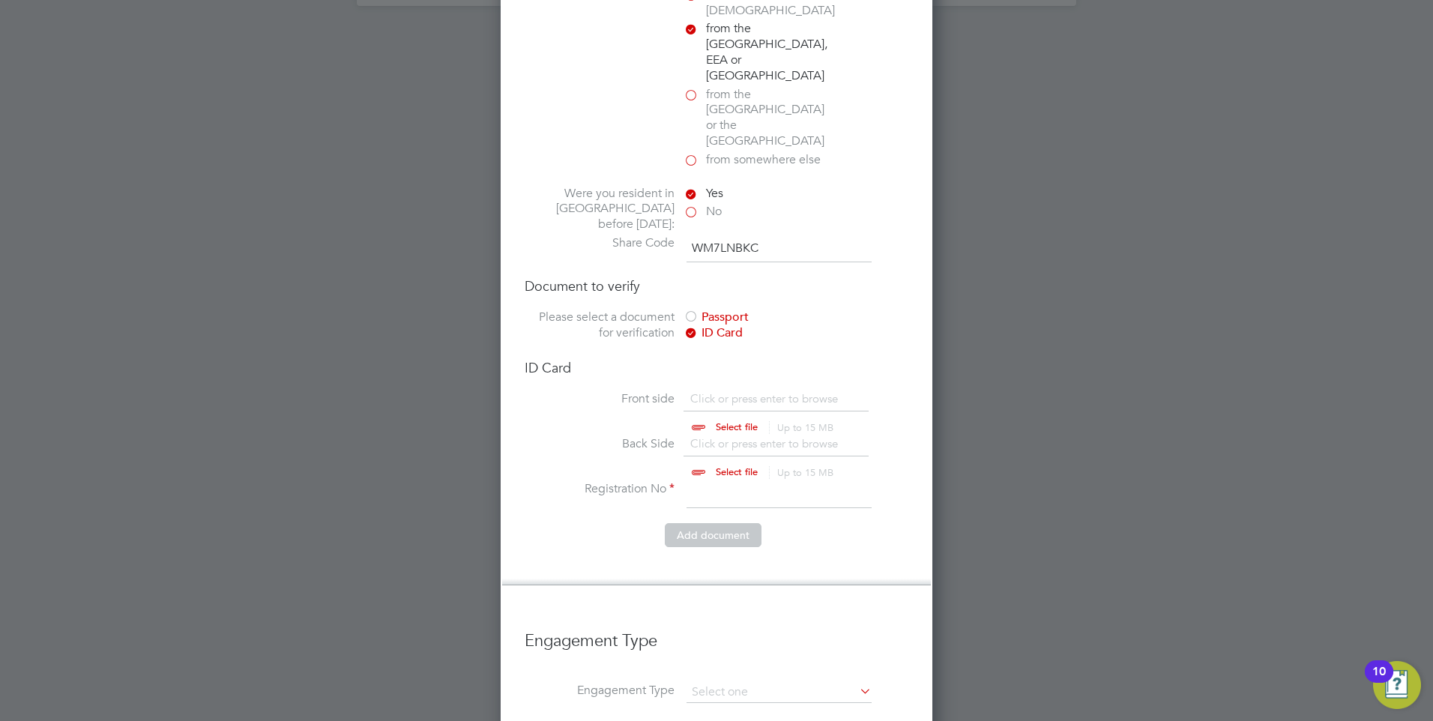
scroll to position [2207, 0]
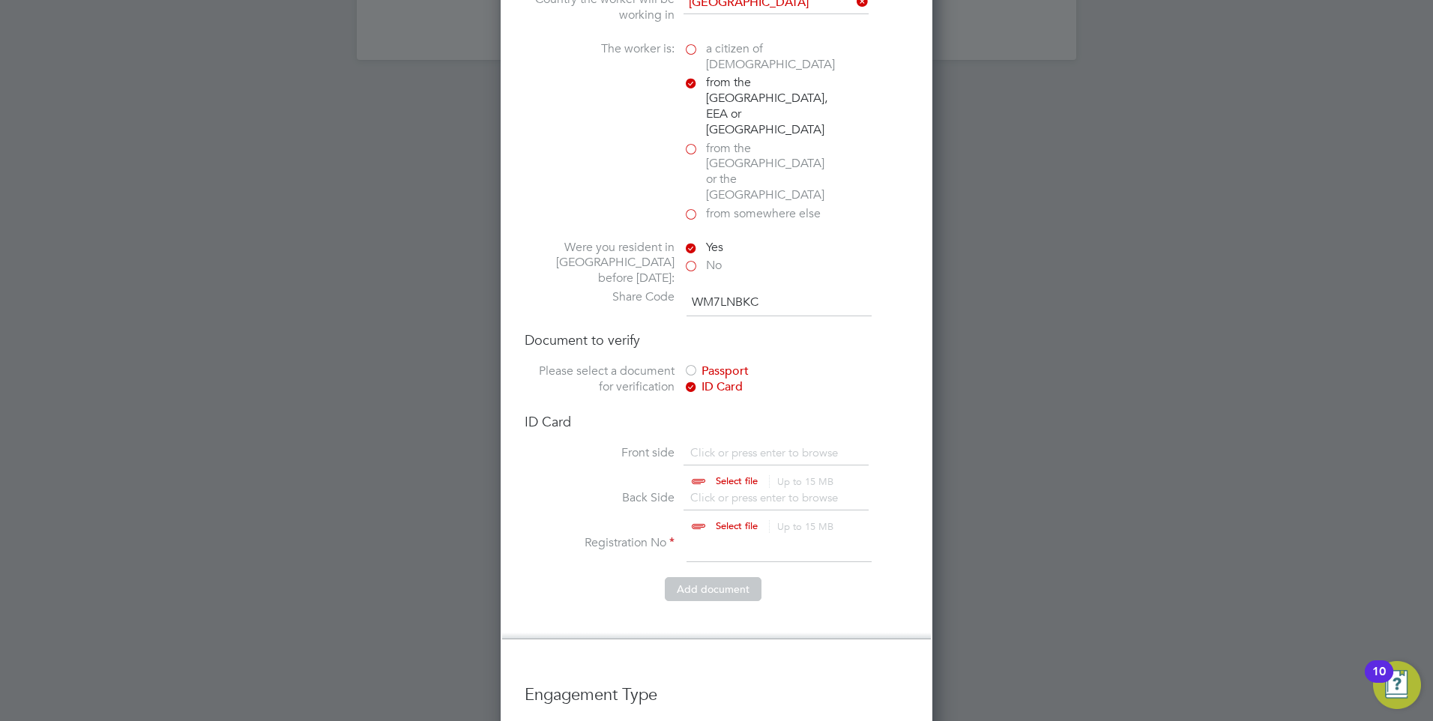
drag, startPoint x: 801, startPoint y: 324, endPoint x: 829, endPoint y: 340, distance: 32.5
click at [801, 379] on div "ID Card" at bounding box center [796, 387] width 225 height 16
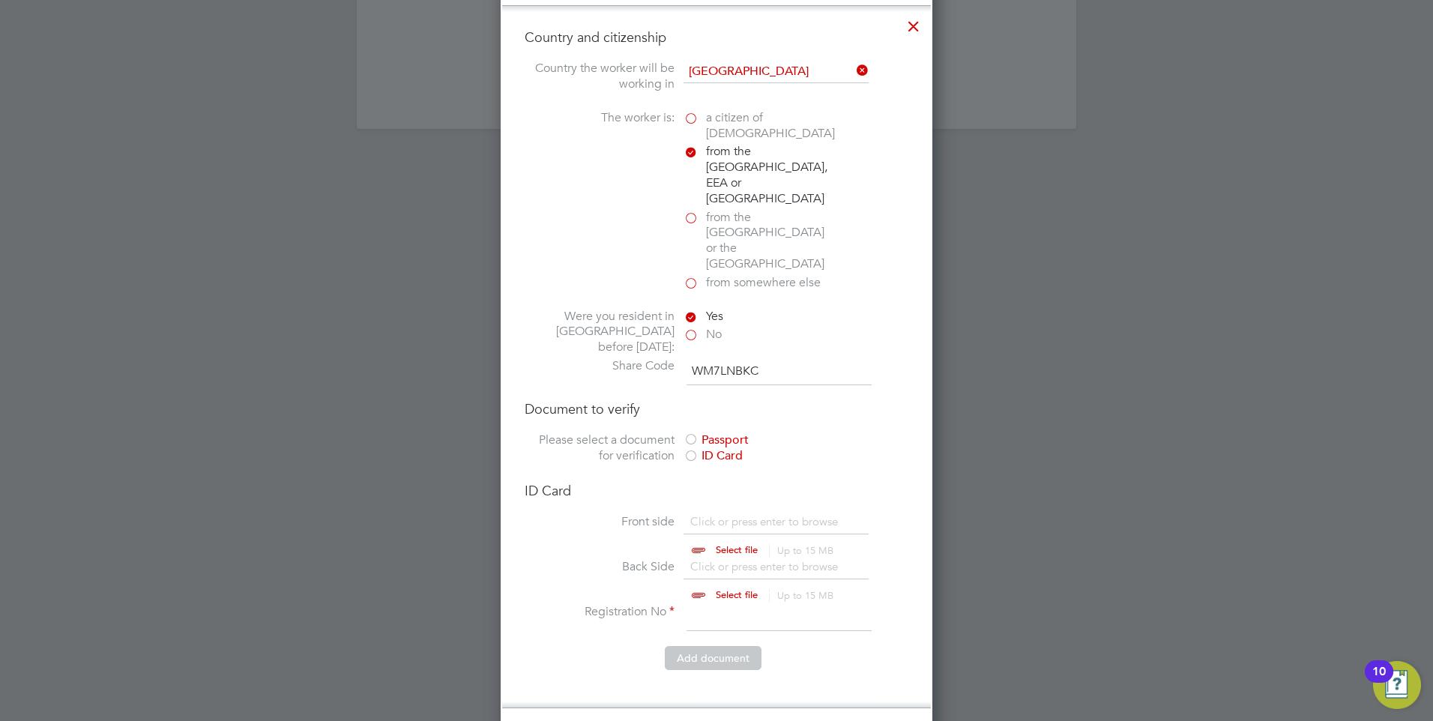
scroll to position [2057, 0]
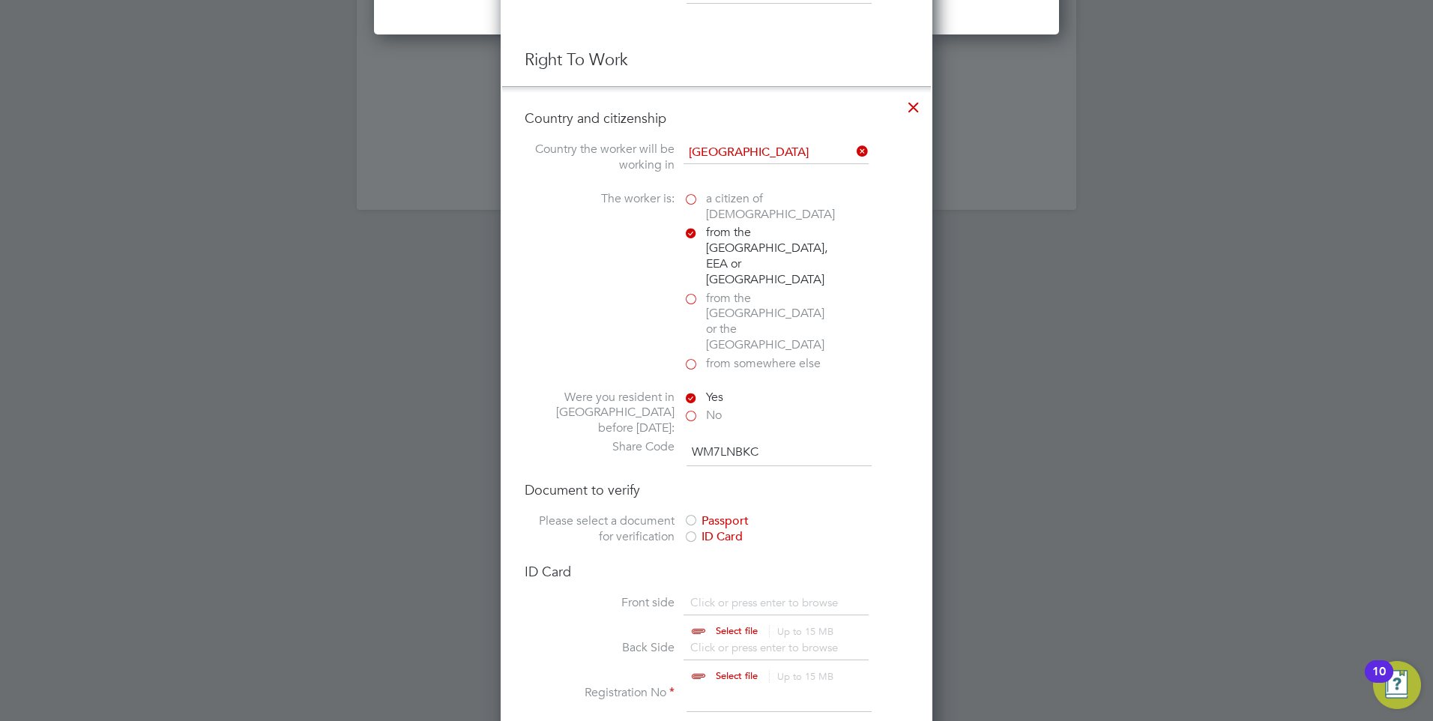
drag, startPoint x: 761, startPoint y: 401, endPoint x: 693, endPoint y: 398, distance: 68.3
click at [693, 439] on input "WM7LNBKC" at bounding box center [779, 452] width 185 height 27
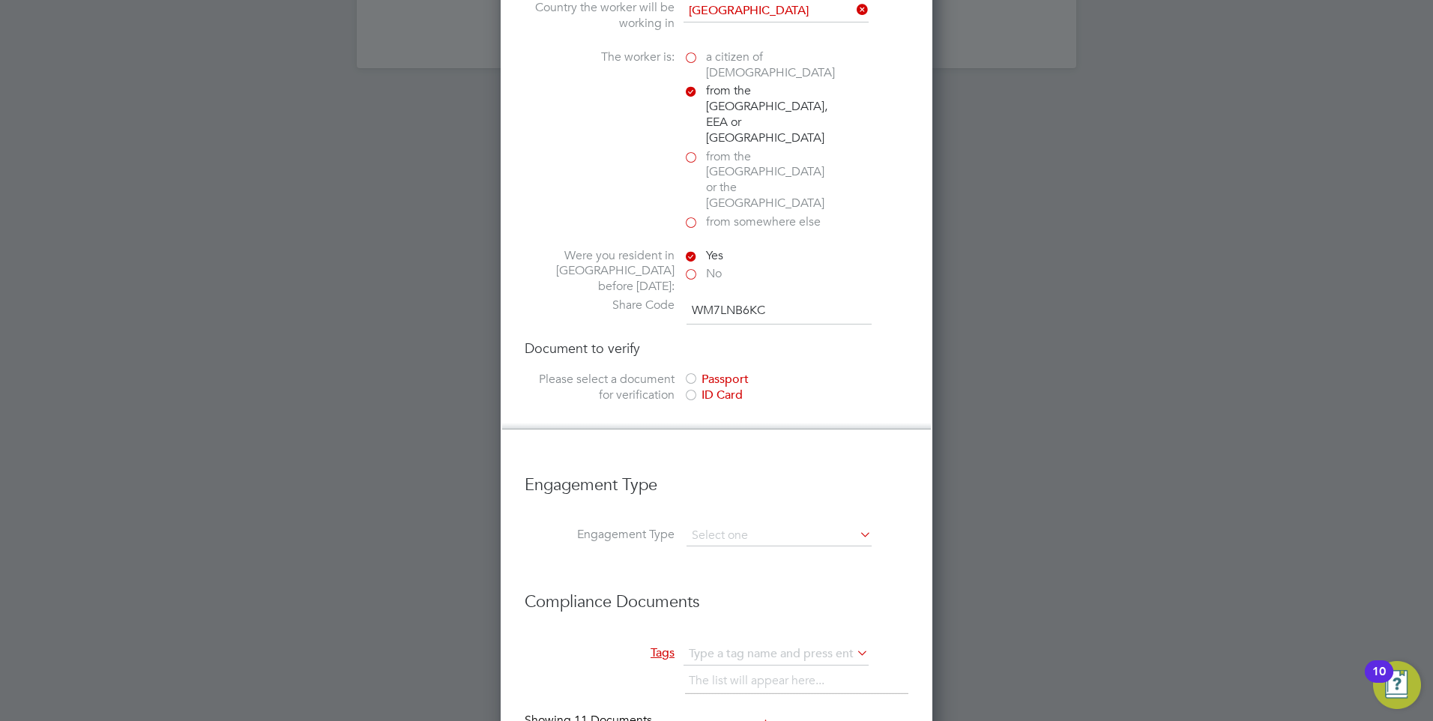
scroll to position [2282, 0]
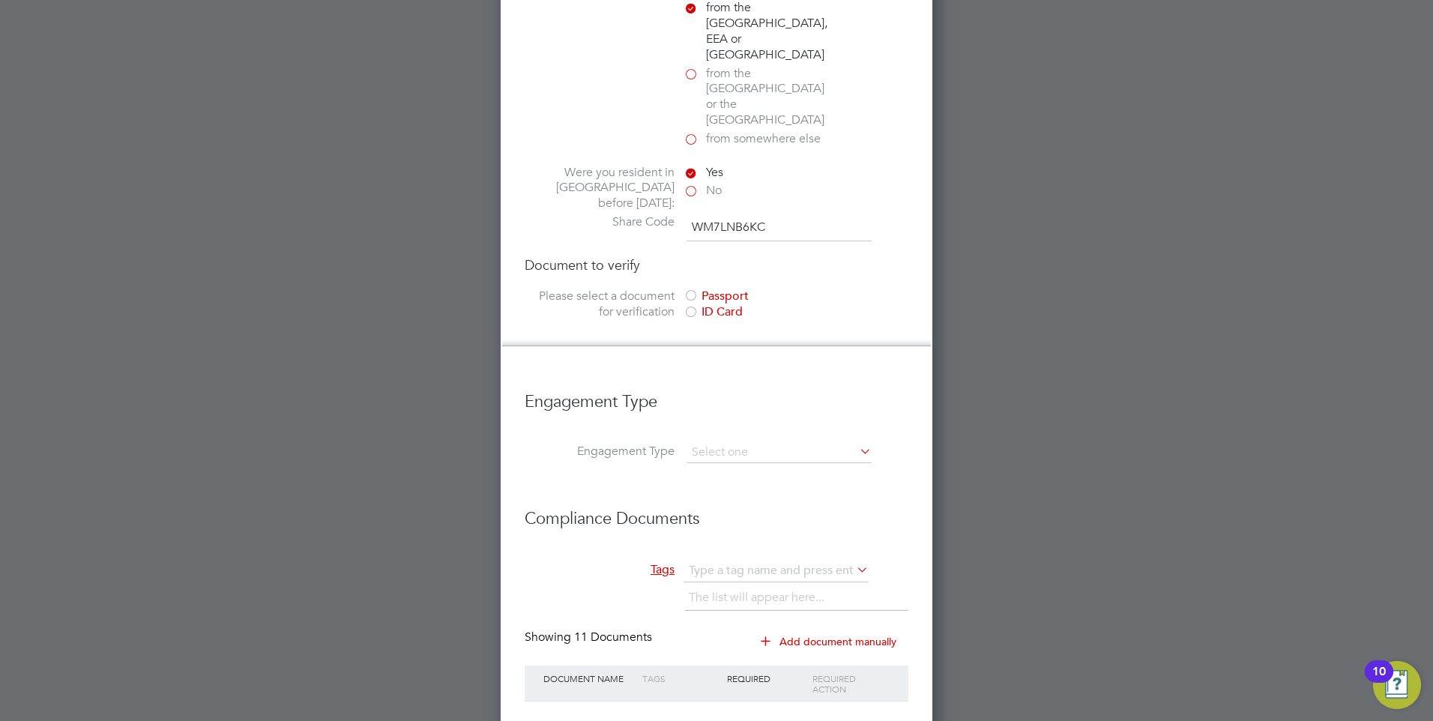
type input "WM7LNB6KC"
click at [608, 289] on section "Please select a document for verification Passport ID Card" at bounding box center [717, 306] width 384 height 34
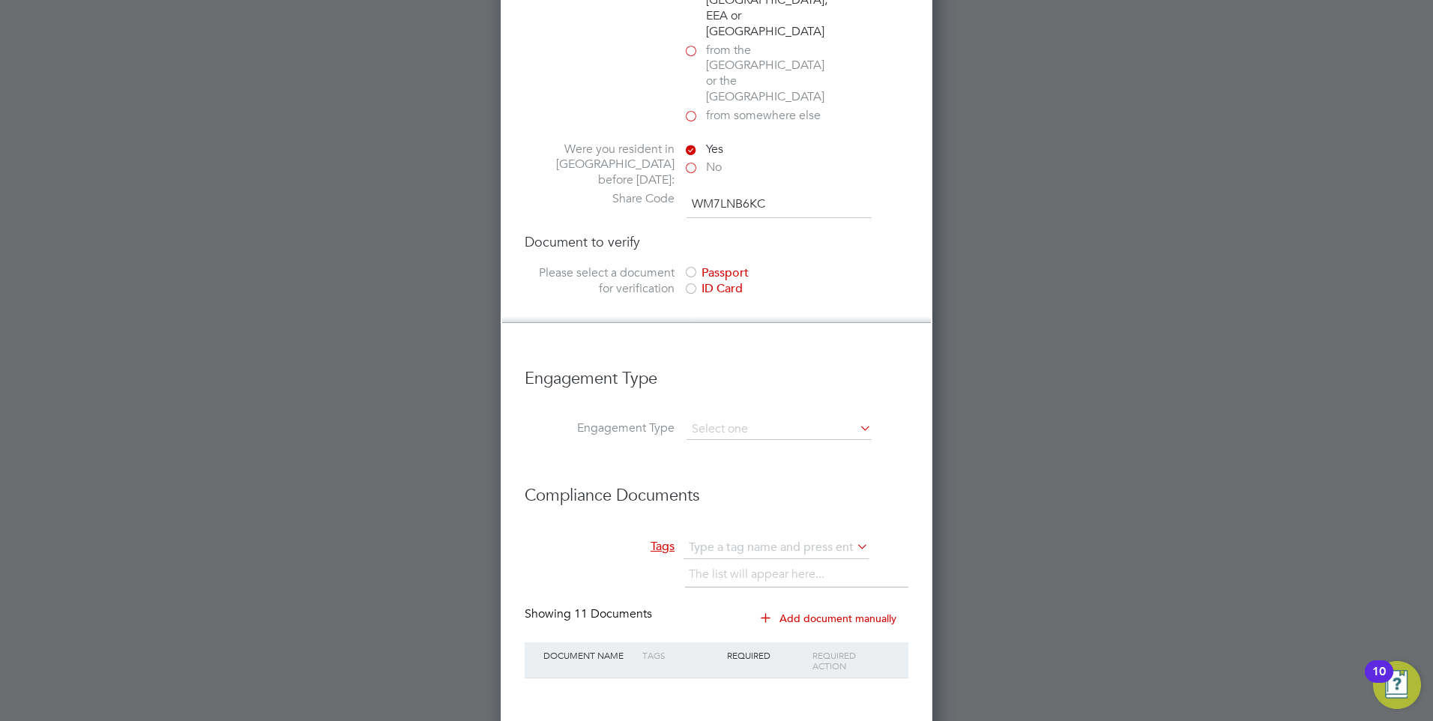
scroll to position [2318, 0]
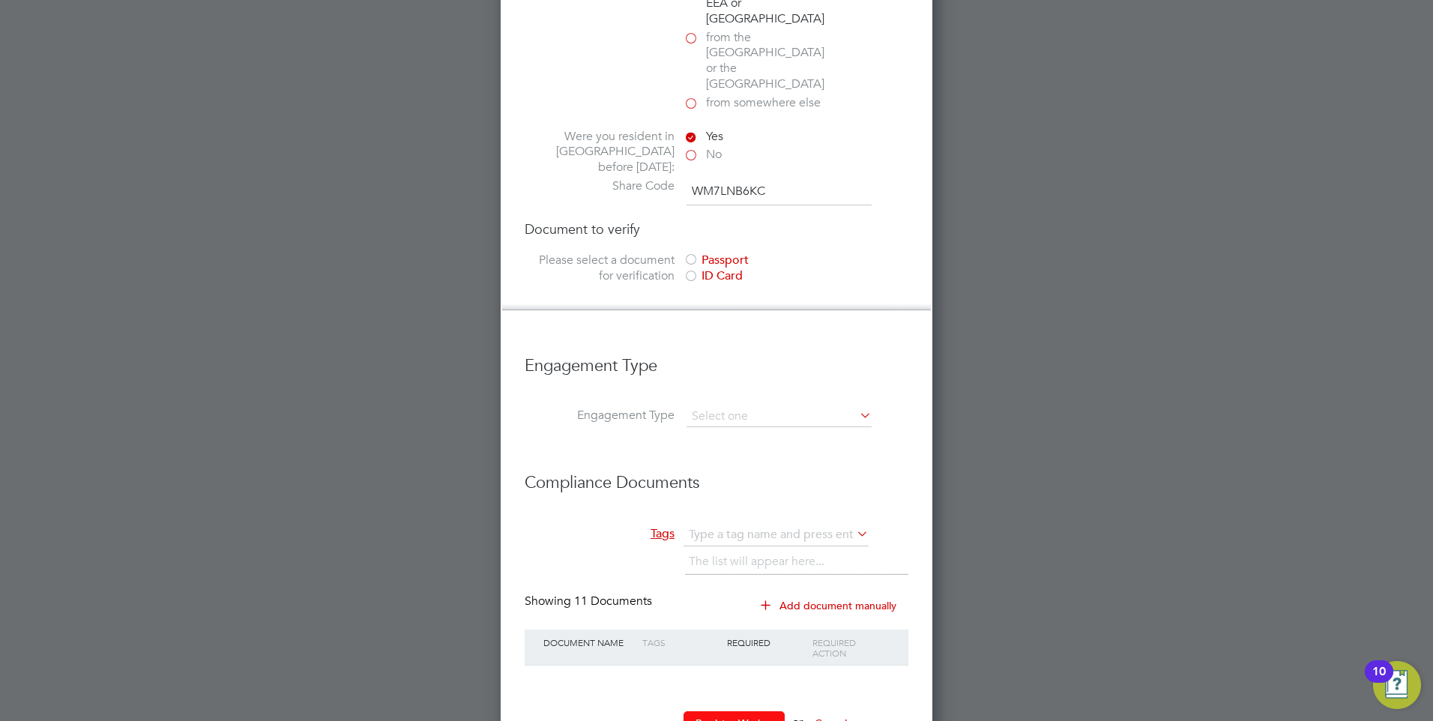
click at [722, 711] on button "Register Worker" at bounding box center [734, 723] width 101 height 24
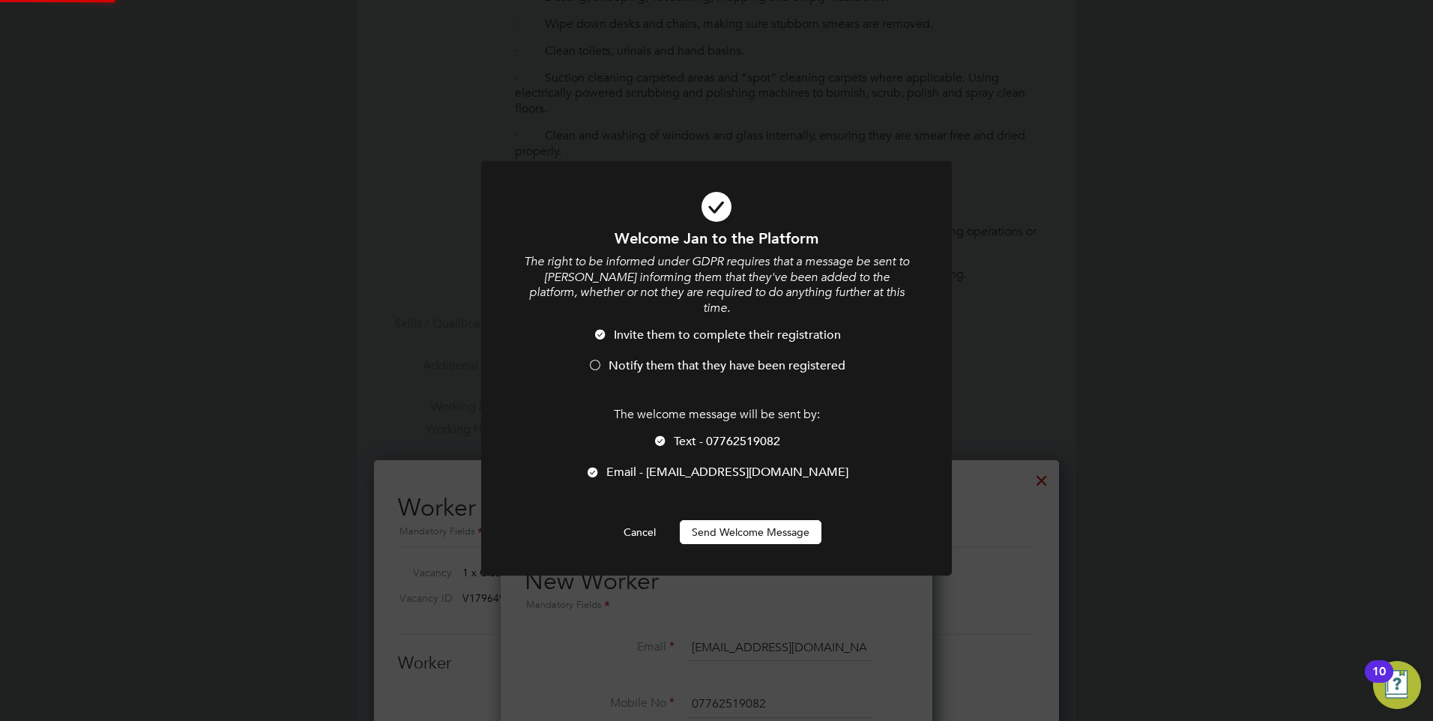
scroll to position [0, 0]
click at [702, 520] on button "Send Welcome Message" at bounding box center [751, 532] width 142 height 24
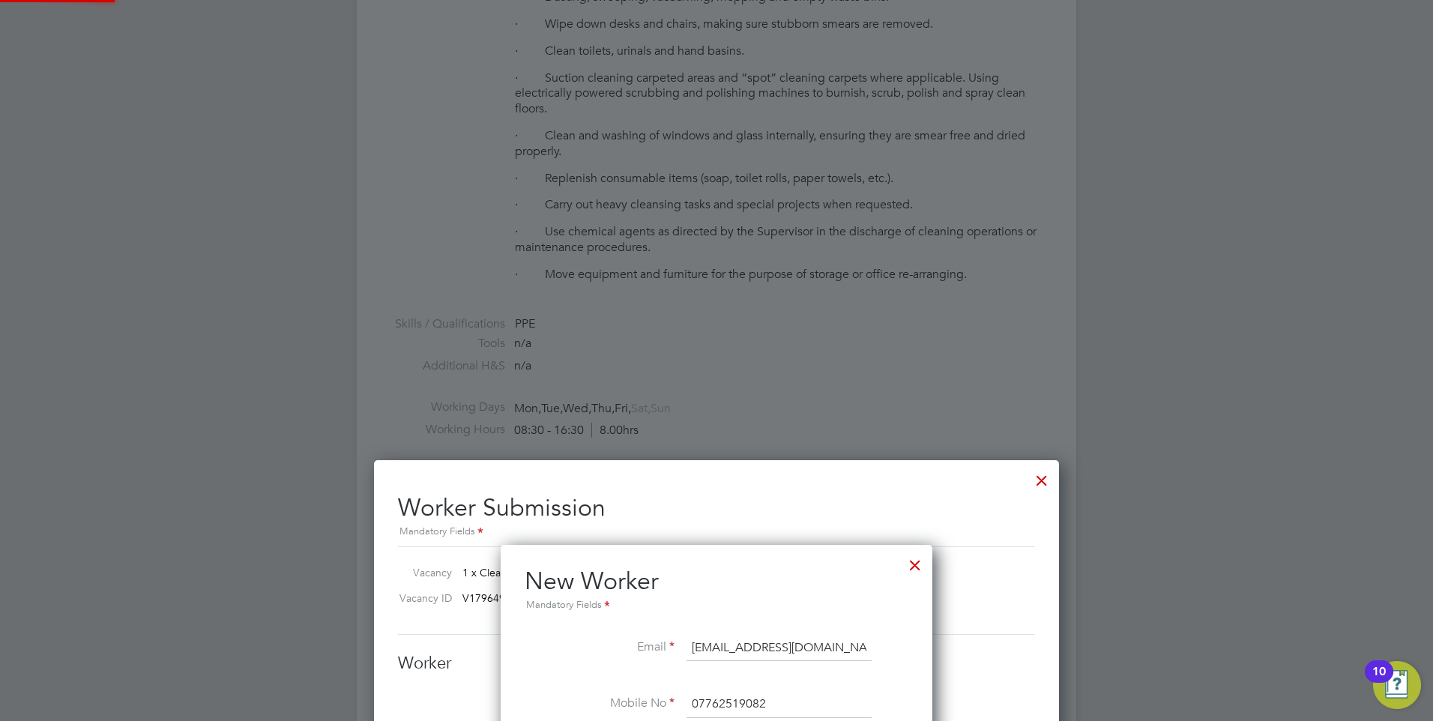
type input "[PERSON_NAME] (Janhemp)"
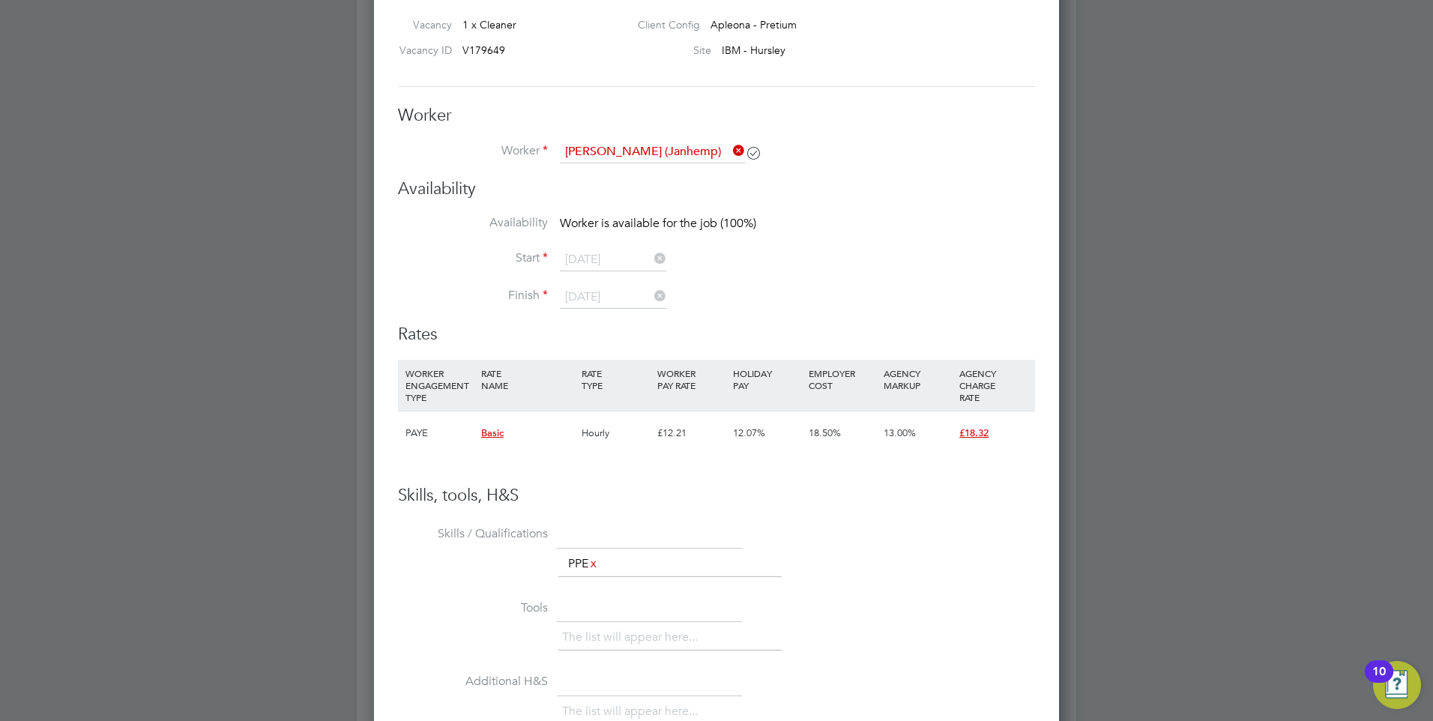
click at [780, 258] on li "Start [DATE]" at bounding box center [716, 267] width 637 height 37
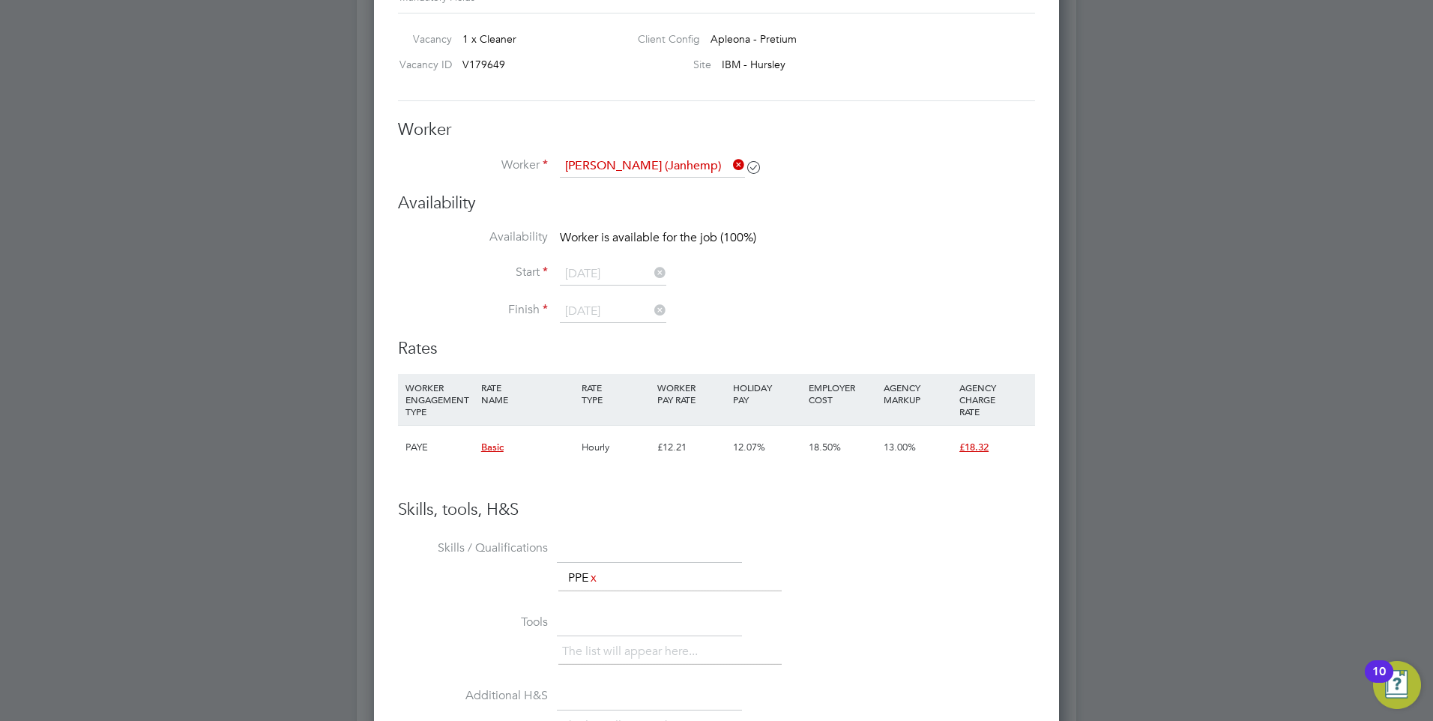
scroll to position [1044, 0]
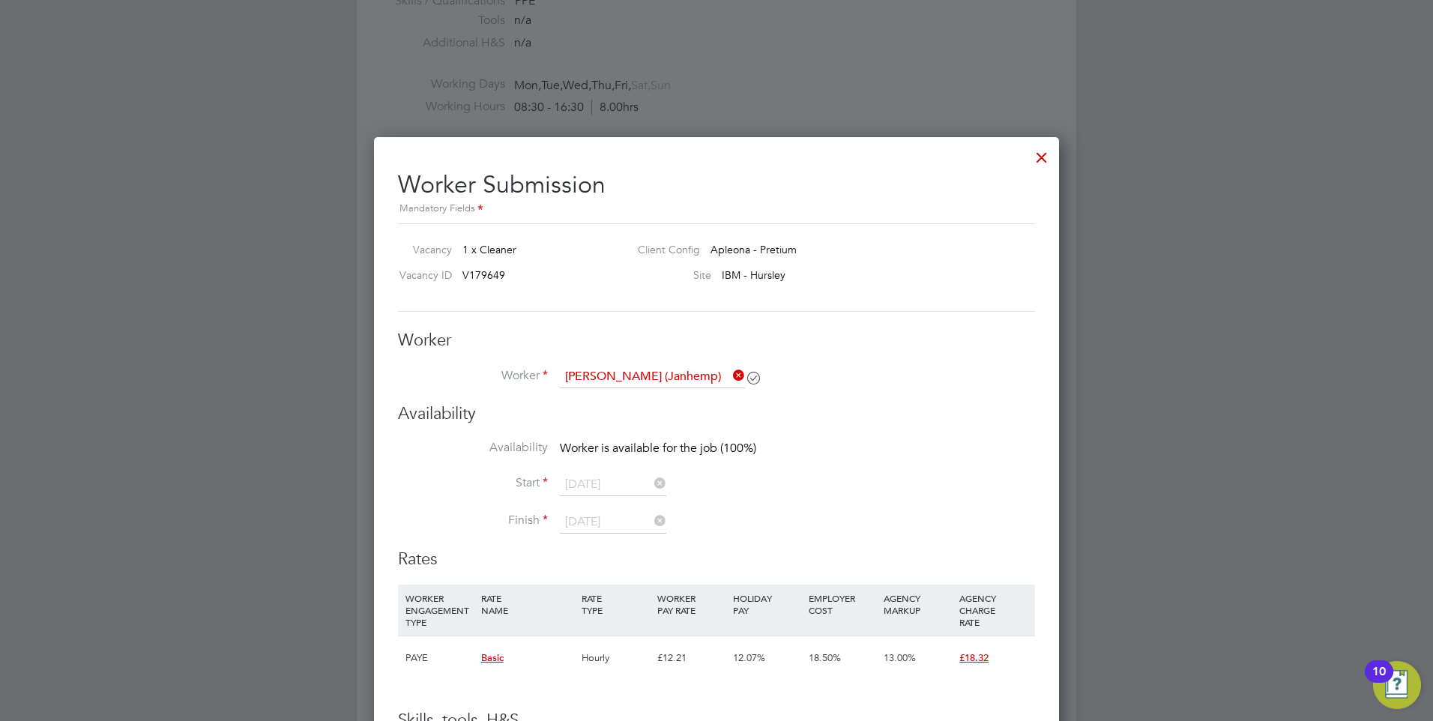
click at [730, 372] on icon at bounding box center [730, 375] width 0 height 21
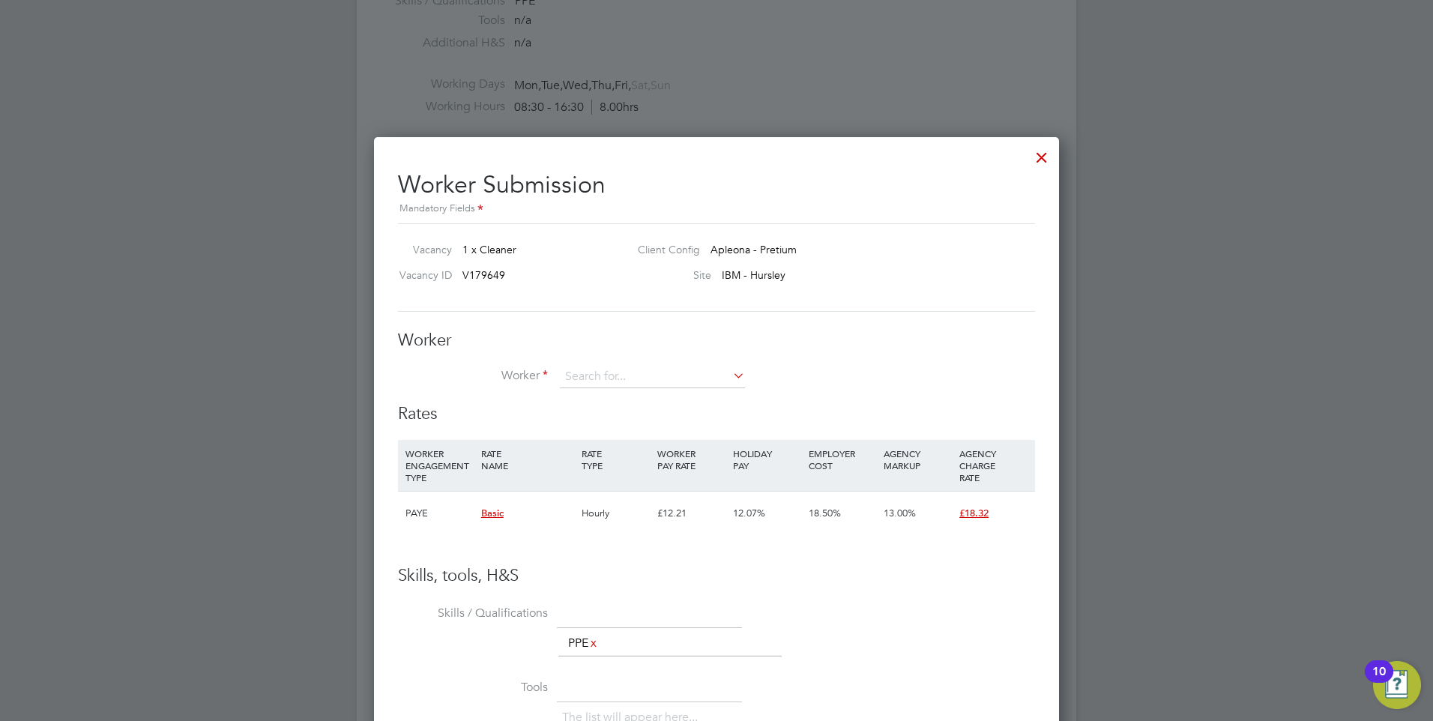
scroll to position [910, 686]
click at [664, 384] on input at bounding box center [652, 377] width 185 height 22
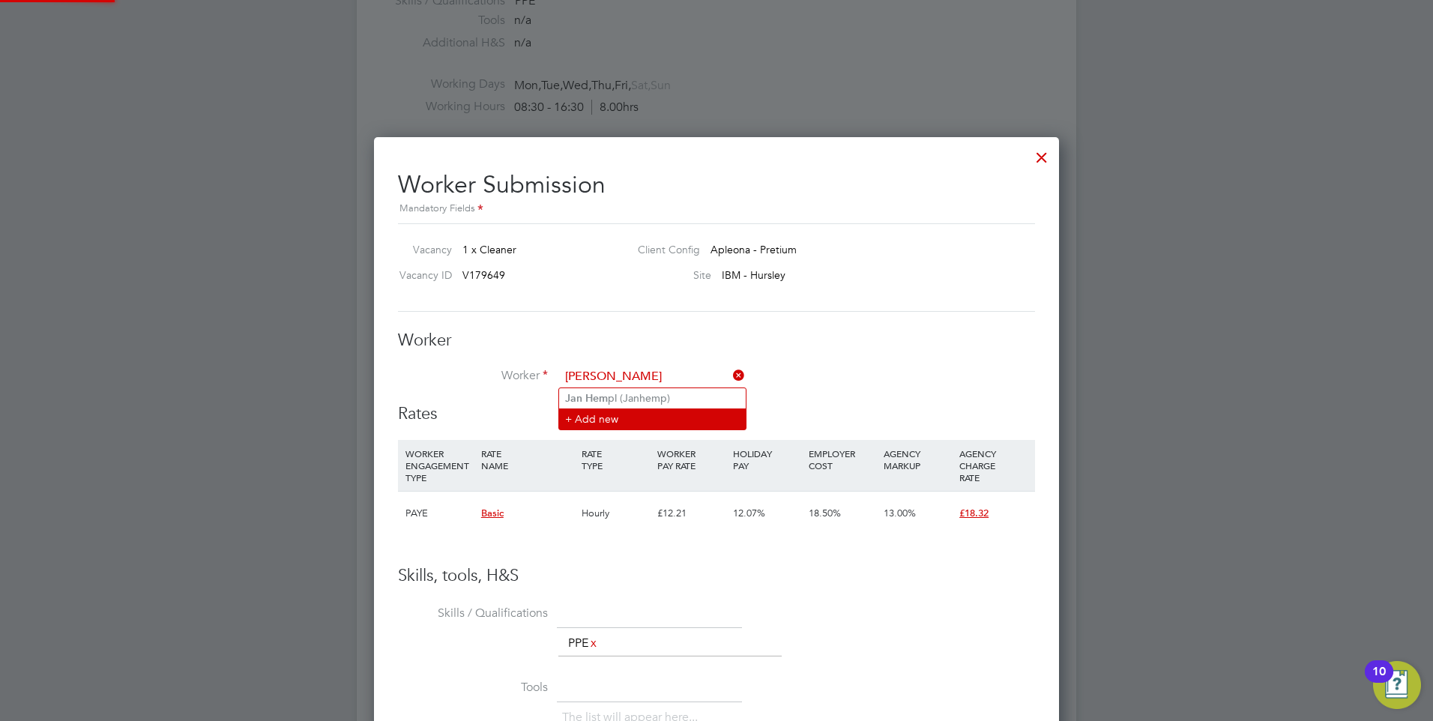
type input "[PERSON_NAME]"
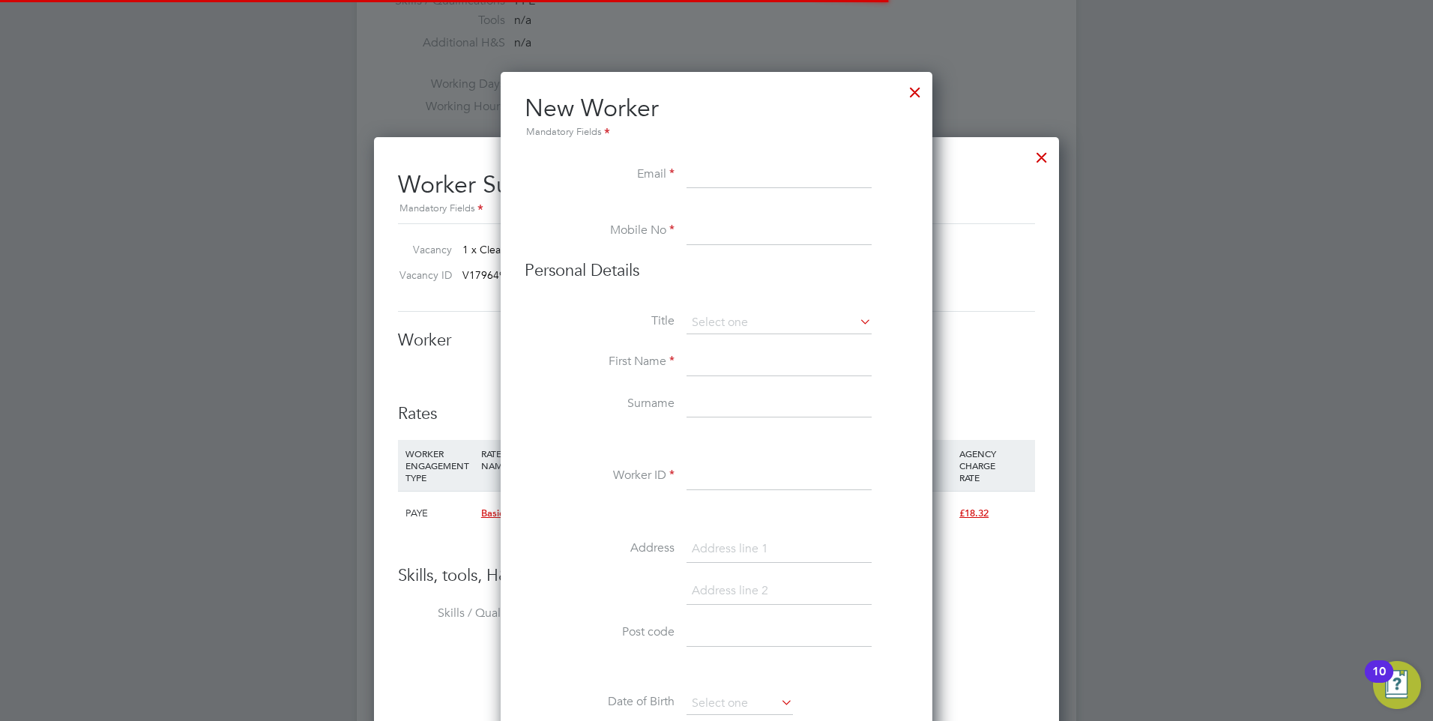
scroll to position [1346, 433]
drag, startPoint x: 606, startPoint y: 413, endPoint x: 608, endPoint y: 404, distance: 9.1
click at [608, 404] on div "All Vacancies Vacancy Activity Logs Vacancy Activity Logs All Vacancies Vacancy…" at bounding box center [717, 95] width 720 height 2255
click at [918, 96] on div at bounding box center [915, 88] width 27 height 27
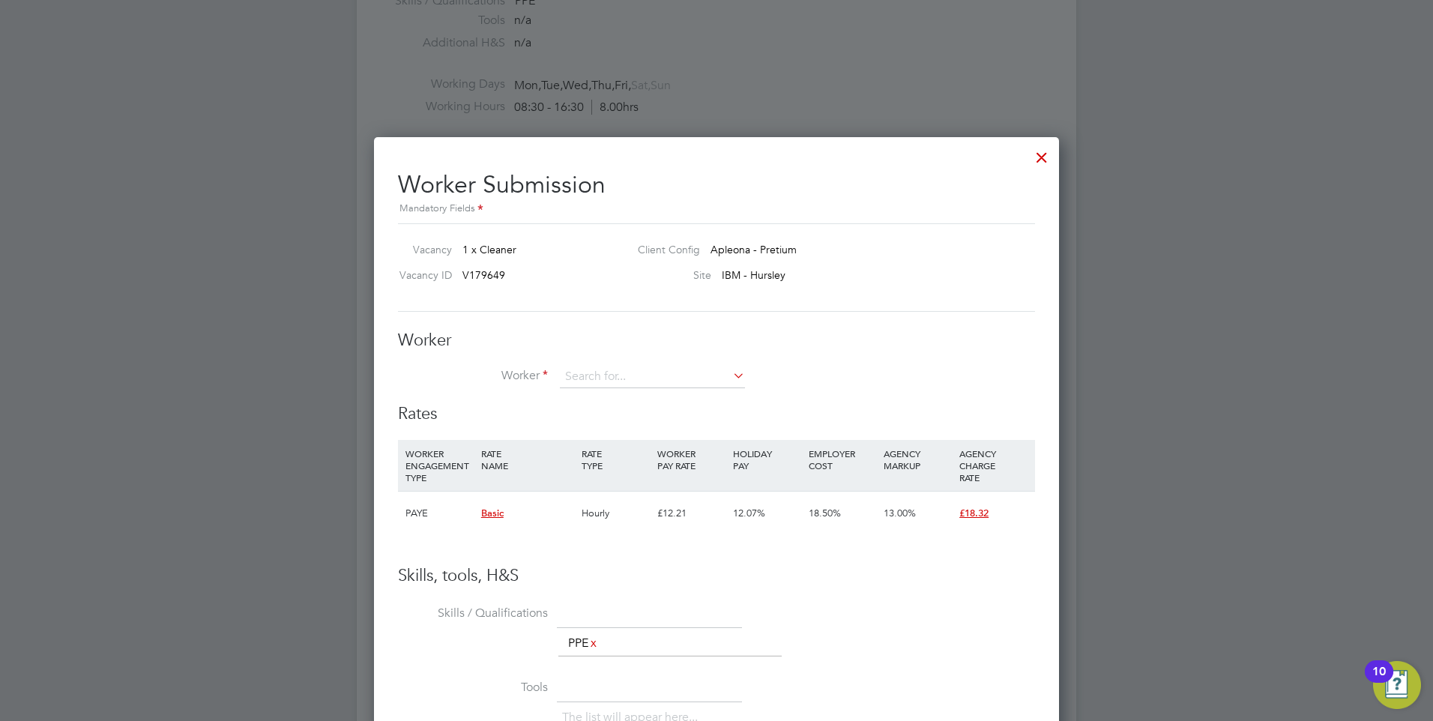
click at [624, 351] on h3 "Worker" at bounding box center [716, 341] width 637 height 22
click at [621, 376] on input at bounding box center [652, 377] width 185 height 22
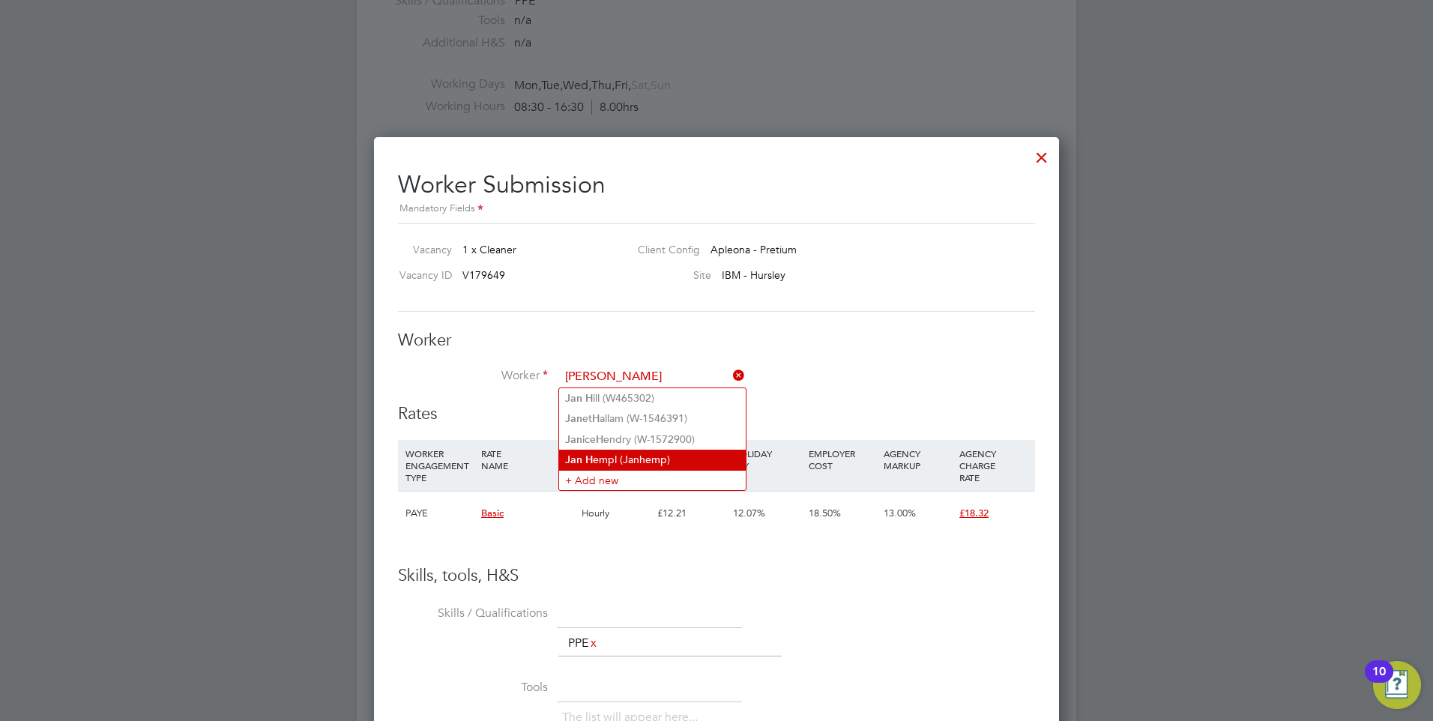
click at [594, 465] on li "[PERSON_NAME] empl (Janhemp)" at bounding box center [652, 460] width 187 height 20
type input "[PERSON_NAME] (Janhemp)"
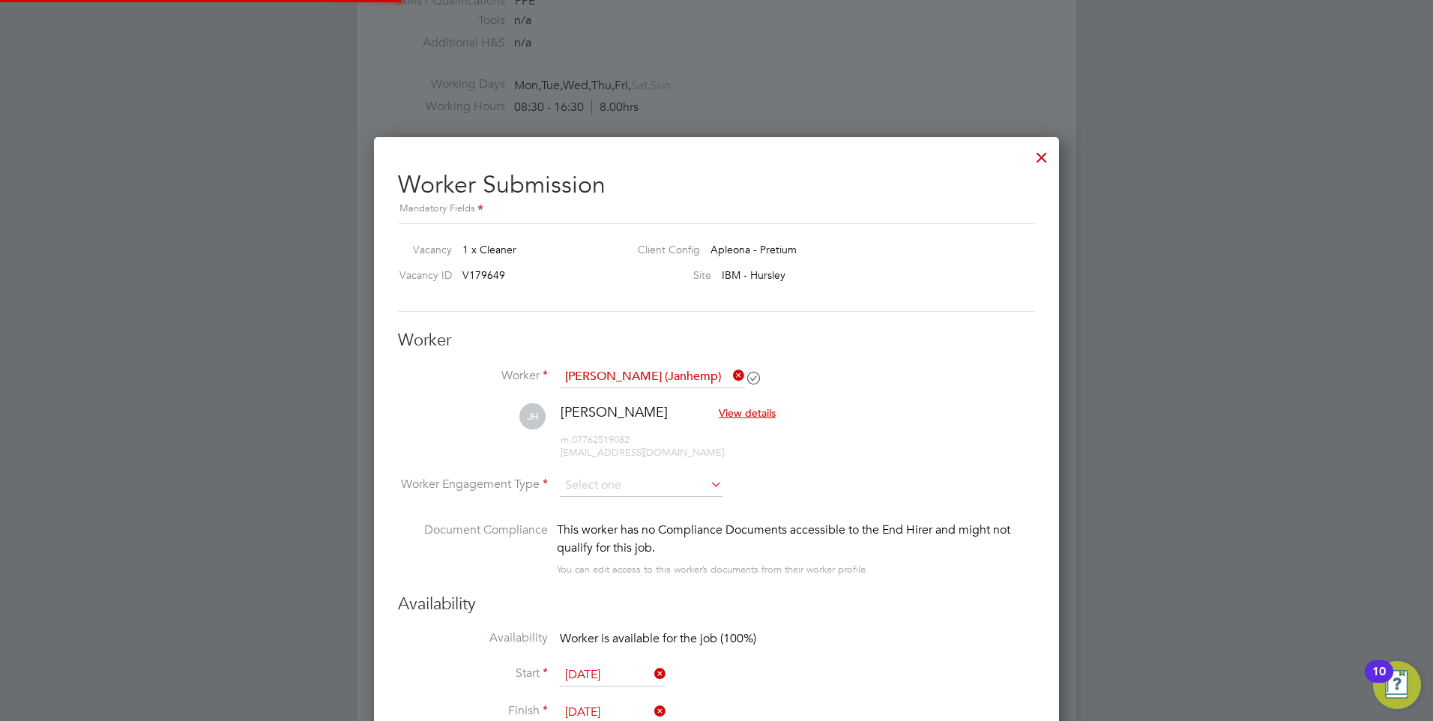
scroll to position [1238, 686]
click at [853, 384] on li "Worker [PERSON_NAME] (Janhemp)" at bounding box center [716, 384] width 637 height 37
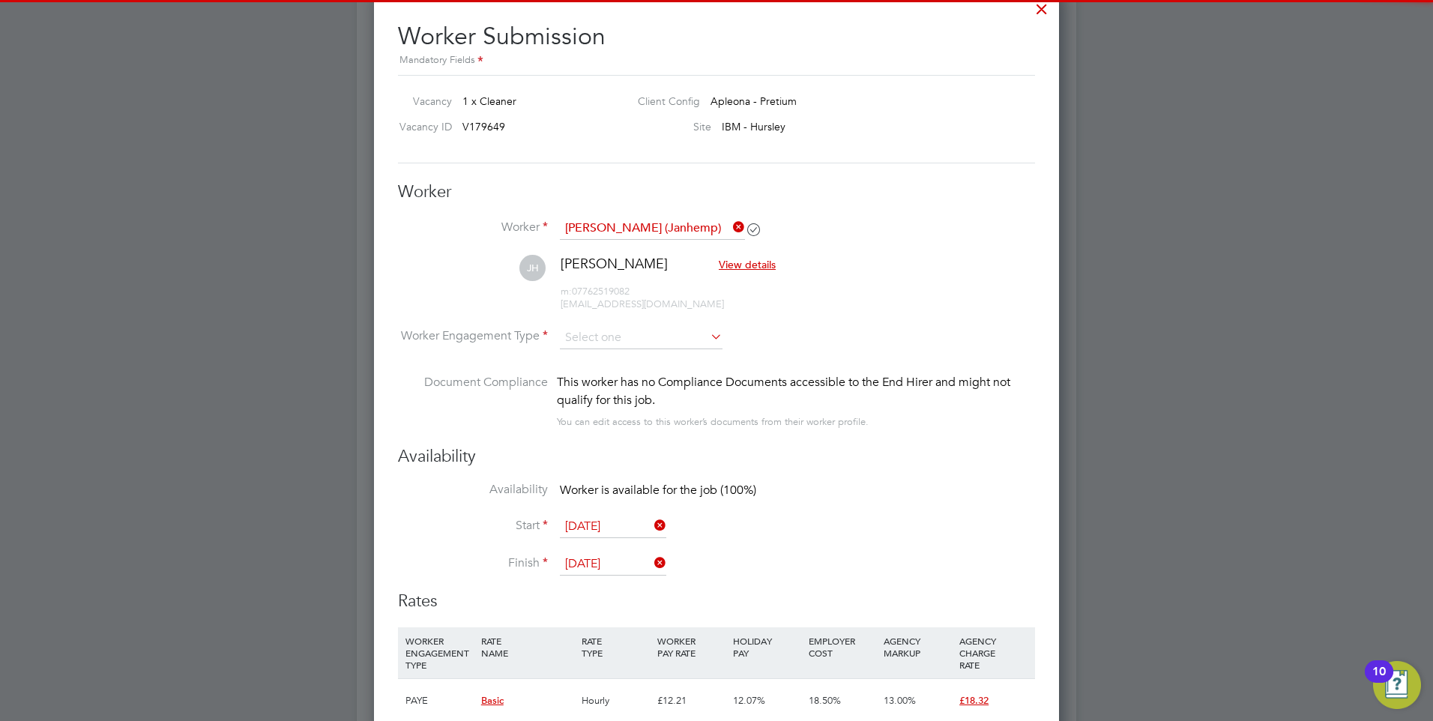
scroll to position [1194, 0]
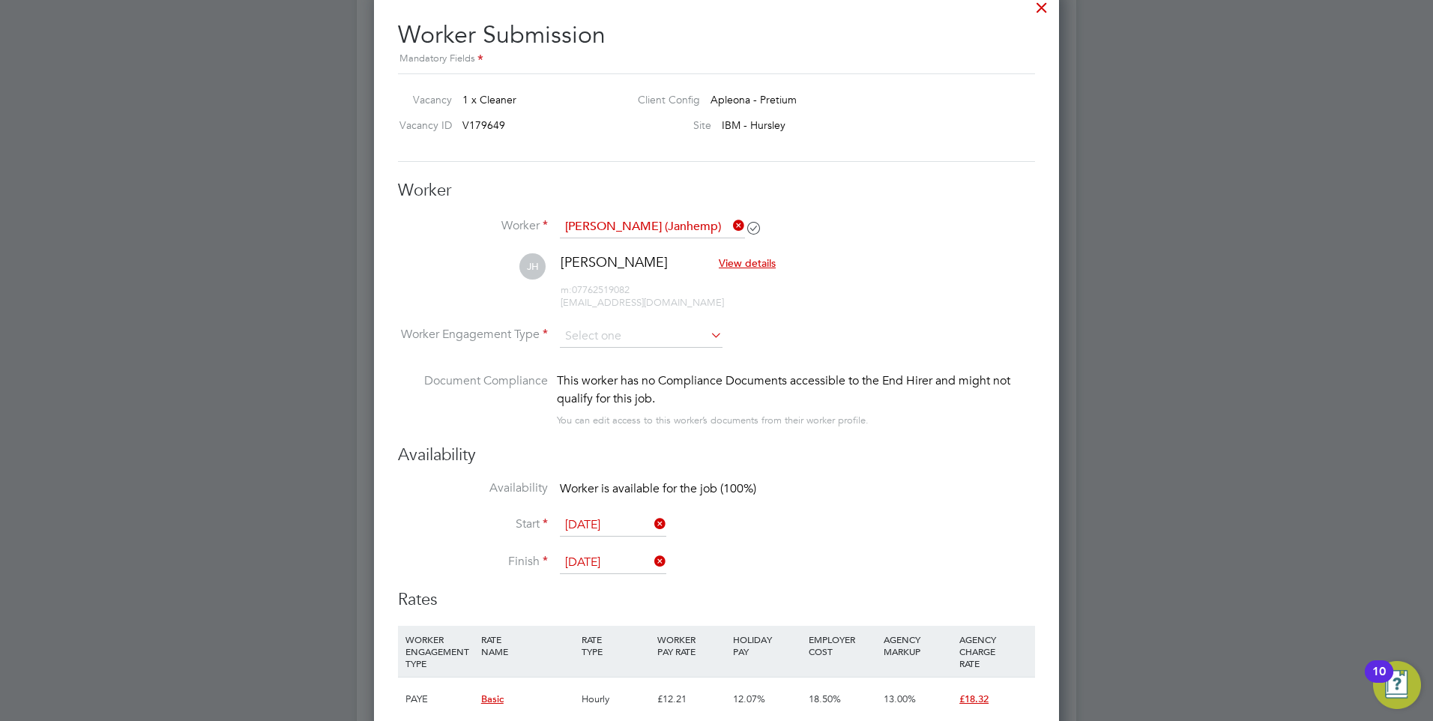
click at [644, 324] on li "[PERSON_NAME] View details m: 07762519082 [EMAIL_ADDRESS][DOMAIN_NAME]" at bounding box center [716, 288] width 637 height 71
click at [648, 333] on input at bounding box center [641, 336] width 163 height 22
click at [684, 336] on input at bounding box center [641, 336] width 163 height 22
click at [585, 380] on li "PAYE" at bounding box center [641, 376] width 164 height 19
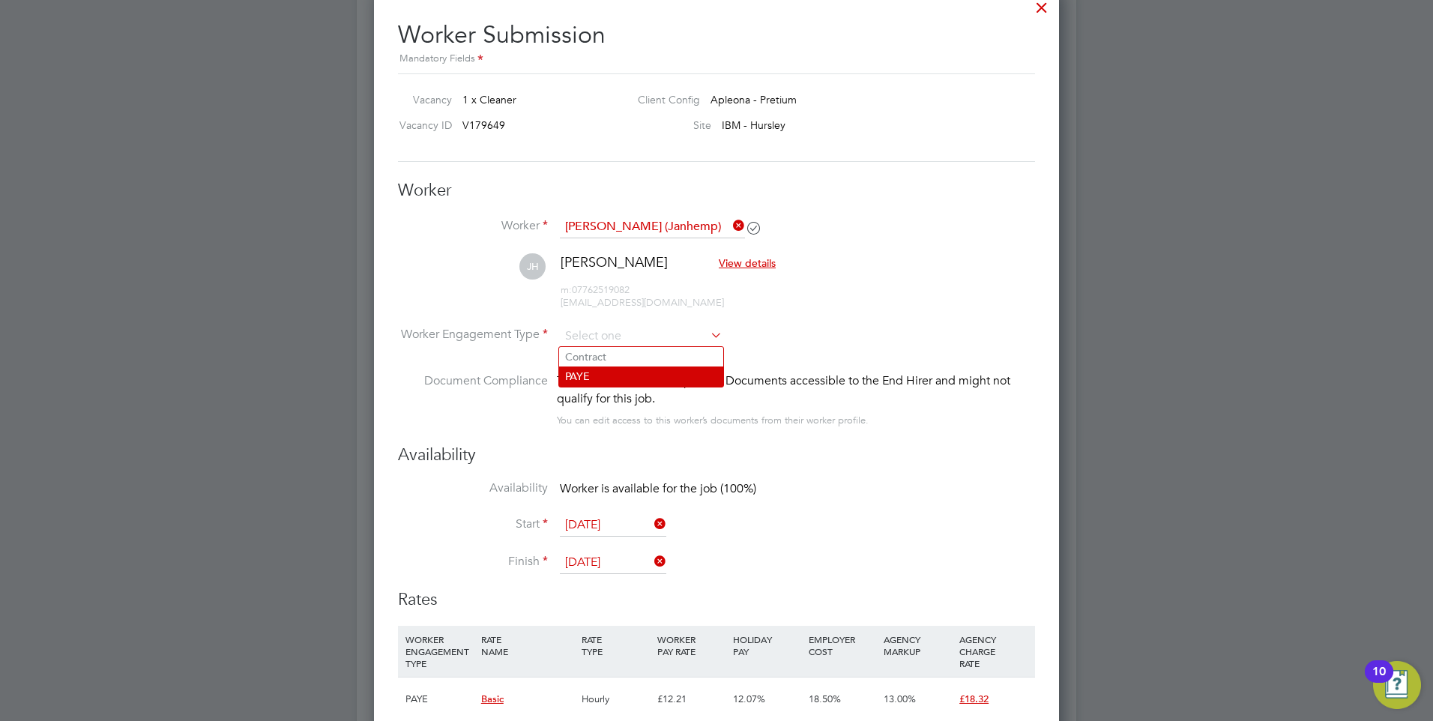
type input "PAYE"
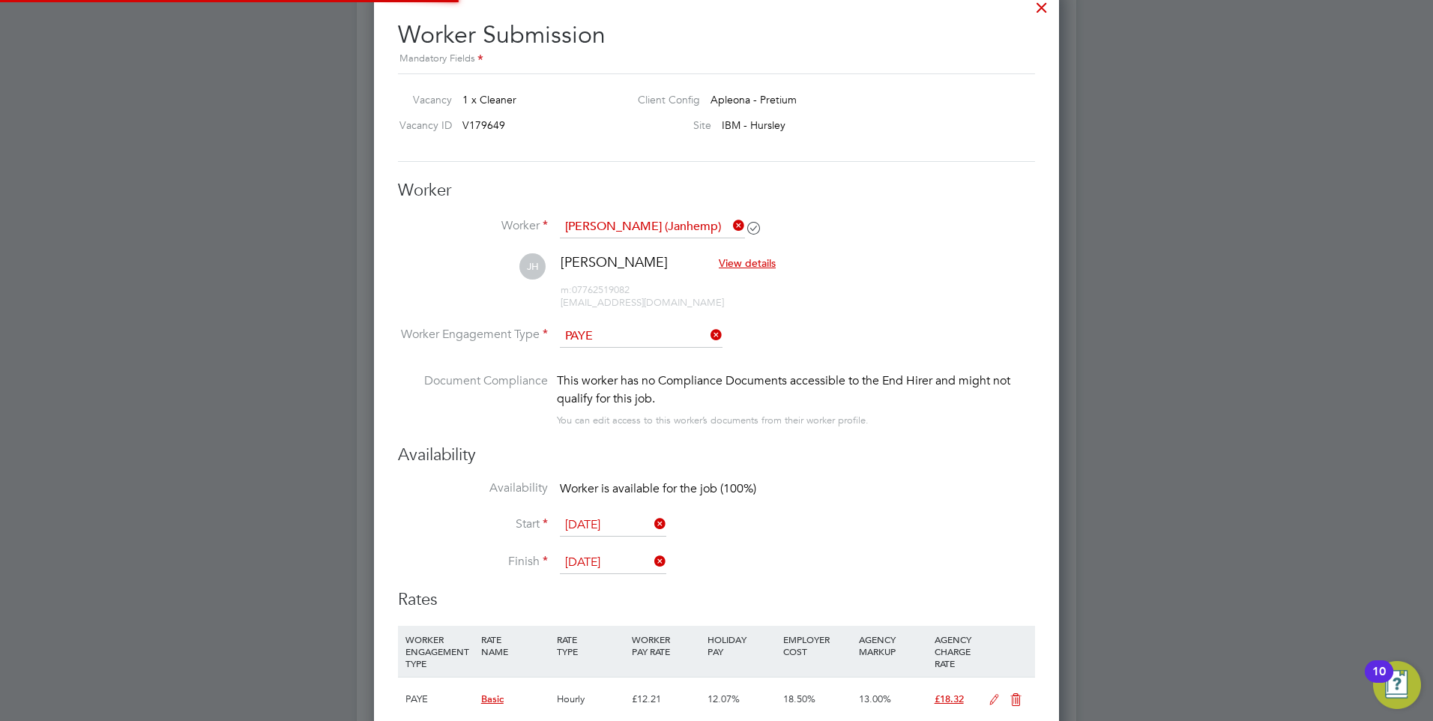
scroll to position [1285, 686]
click at [906, 488] on li "Availability Worker is available for the job (100%)" at bounding box center [716, 498] width 637 height 34
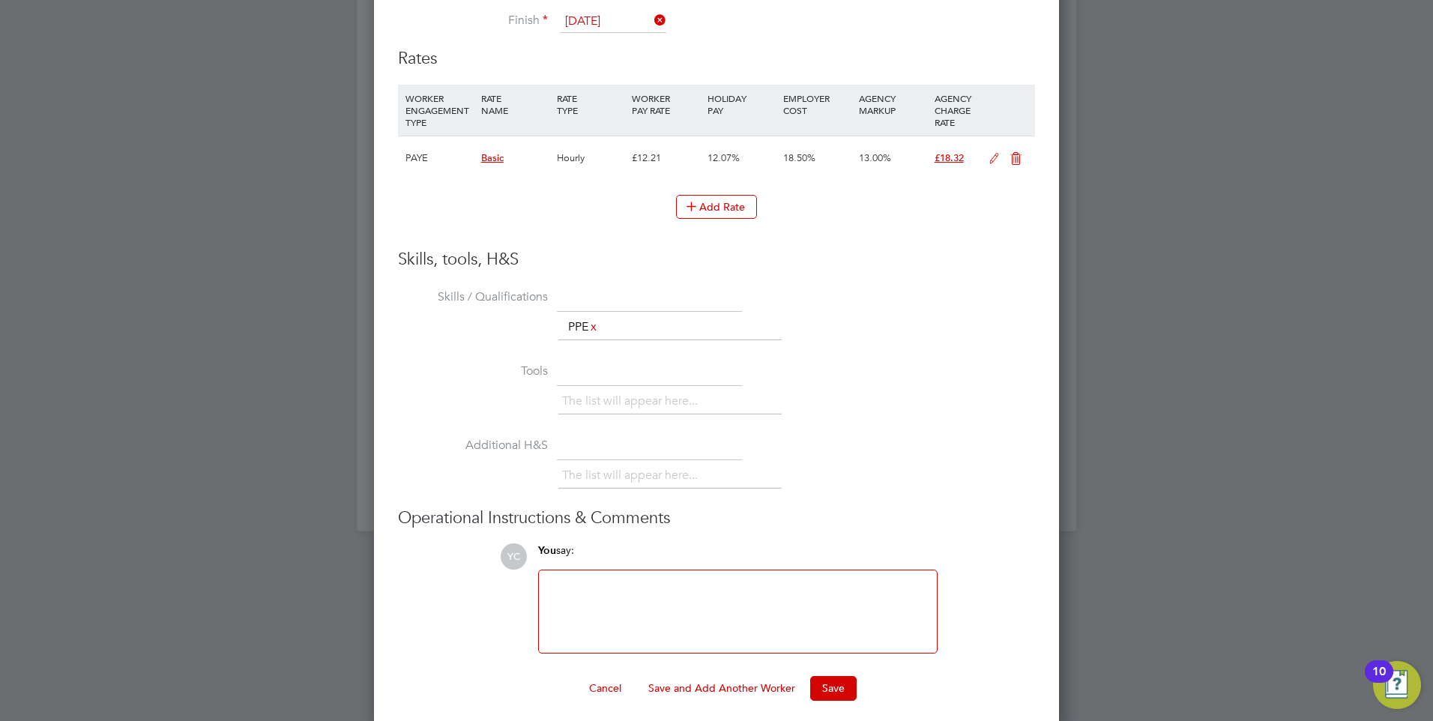
scroll to position [1744, 0]
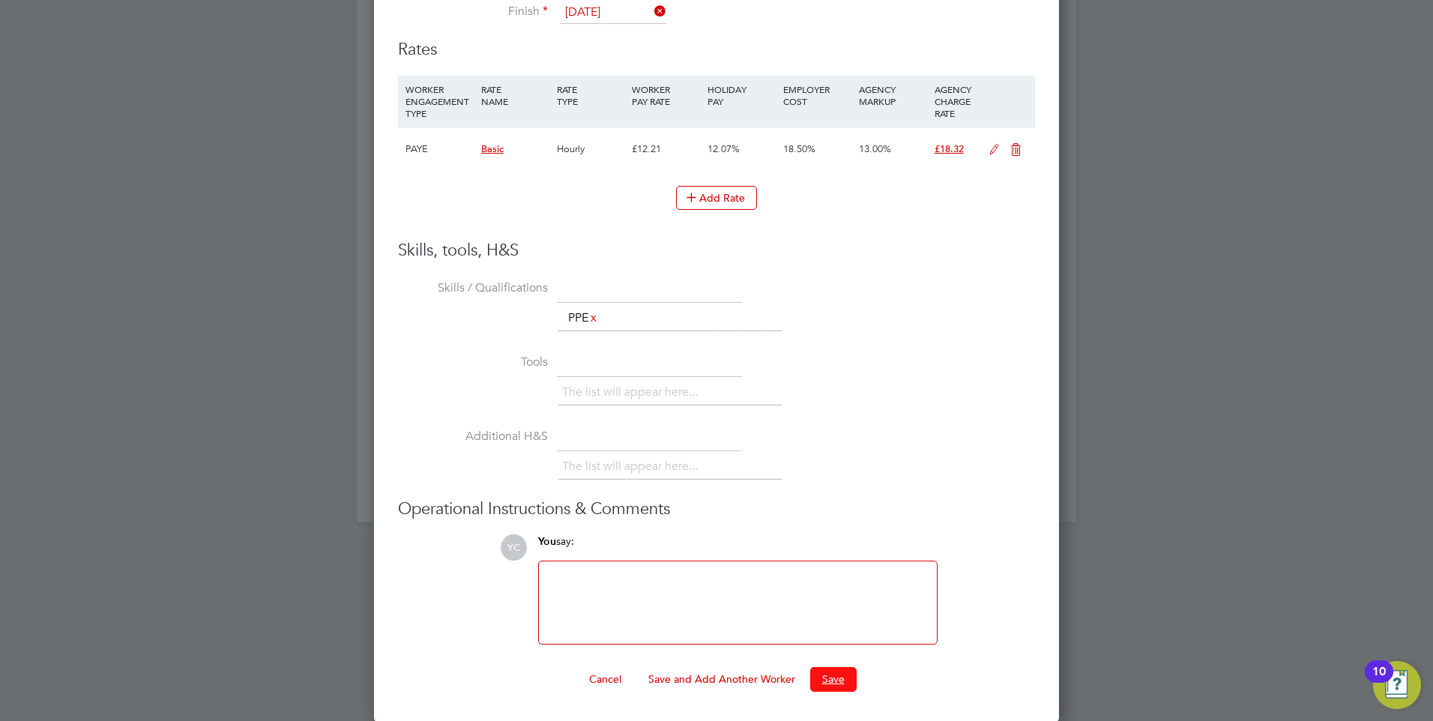
click at [827, 682] on button "Save" at bounding box center [833, 679] width 46 height 24
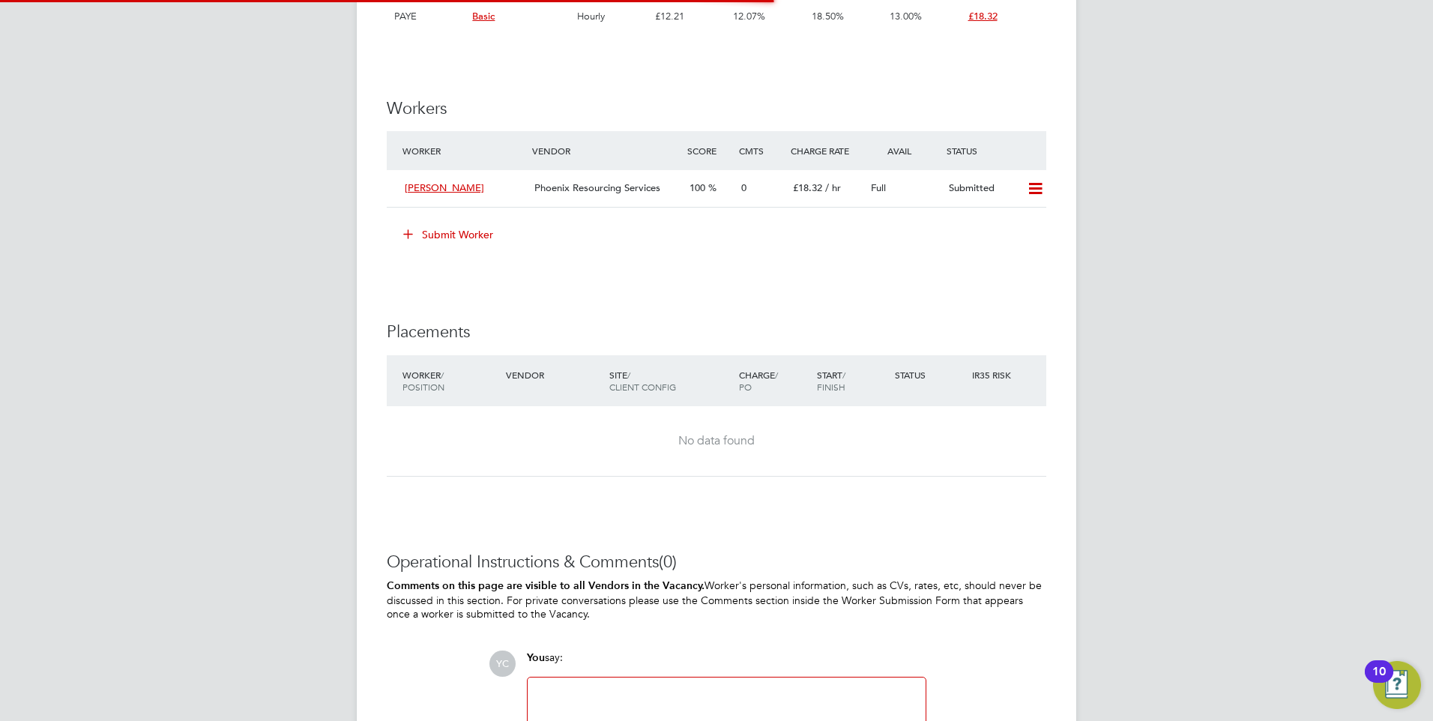
scroll to position [1205, 0]
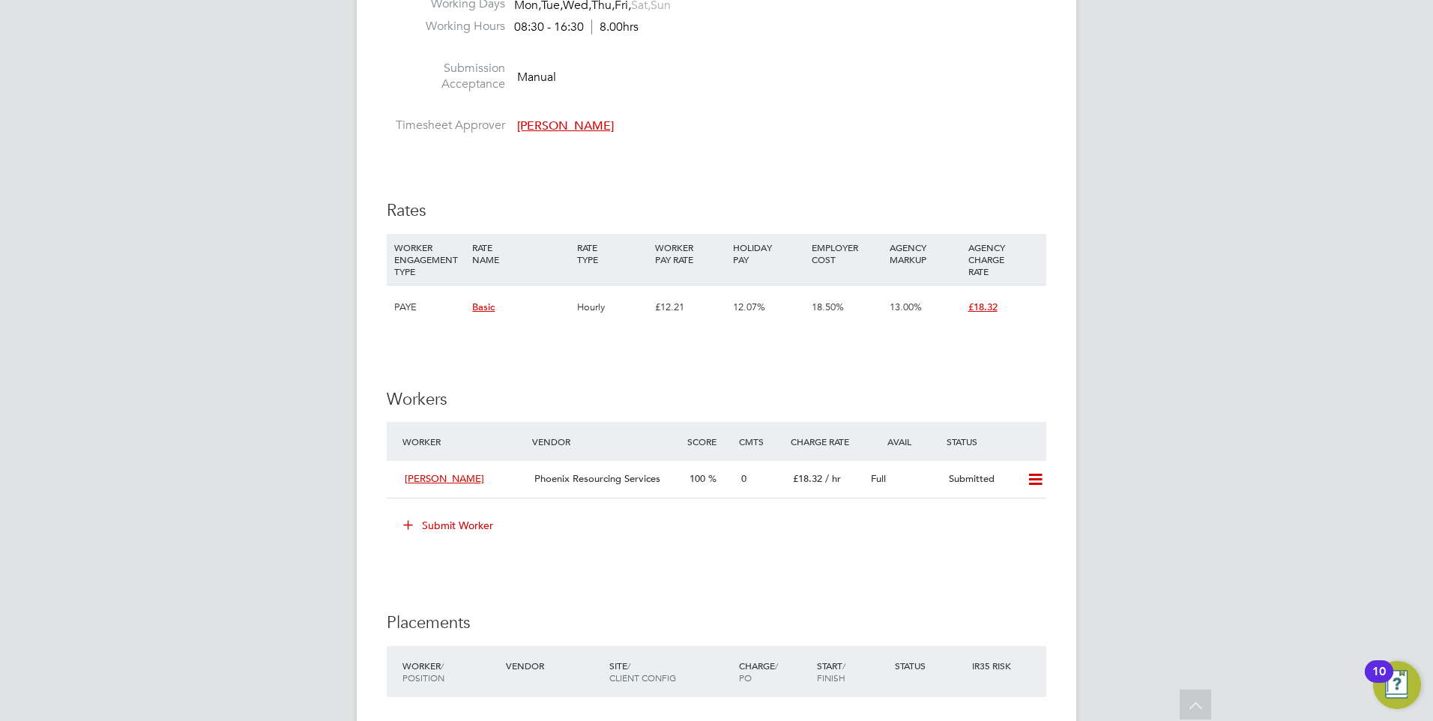
click at [248, 319] on div "YC [PERSON_NAME] Notifications 1 Applications: Network Team Members Businesses …" at bounding box center [716, 20] width 1433 height 2289
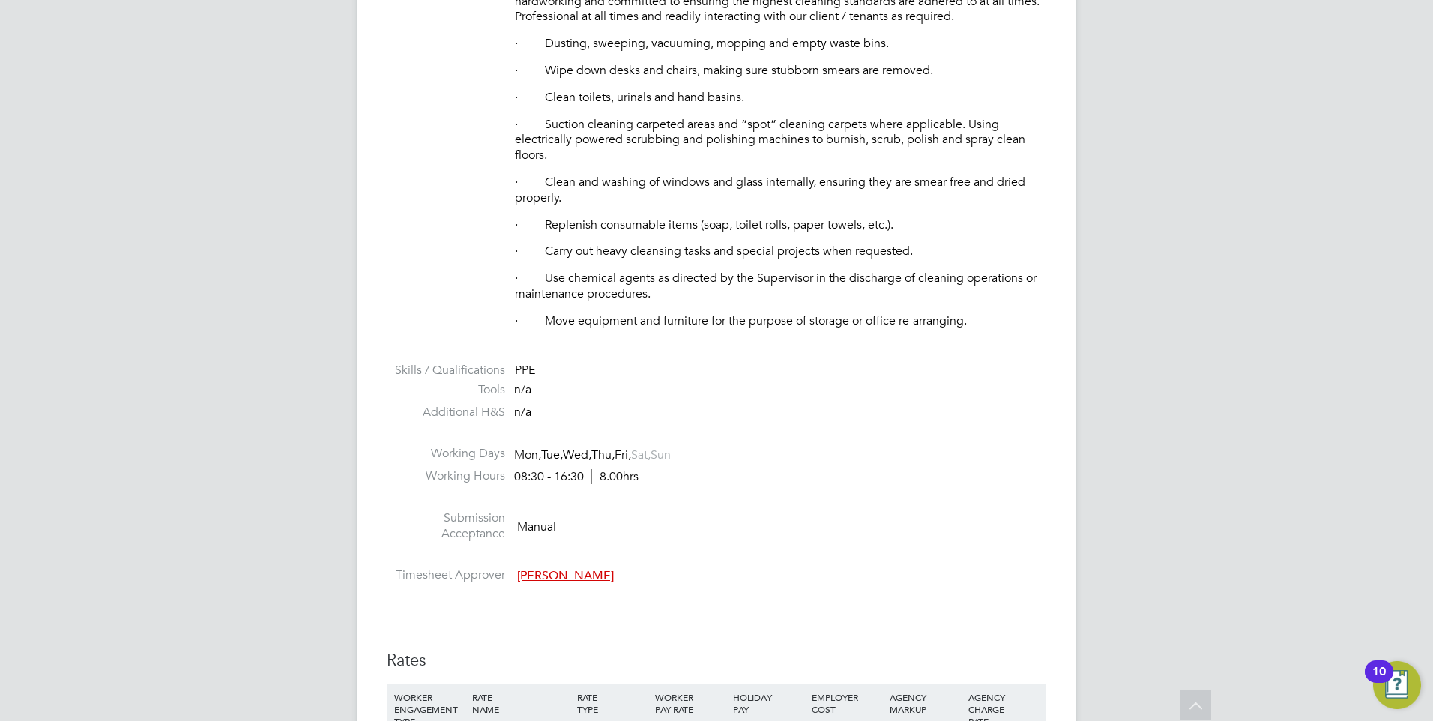
click at [300, 418] on div "YC [PERSON_NAME] Notifications 1 Applications: Network Team Members Businesses …" at bounding box center [716, 469] width 1433 height 2289
click at [290, 413] on div "YC [PERSON_NAME] Notifications 1 Applications: Network Team Members Businesses …" at bounding box center [716, 469] width 1433 height 2289
click at [283, 424] on div "YC [PERSON_NAME] Notifications 1 Applications: Network Team Members Businesses …" at bounding box center [716, 469] width 1433 height 2289
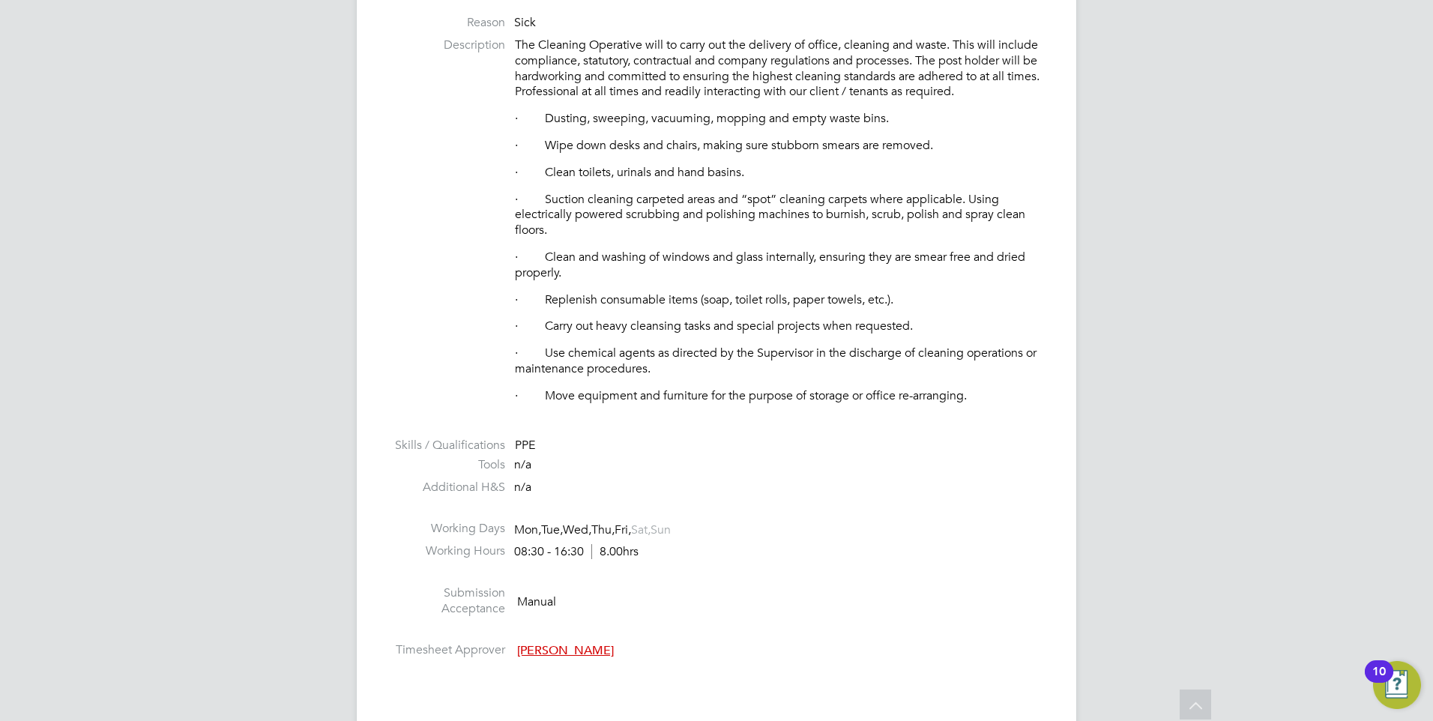
click at [600, 431] on li at bounding box center [717, 427] width 660 height 19
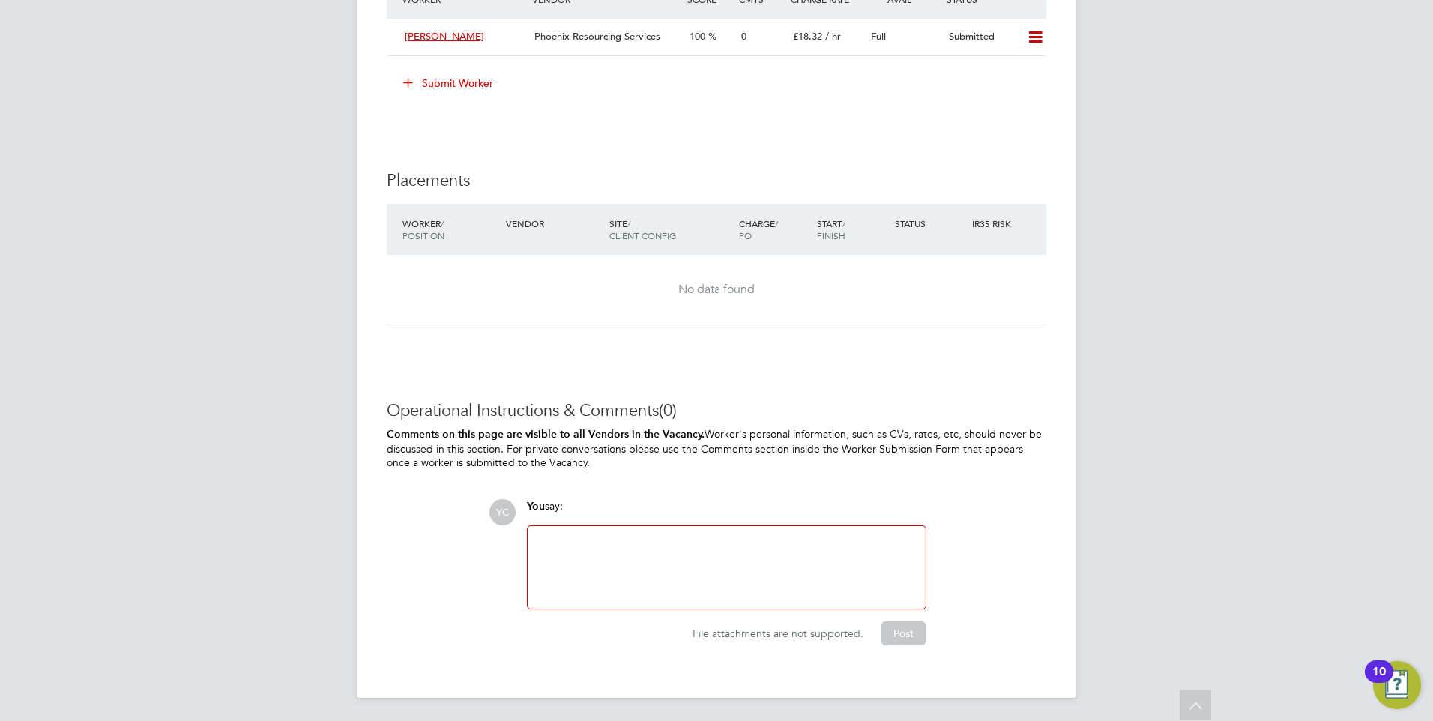
drag, startPoint x: 280, startPoint y: 306, endPoint x: 269, endPoint y: 364, distance: 59.5
